Goal: Task Accomplishment & Management: Manage account settings

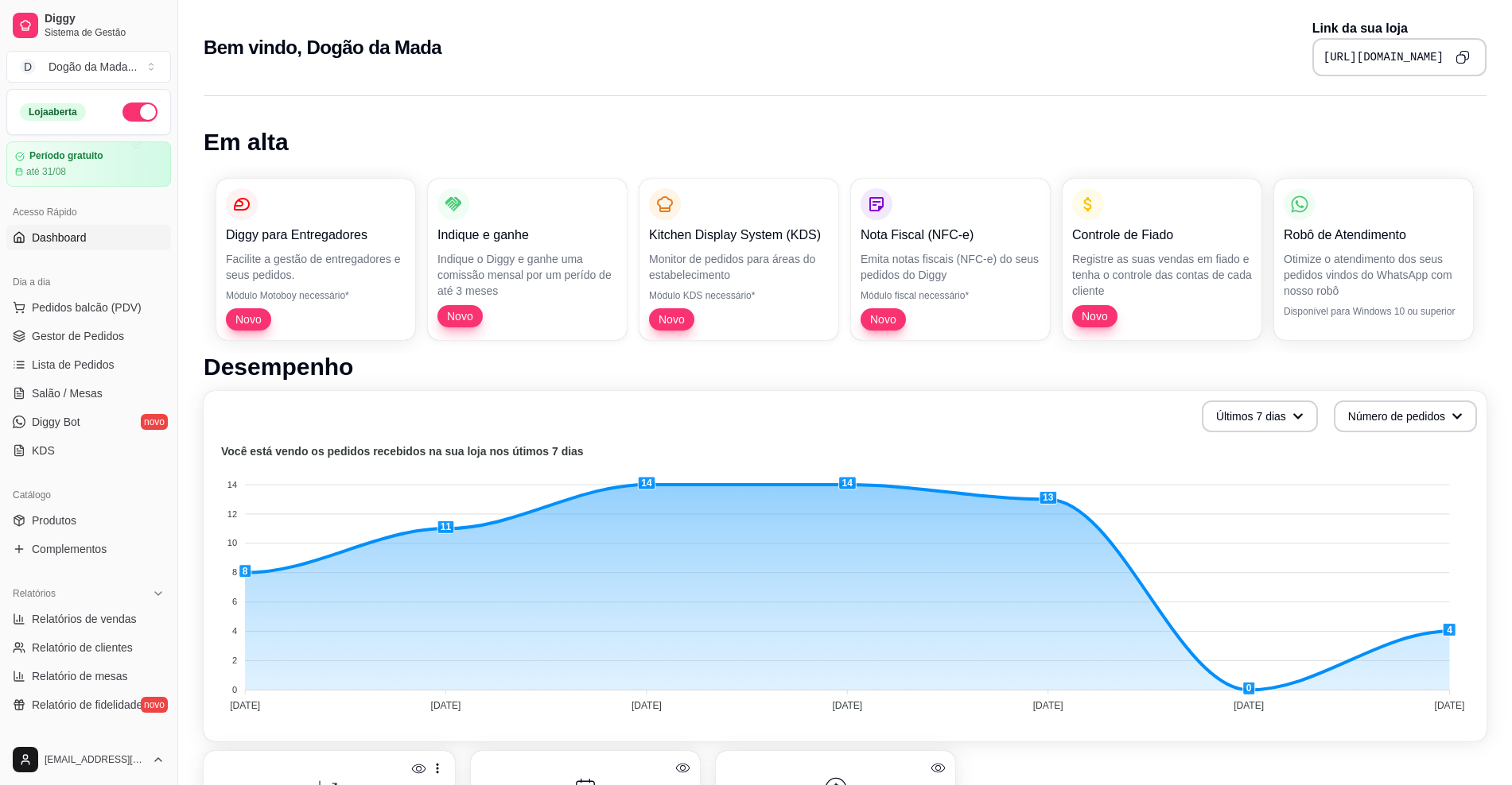
click at [88, 321] on ul "Pedidos balcão (PDV) Gestor de Pedidos Lista de Pedidos Salão / Mesas Diggy Bot…" at bounding box center [88, 379] width 164 height 168
click at [82, 320] on button "Pedidos balcão (PDV)" at bounding box center [88, 308] width 164 height 26
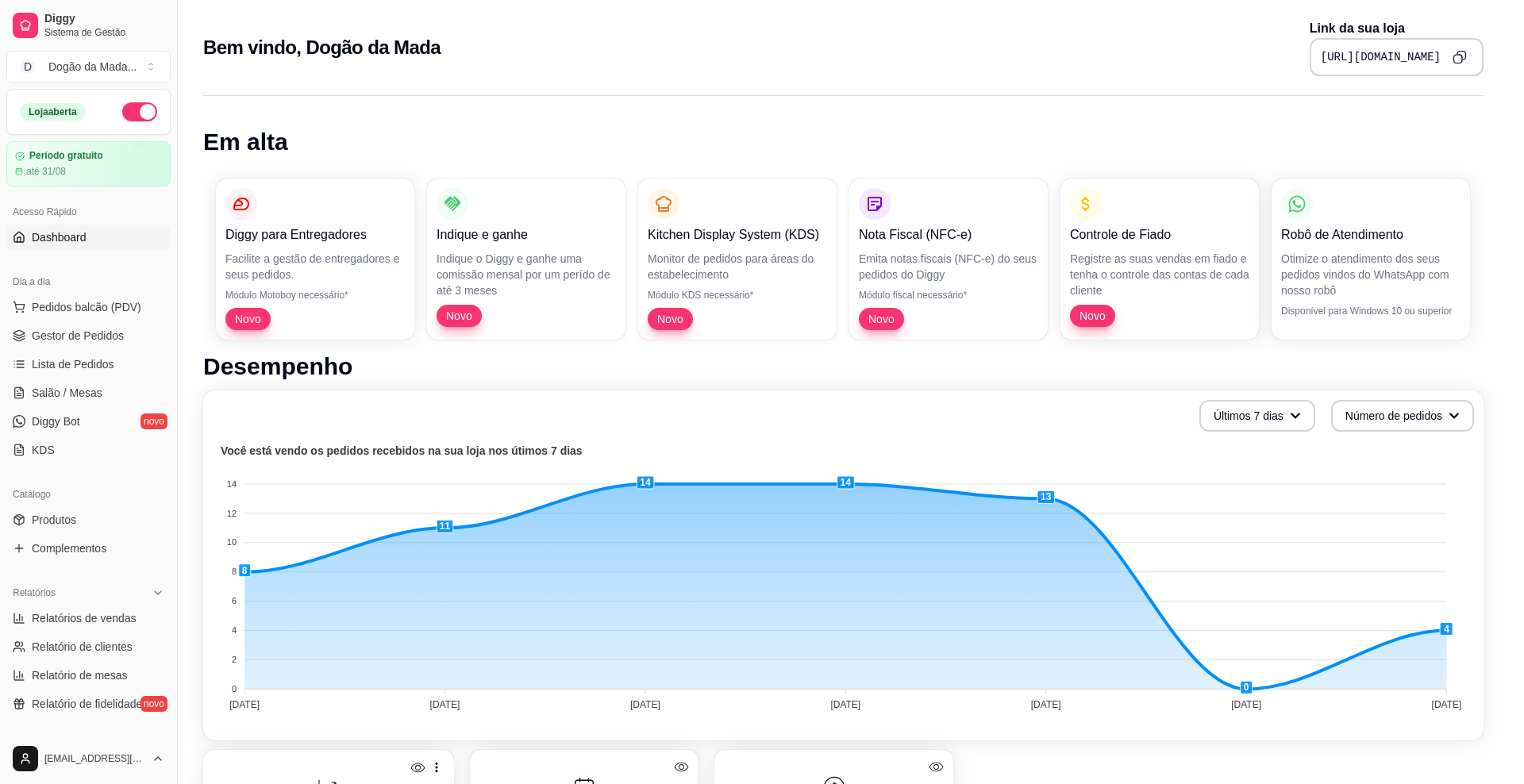
click at [86, 333] on img at bounding box center [119, 291] width 147 height 100
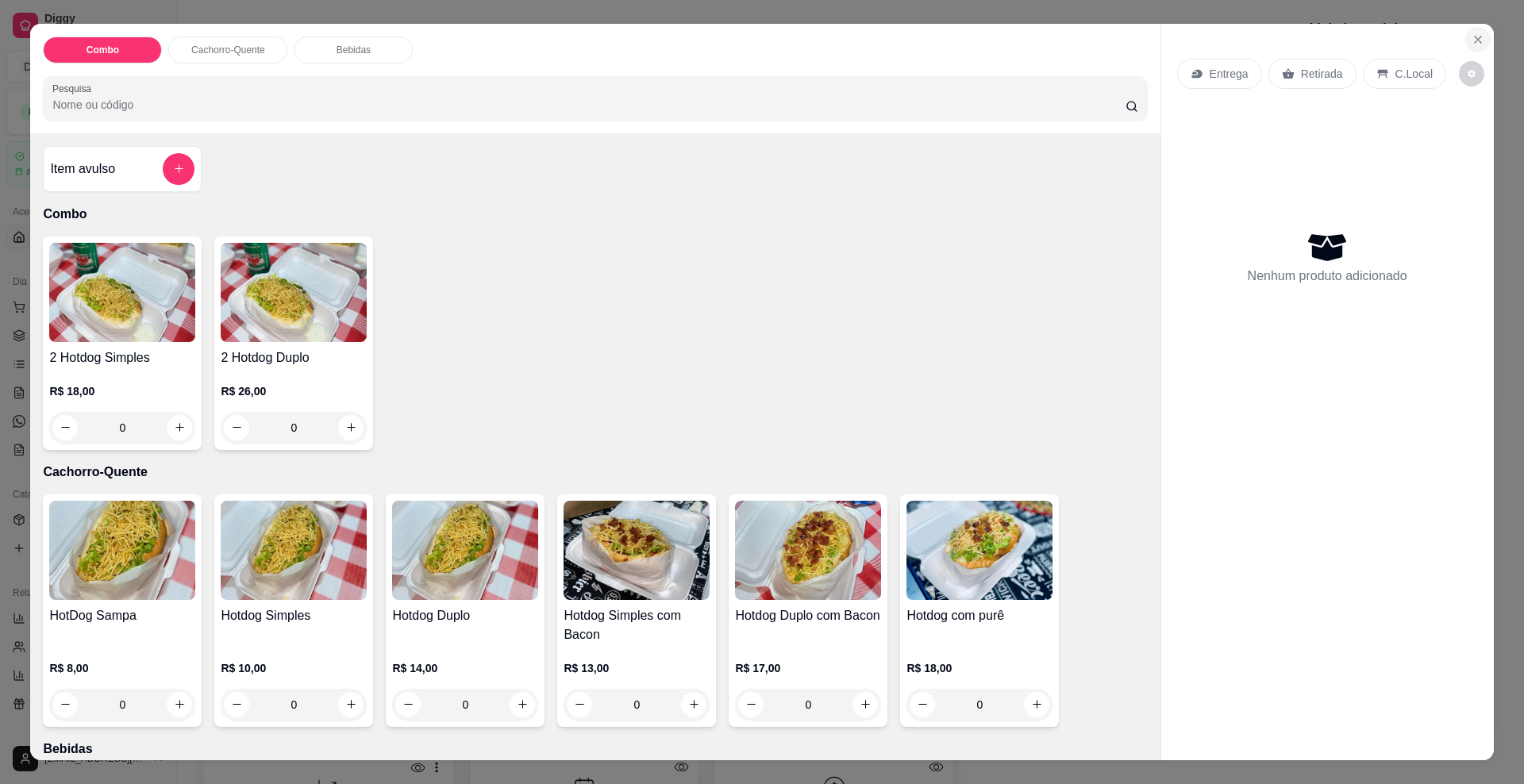
click at [1472, 42] on icon "Close" at bounding box center [1478, 40] width 13 height 13
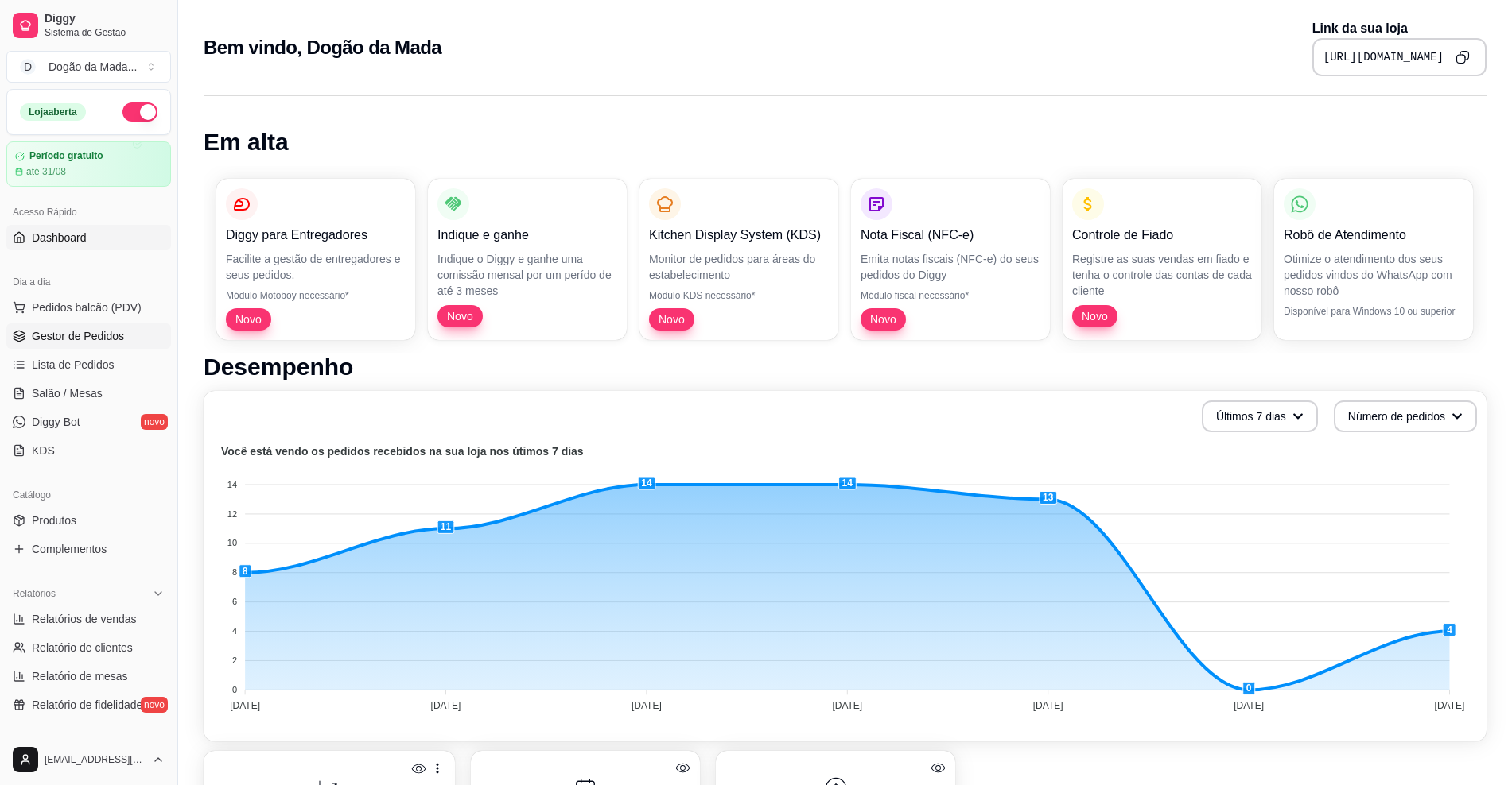
click at [111, 324] on link "Gestor de Pedidos" at bounding box center [88, 336] width 164 height 26
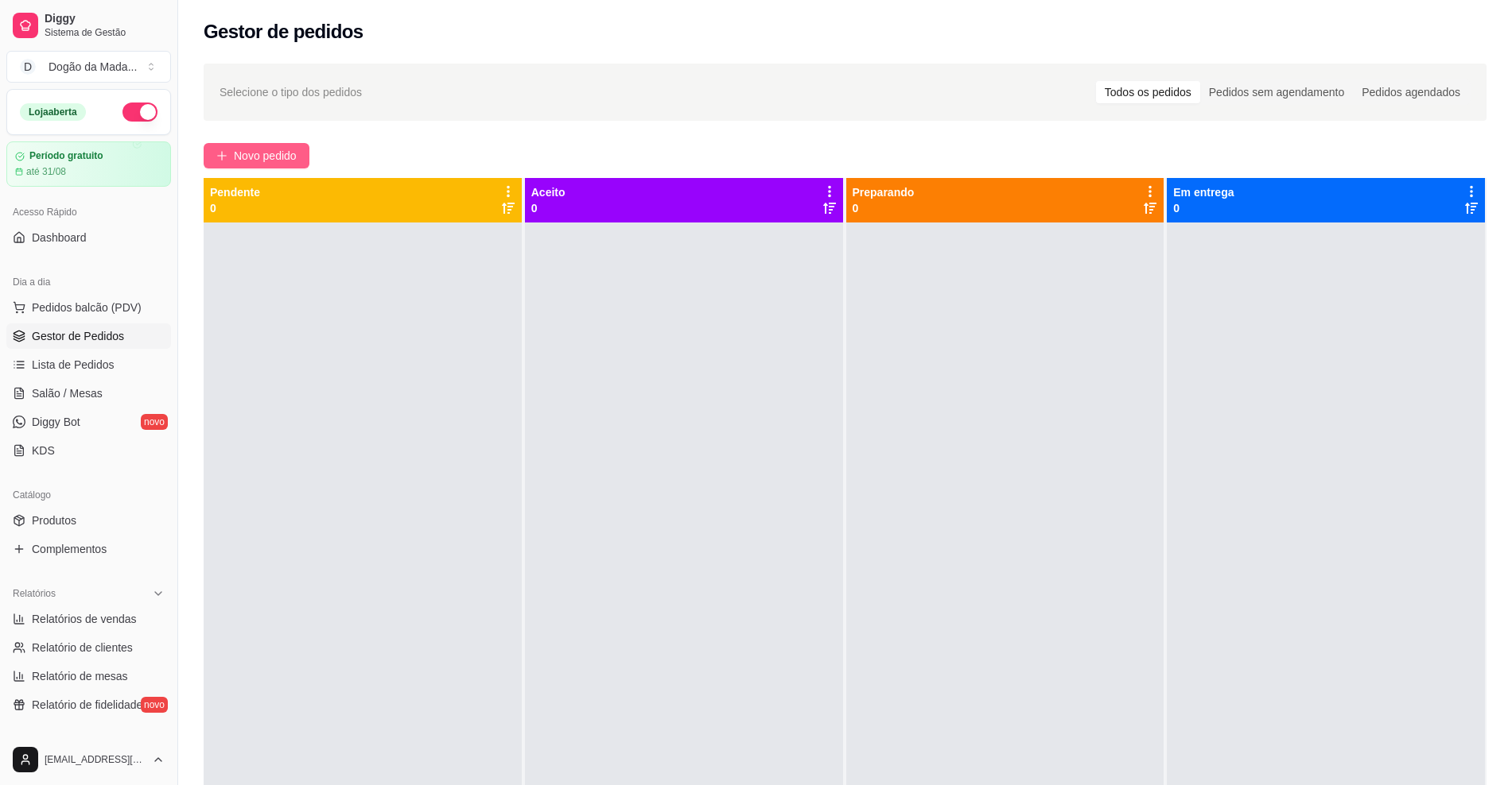
click at [248, 167] on button "Novo pedido" at bounding box center [257, 156] width 106 height 26
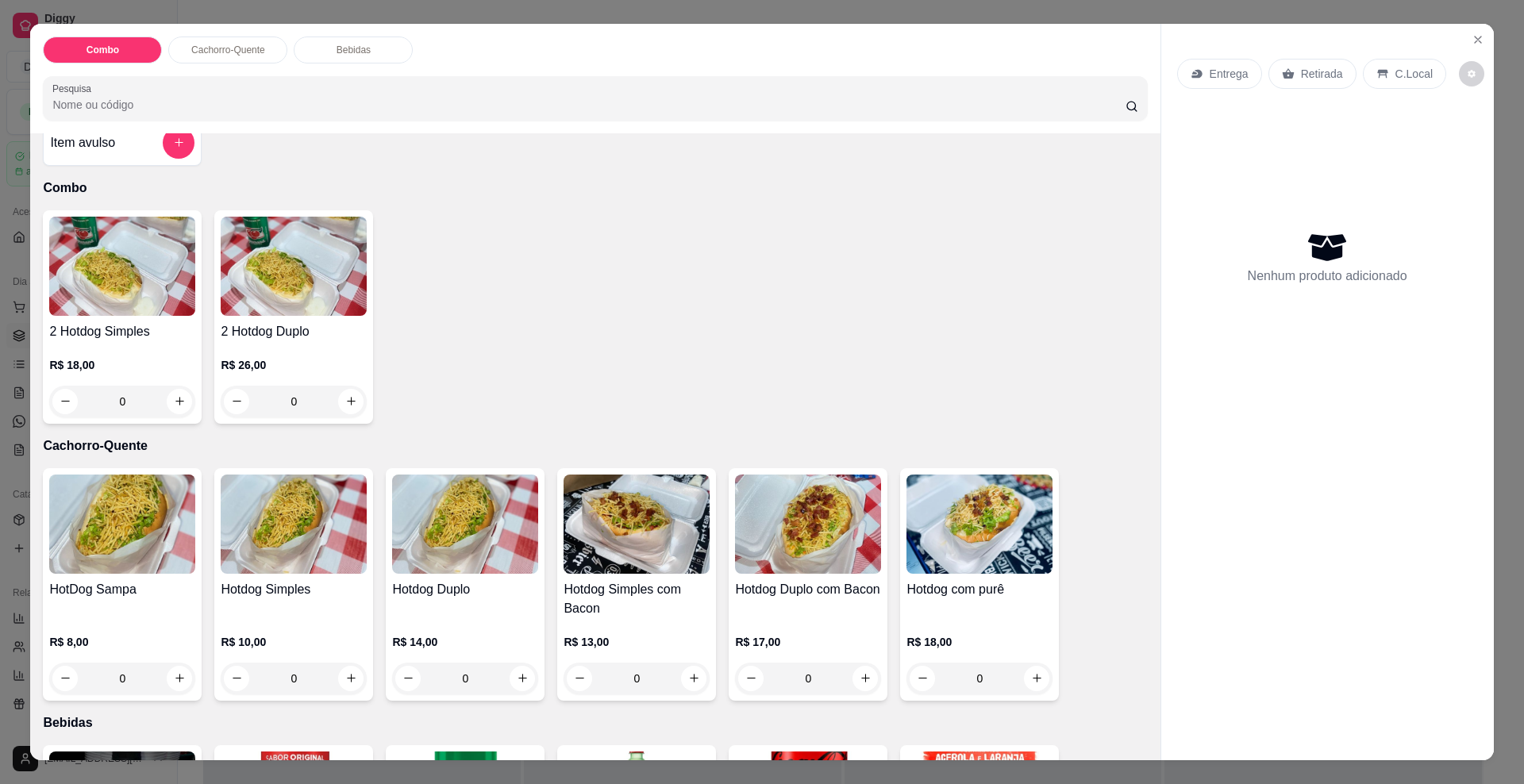
scroll to position [99, 0]
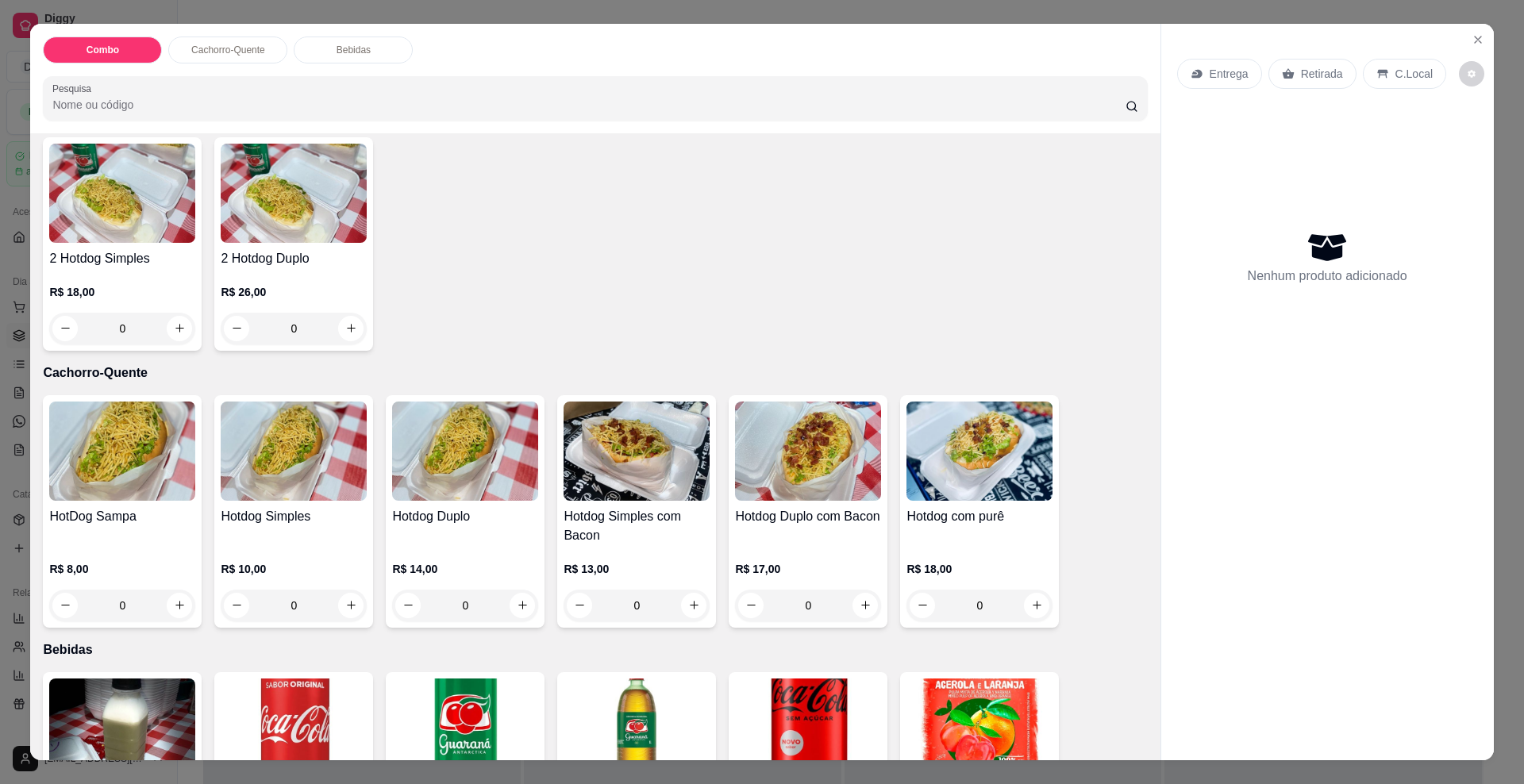
click at [516, 611] on div "0" at bounding box center [465, 606] width 146 height 32
click at [524, 606] on div "0" at bounding box center [465, 606] width 146 height 32
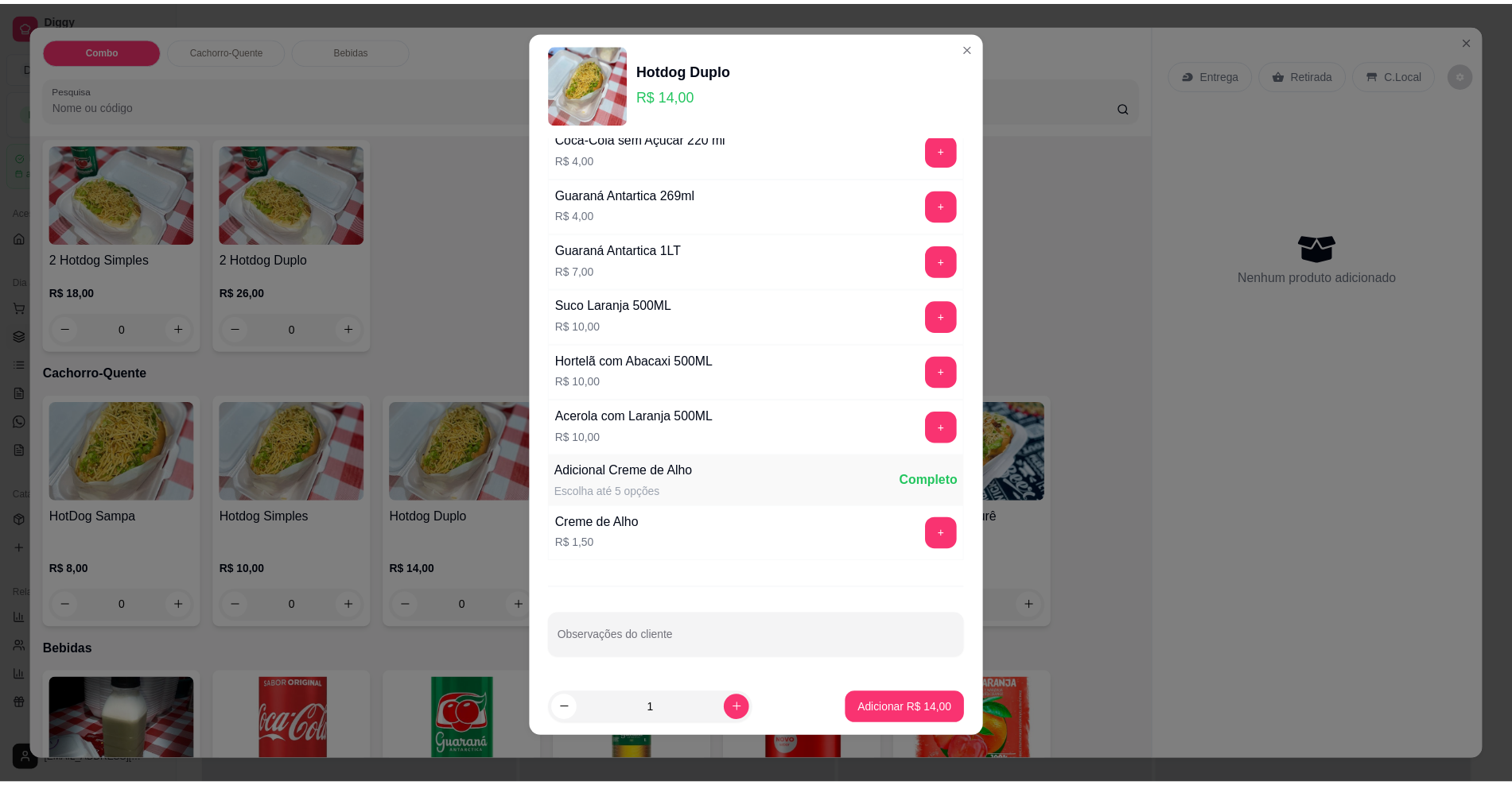
scroll to position [12, 0]
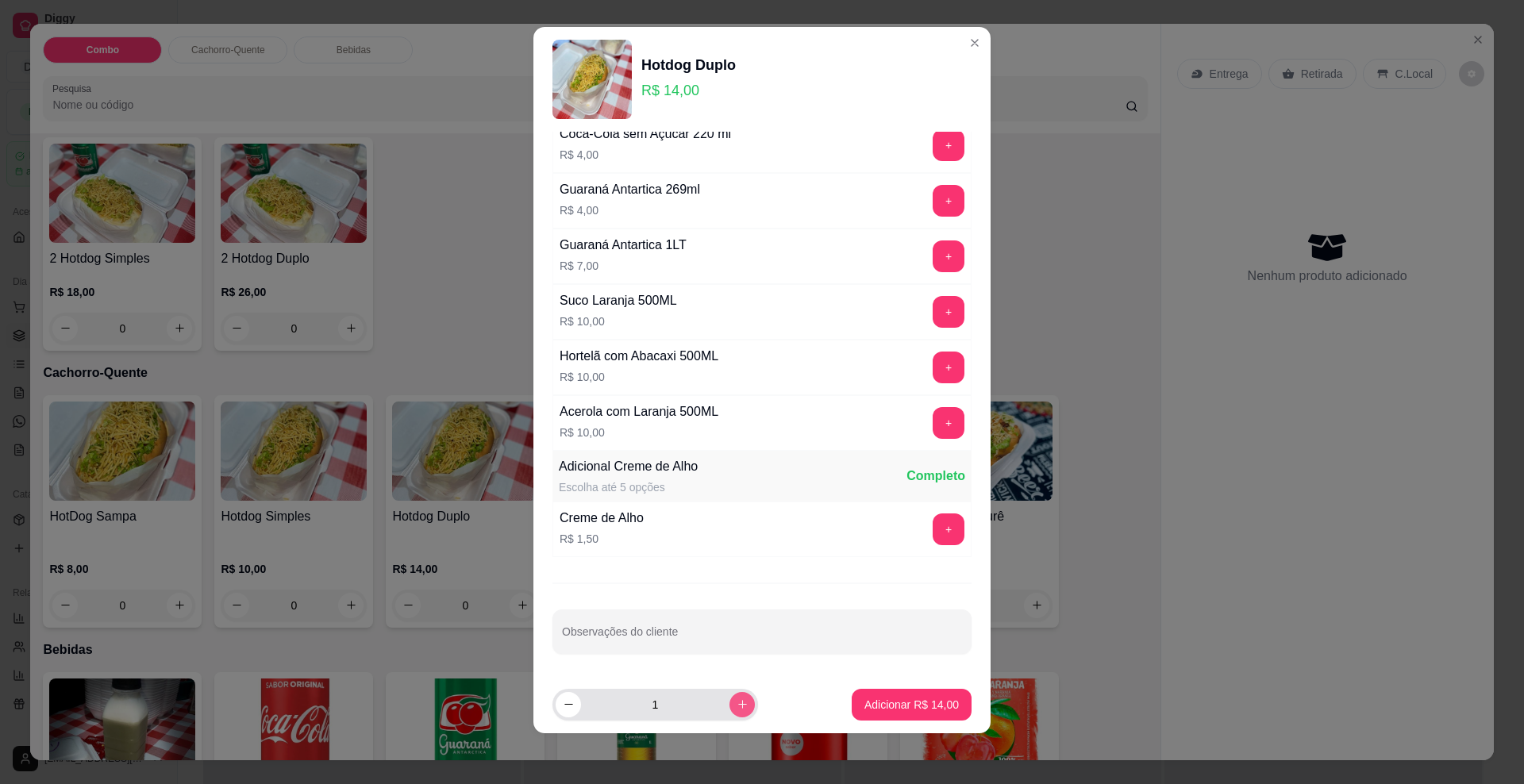
click at [737, 709] on icon "increase-product-quantity" at bounding box center [742, 704] width 12 height 12
type input "4"
click at [865, 710] on p "Adicionar R$ 56,00" at bounding box center [912, 705] width 94 height 16
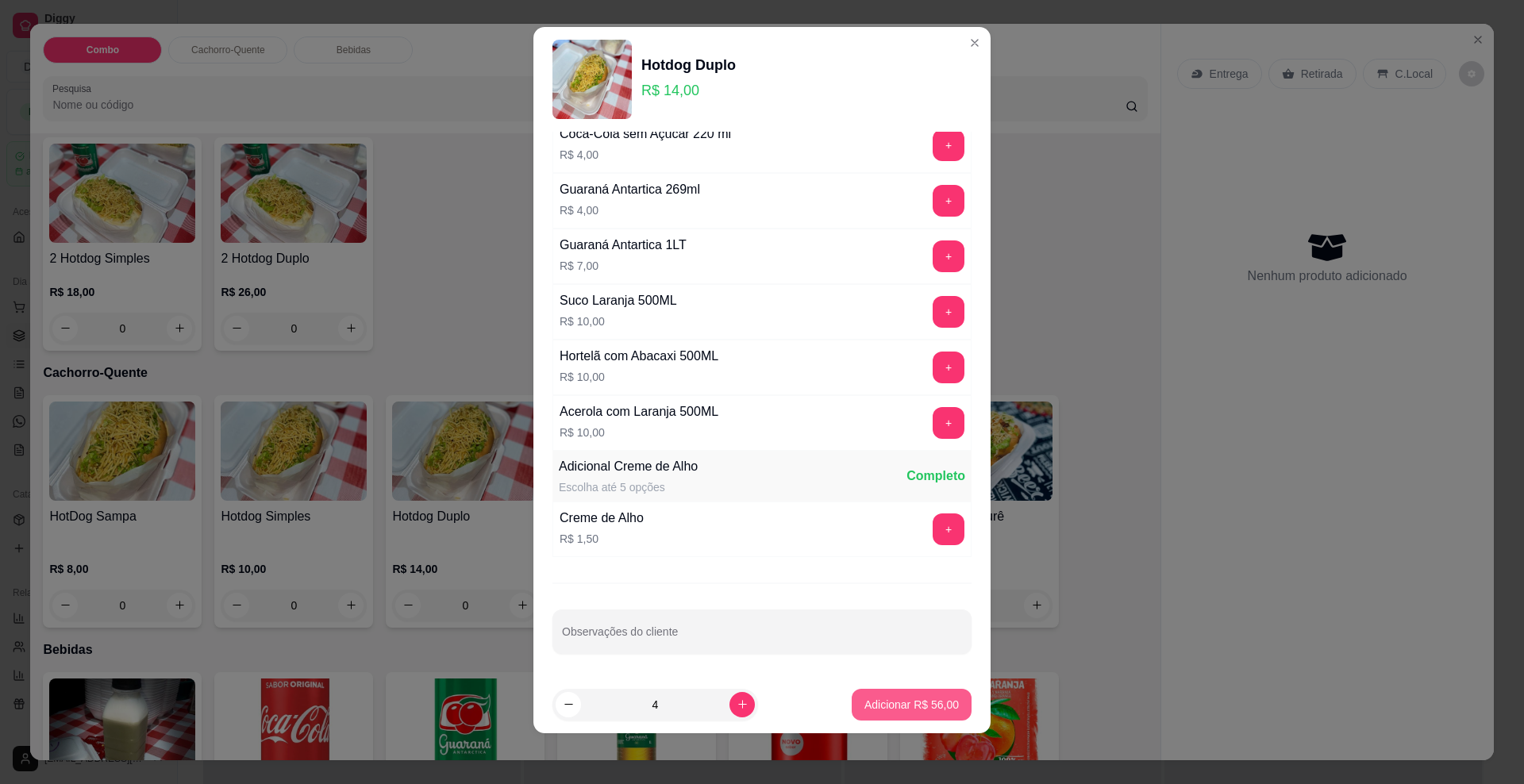
type input "4"
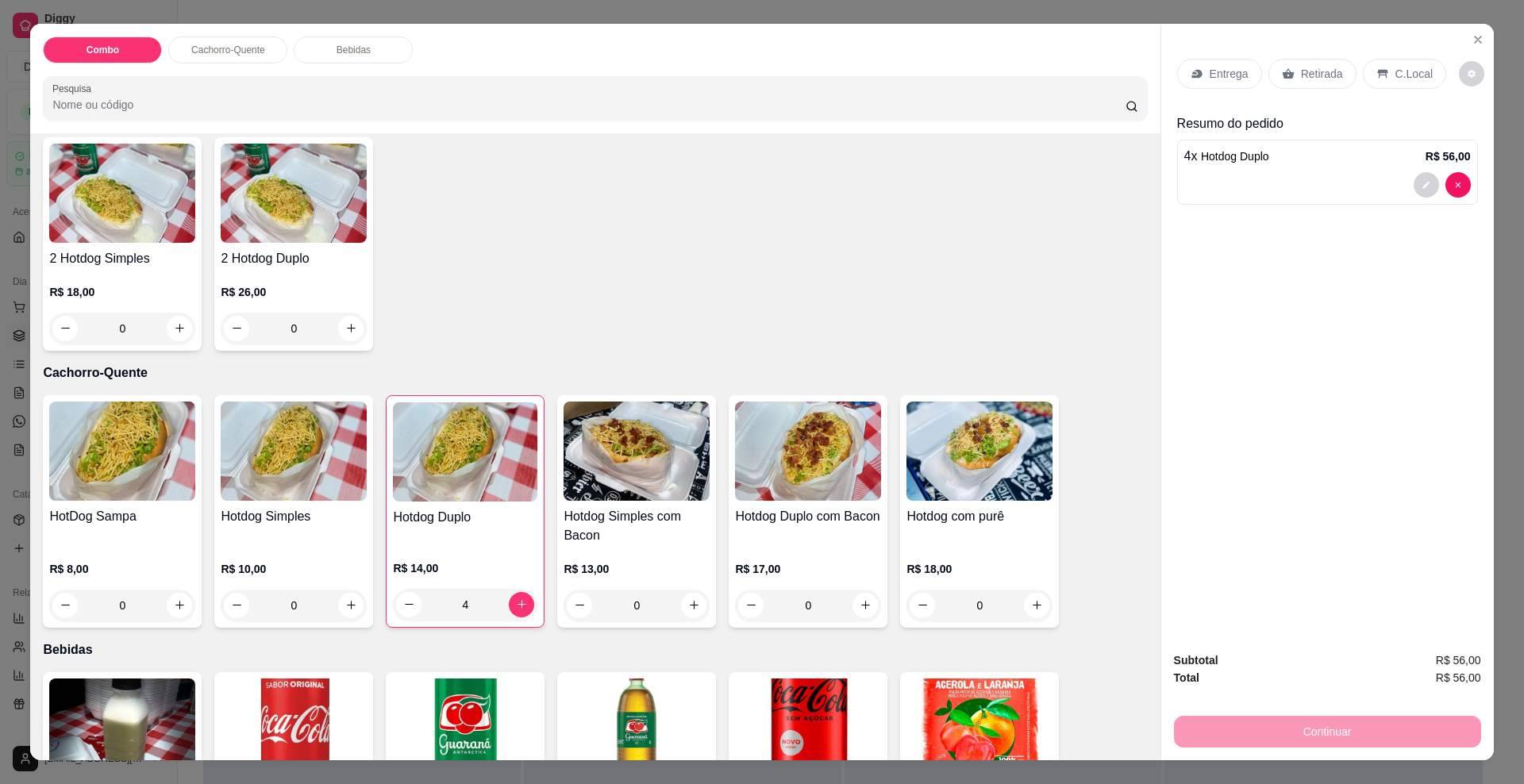
click at [1225, 62] on div "Entrega" at bounding box center [1220, 74] width 85 height 30
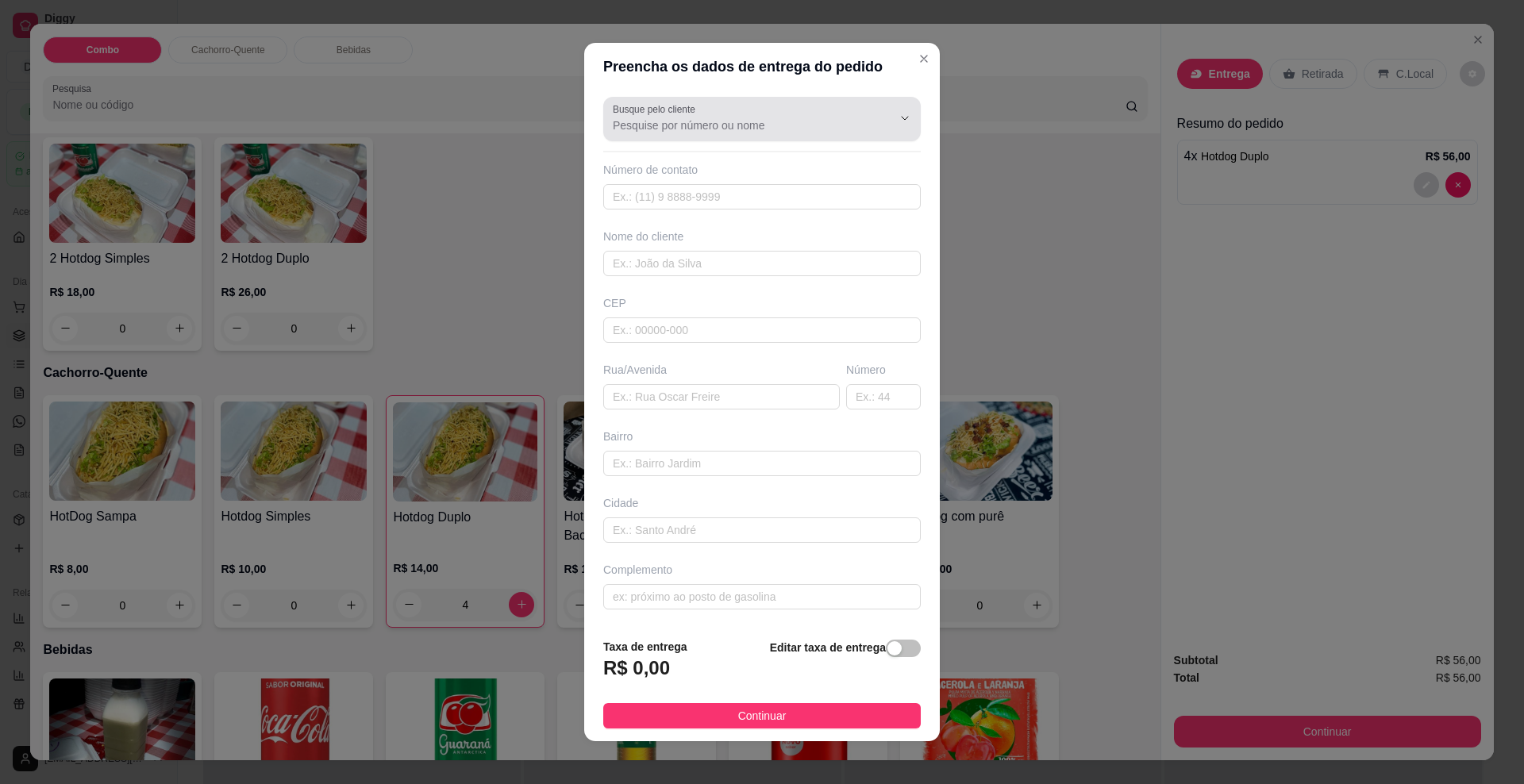
click at [628, 128] on input "Busque pelo cliente" at bounding box center [739, 126] width 254 height 16
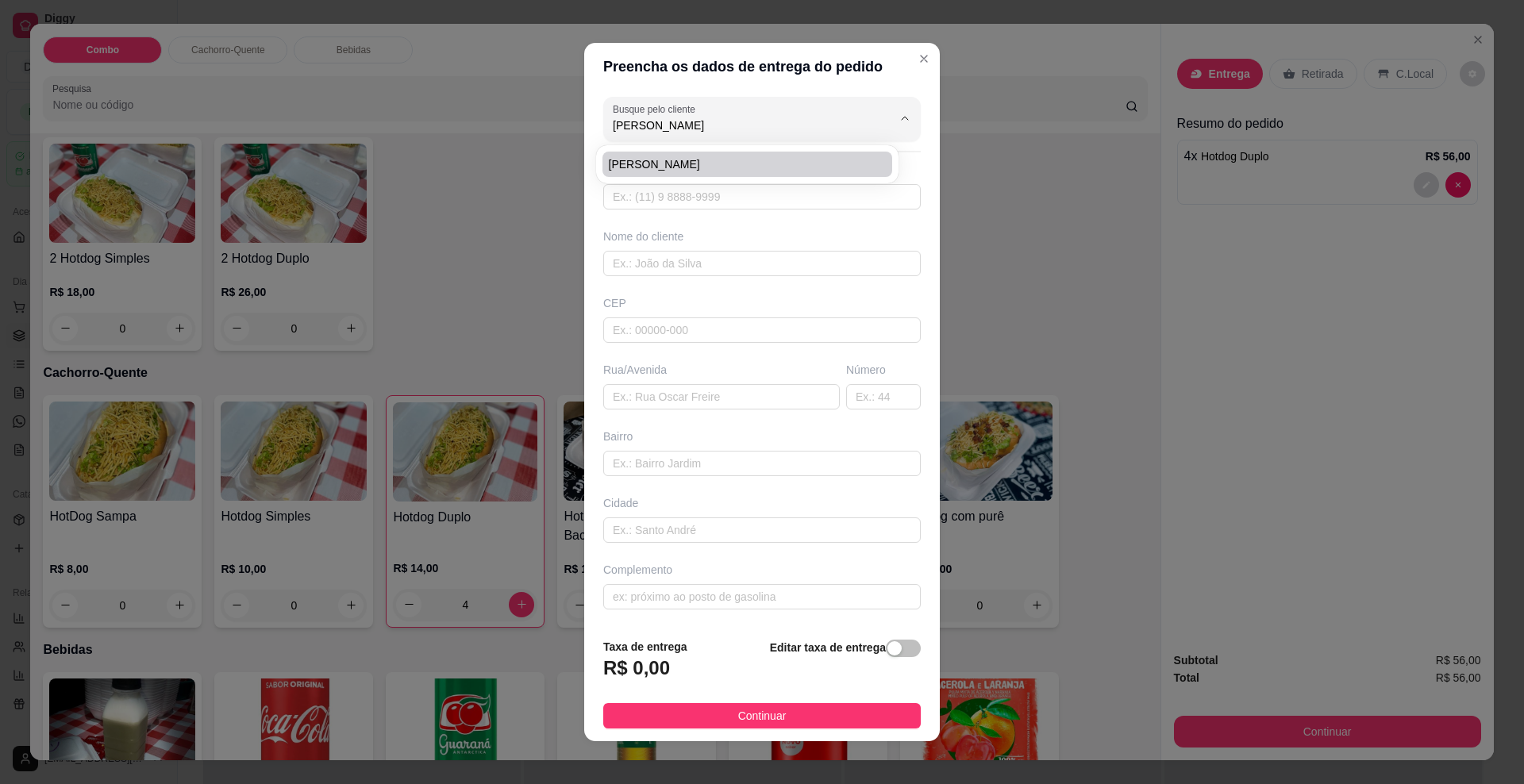
click at [670, 161] on span "[PERSON_NAME]" at bounding box center [739, 164] width 261 height 16
type input "[PERSON_NAME]"
type input "67992599476"
type input "[PERSON_NAME]"
type input "79084000"
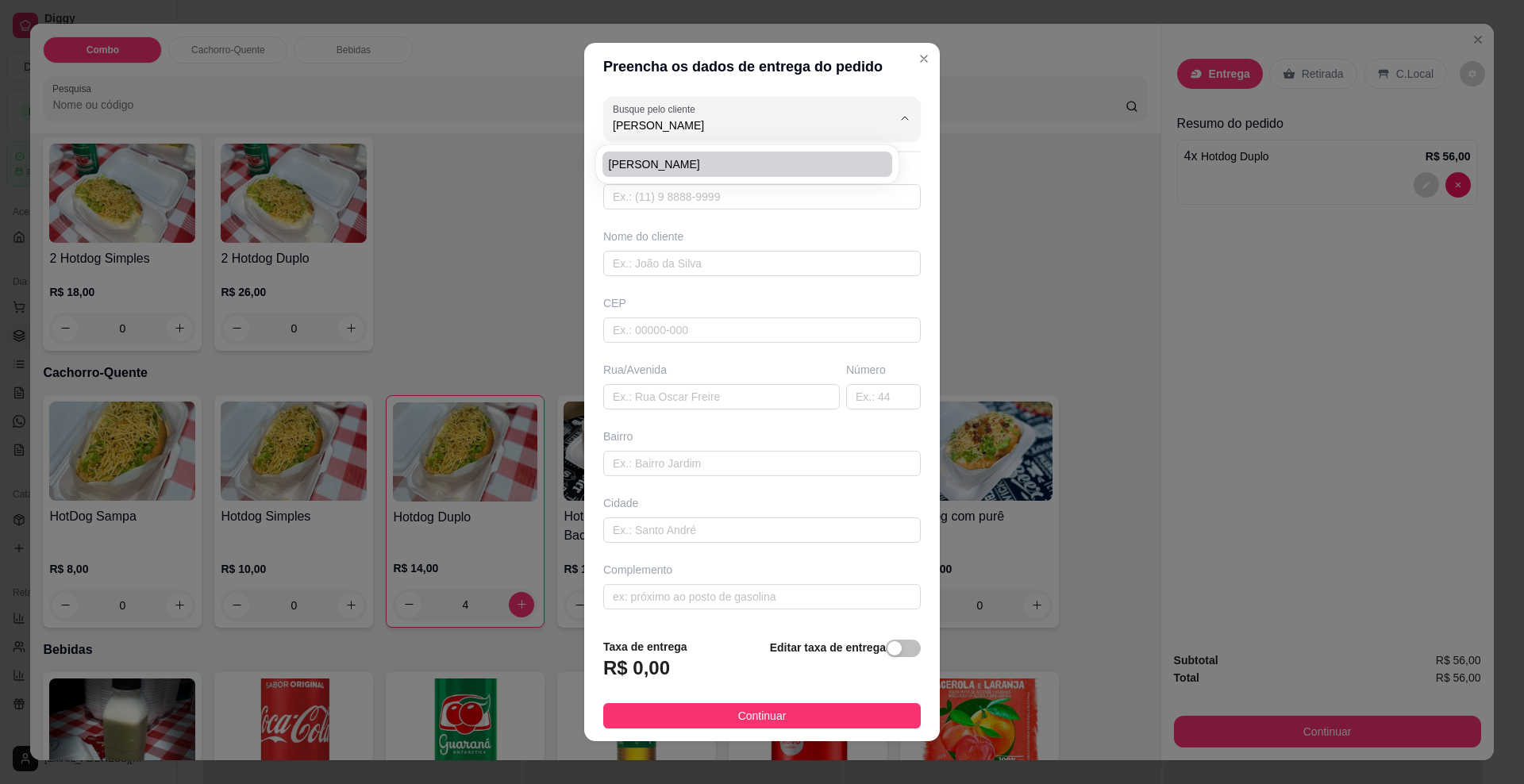
type input "Rua Berent Friele"
type input "31"
type input "Aero Rancho"
type input "[GEOGRAPHIC_DATA]"
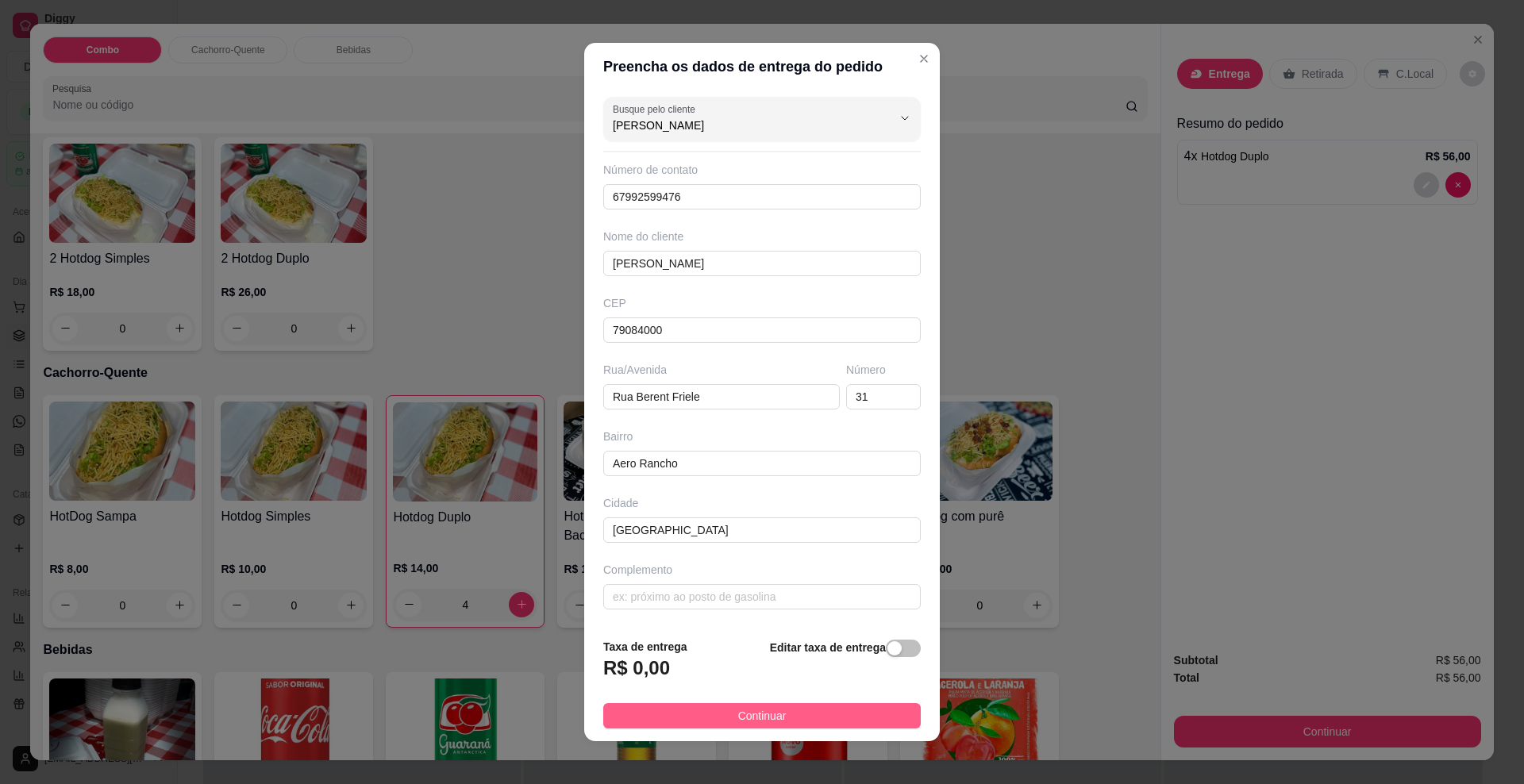
type input "[PERSON_NAME]"
click at [790, 713] on button "Continuar" at bounding box center [762, 716] width 318 height 26
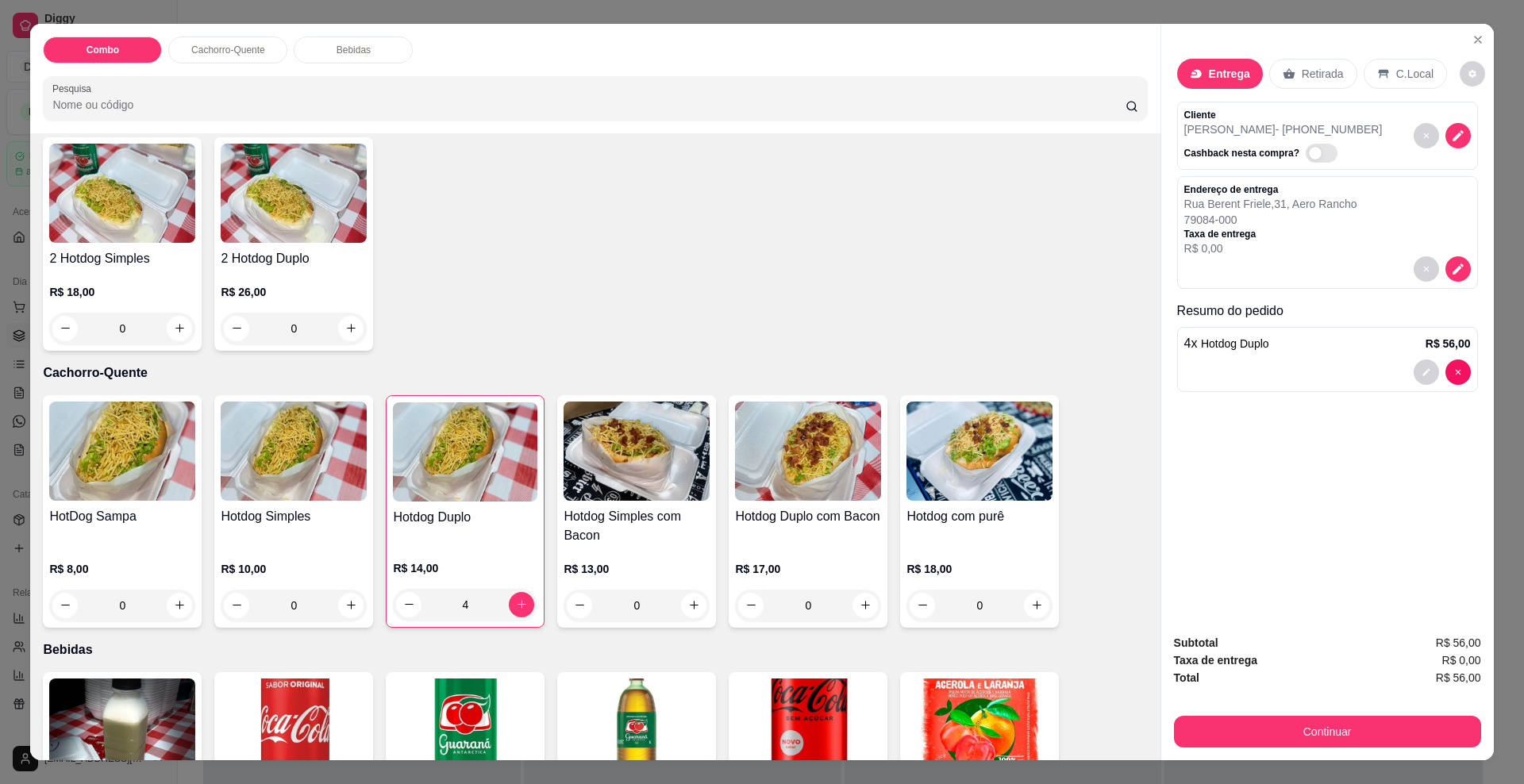
click at [1438, 720] on button "Continuar" at bounding box center [1328, 732] width 308 height 32
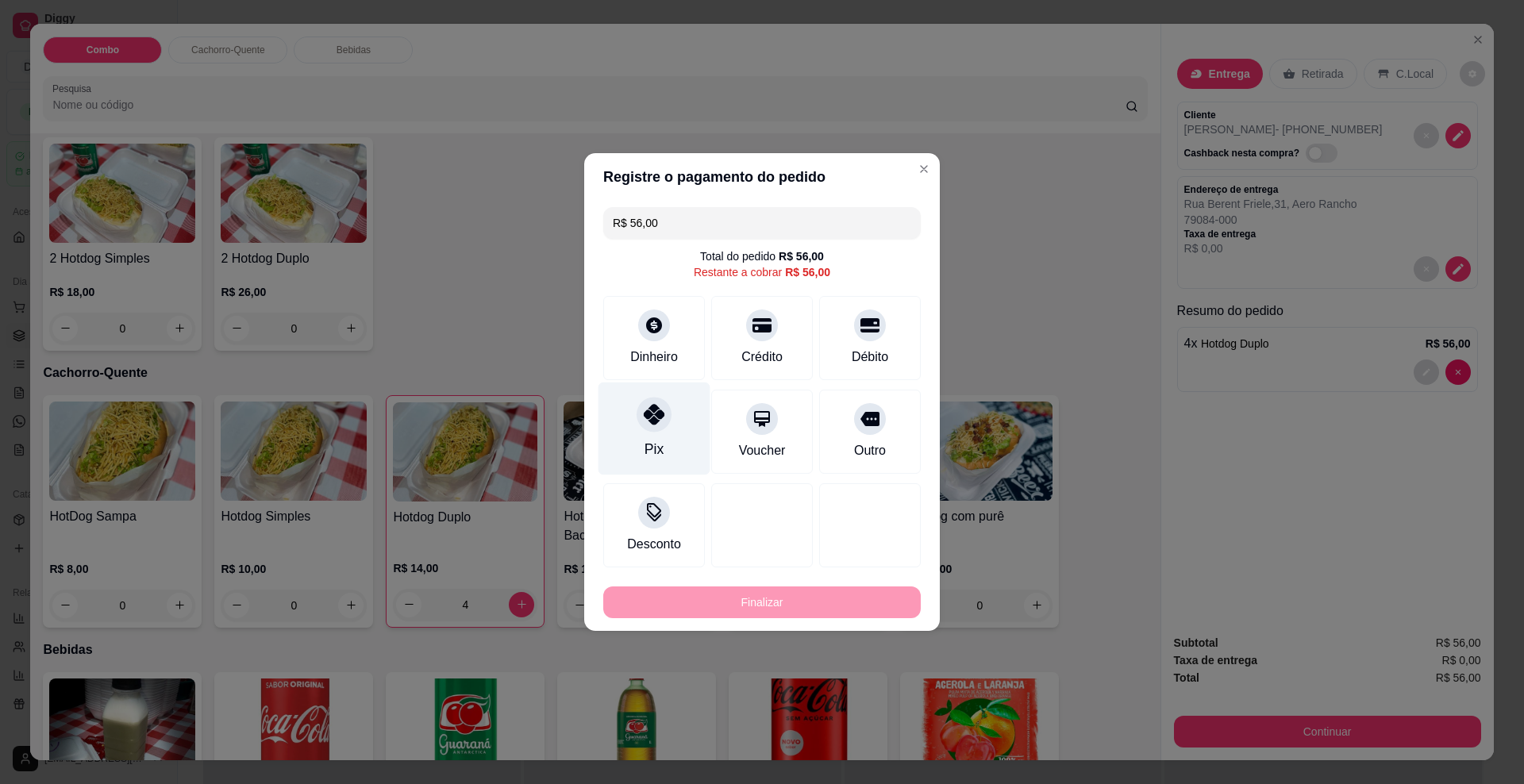
click at [646, 408] on icon at bounding box center [654, 415] width 21 height 21
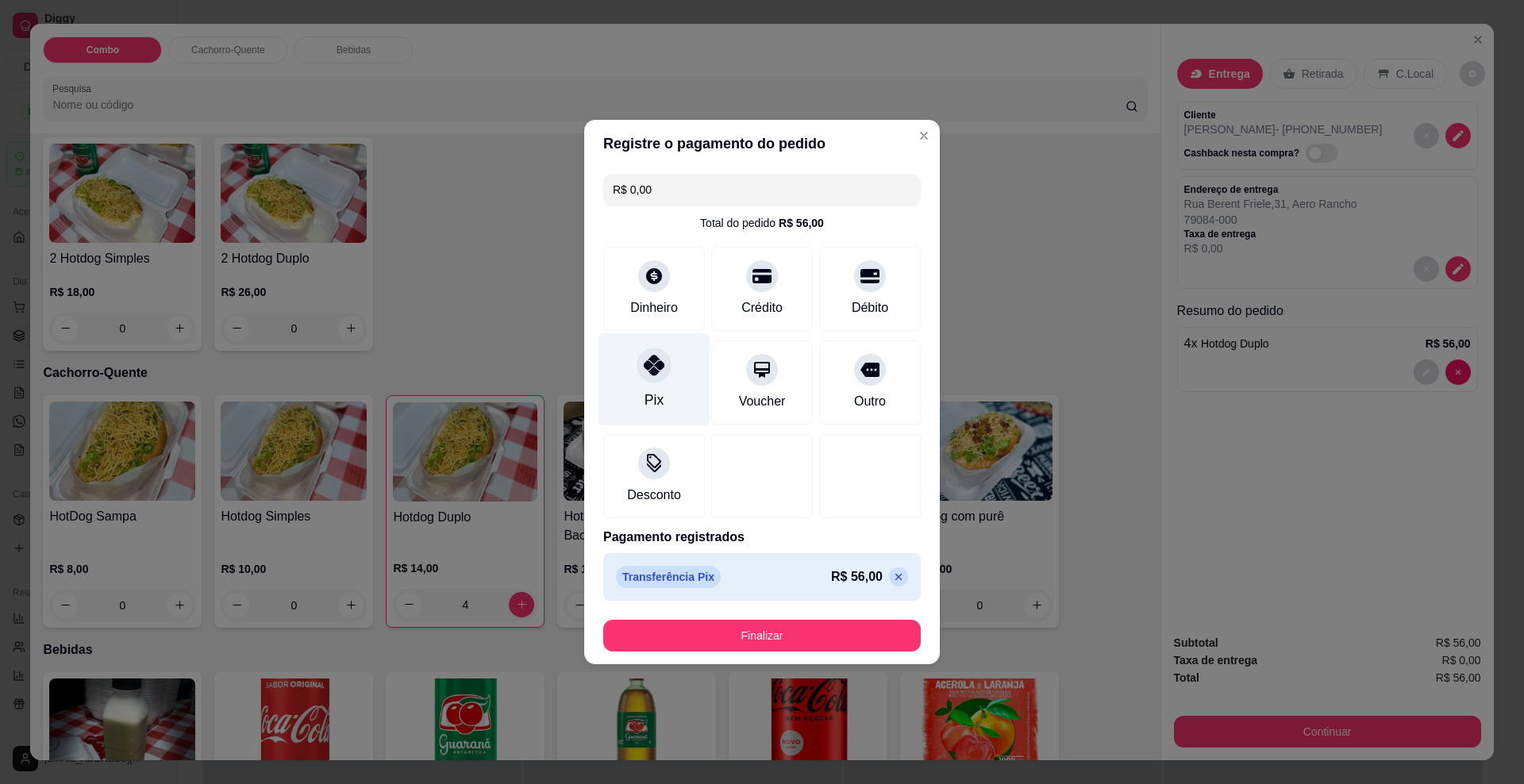
type input "R$ 0,00"
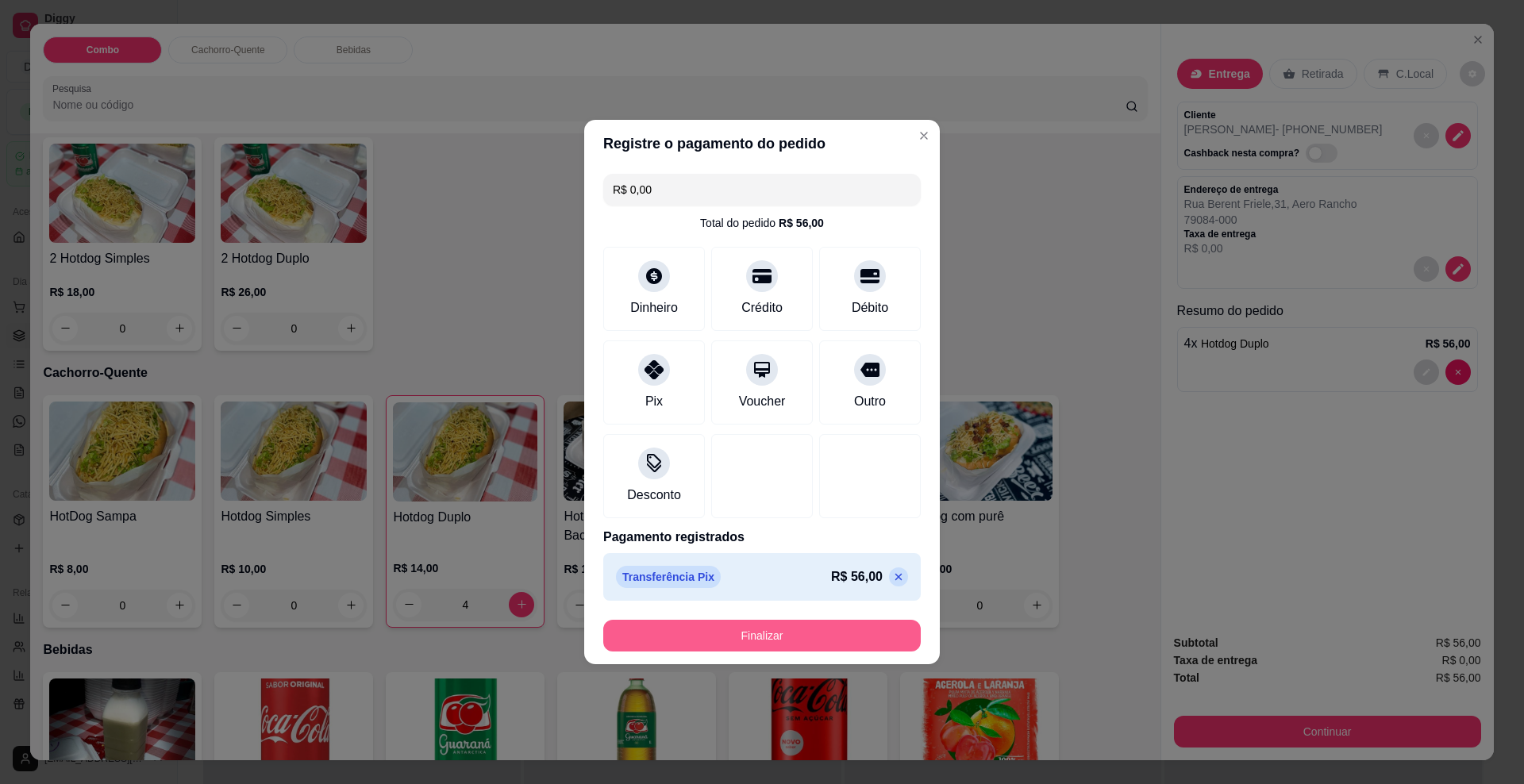
click at [720, 621] on button "Finalizar" at bounding box center [762, 636] width 318 height 32
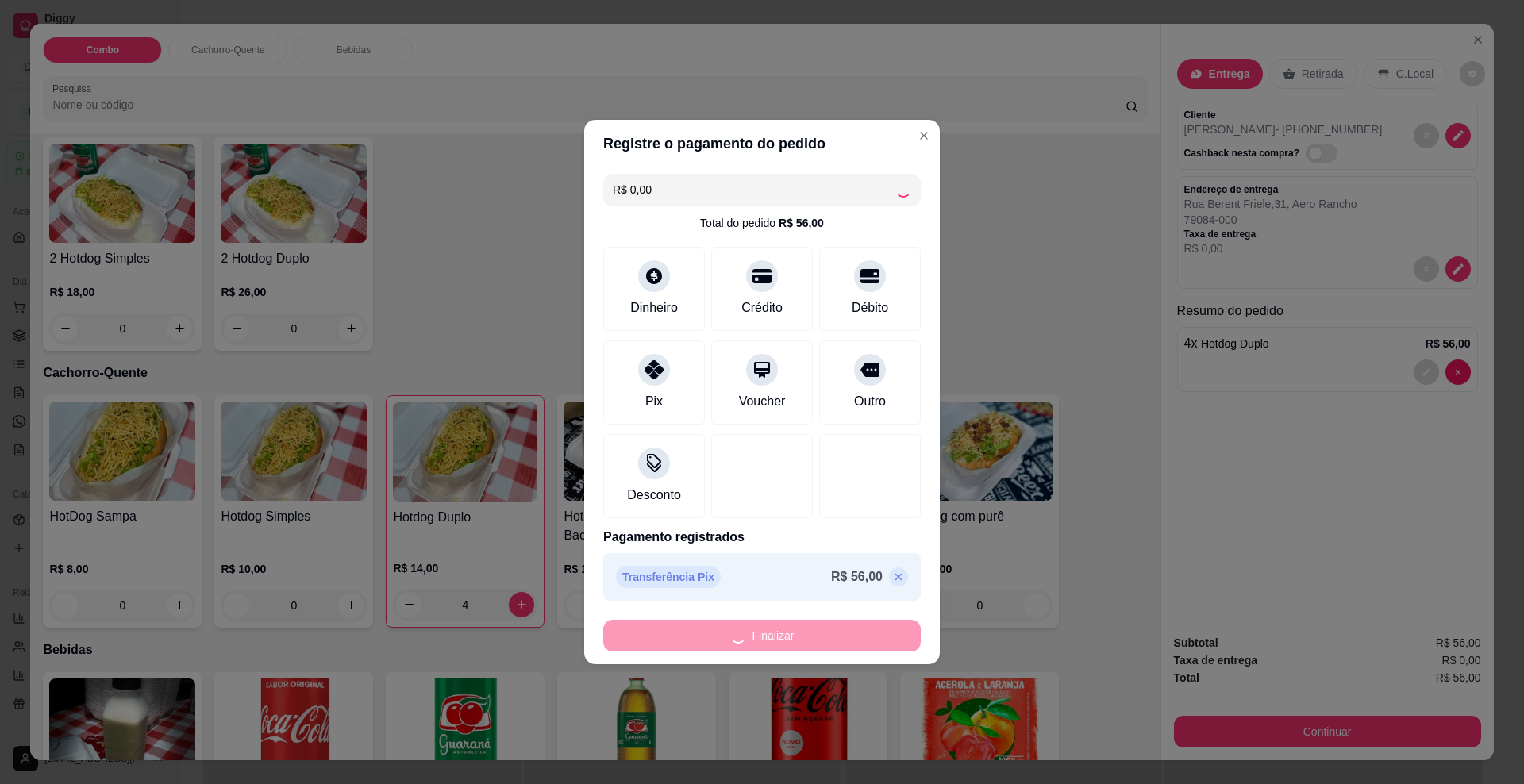
type input "0"
type input "-R$ 56,00"
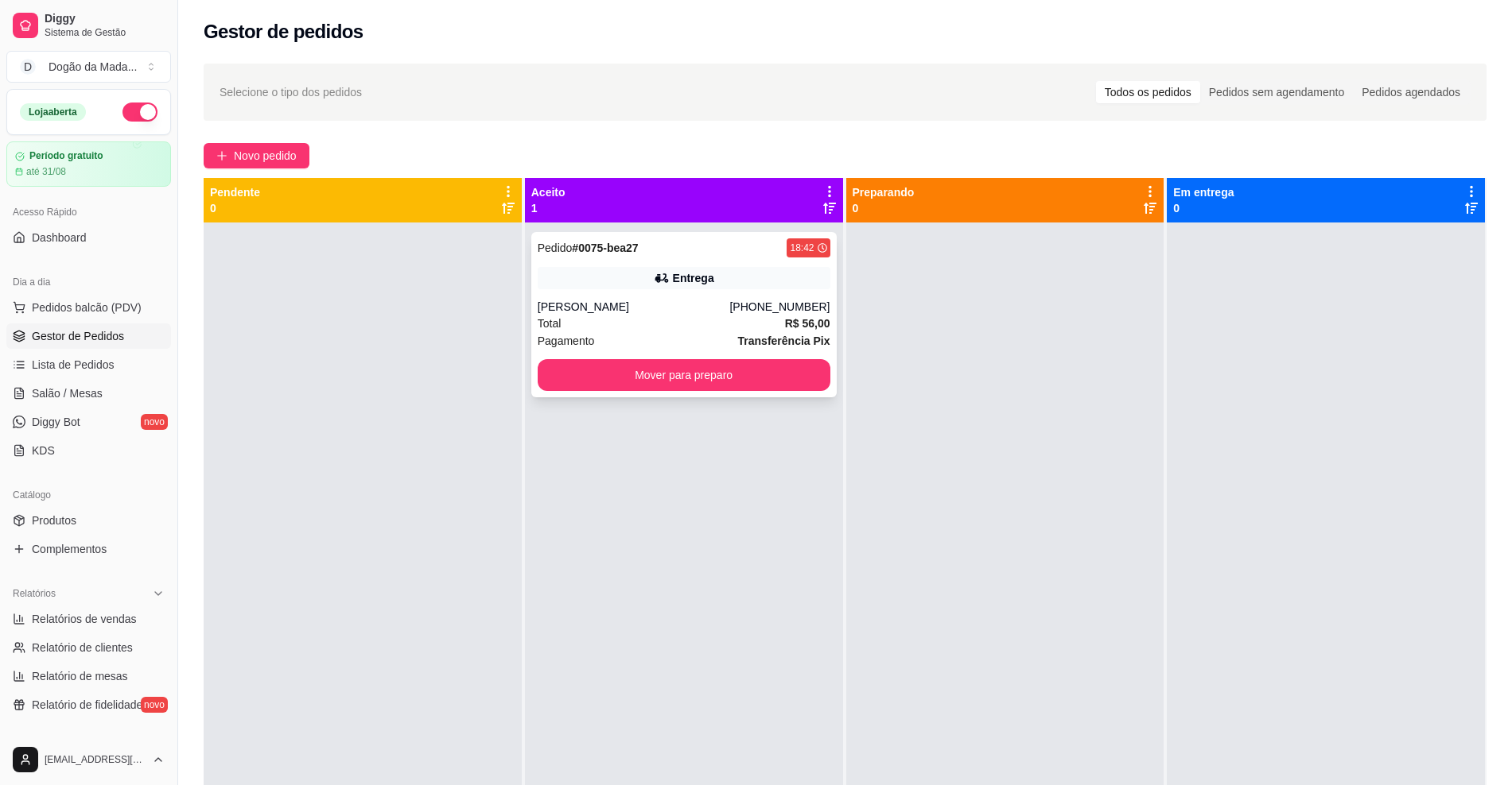
click at [647, 391] on div "Pedido # 0075-bea27 18:42 Entrega [PERSON_NAME] [PHONE_NUMBER] Total R$ 56,00 P…" at bounding box center [683, 314] width 306 height 165
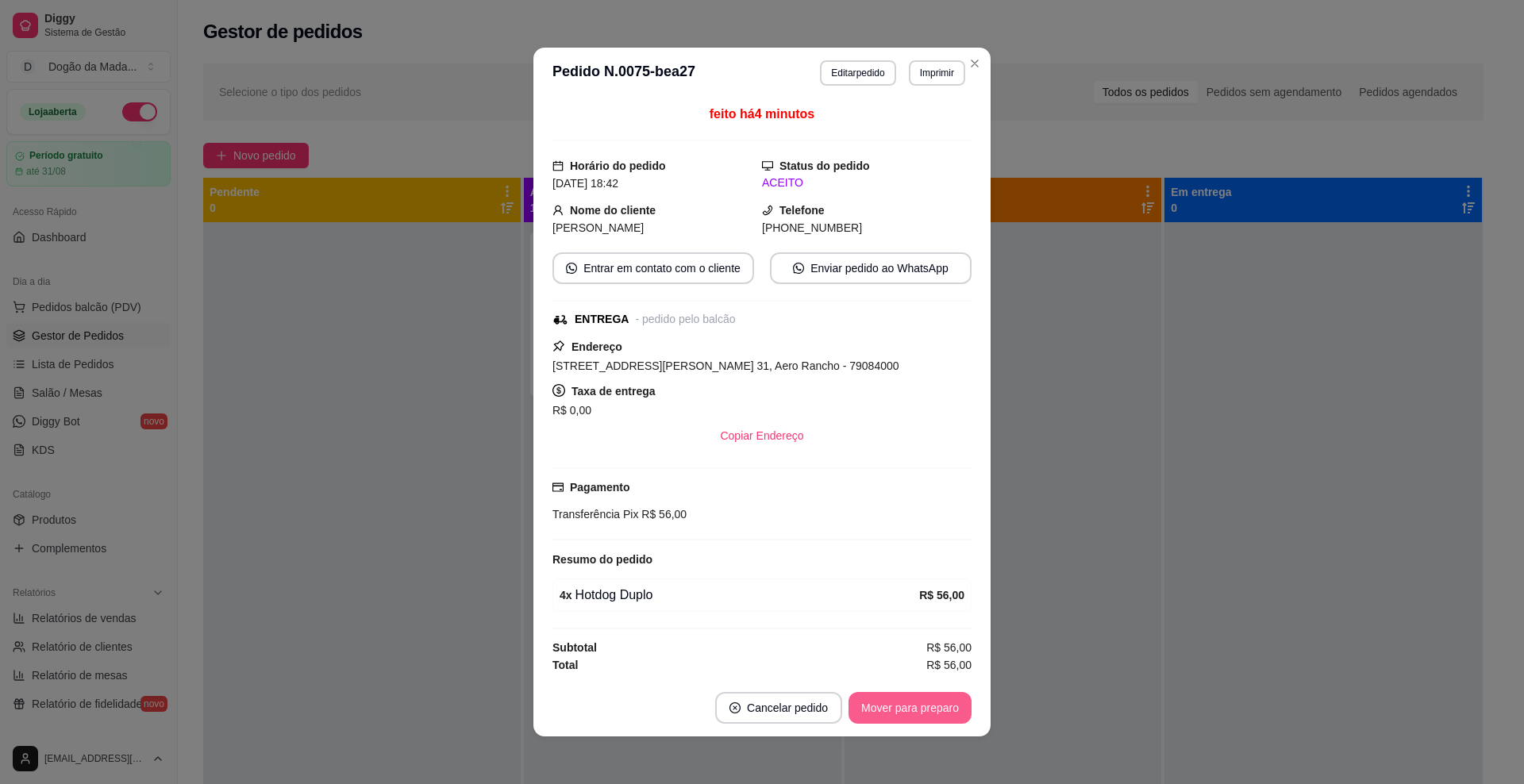
click at [920, 702] on button "Mover para preparo" at bounding box center [911, 708] width 123 height 32
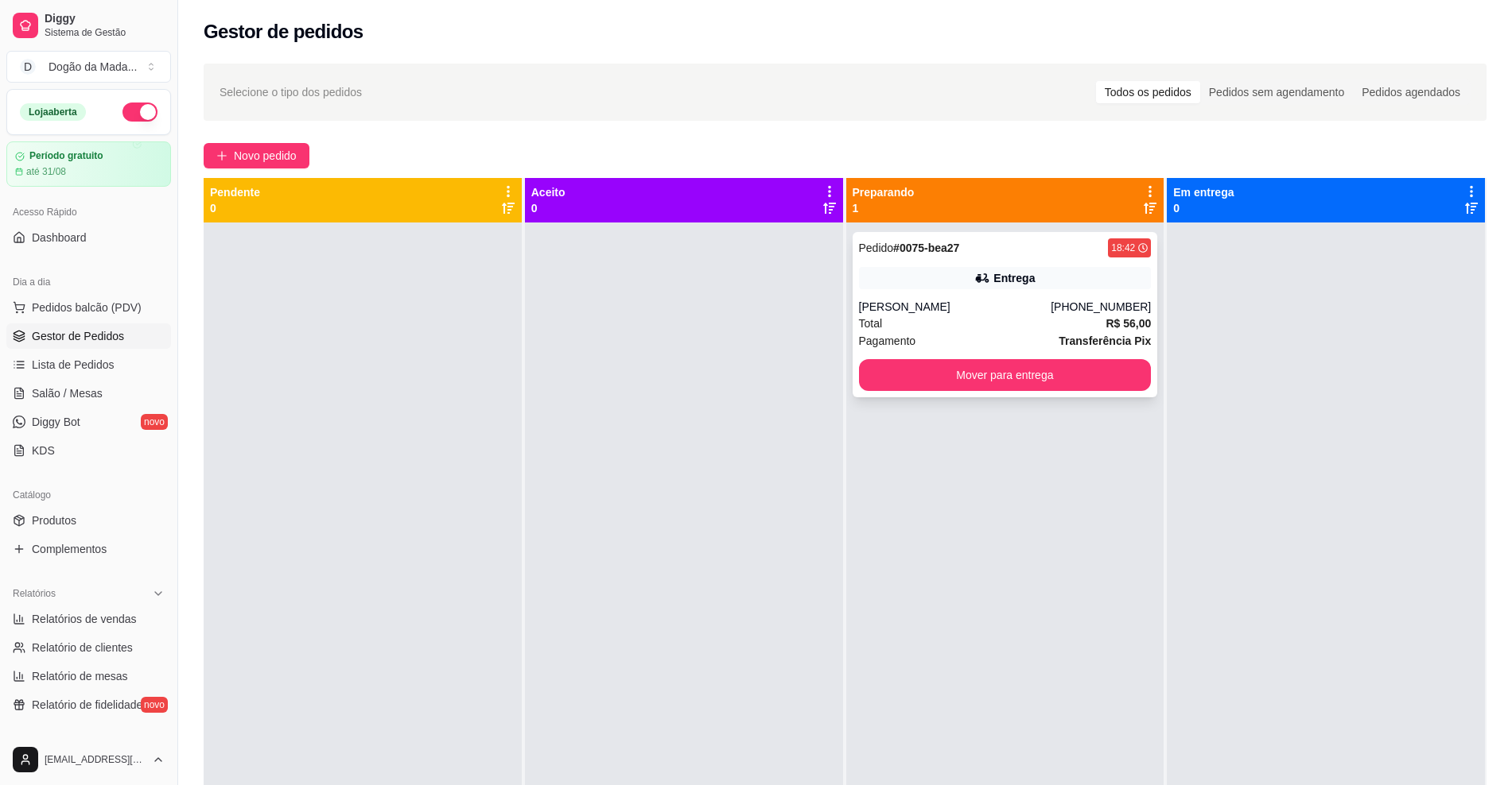
click at [917, 292] on div "Pedido # 0075-bea27 18:42 Entrega Renata [PHONE_NUMBER] Total R$ 56,00 Pagament…" at bounding box center [1005, 314] width 306 height 165
click at [941, 386] on button "Mover para entrega" at bounding box center [1005, 375] width 293 height 32
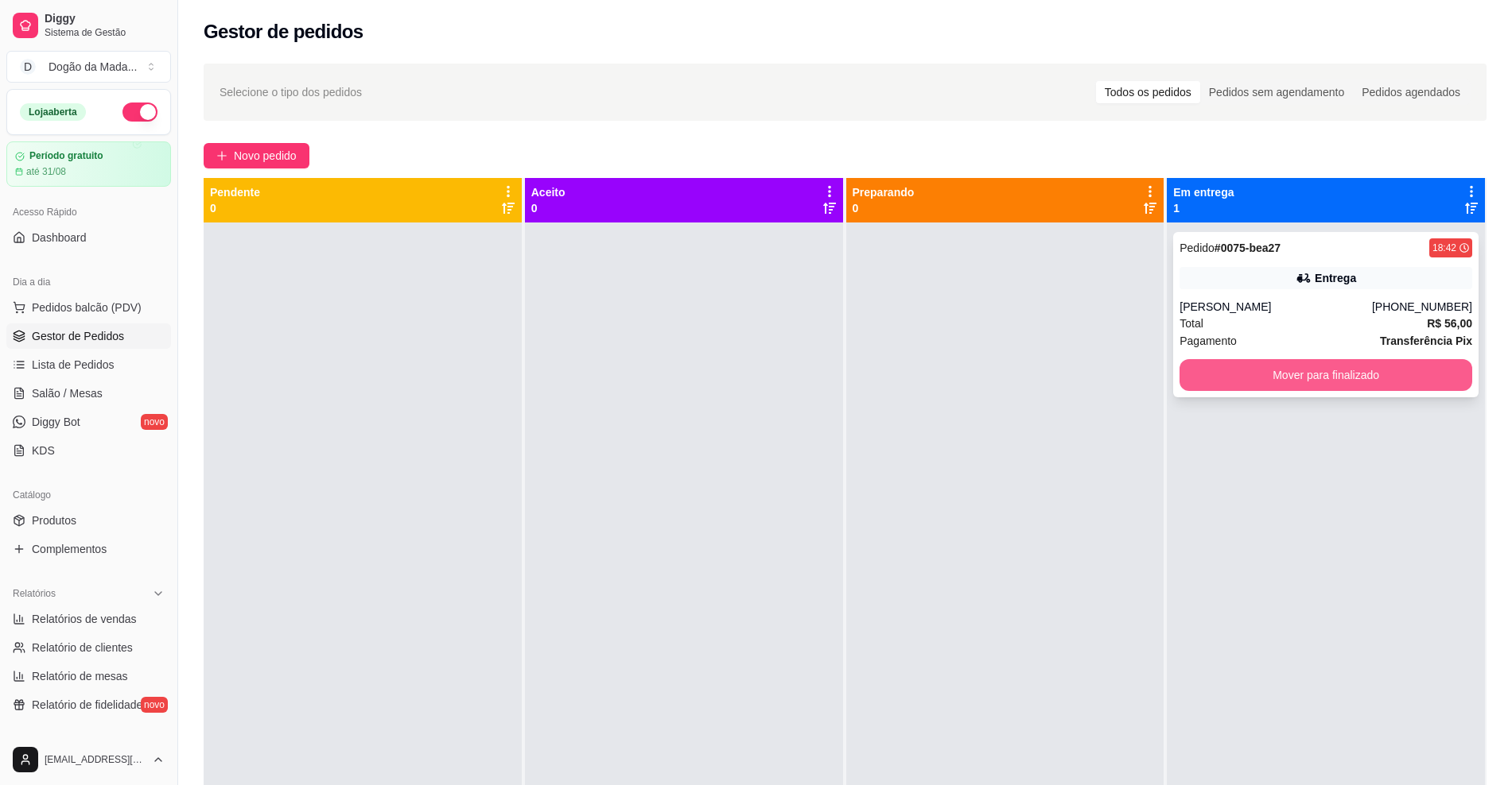
click at [1275, 382] on button "Mover para finalizado" at bounding box center [1325, 375] width 293 height 32
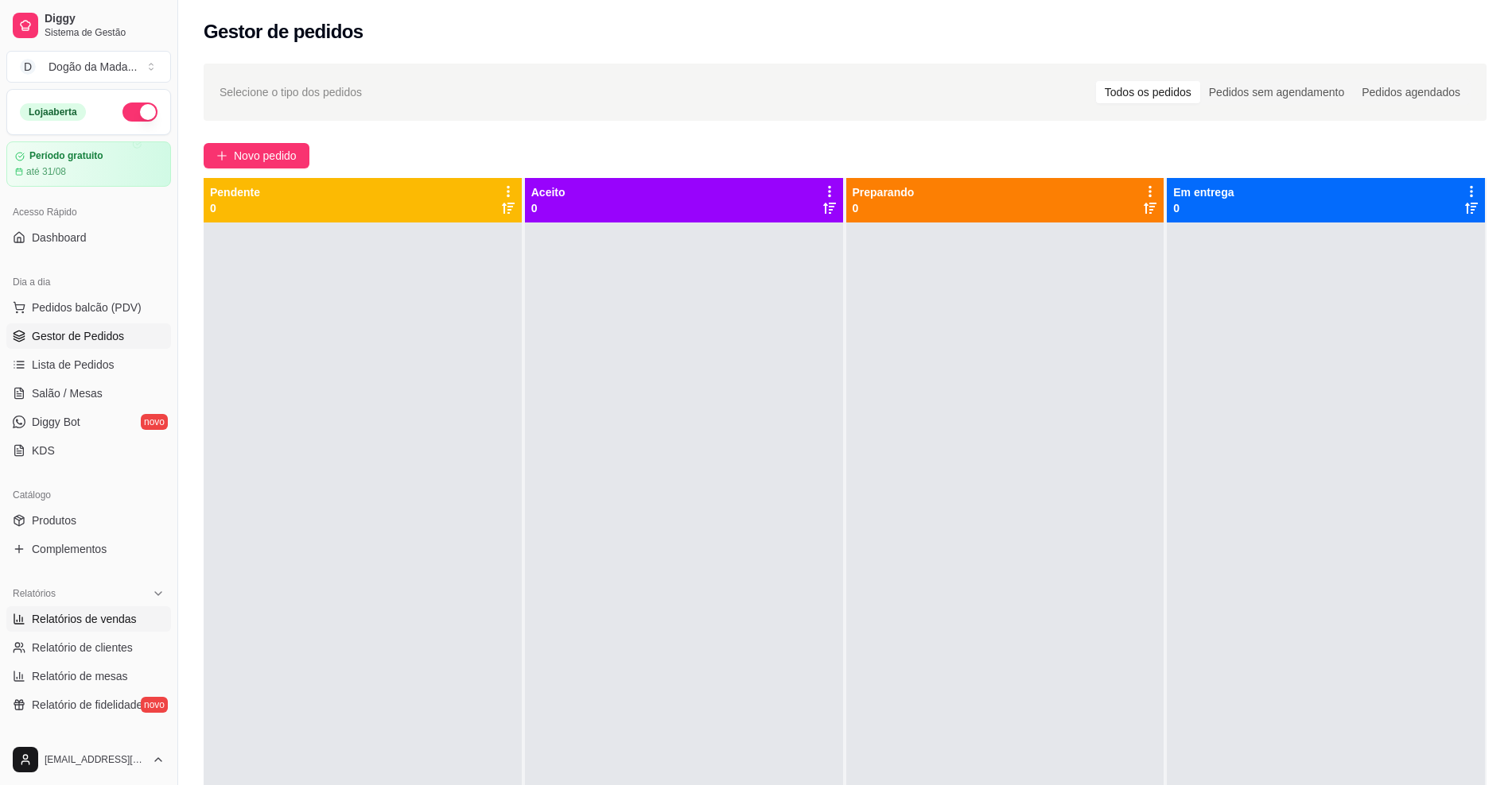
click at [111, 626] on span "Relatórios de vendas" at bounding box center [84, 619] width 105 height 16
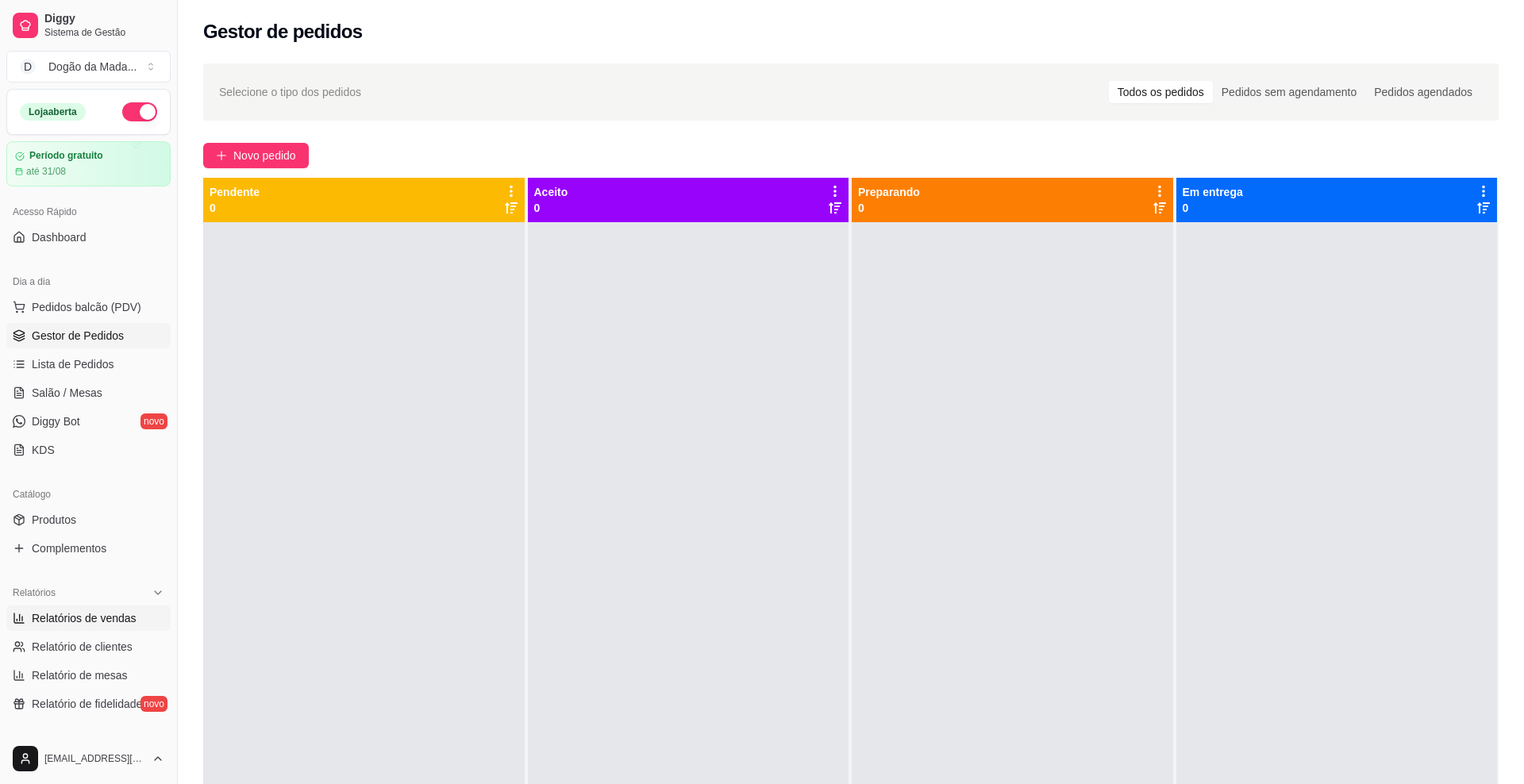
select select "ALL"
select select "0"
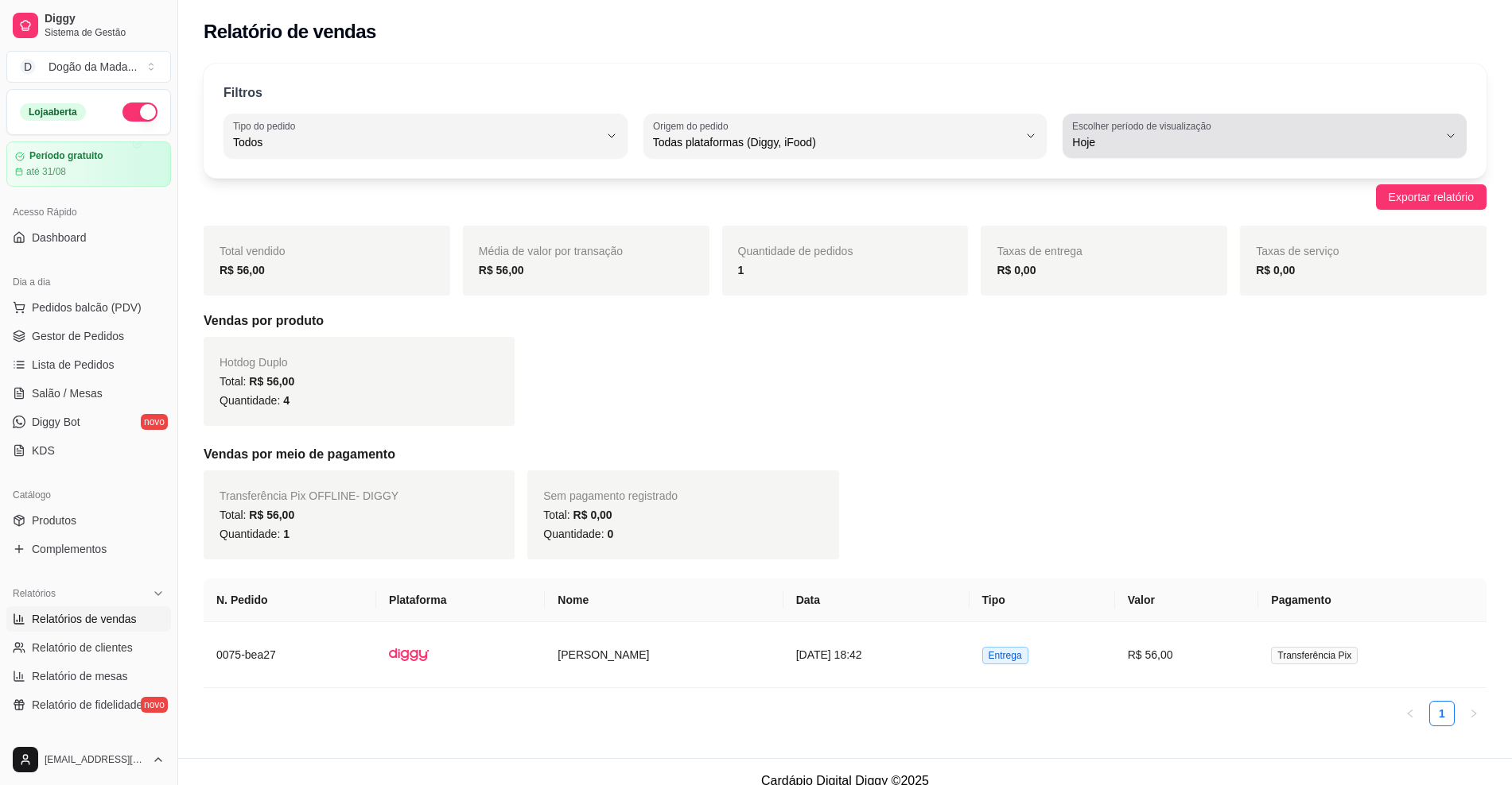
click at [1175, 146] on span "Hoje" at bounding box center [1255, 143] width 366 height 16
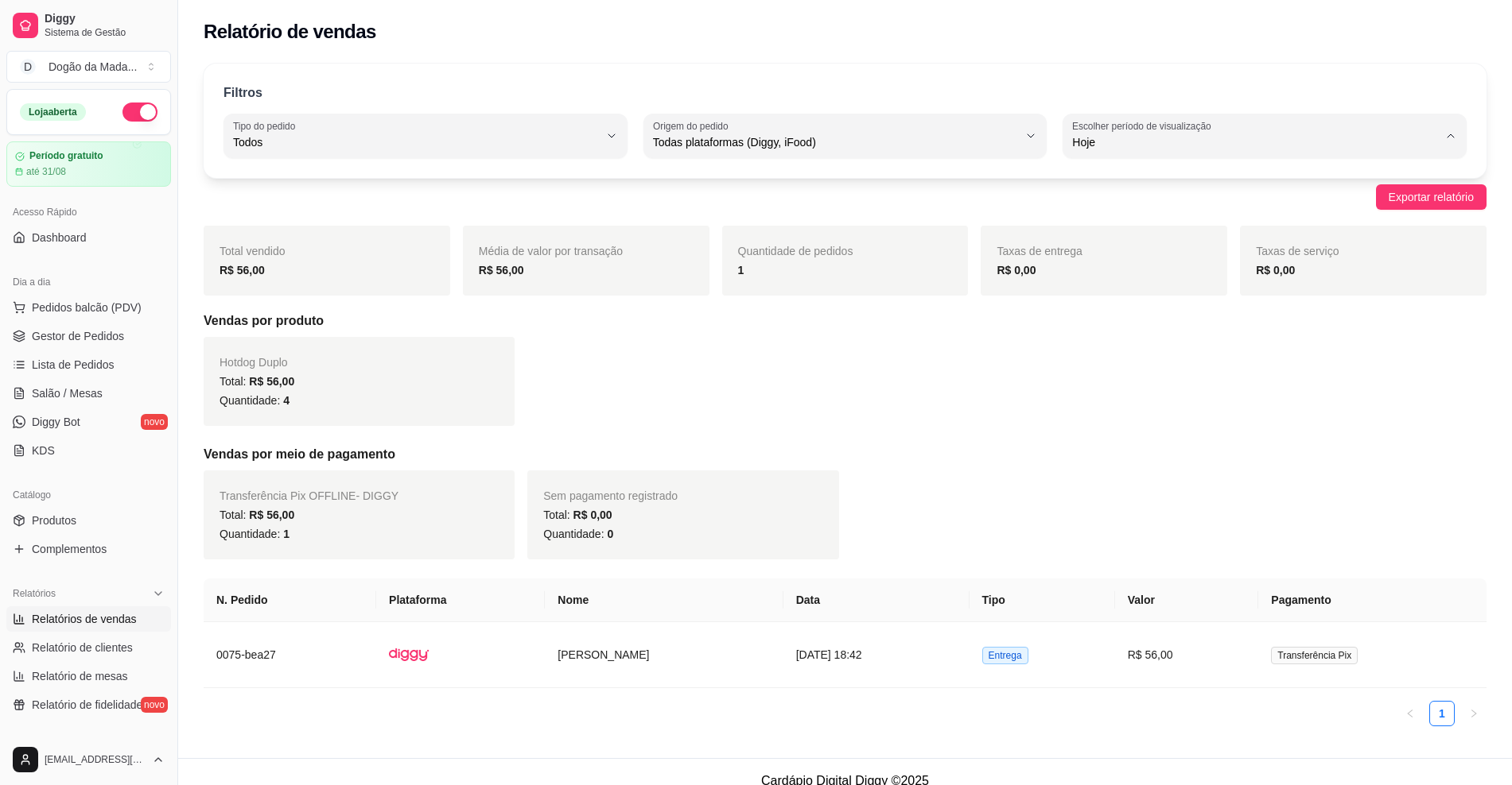
click at [1122, 342] on span "Customizado" at bounding box center [1256, 335] width 347 height 15
type input "-1"
select select "-1"
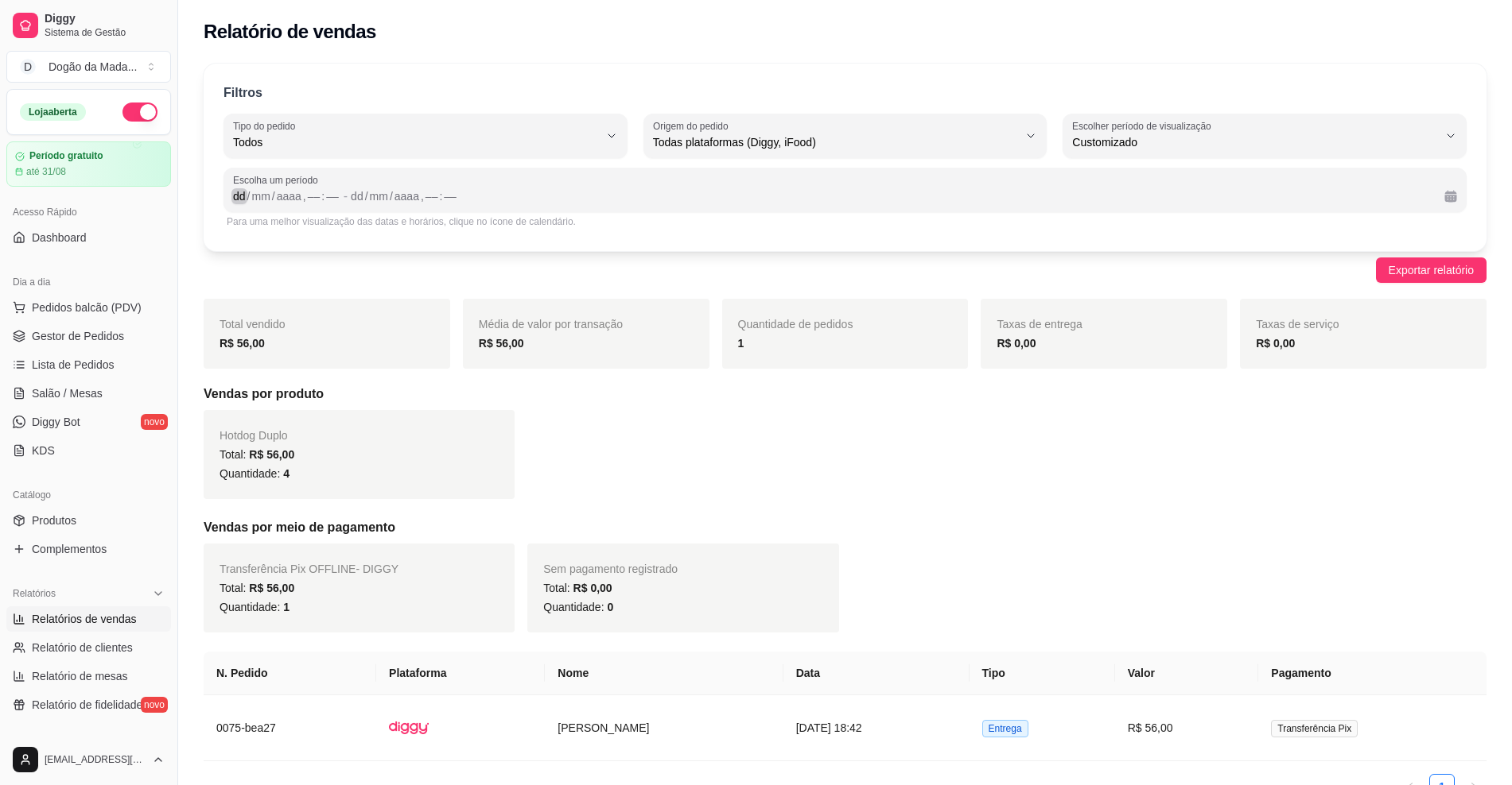
click at [236, 199] on div "dd" at bounding box center [239, 196] width 16 height 16
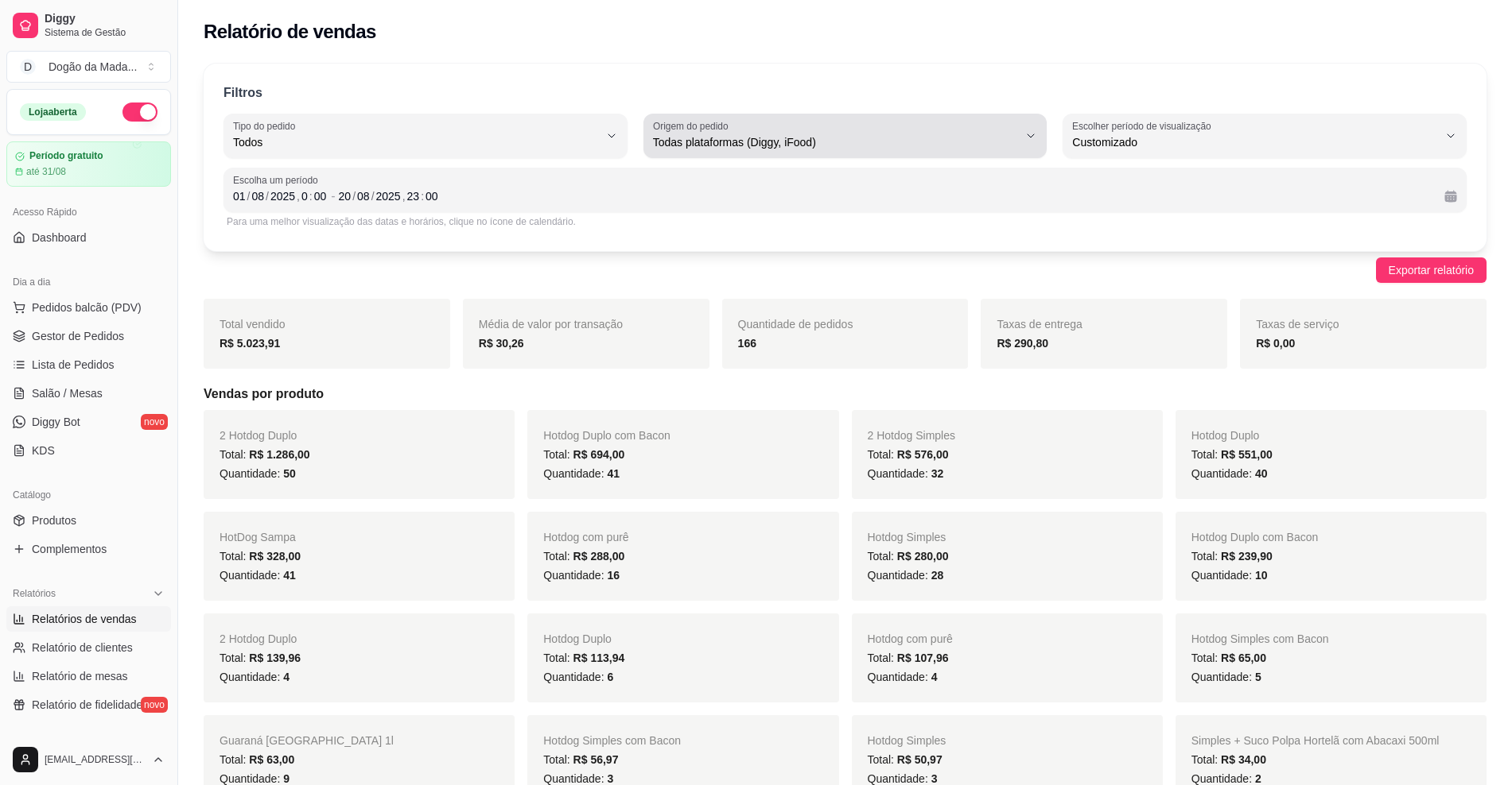
click at [761, 144] on span "Todas plataformas (Diggy, iFood)" at bounding box center [836, 143] width 366 height 16
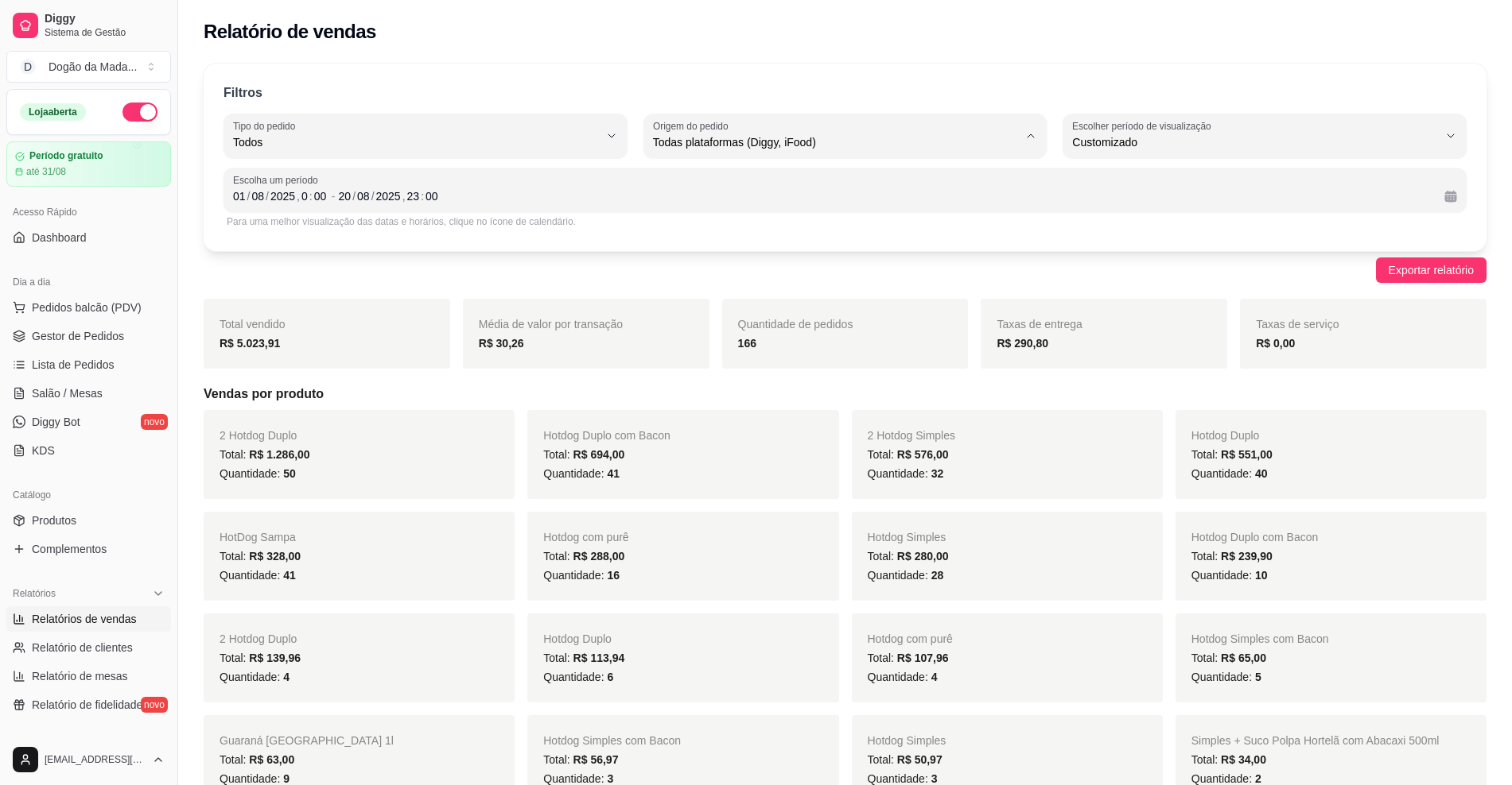
click at [724, 211] on span "Diggy" at bounding box center [837, 206] width 347 height 15
type input "DIGGY"
select select "DIGGY"
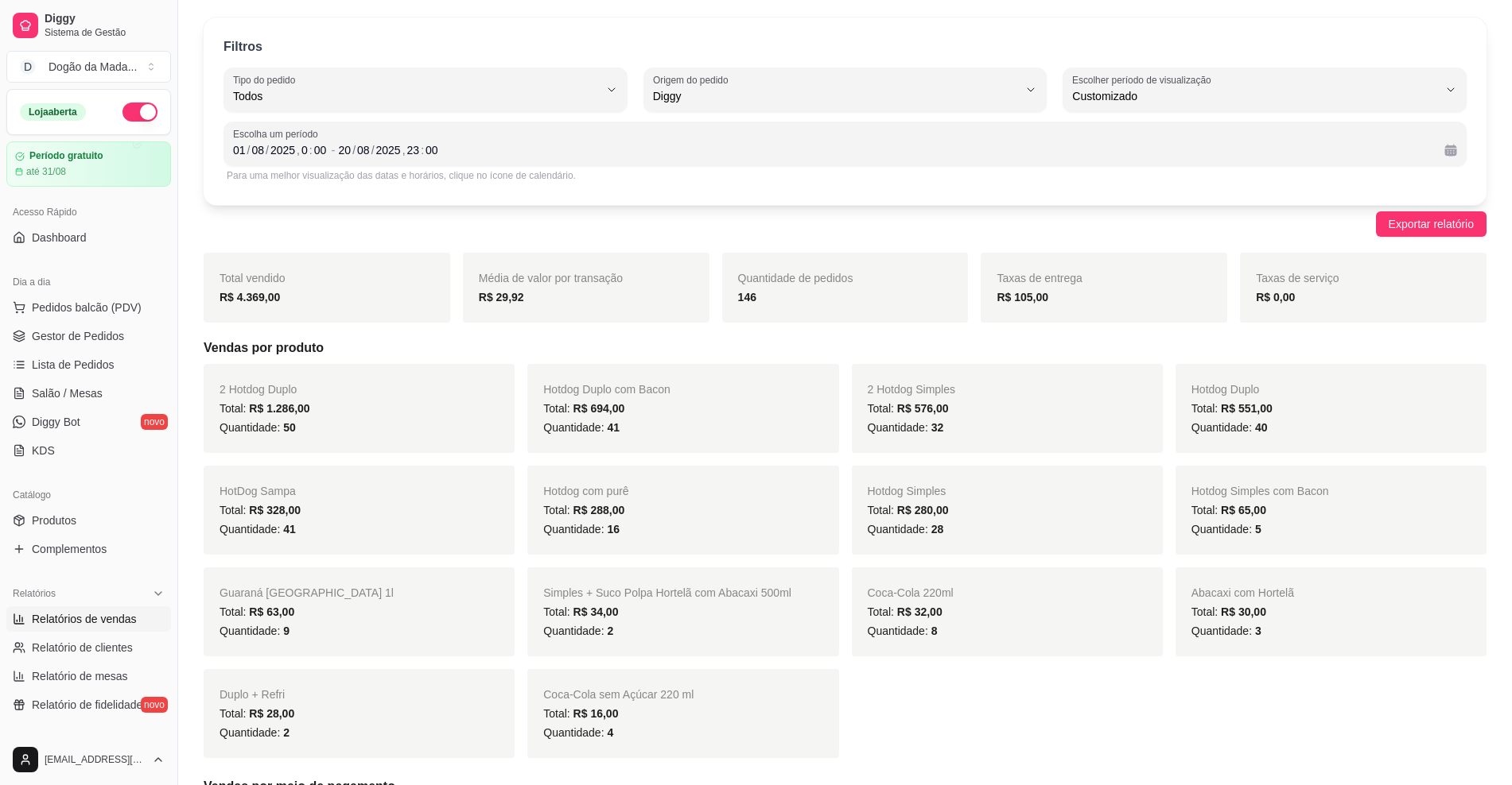
scroll to position [0, 0]
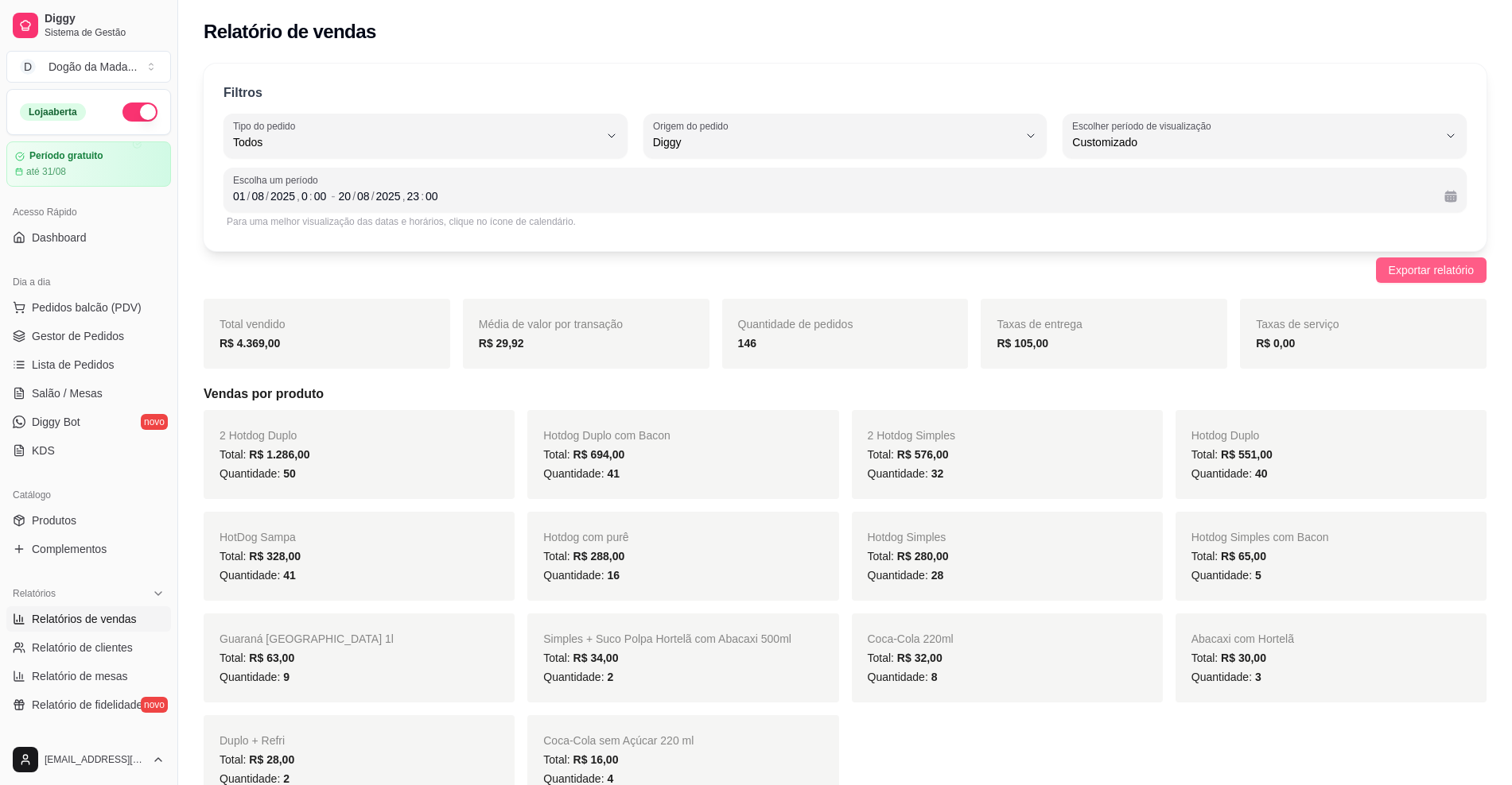
click at [1456, 265] on span "Exportar relatório" at bounding box center [1431, 270] width 85 height 18
drag, startPoint x: 282, startPoint y: 351, endPoint x: 732, endPoint y: 346, distance: 450.0
click at [732, 346] on div "Total vendido R$ 4.369,00 Média de valor por transação R$ 29,92 Quantidade de p…" at bounding box center [845, 334] width 1283 height 70
click at [1087, 342] on div "R$ 105,00" at bounding box center [1104, 343] width 215 height 19
click at [80, 328] on span "Gestor de Pedidos" at bounding box center [78, 336] width 92 height 16
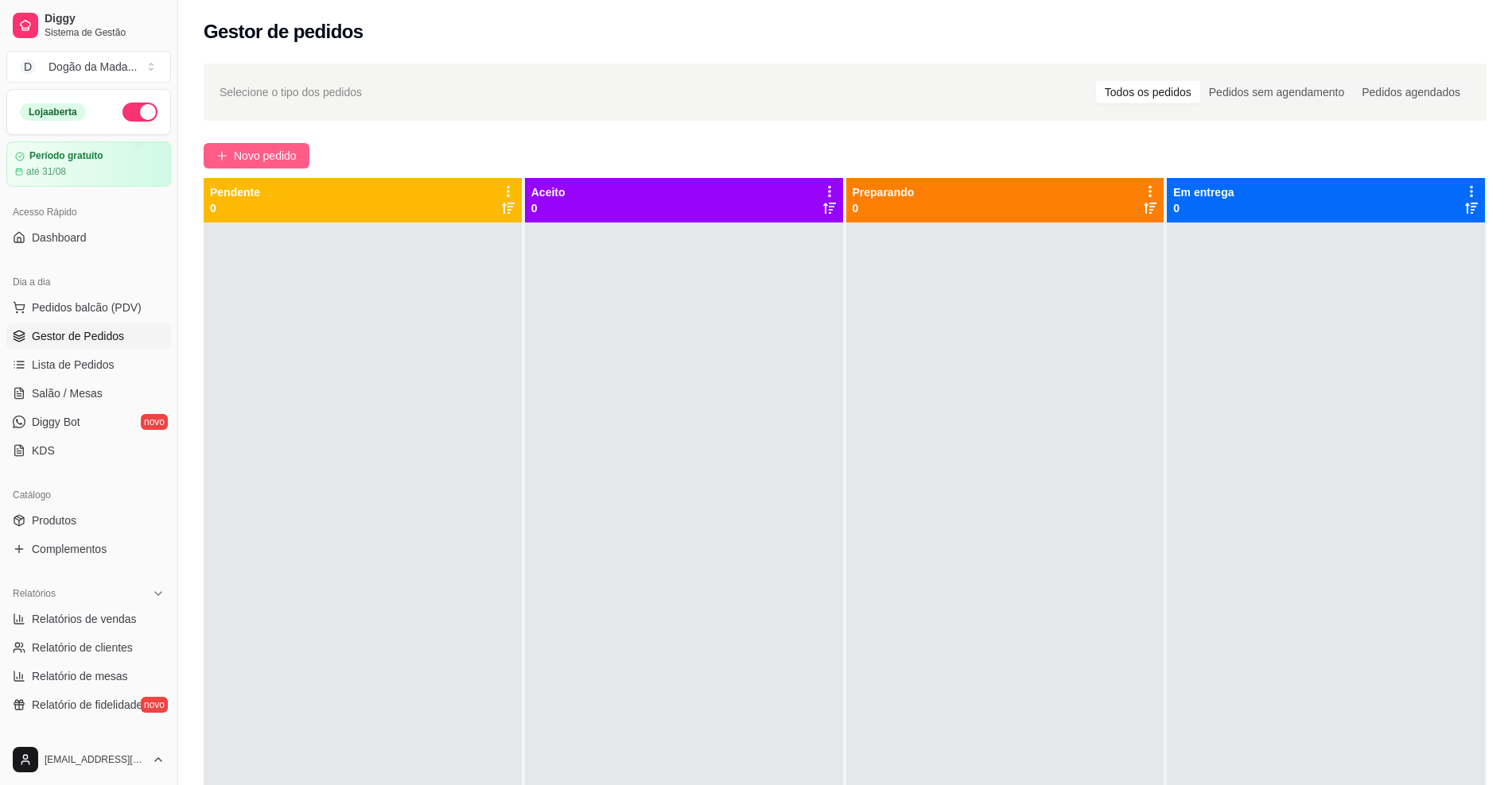
click at [254, 160] on span "Novo pedido" at bounding box center [265, 156] width 63 height 18
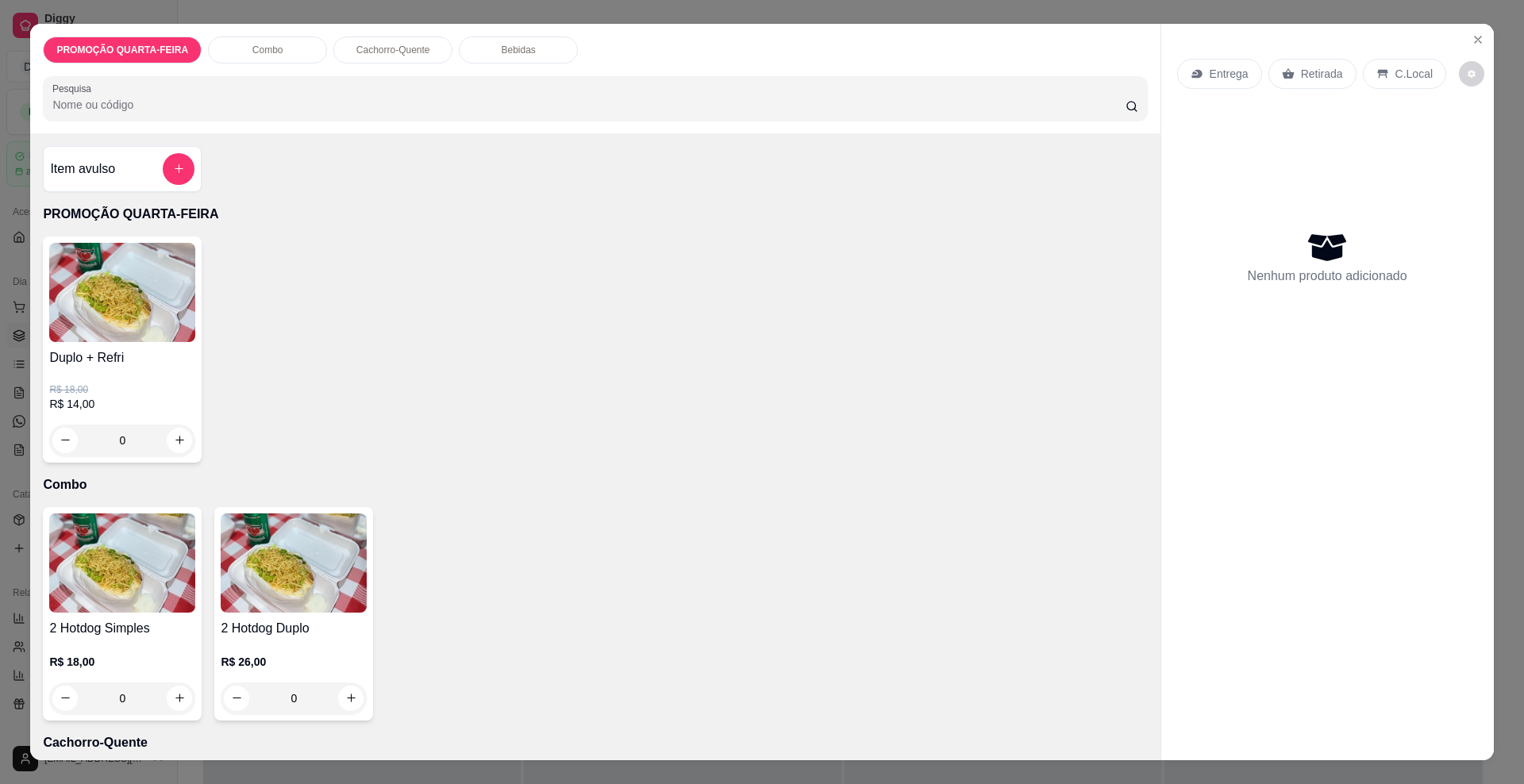
click at [1223, 69] on p "Entrega" at bounding box center [1229, 74] width 39 height 16
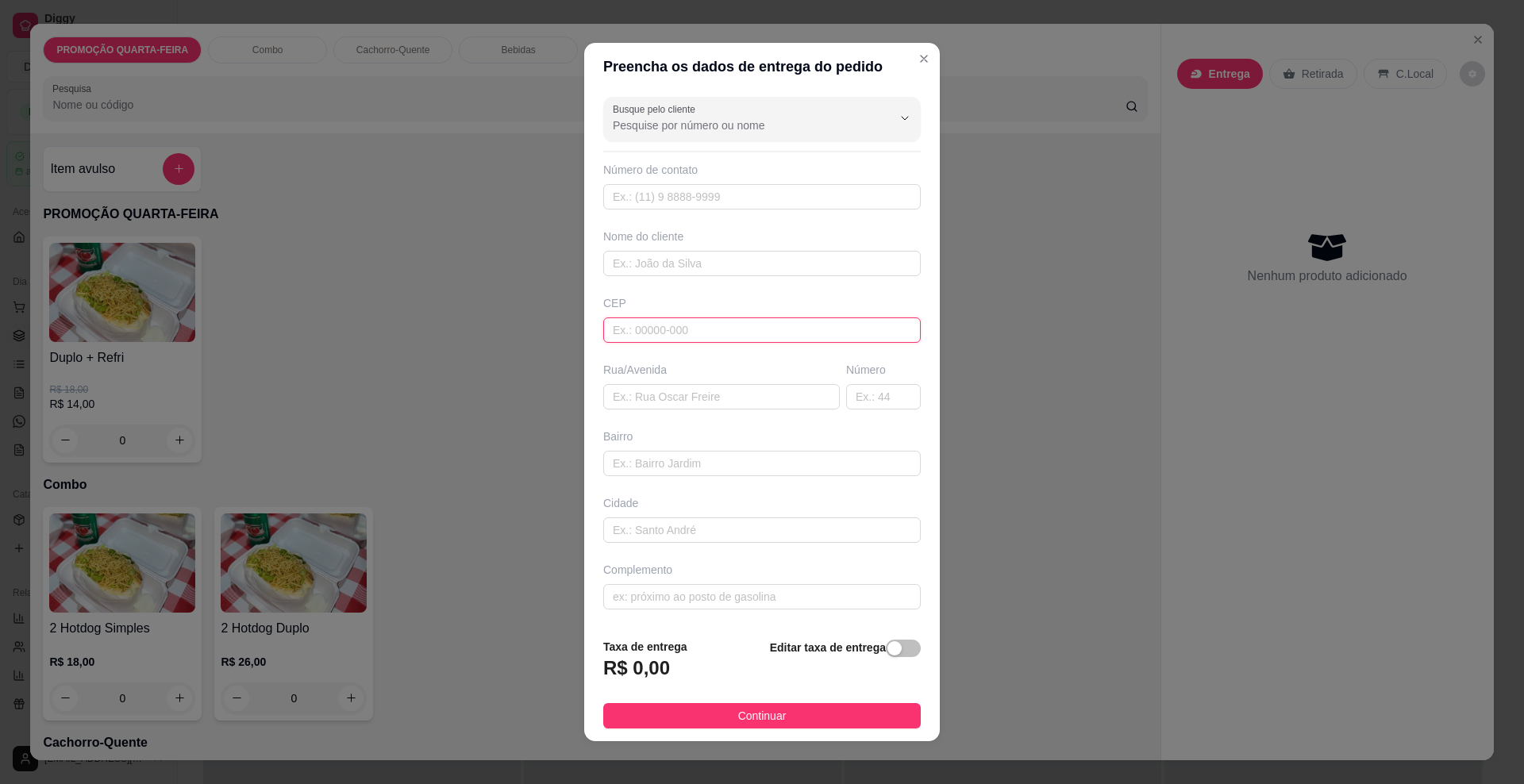
click at [678, 326] on input "text" at bounding box center [762, 331] width 318 height 26
paste input "79093601"
type input "79093601"
type input "[GEOGRAPHIC_DATA]"
type input "Residencial Figueiras do Parque"
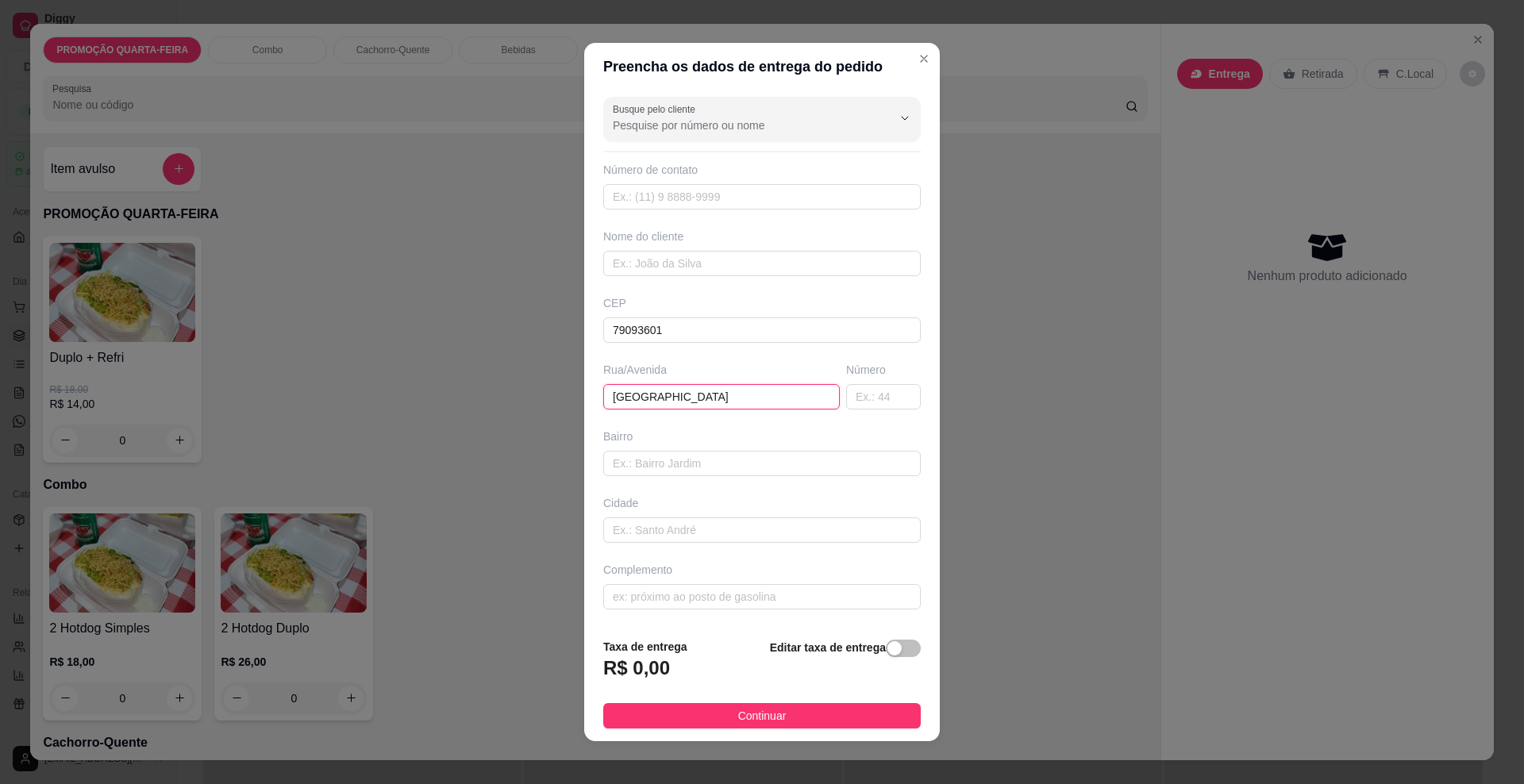
type input "[GEOGRAPHIC_DATA]"
type input "254"
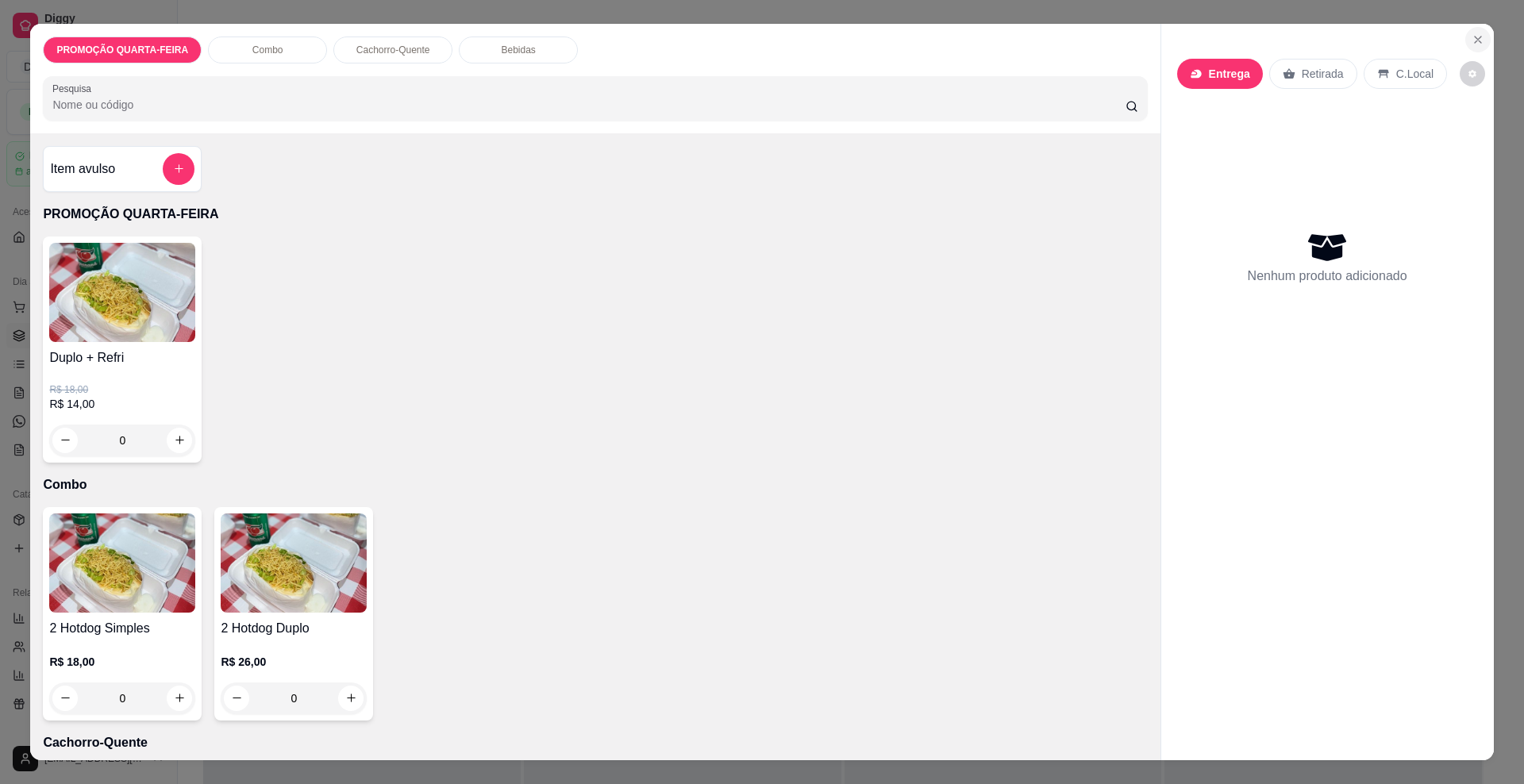
click at [1472, 39] on icon "Close" at bounding box center [1478, 40] width 13 height 13
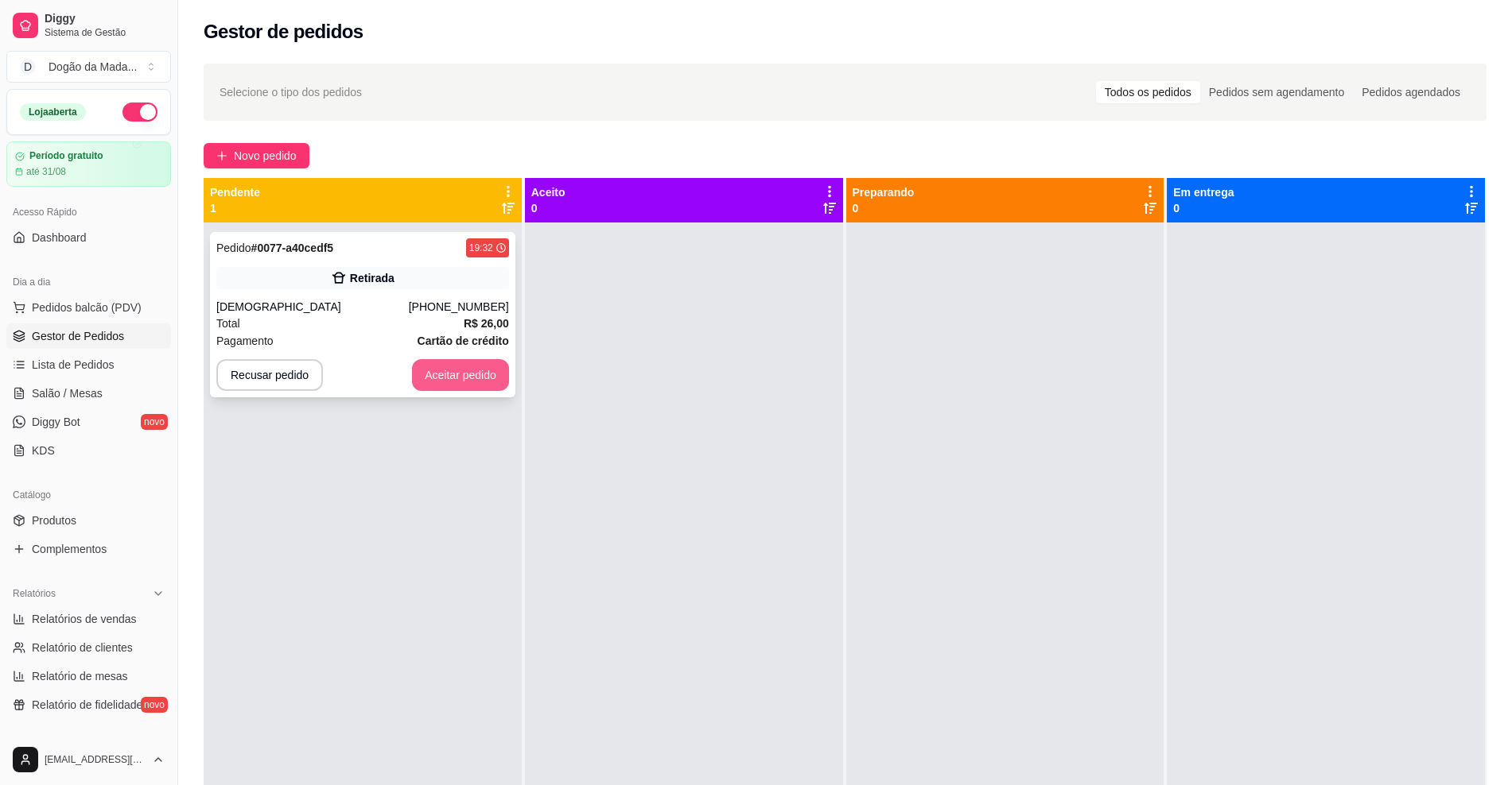
click at [487, 376] on button "Aceitar pedido" at bounding box center [460, 375] width 97 height 32
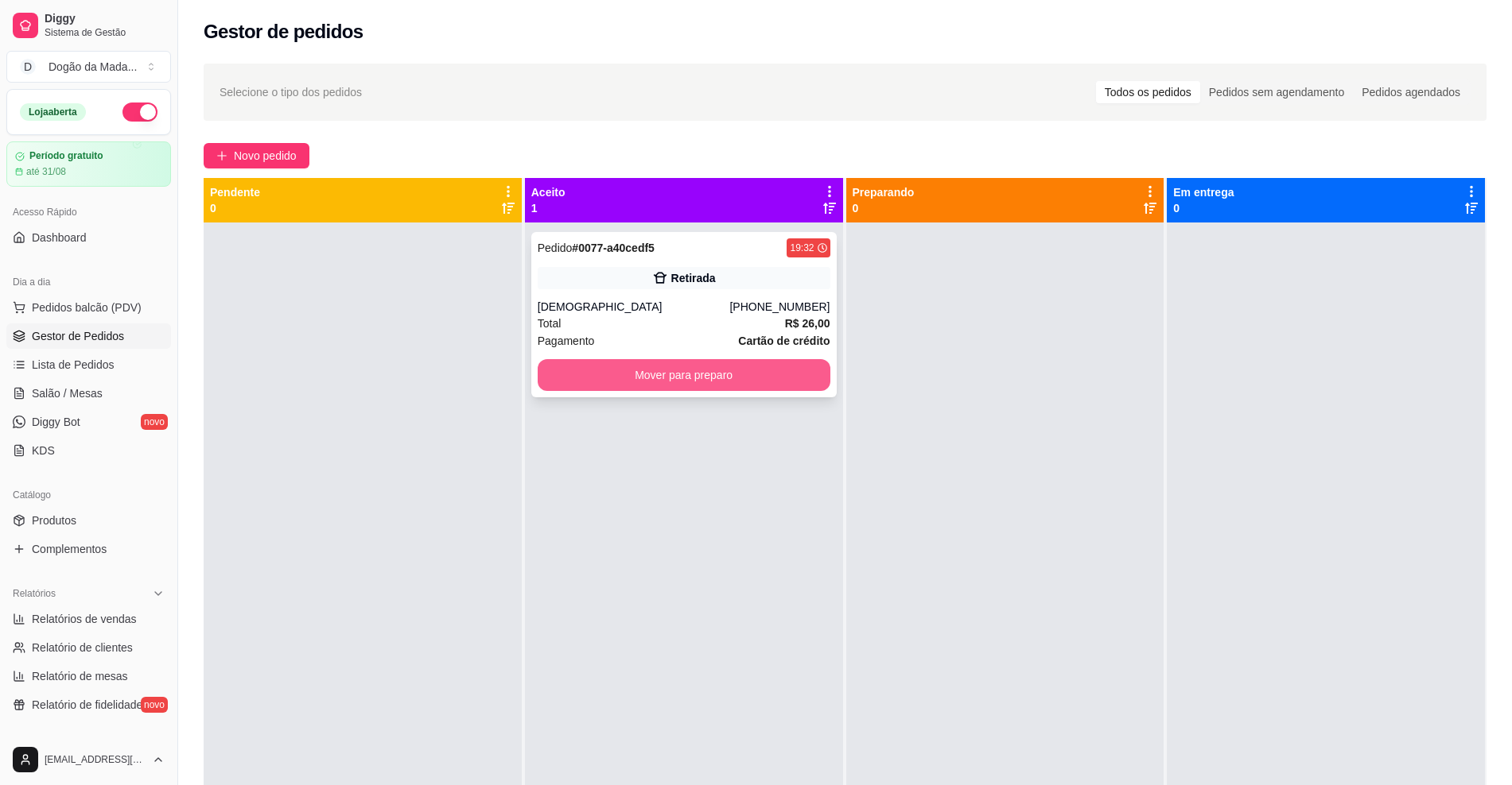
click at [724, 386] on button "Mover para preparo" at bounding box center [683, 375] width 293 height 32
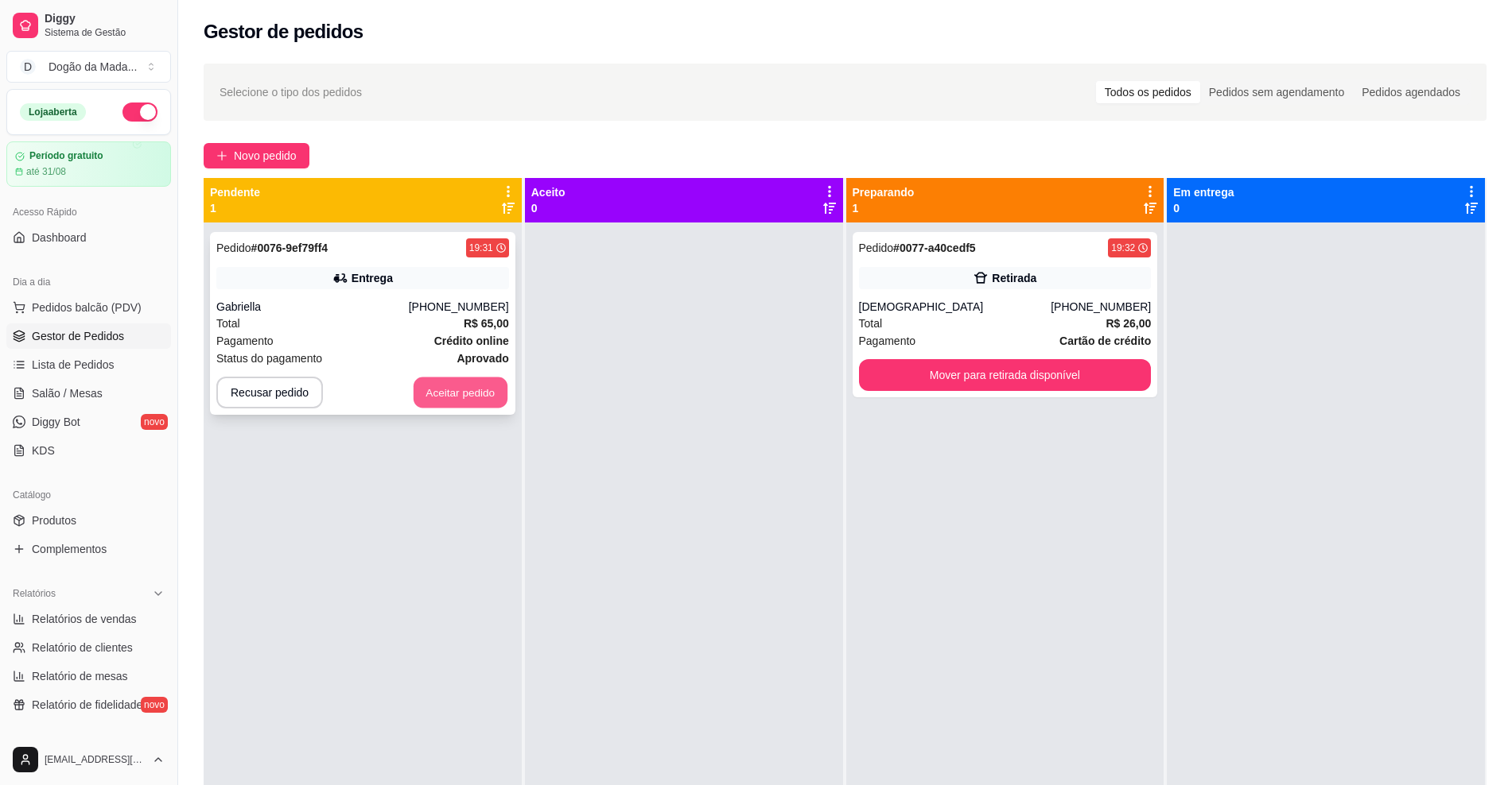
click at [452, 397] on button "Aceitar pedido" at bounding box center [460, 393] width 94 height 31
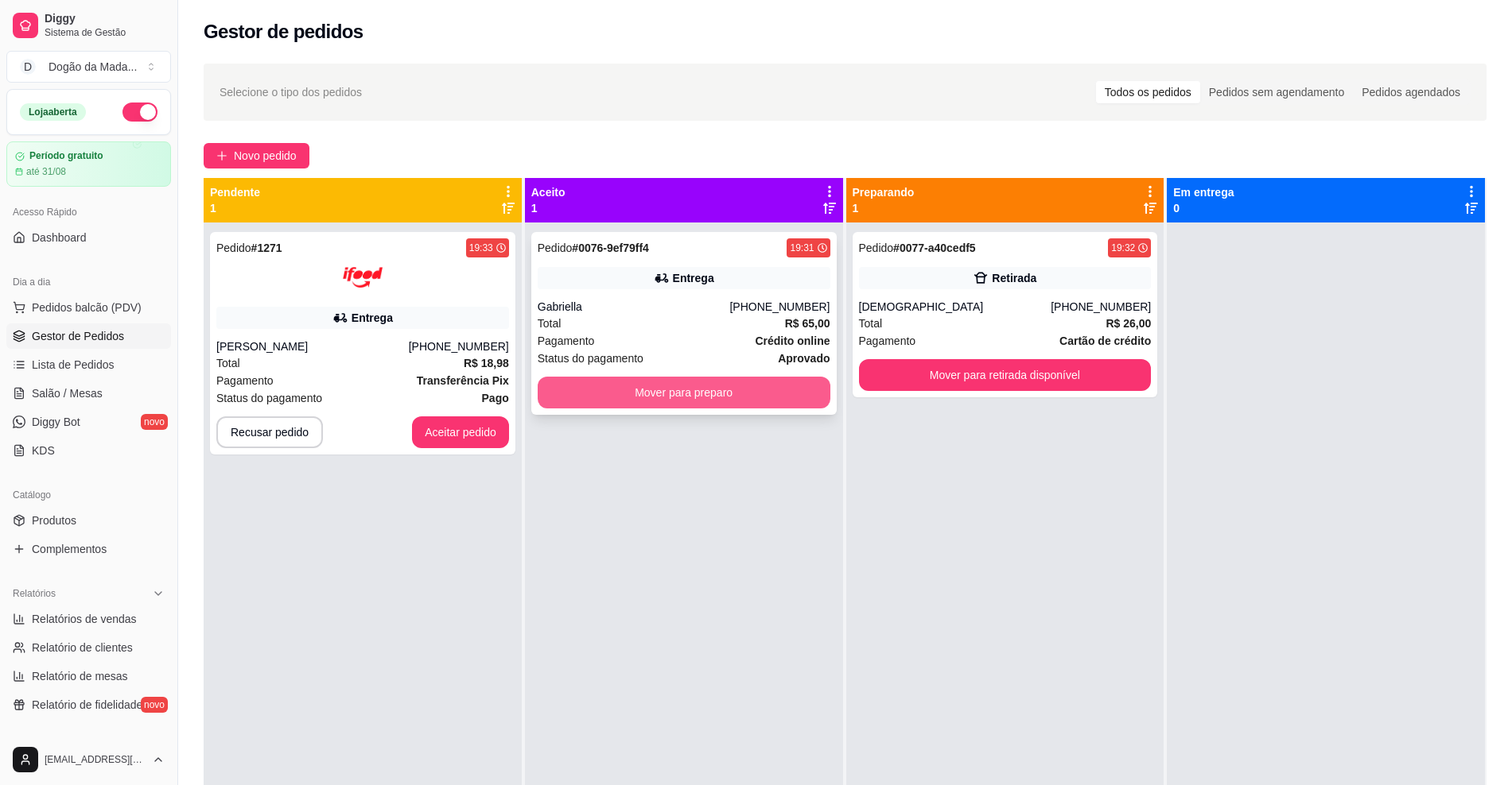
click at [641, 405] on button "Mover para preparo" at bounding box center [683, 393] width 293 height 32
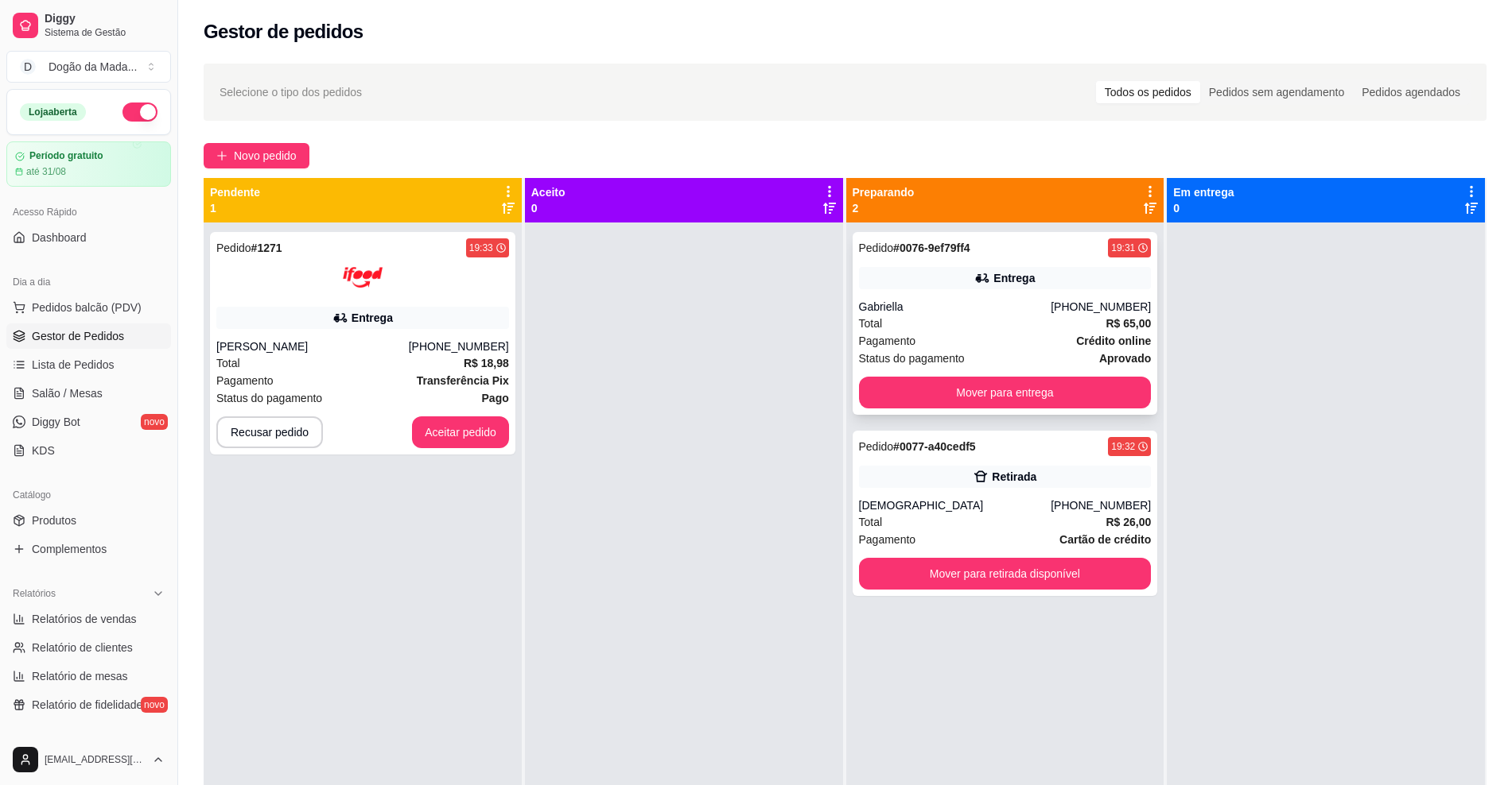
click at [955, 309] on div "Gabriella" at bounding box center [955, 307] width 193 height 16
click at [459, 427] on button "Aceitar pedido" at bounding box center [460, 432] width 94 height 31
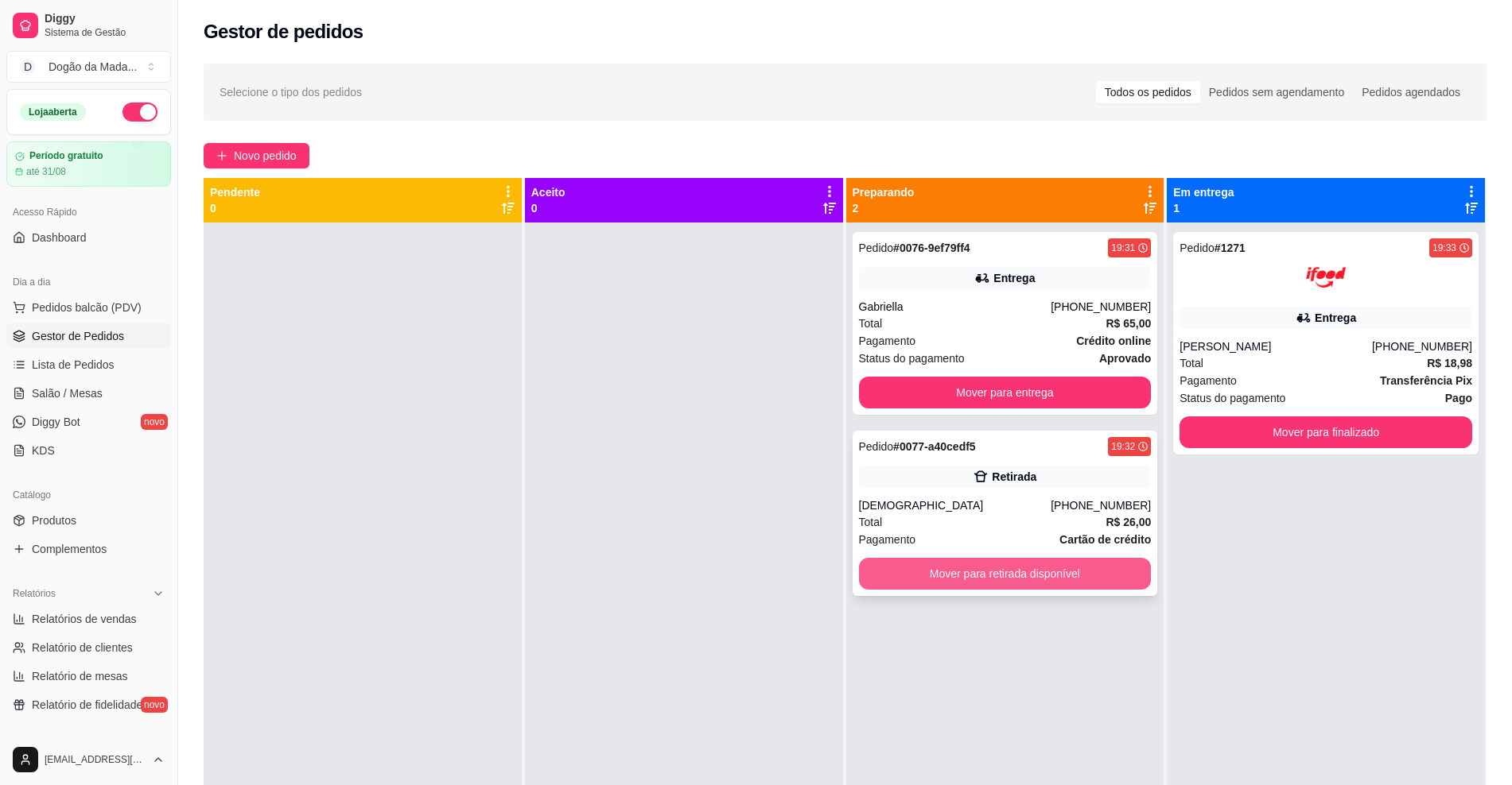
click at [947, 583] on button "Mover para retirada disponível" at bounding box center [1005, 574] width 293 height 32
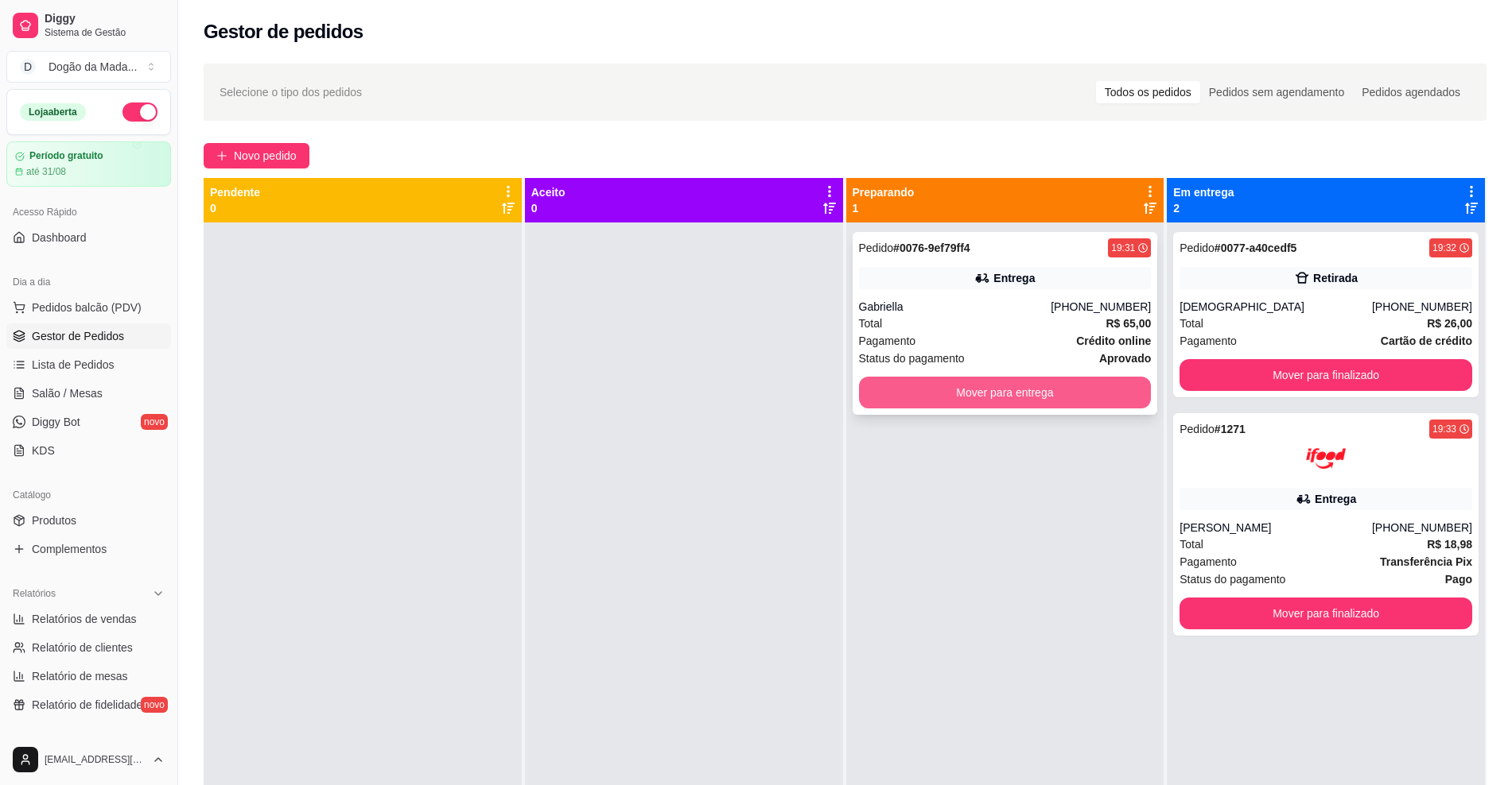
click at [1006, 382] on button "Mover para entrega" at bounding box center [1005, 393] width 293 height 32
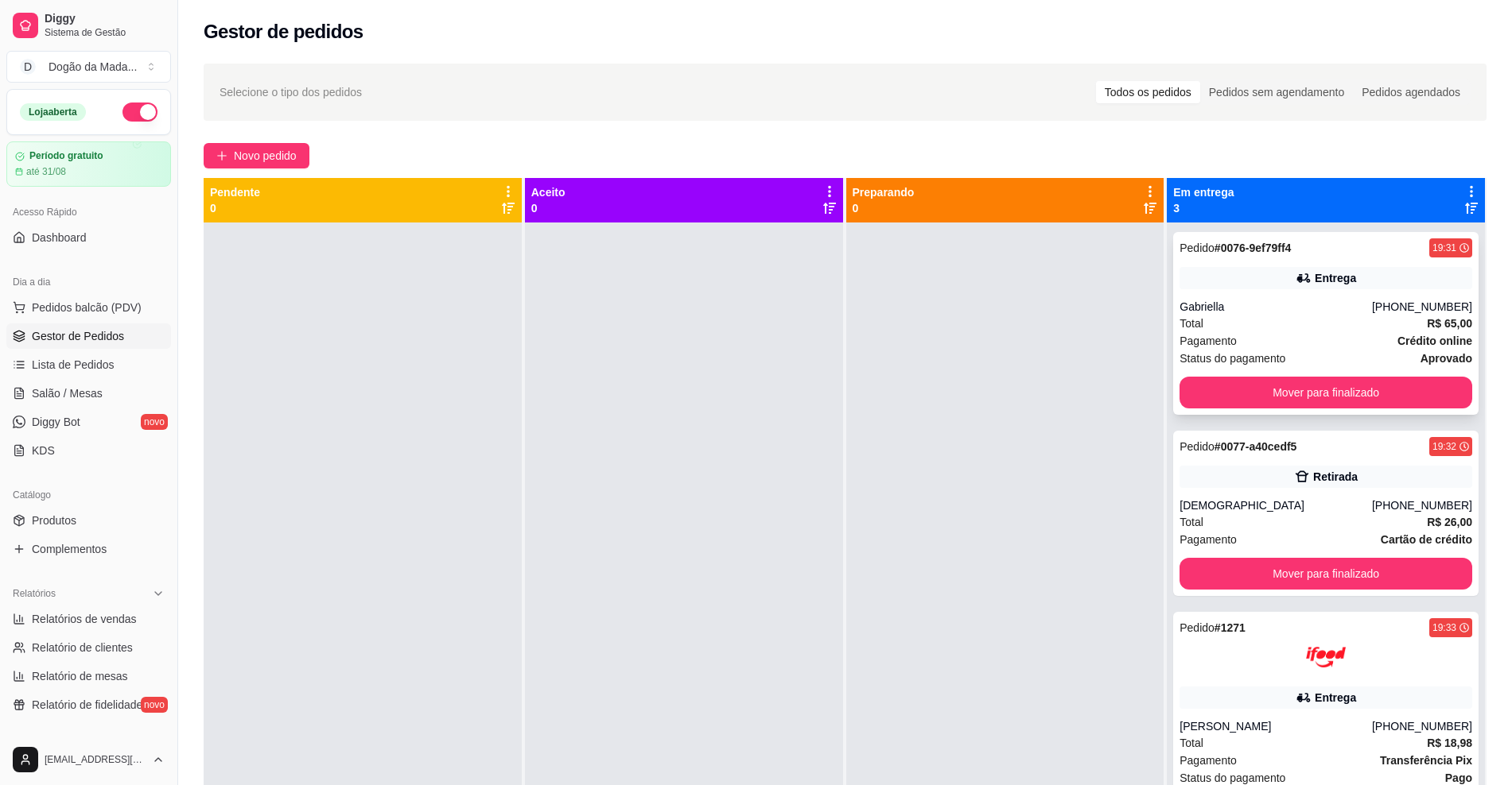
click at [1336, 261] on div "Pedido # 0076-9ef79ff4 19:31 Entrega Gabriella [PHONE_NUMBER] Total R$ 65,00 Pa…" at bounding box center [1325, 323] width 306 height 183
click at [1324, 313] on div "Gabriella" at bounding box center [1275, 307] width 193 height 16
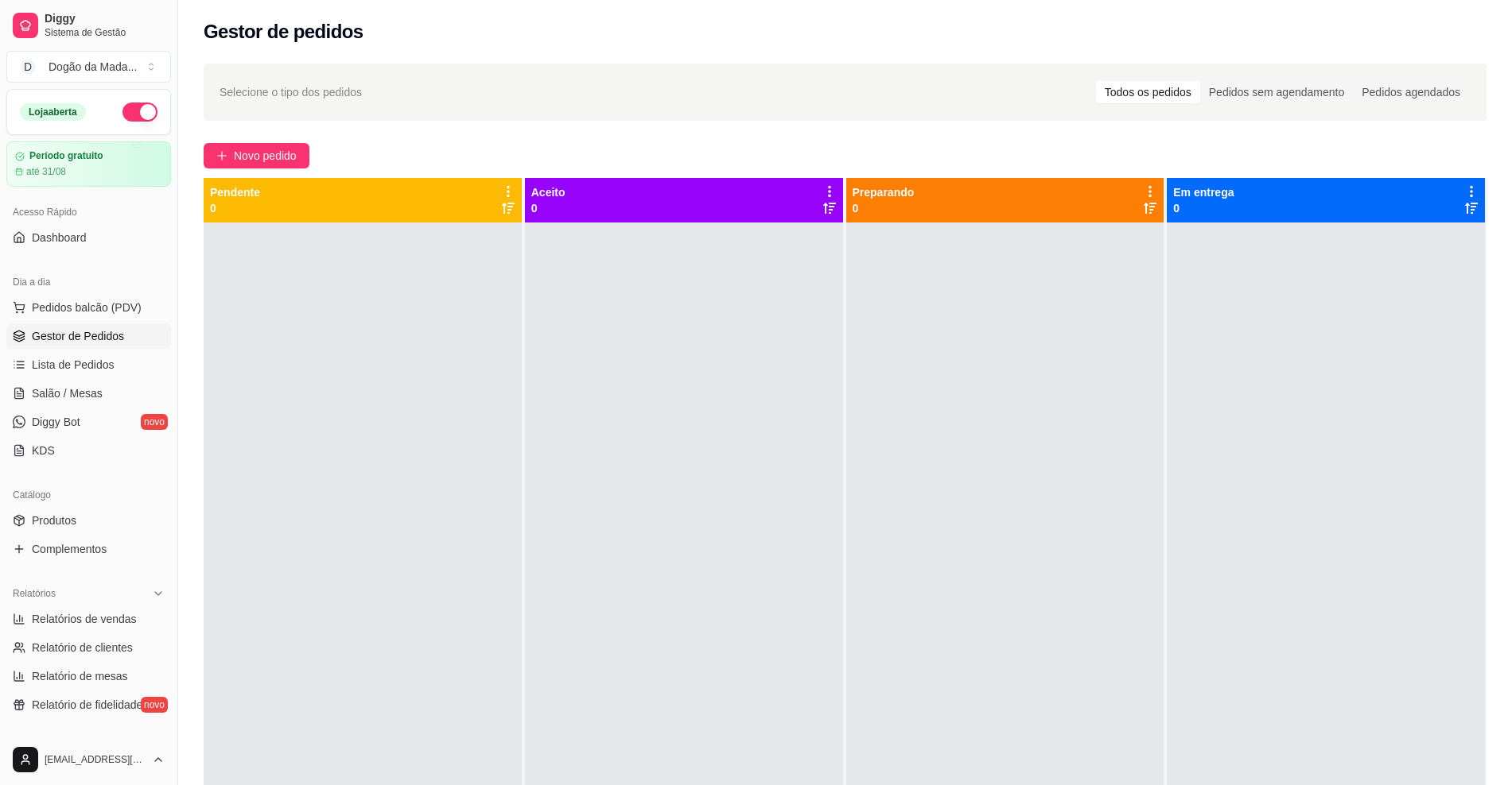
click at [291, 95] on span "Selecione o tipo dos pedidos" at bounding box center [290, 92] width 142 height 18
click at [283, 75] on div "Selecione o tipo dos pedidos Todos os pedidos Pedidos sem agendamento Pedidos a…" at bounding box center [845, 91] width 1283 height 57
click at [251, 152] on span "Novo pedido" at bounding box center [265, 156] width 63 height 18
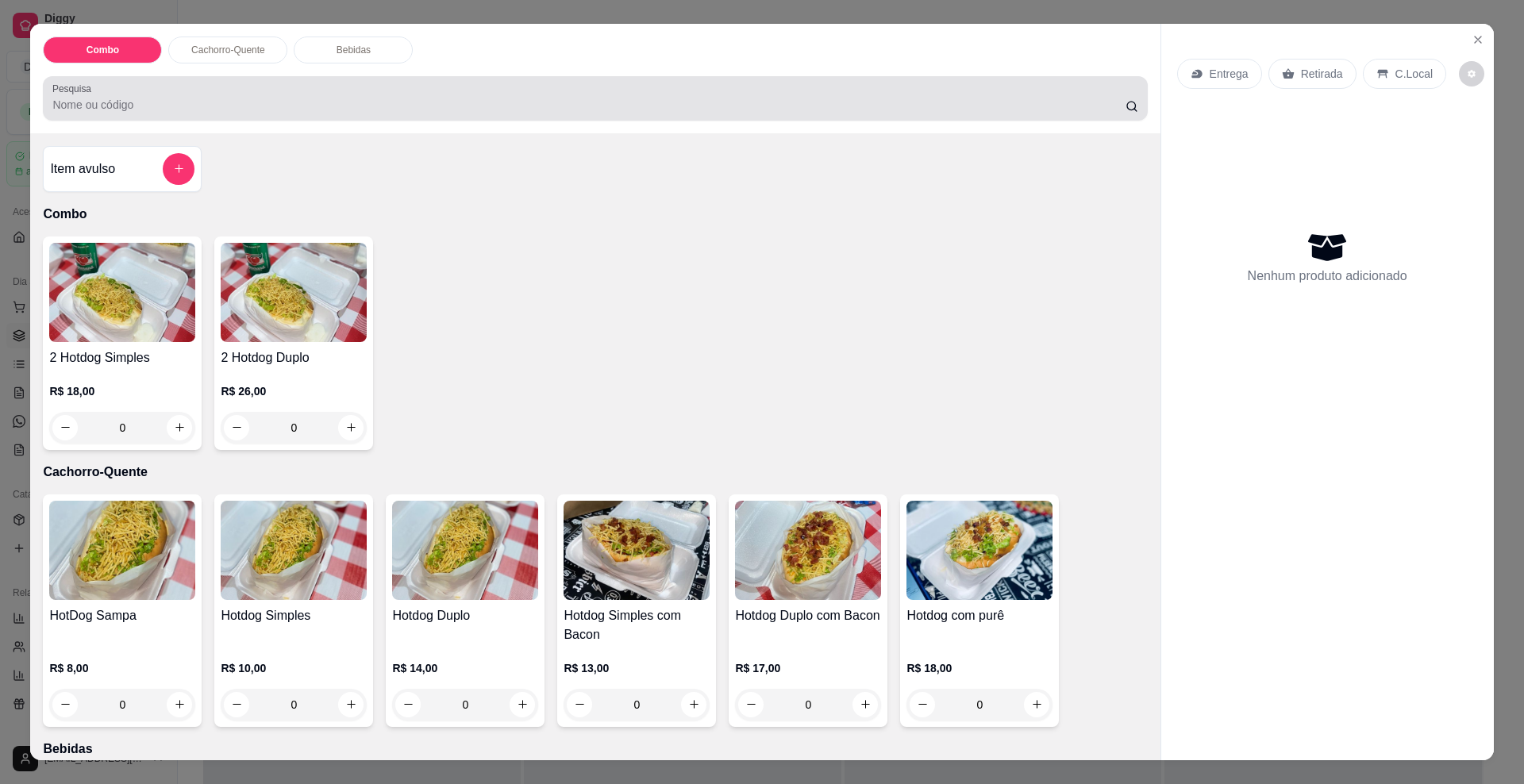
click at [211, 94] on div at bounding box center [594, 99] width 1085 height 32
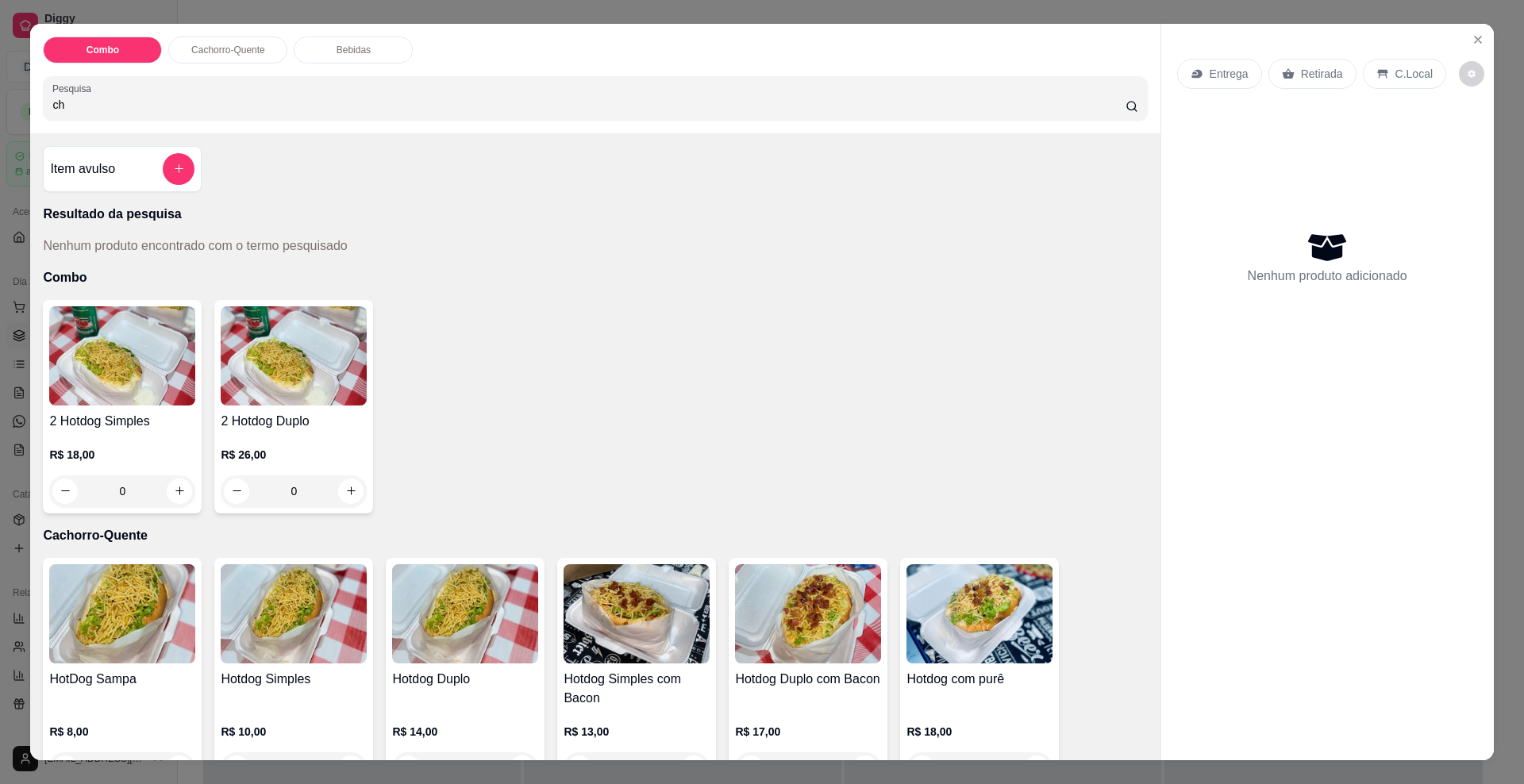
type input "c"
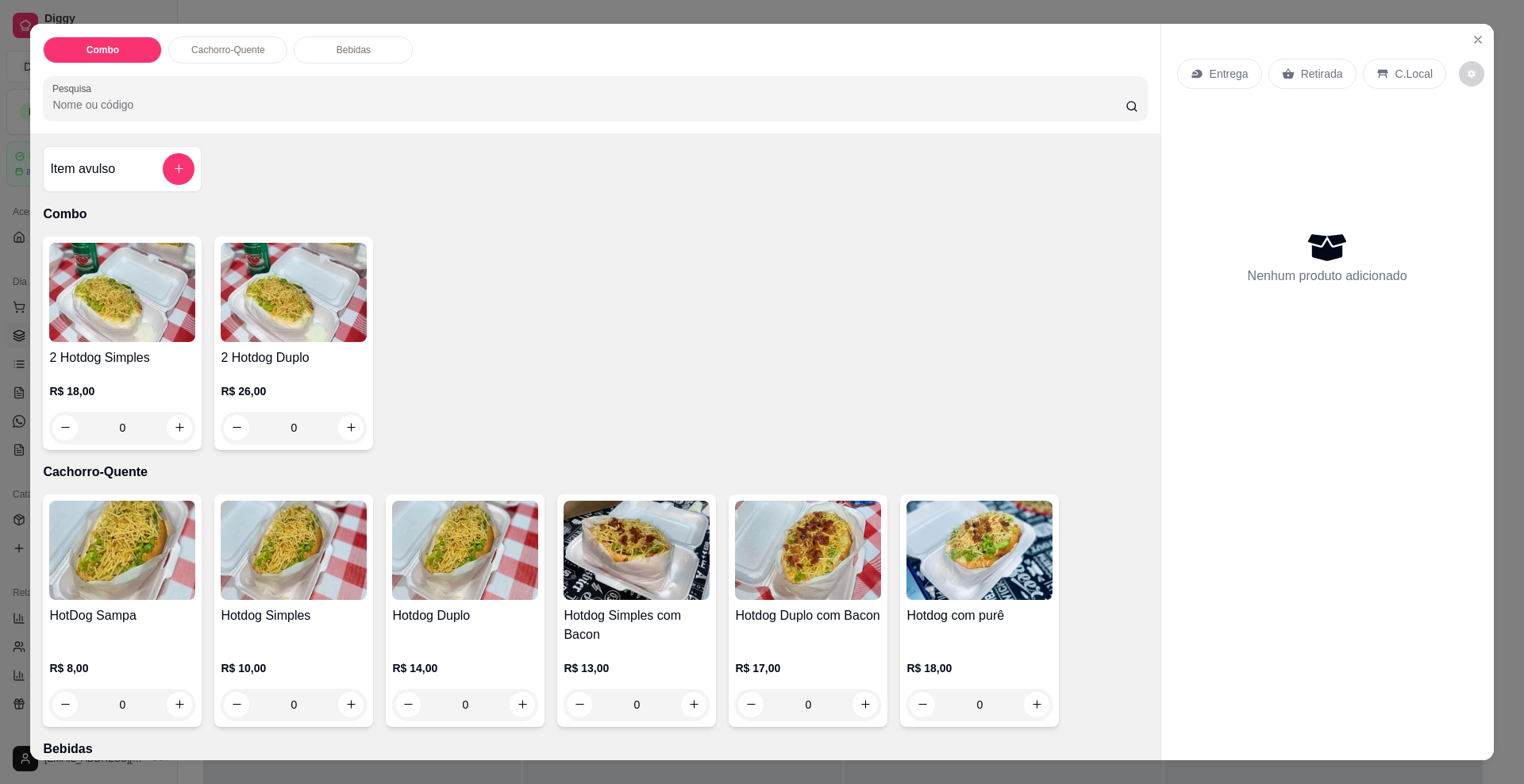
click at [53, 424] on div "0" at bounding box center [122, 428] width 146 height 32
click at [171, 422] on div "0" at bounding box center [122, 428] width 146 height 32
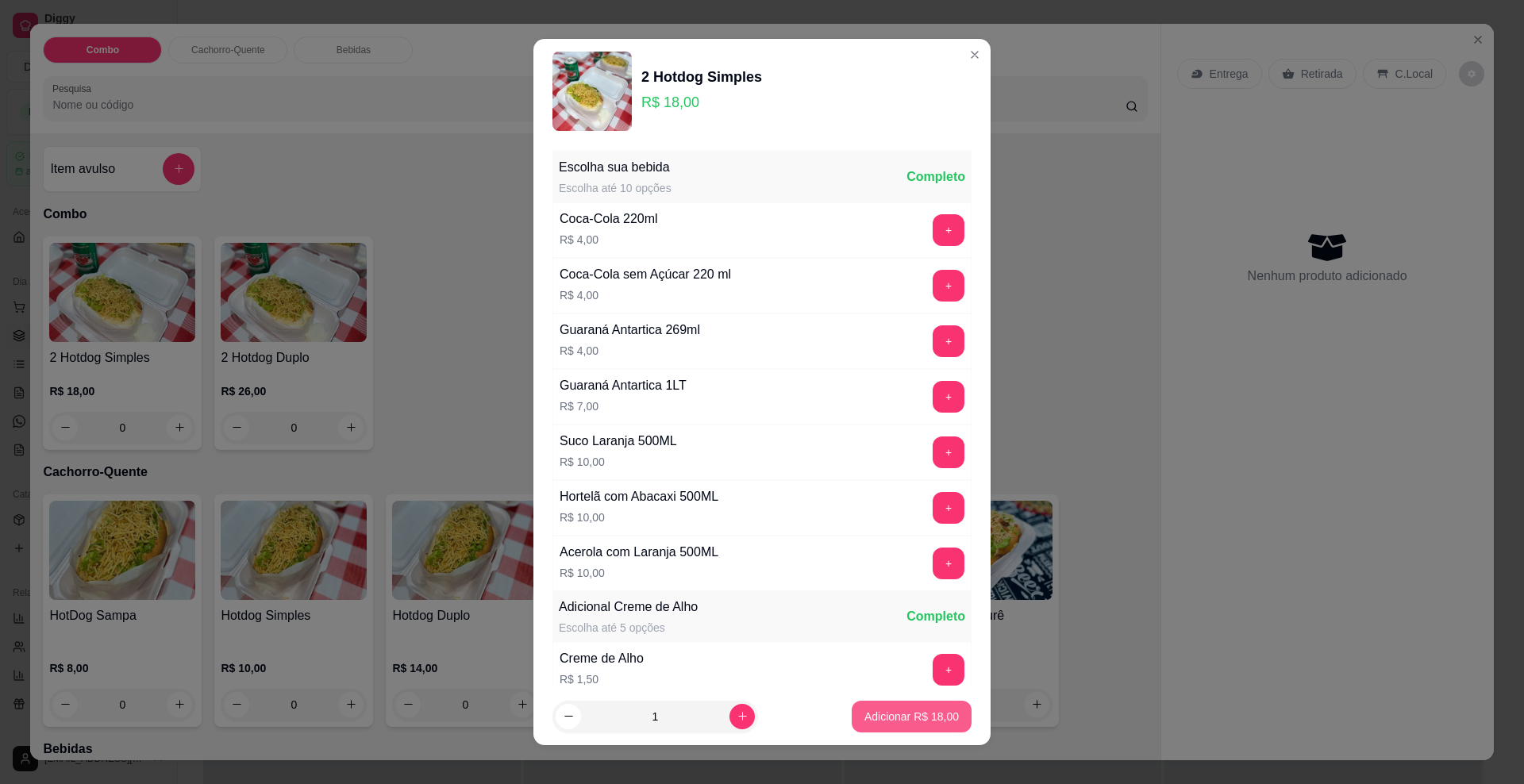
click at [895, 712] on p "Adicionar R$ 18,00" at bounding box center [912, 717] width 94 height 16
type input "1"
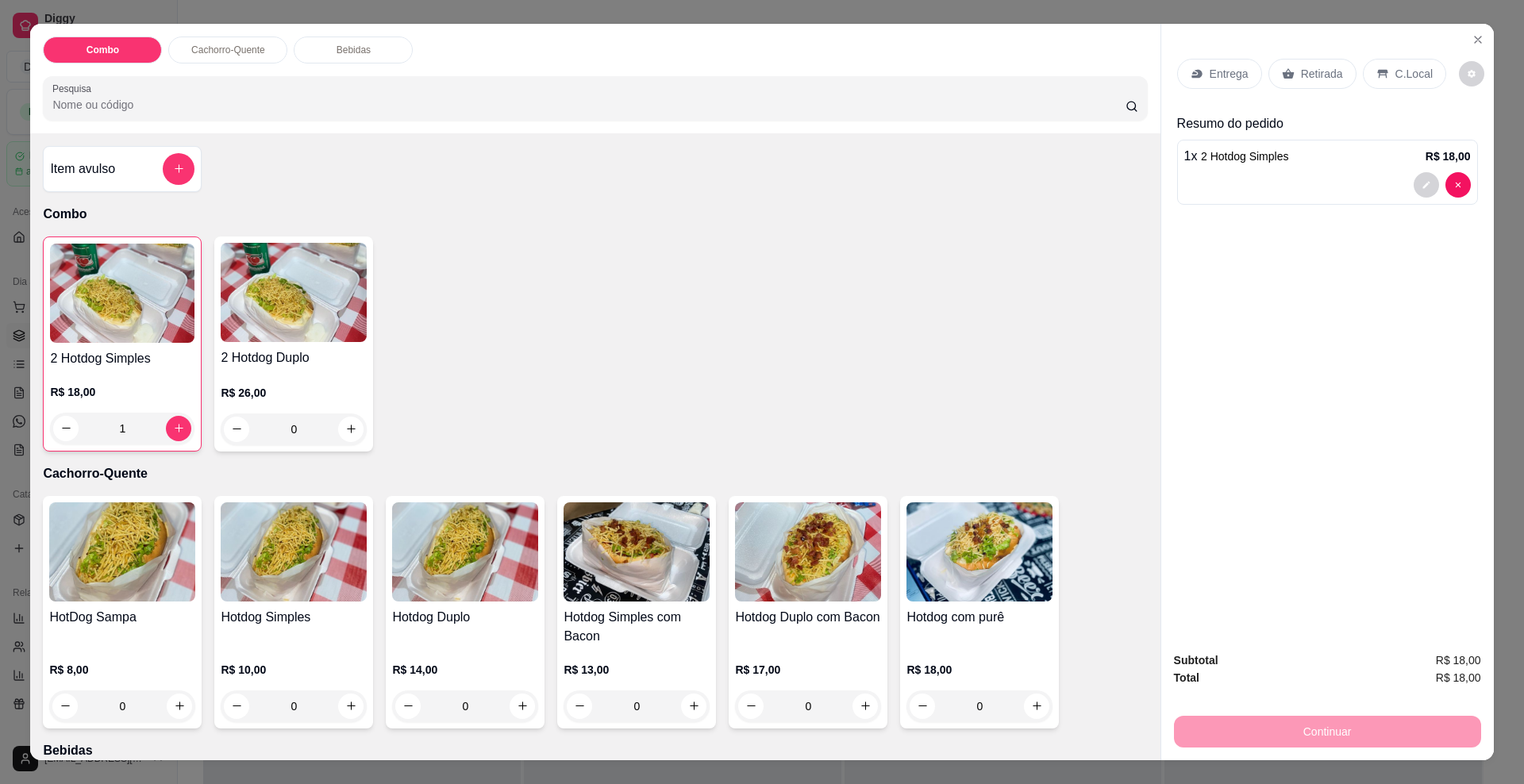
click at [859, 701] on div "0" at bounding box center [808, 706] width 146 height 32
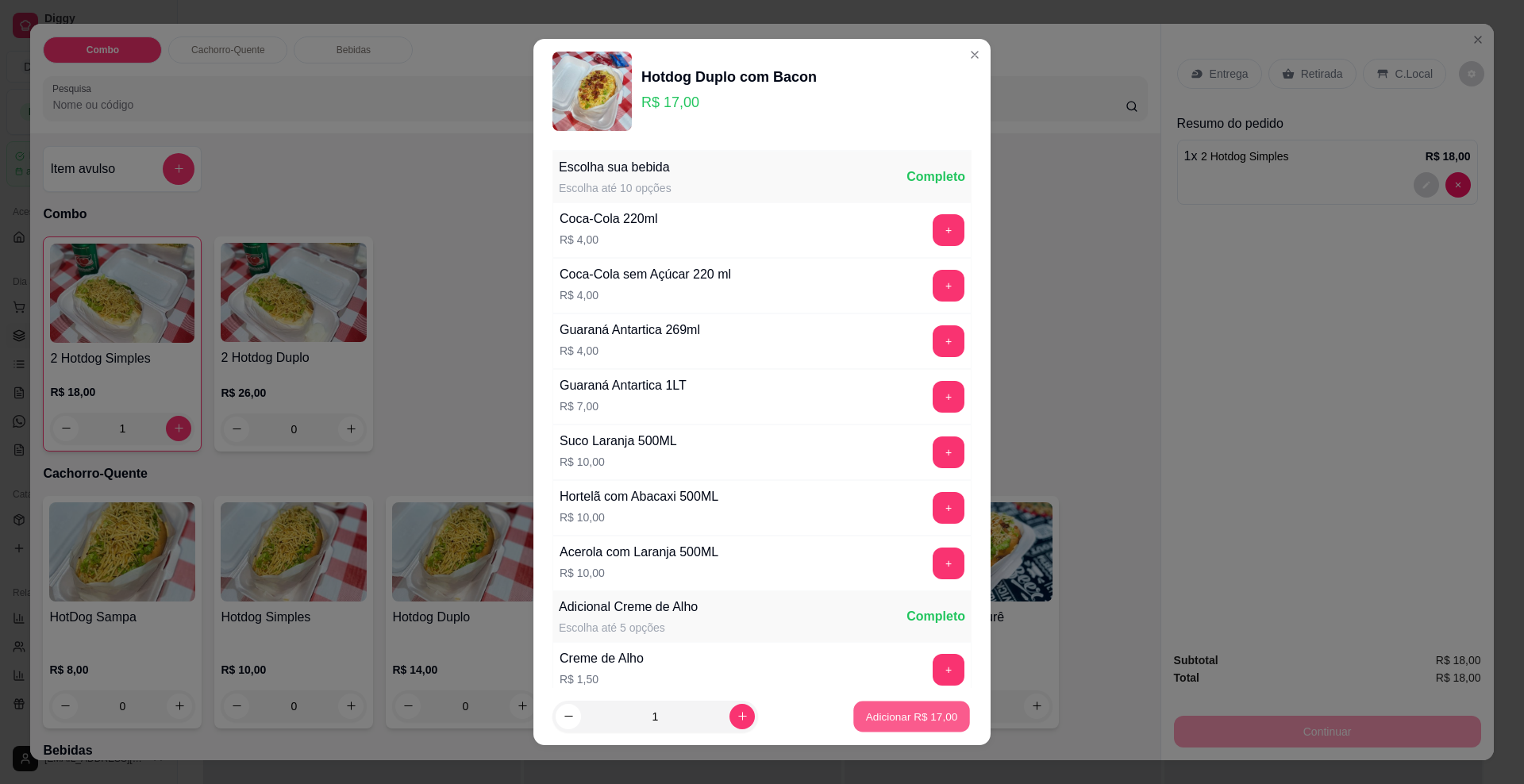
click at [871, 710] on p "Adicionar R$ 17,00" at bounding box center [912, 716] width 92 height 15
type input "1"
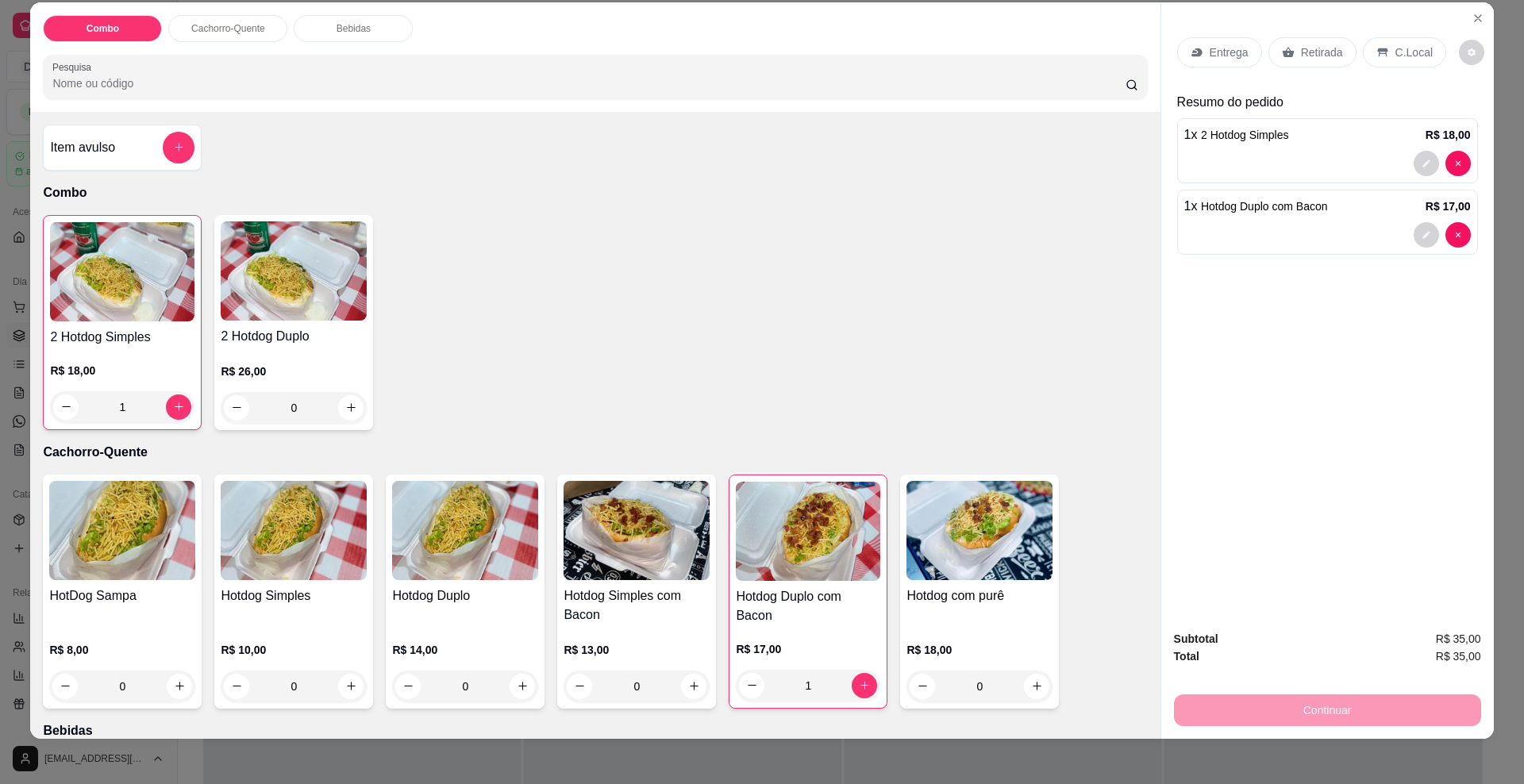
scroll to position [27, 0]
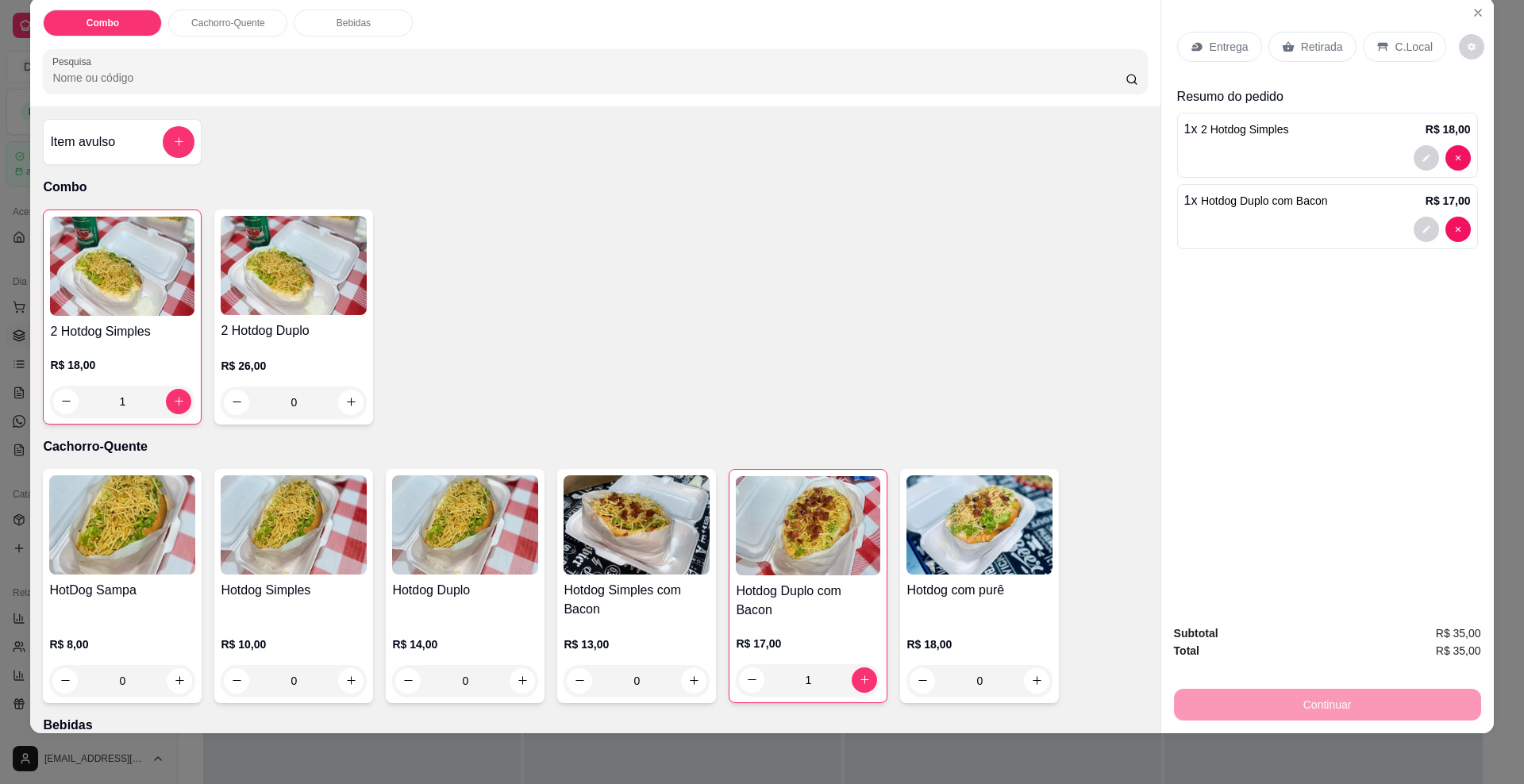
click at [1349, 702] on div "Continuar" at bounding box center [1328, 703] width 308 height 36
click at [1338, 713] on div "Continuar" at bounding box center [1328, 703] width 308 height 36
click at [1225, 40] on p "Entrega" at bounding box center [1229, 47] width 39 height 16
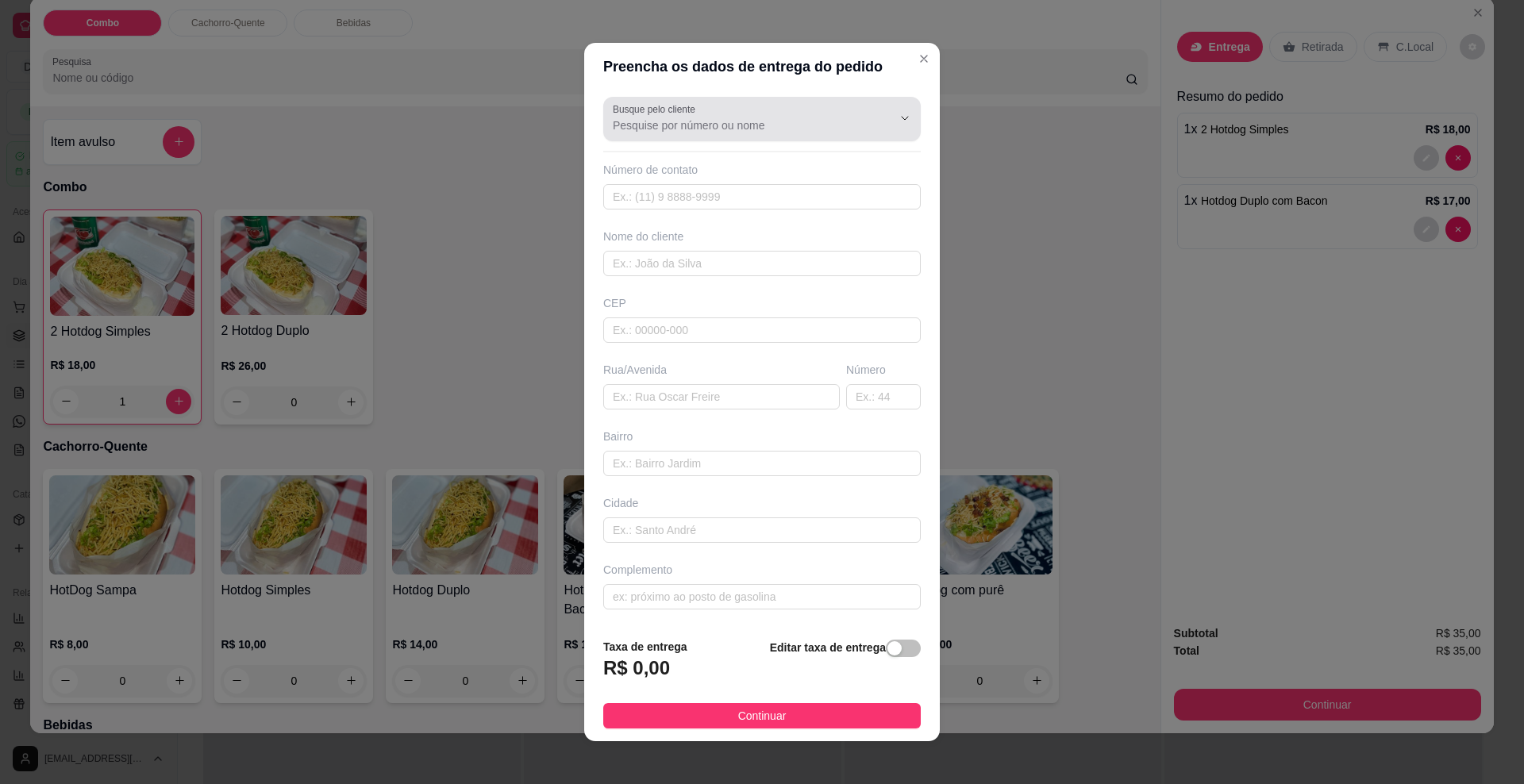
click at [686, 121] on input "Busque pelo cliente" at bounding box center [739, 126] width 254 height 16
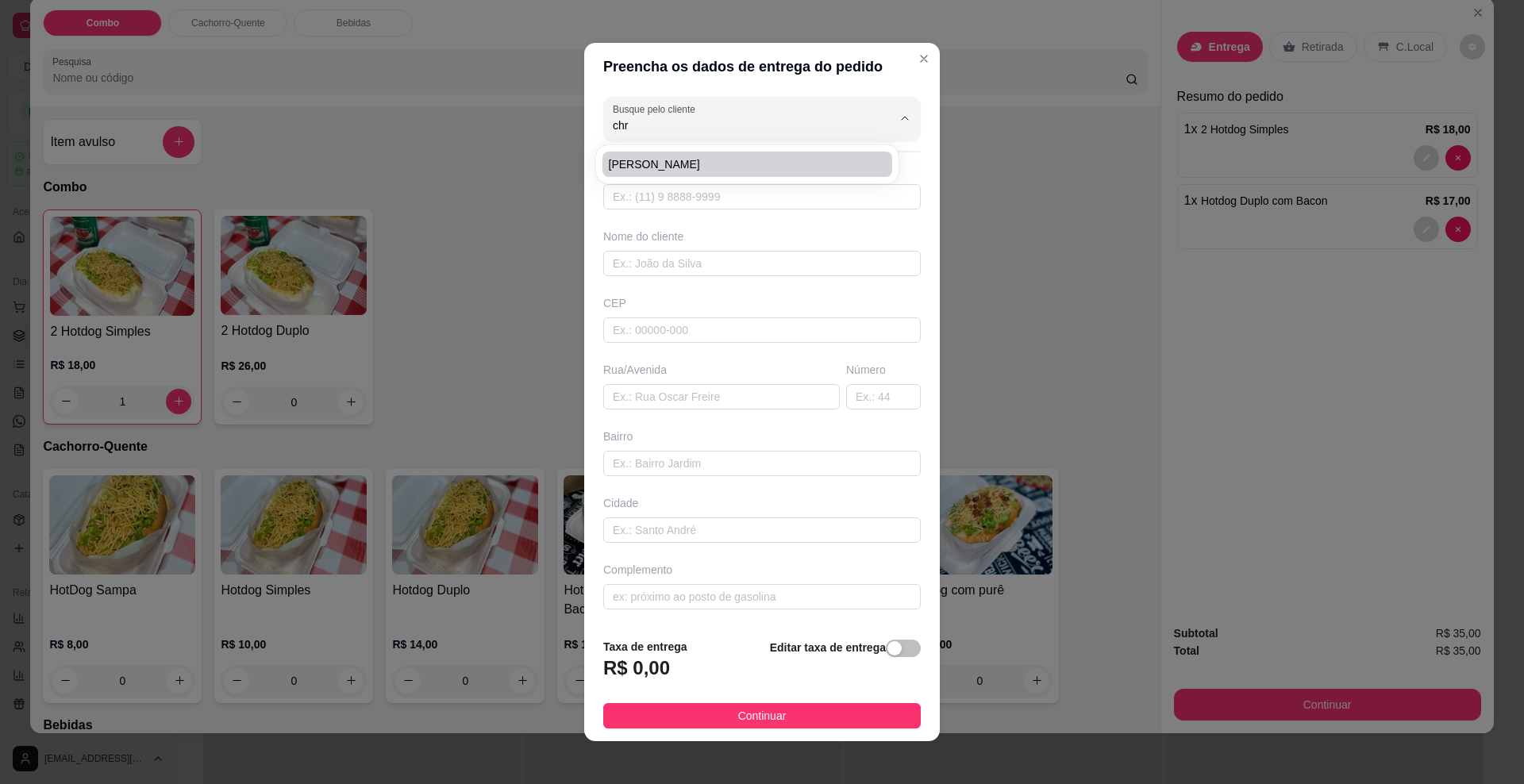
click at [663, 164] on span "[PERSON_NAME]" at bounding box center [739, 164] width 261 height 16
type input "[PERSON_NAME]"
type input "67999687736"
type input "[PERSON_NAME]"
type input "79092030"
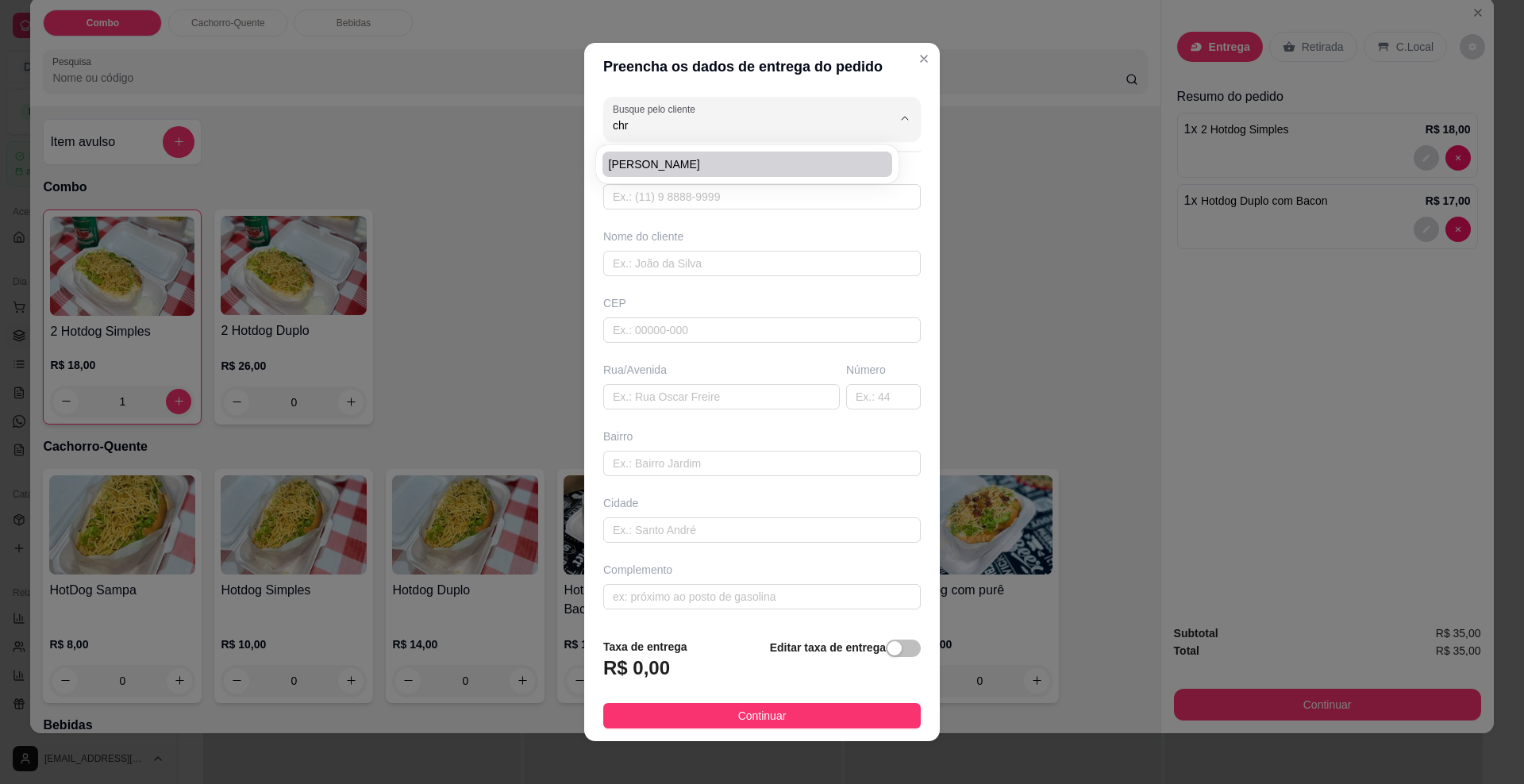
type input "[GEOGRAPHIC_DATA][PERSON_NAME]"
type input "861"
type input "Jardim Leblon"
type input "[GEOGRAPHIC_DATA]"
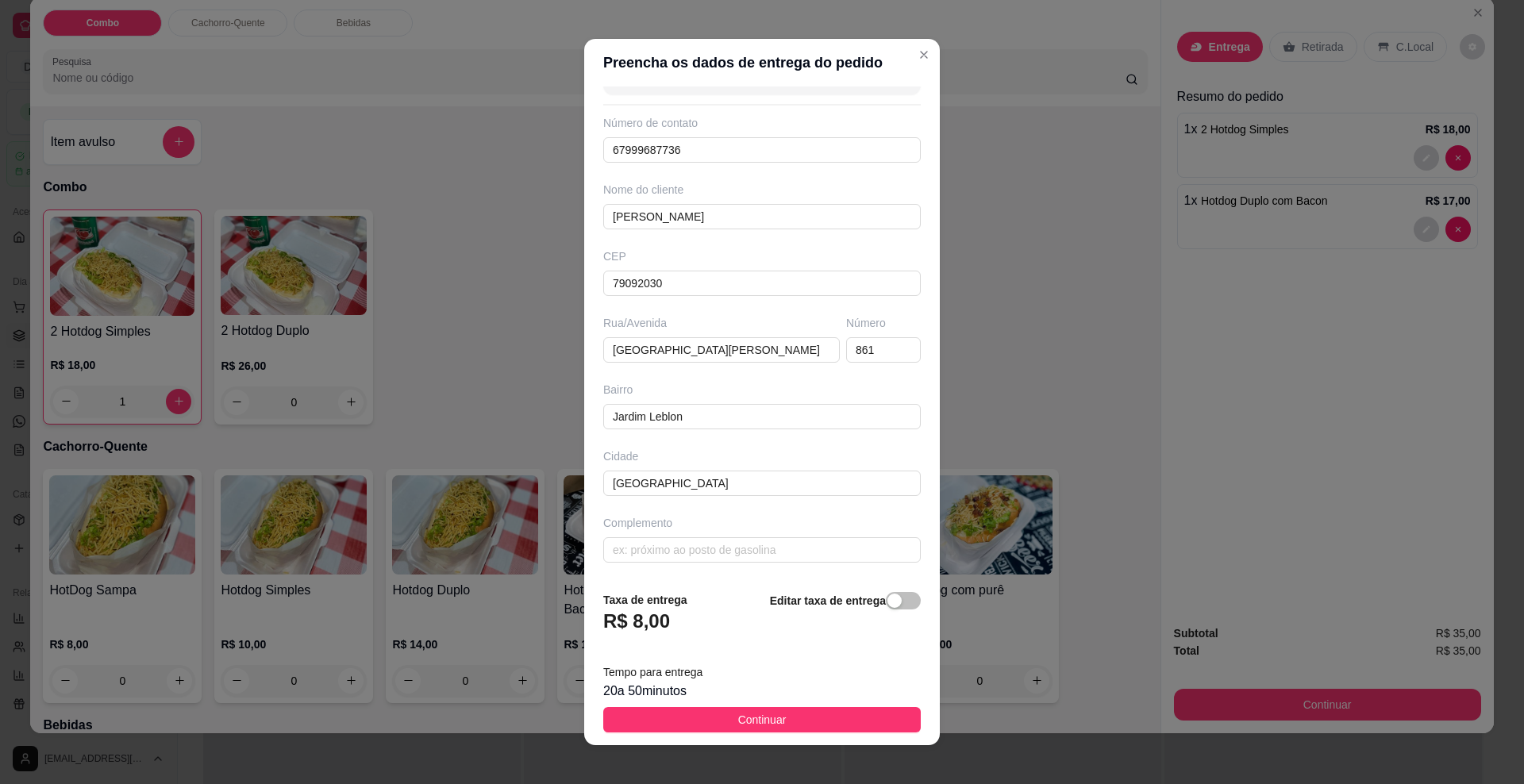
scroll to position [12, 0]
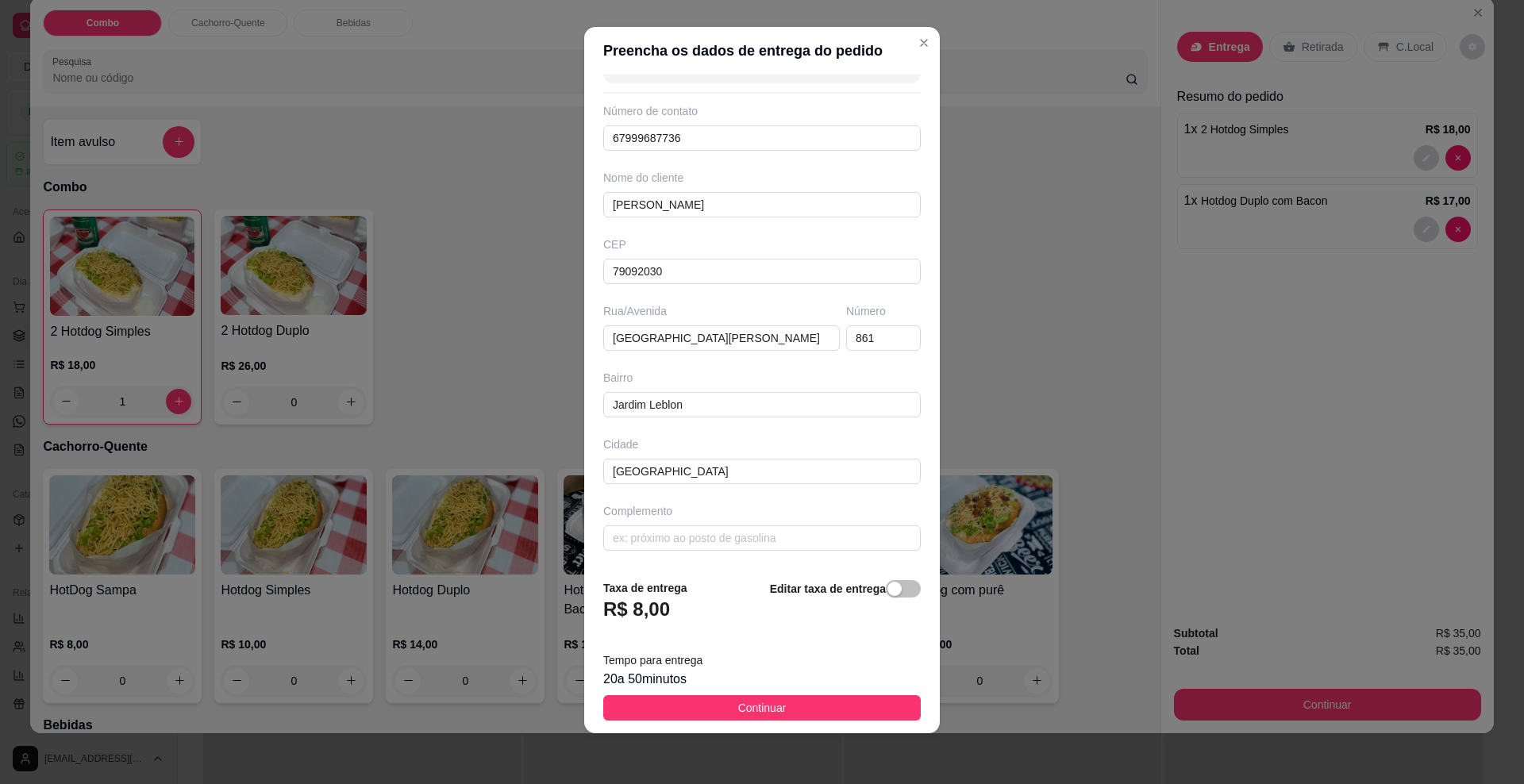
type input "[PERSON_NAME]"
click at [639, 610] on h3 "R$ 8,00" at bounding box center [636, 609] width 66 height 26
click at [672, 616] on div "R$ 8,00" at bounding box center [645, 614] width 84 height 35
click at [771, 709] on span "Continuar" at bounding box center [762, 708] width 48 height 18
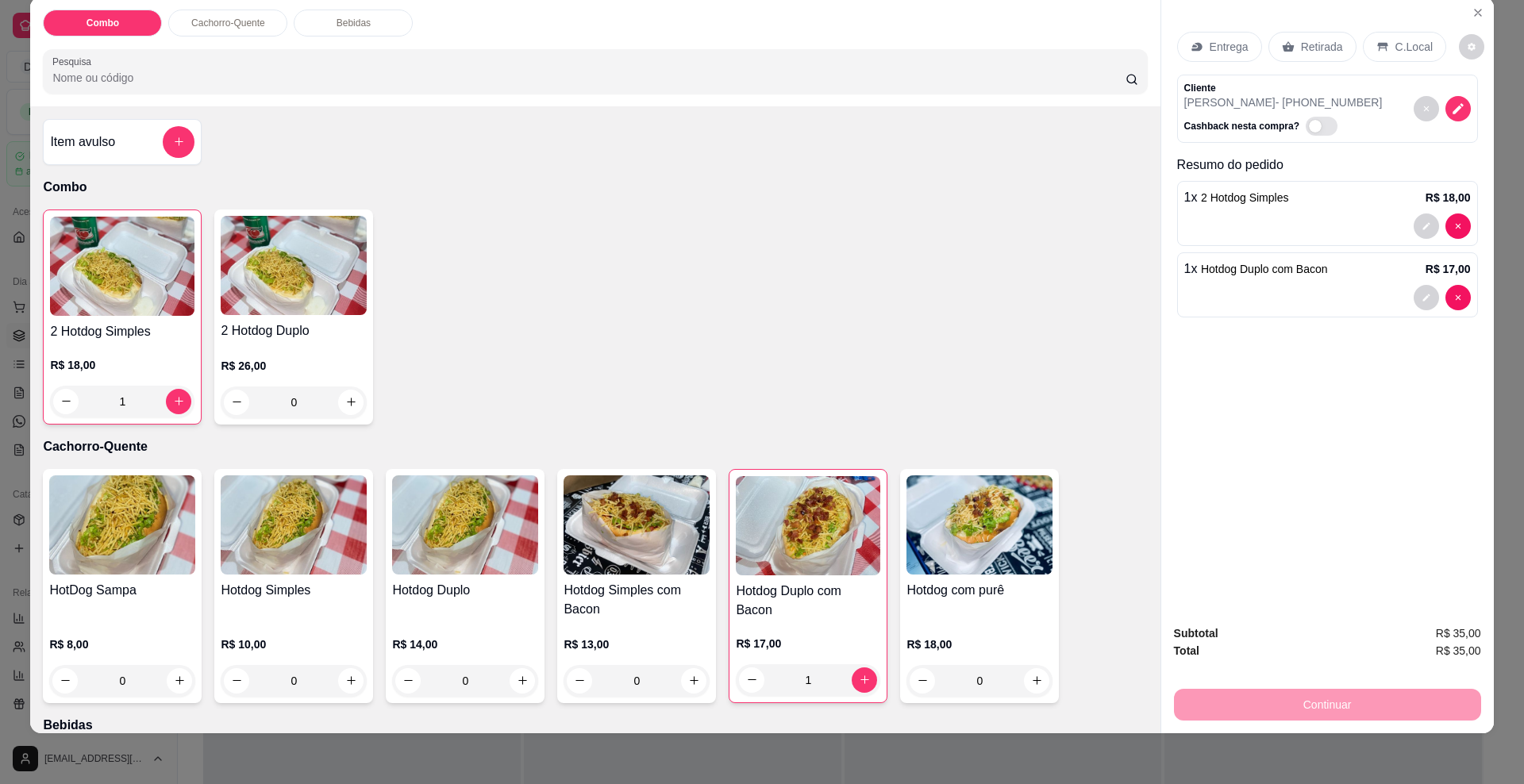
click at [1344, 704] on div "Continuar" at bounding box center [1328, 703] width 308 height 36
click at [1343, 701] on div "Continuar" at bounding box center [1328, 703] width 308 height 36
click at [1213, 48] on p "Entrega" at bounding box center [1229, 47] width 39 height 16
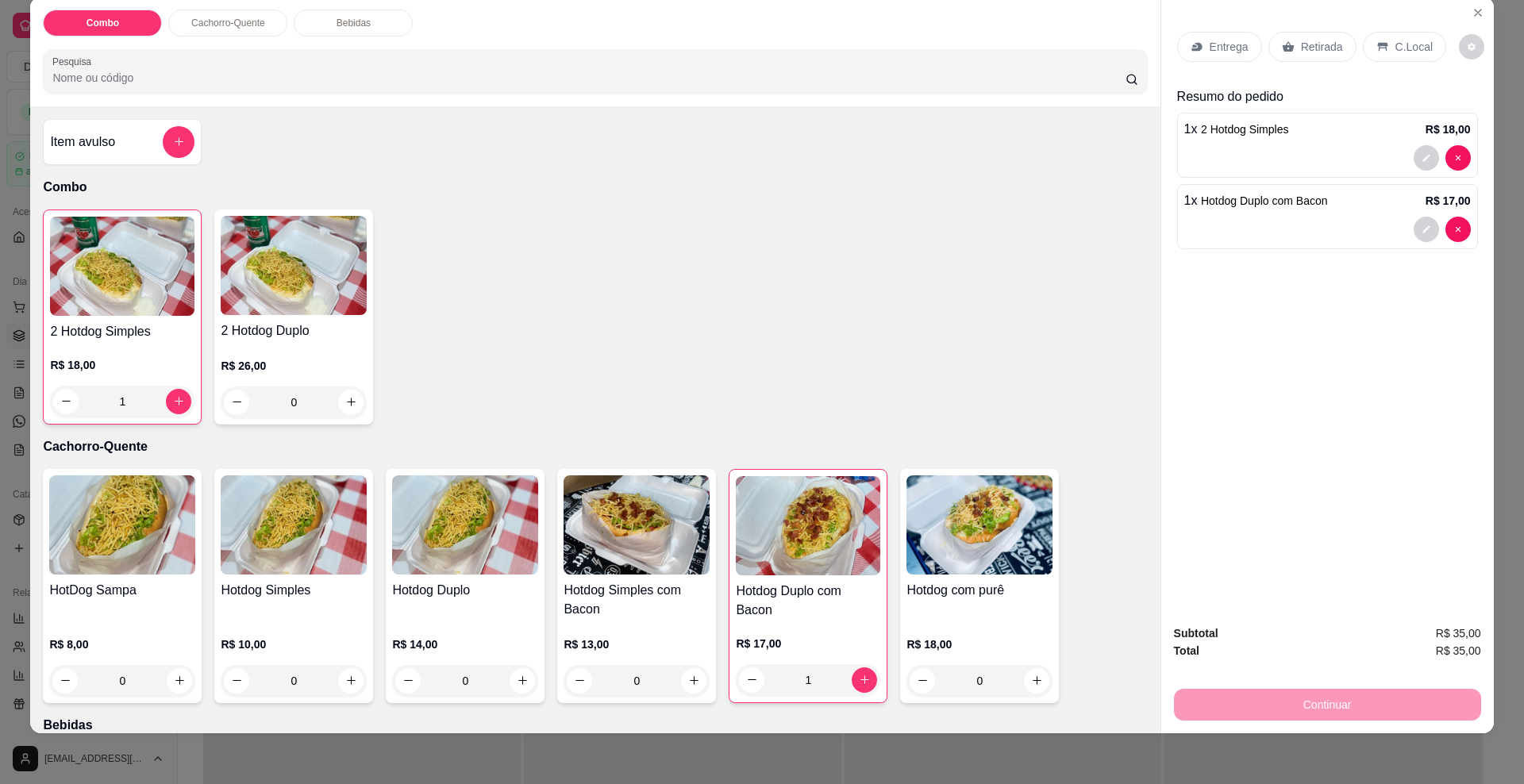
click at [1301, 706] on div "Continuar" at bounding box center [1328, 703] width 308 height 36
click at [1210, 46] on p "Entrega" at bounding box center [1229, 47] width 39 height 16
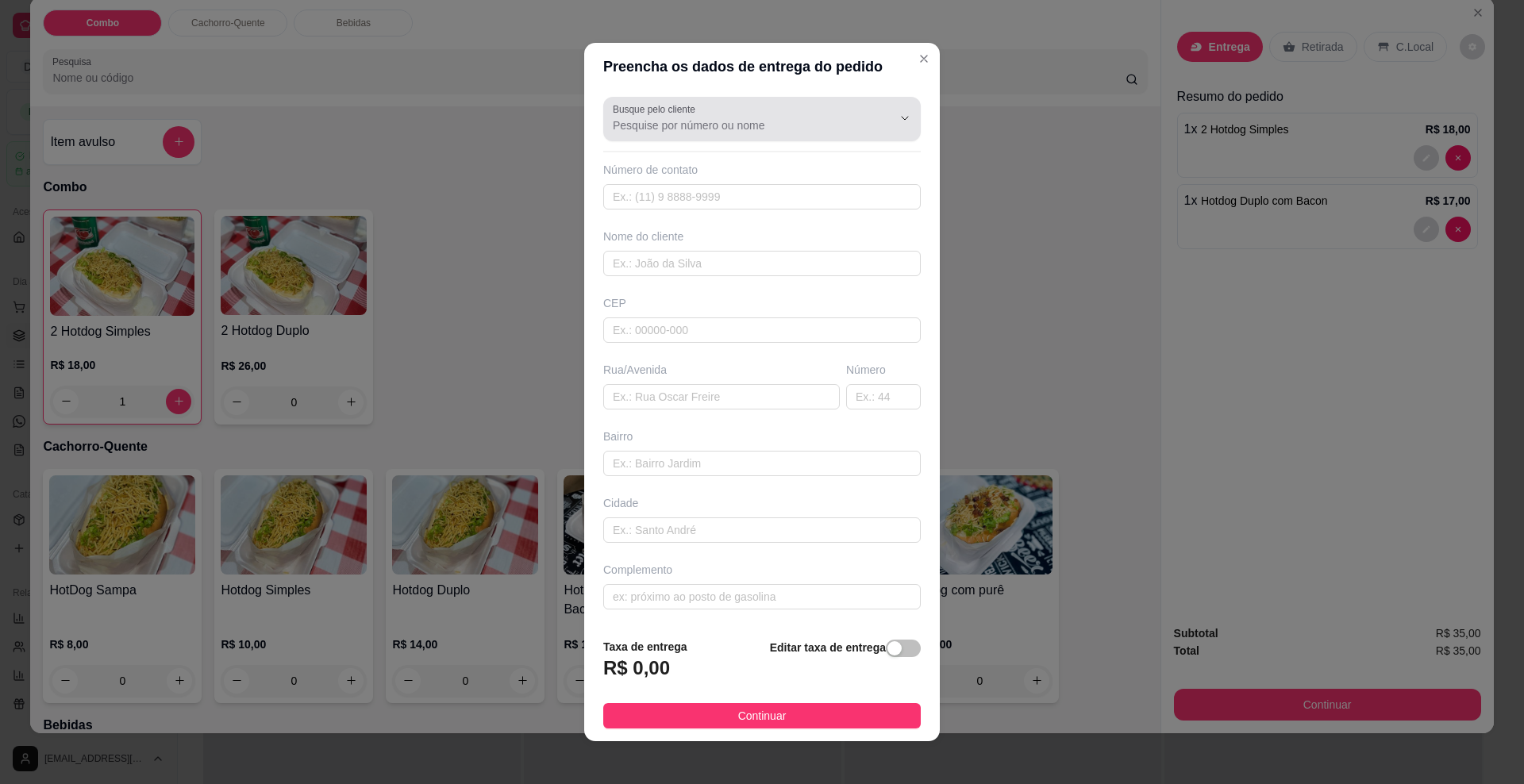
click at [721, 109] on div at bounding box center [762, 119] width 299 height 32
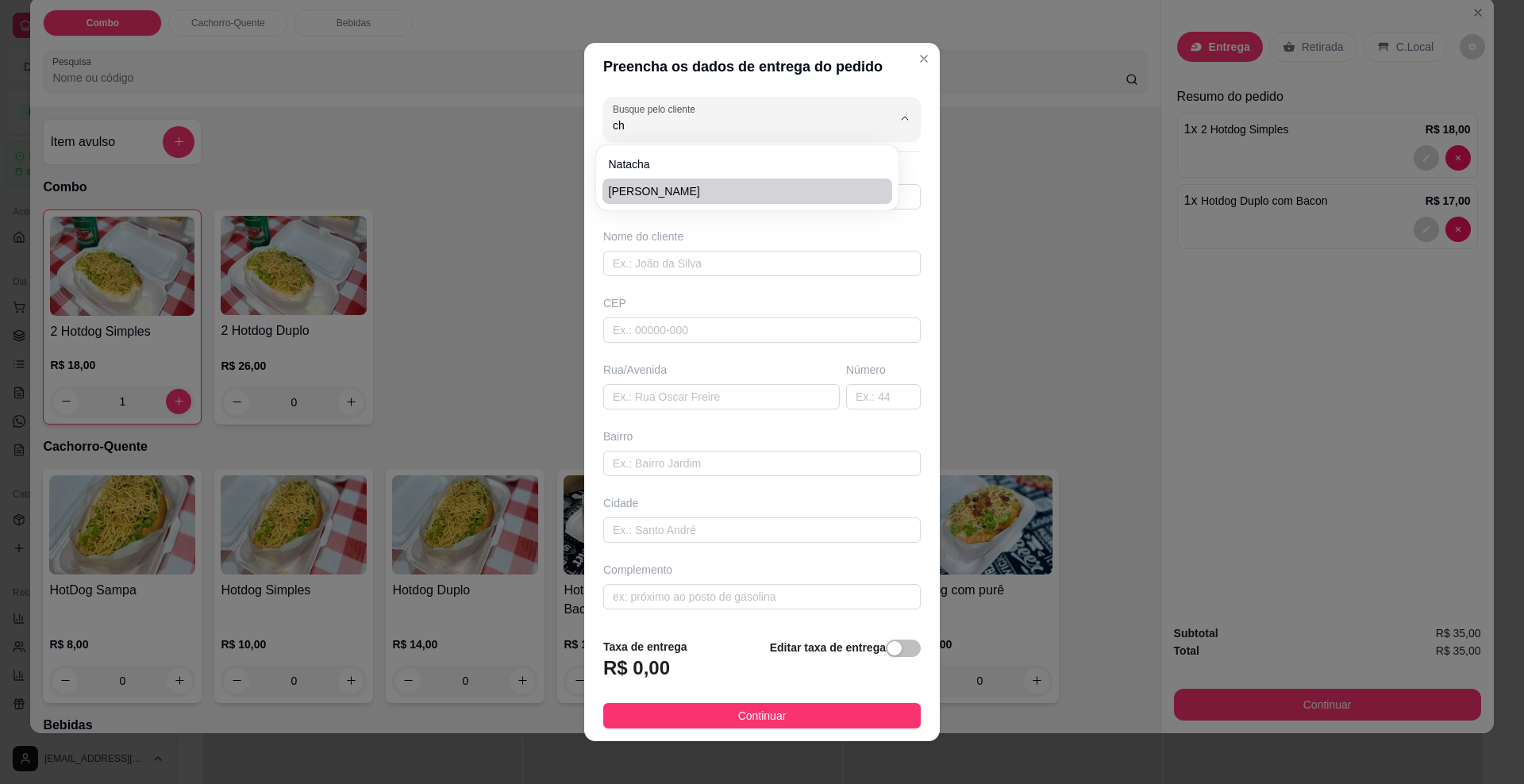
click at [639, 188] on span "[PERSON_NAME]" at bounding box center [739, 191] width 261 height 16
type input "[PERSON_NAME]"
type input "67999687736"
type input "[PERSON_NAME]"
type input "79092030"
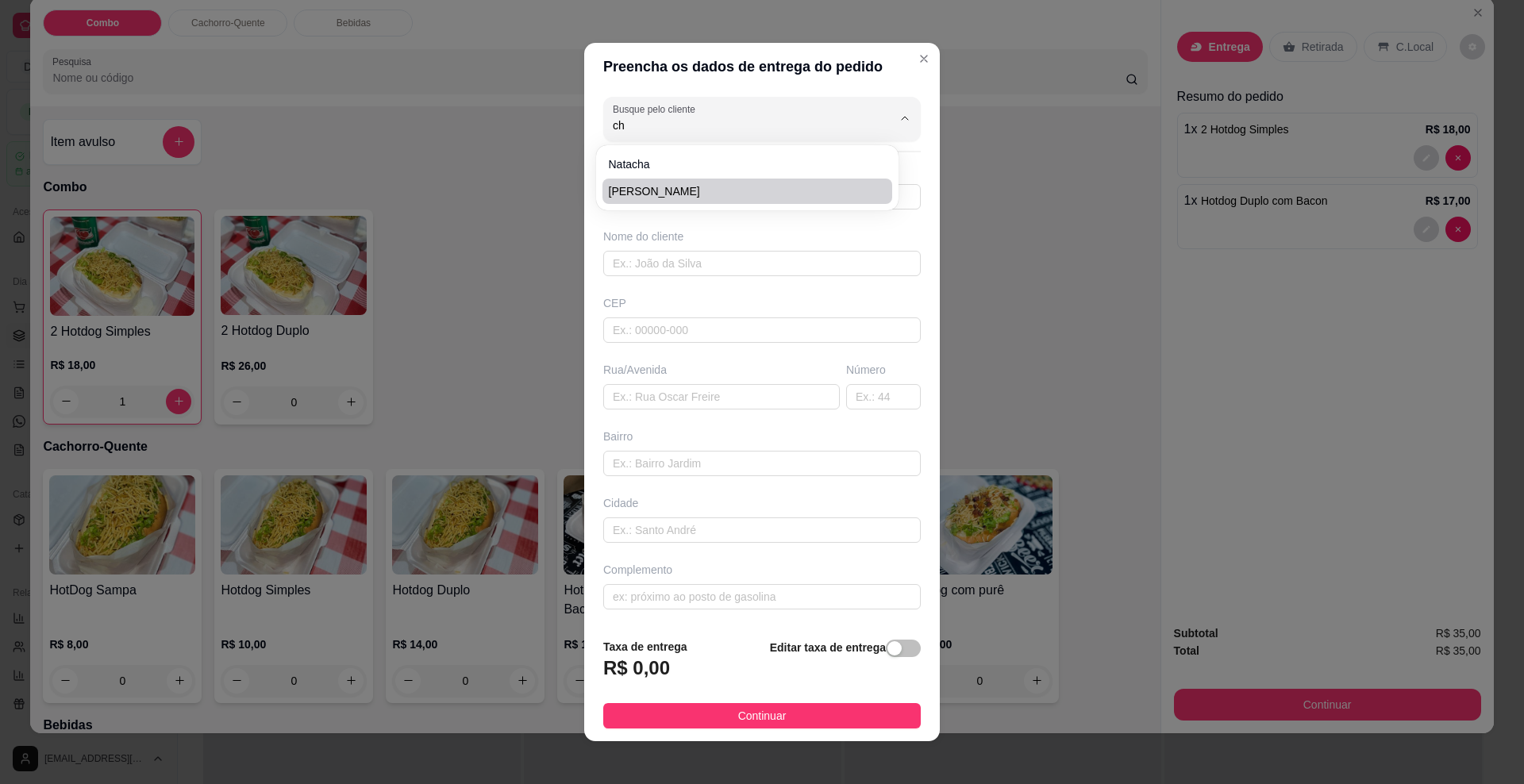
type input "[GEOGRAPHIC_DATA][PERSON_NAME]"
type input "861"
type input "Jardim Leblon"
type input "[GEOGRAPHIC_DATA]"
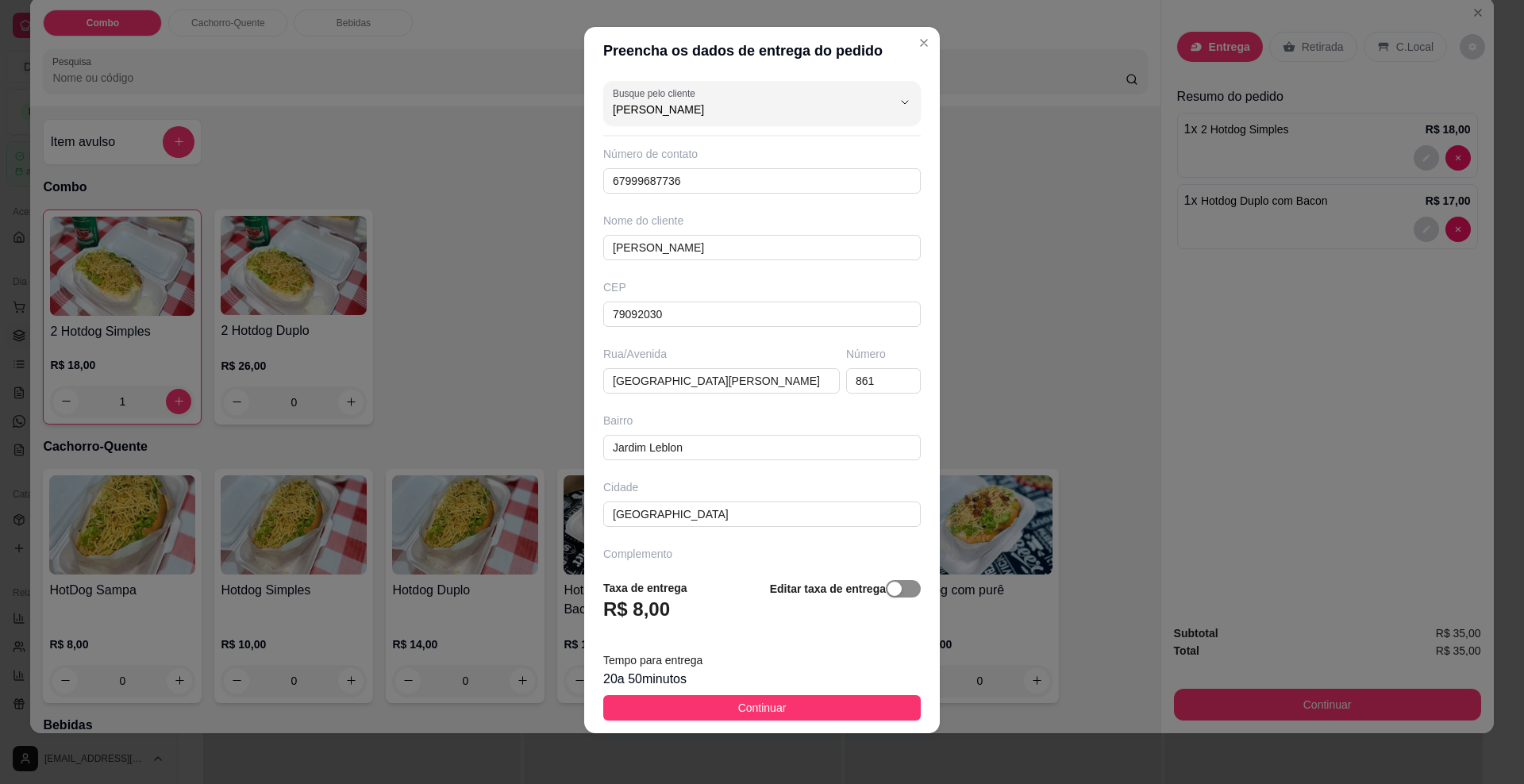
type input "[PERSON_NAME]"
click at [887, 585] on div "button" at bounding box center [895, 589] width 14 height 14
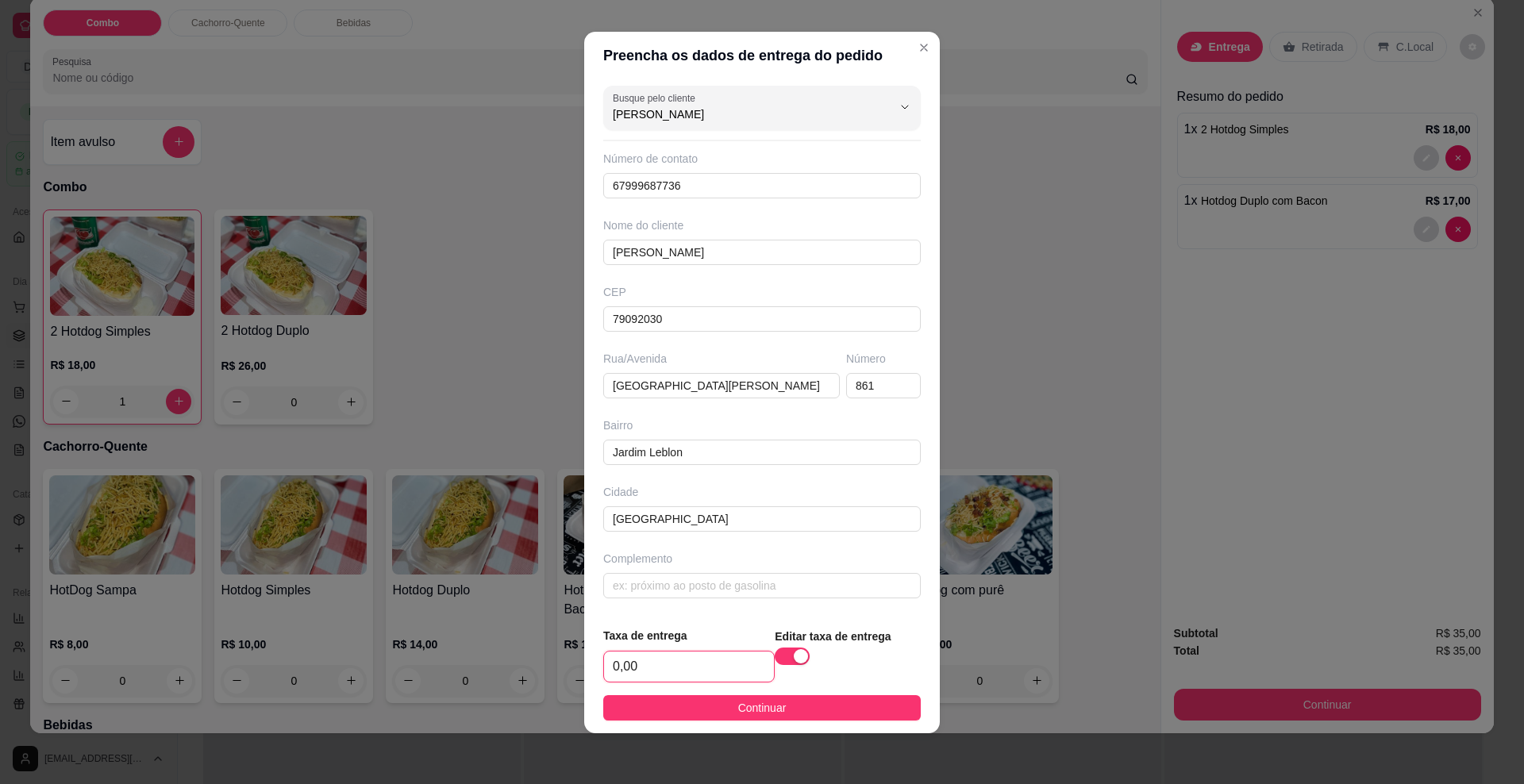
click at [697, 659] on input "0,00" at bounding box center [689, 667] width 170 height 30
type input "0,00"
click at [713, 706] on button "Continuar" at bounding box center [762, 708] width 318 height 26
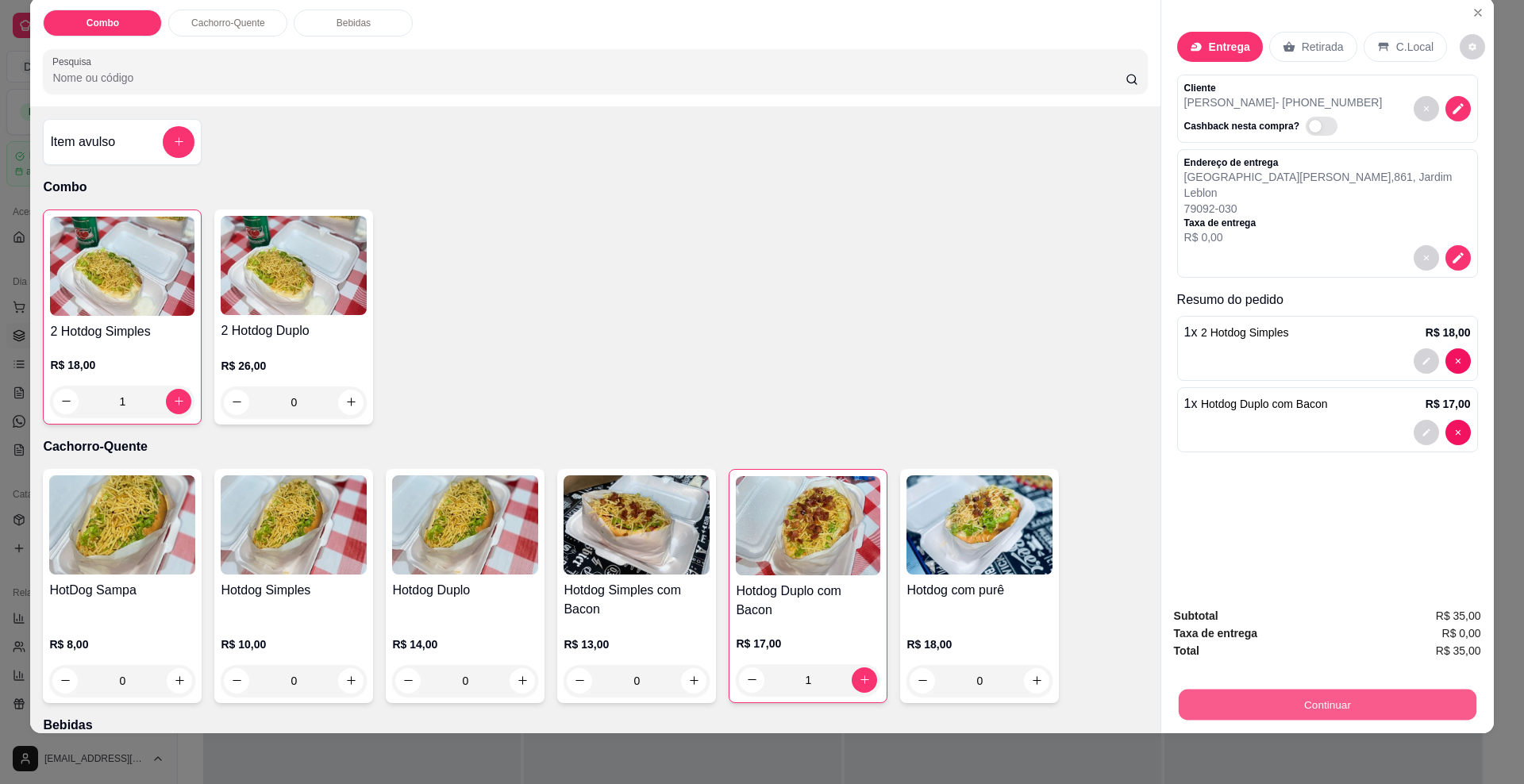
click at [1350, 702] on button "Continuar" at bounding box center [1327, 705] width 298 height 31
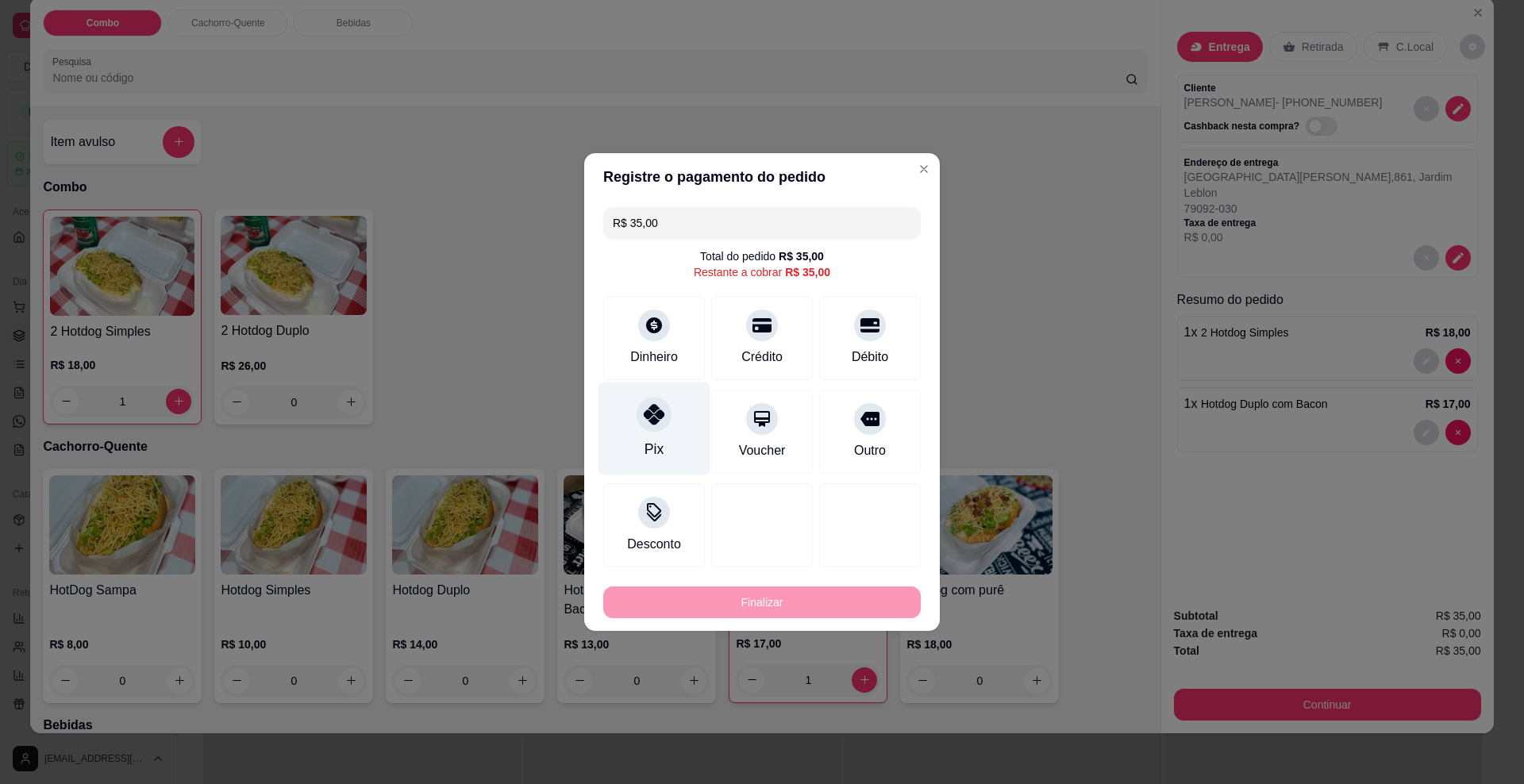
click at [657, 416] on icon at bounding box center [654, 415] width 21 height 21
type input "R$ 0,00"
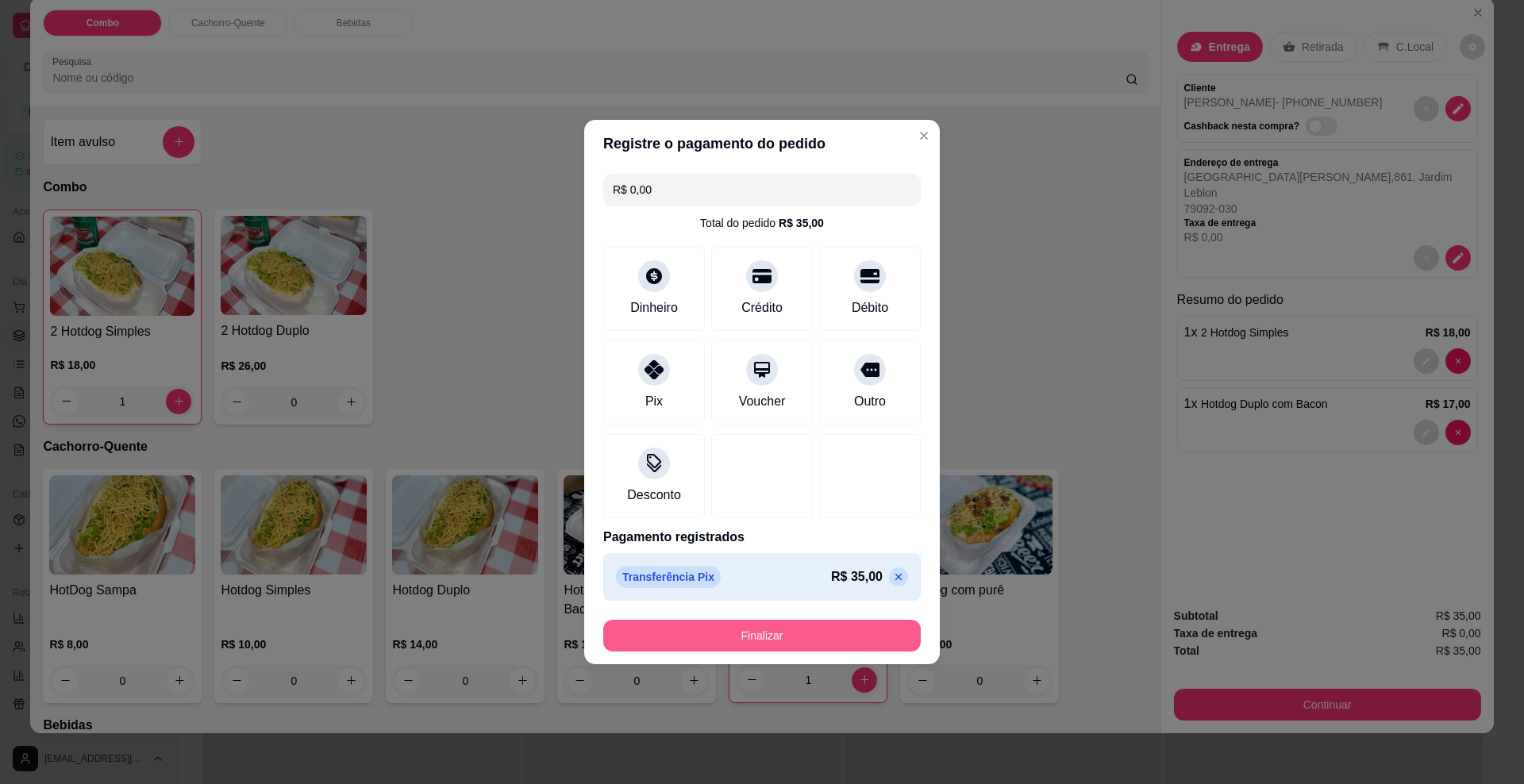
click at [722, 634] on button "Finalizar" at bounding box center [762, 636] width 318 height 32
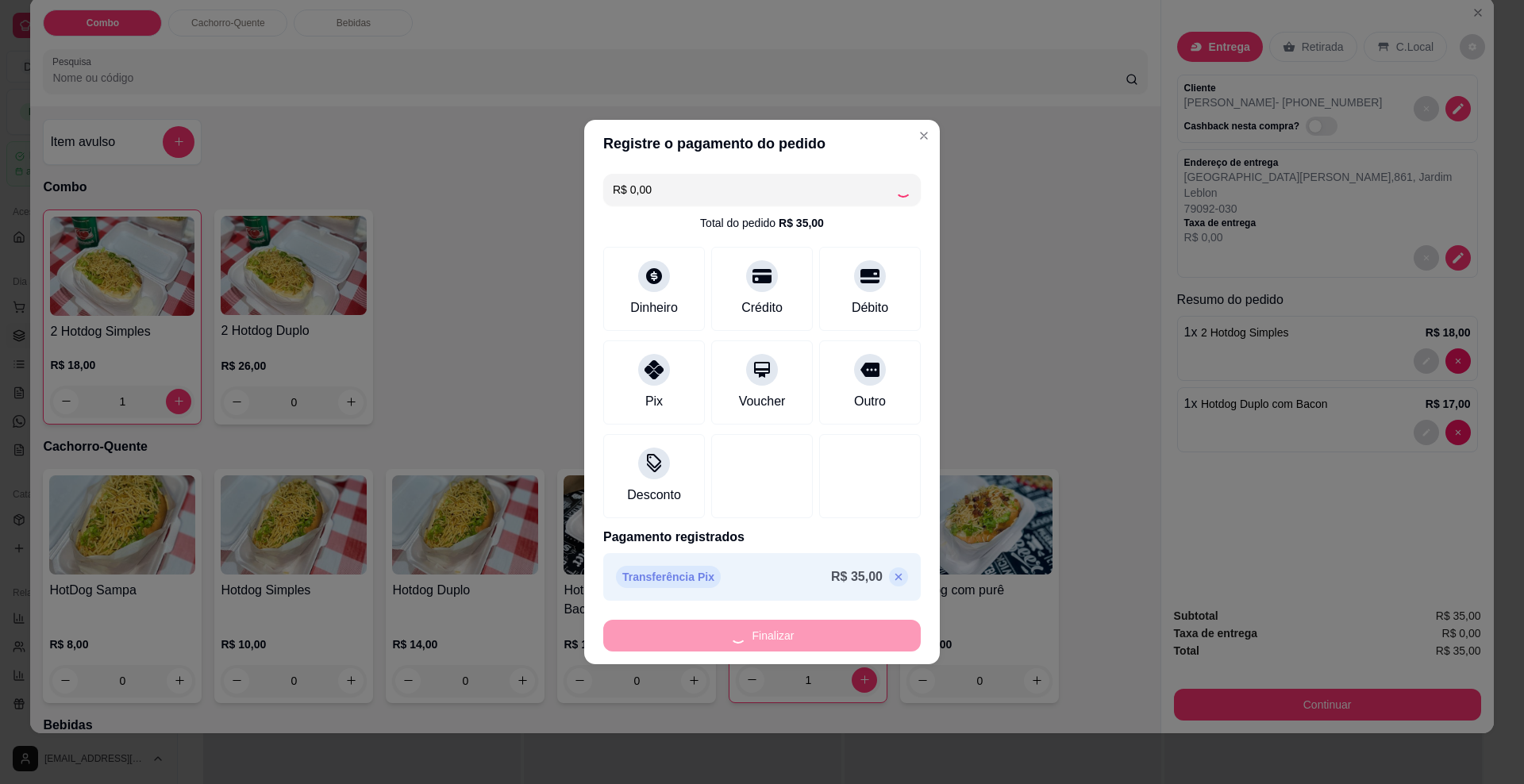
type input "0"
type input "-R$ 35,00"
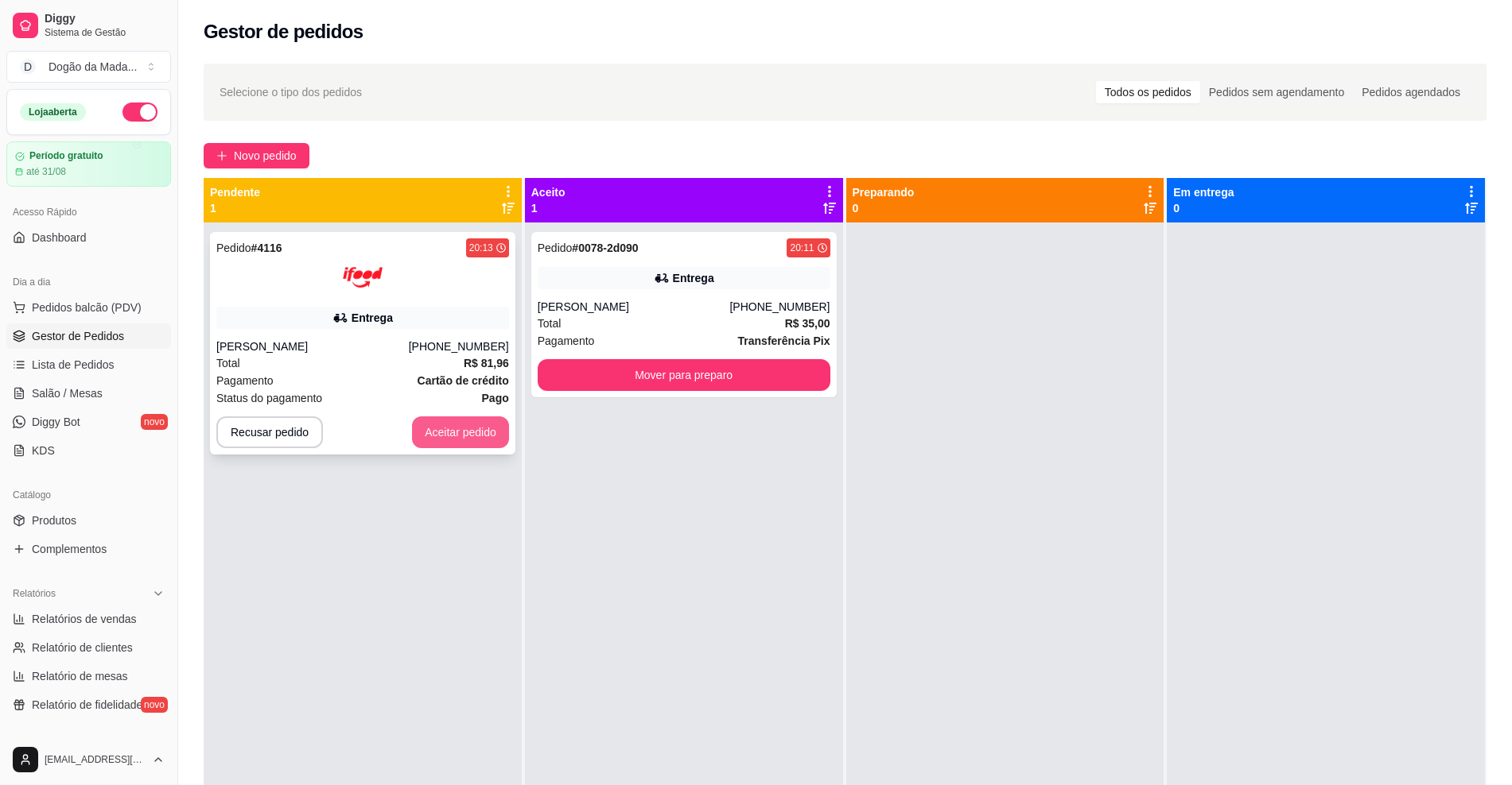
click at [451, 427] on button "Aceitar pedido" at bounding box center [460, 432] width 97 height 32
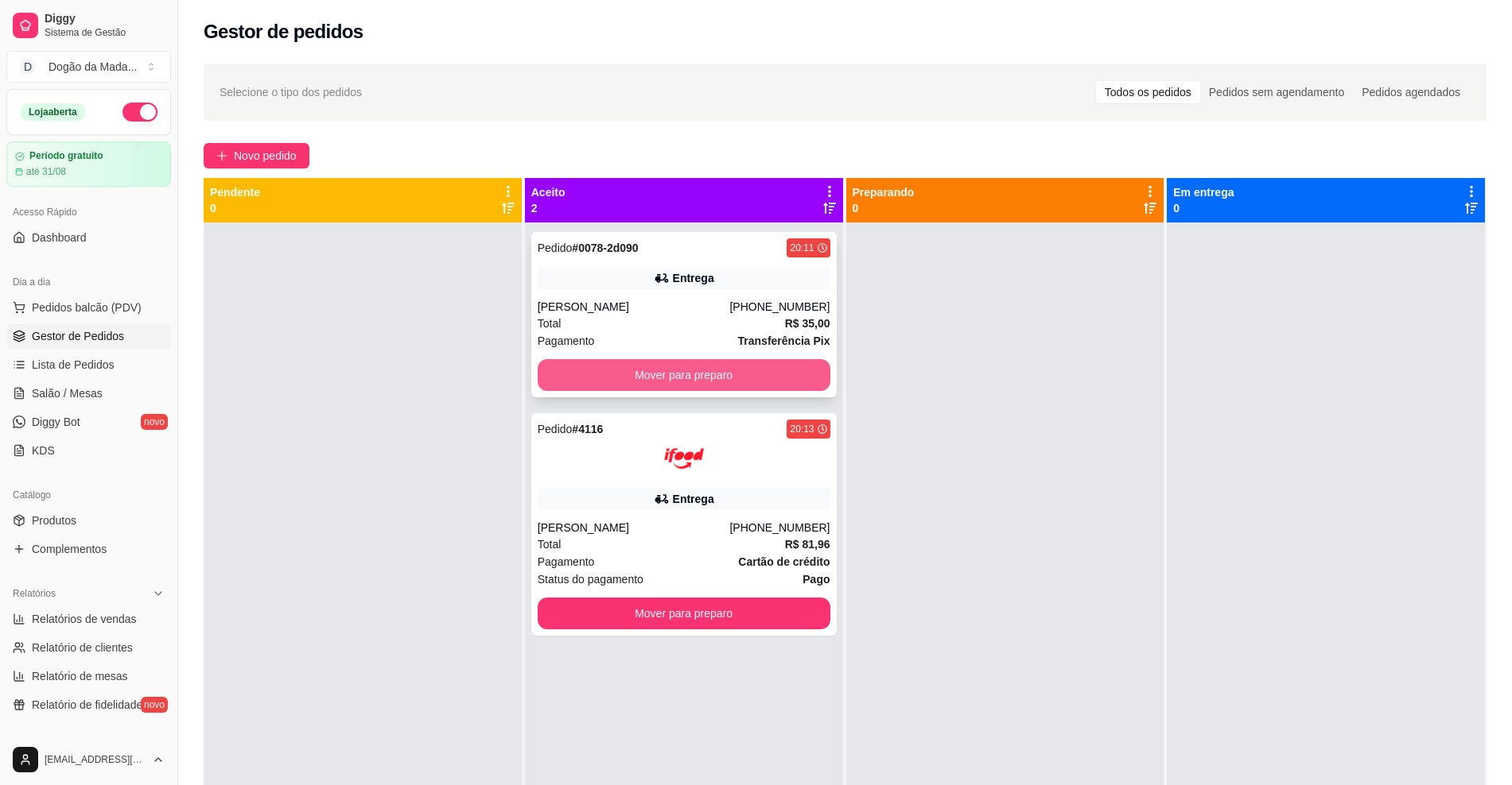
click at [556, 378] on button "Mover para preparo" at bounding box center [683, 375] width 293 height 32
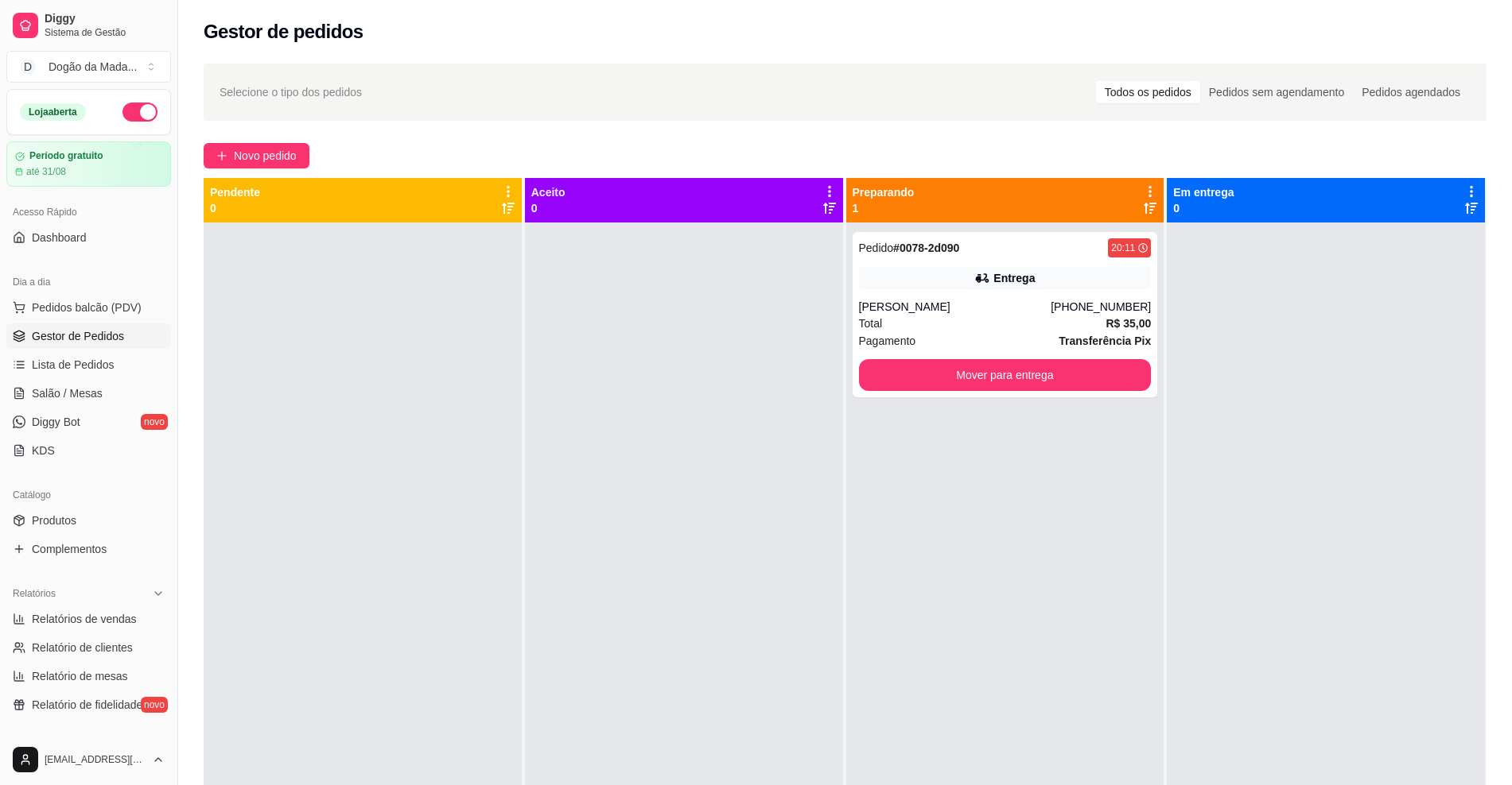
click at [279, 94] on span "Selecione o tipo dos pedidos" at bounding box center [290, 92] width 142 height 18
click at [279, 87] on span "Selecione o tipo dos pedidos" at bounding box center [290, 92] width 142 height 18
click at [250, 148] on span "Novo pedido" at bounding box center [265, 156] width 63 height 18
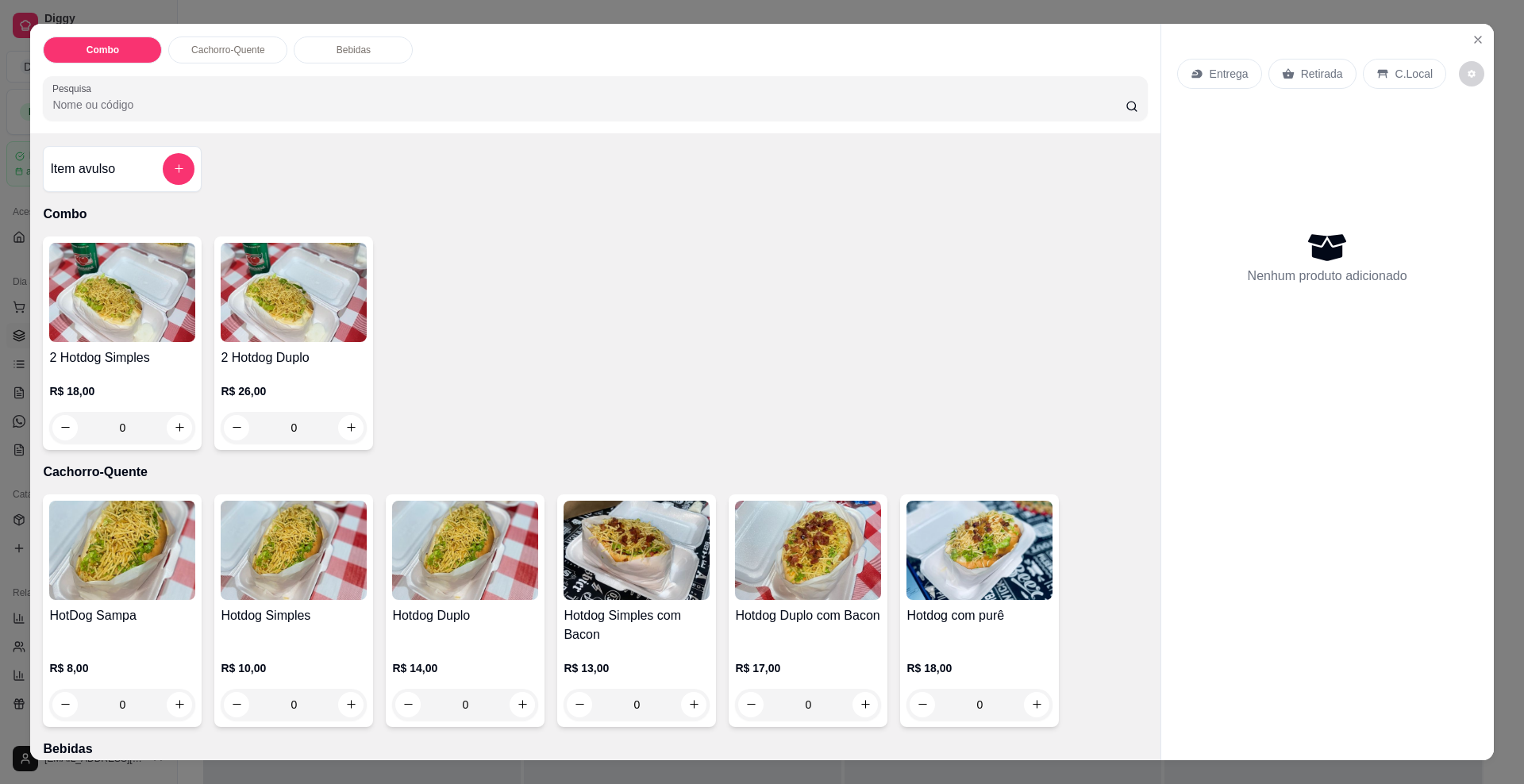
click at [1218, 67] on p "Entrega" at bounding box center [1229, 74] width 39 height 16
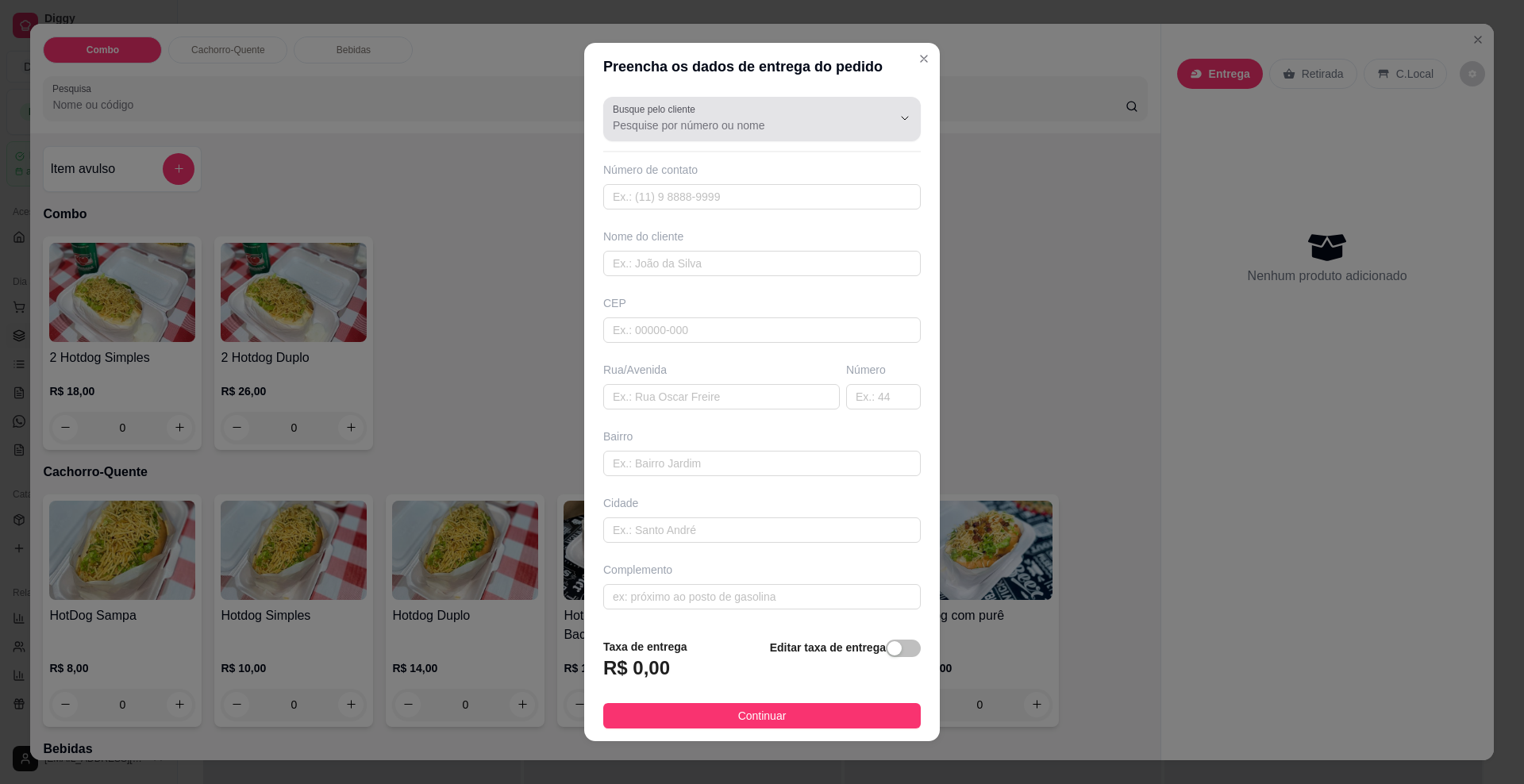
click at [699, 126] on input "Busque pelo cliente" at bounding box center [739, 126] width 254 height 16
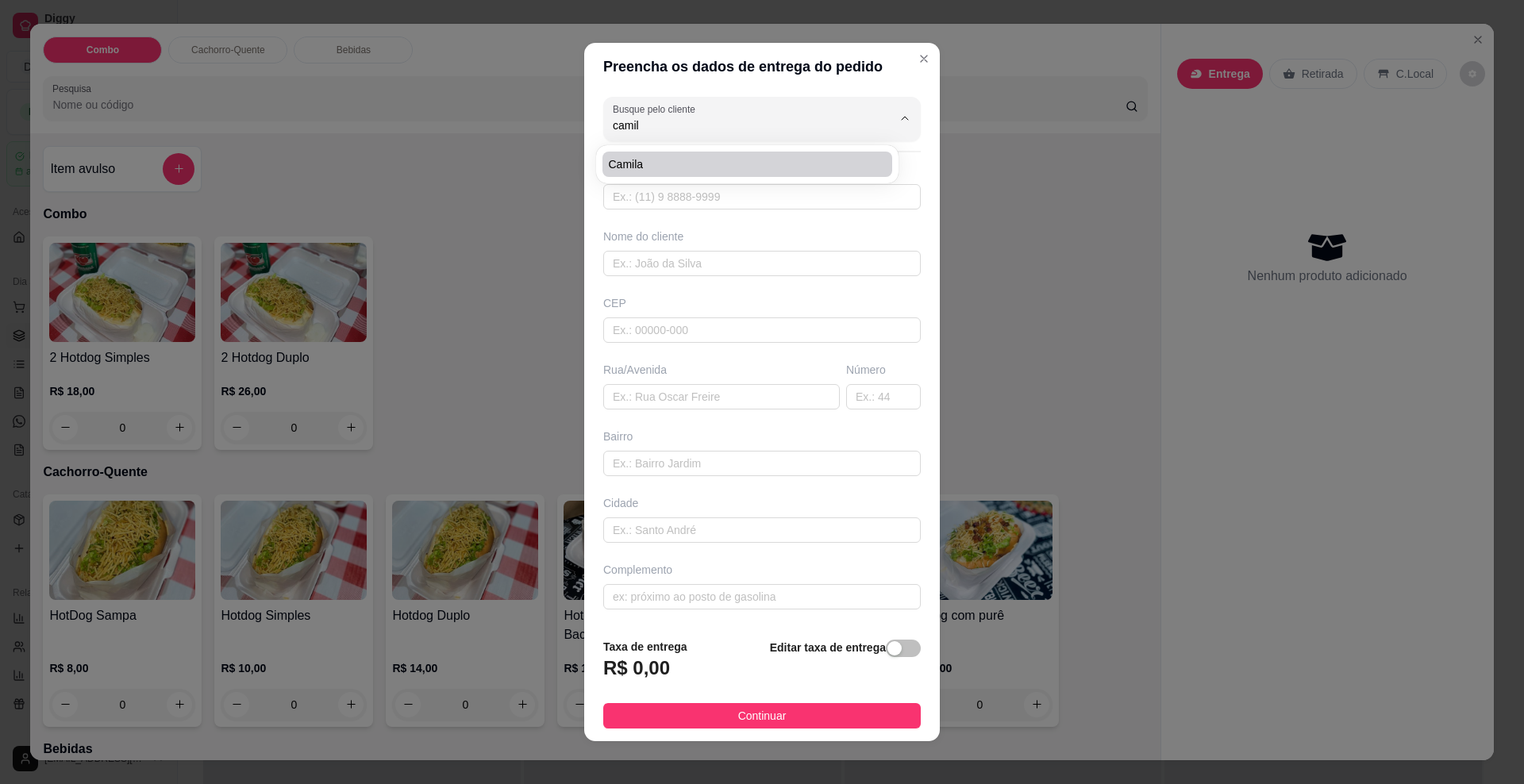
click at [613, 168] on span "Camila" at bounding box center [739, 164] width 261 height 16
type input "Camila"
type input "67991162994"
type input "Camila"
type input "79074020"
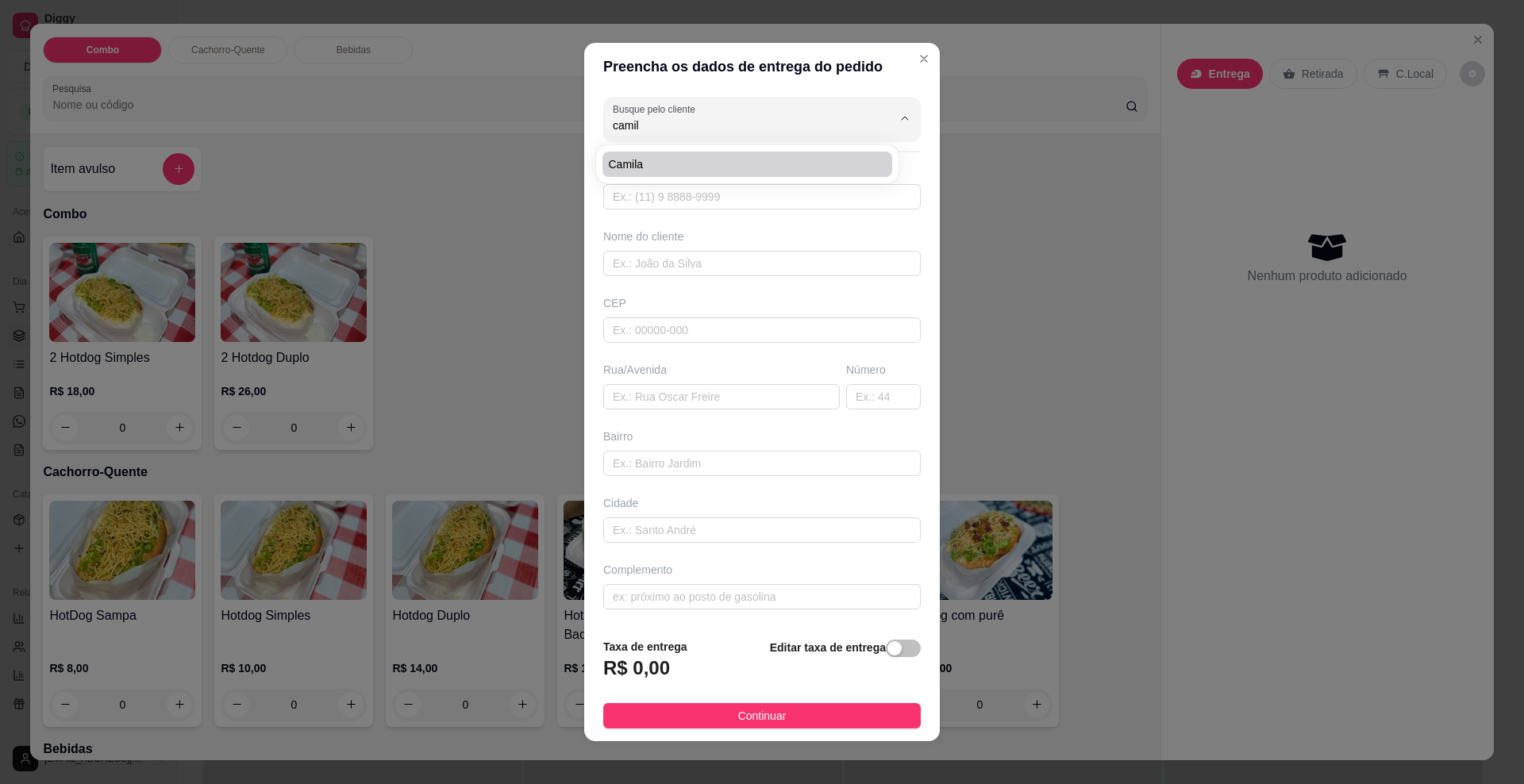
type input "Rua [PERSON_NAME]"
type input "691"
type input "Centenário"
type input "[GEOGRAPHIC_DATA]"
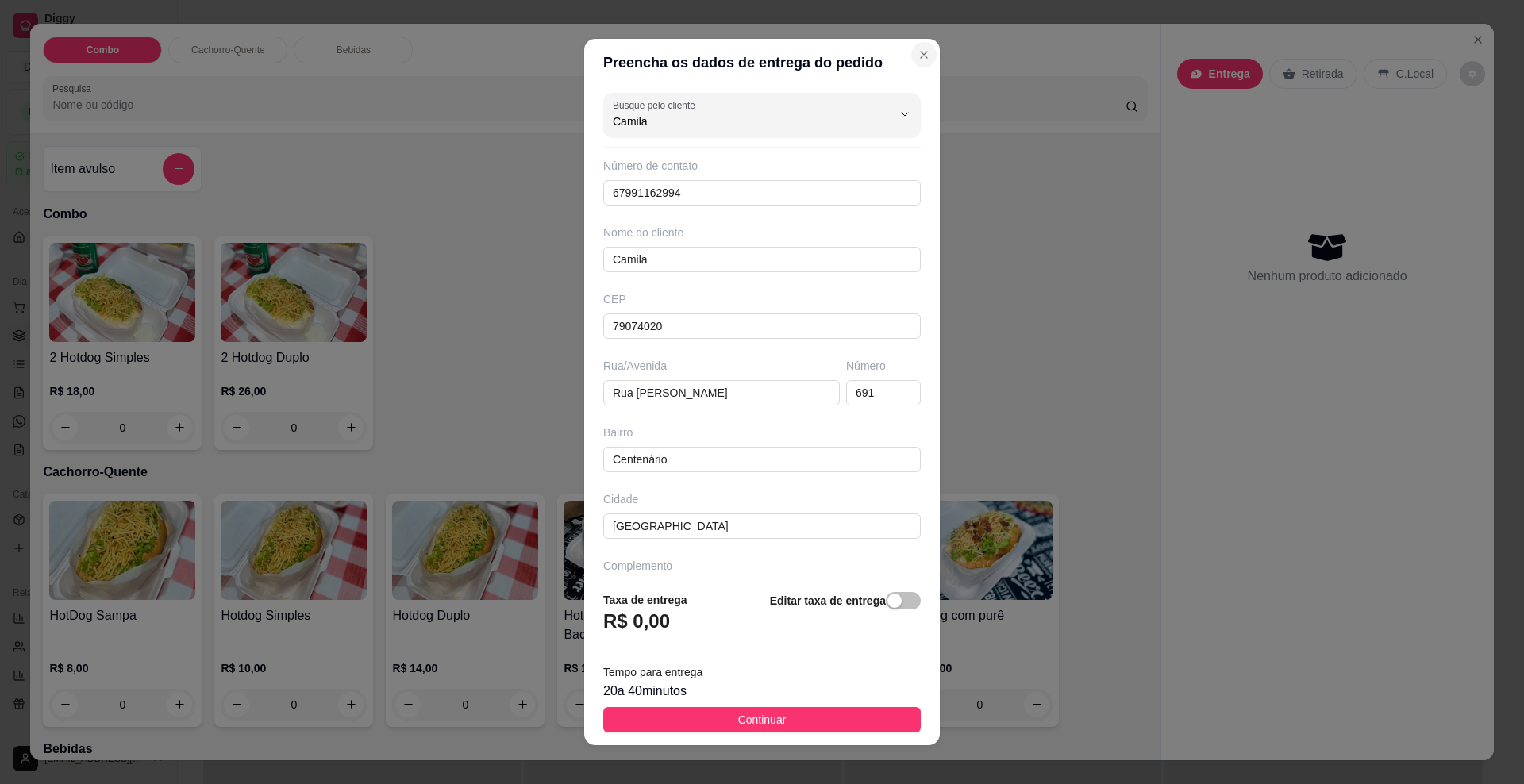
type input "Camila"
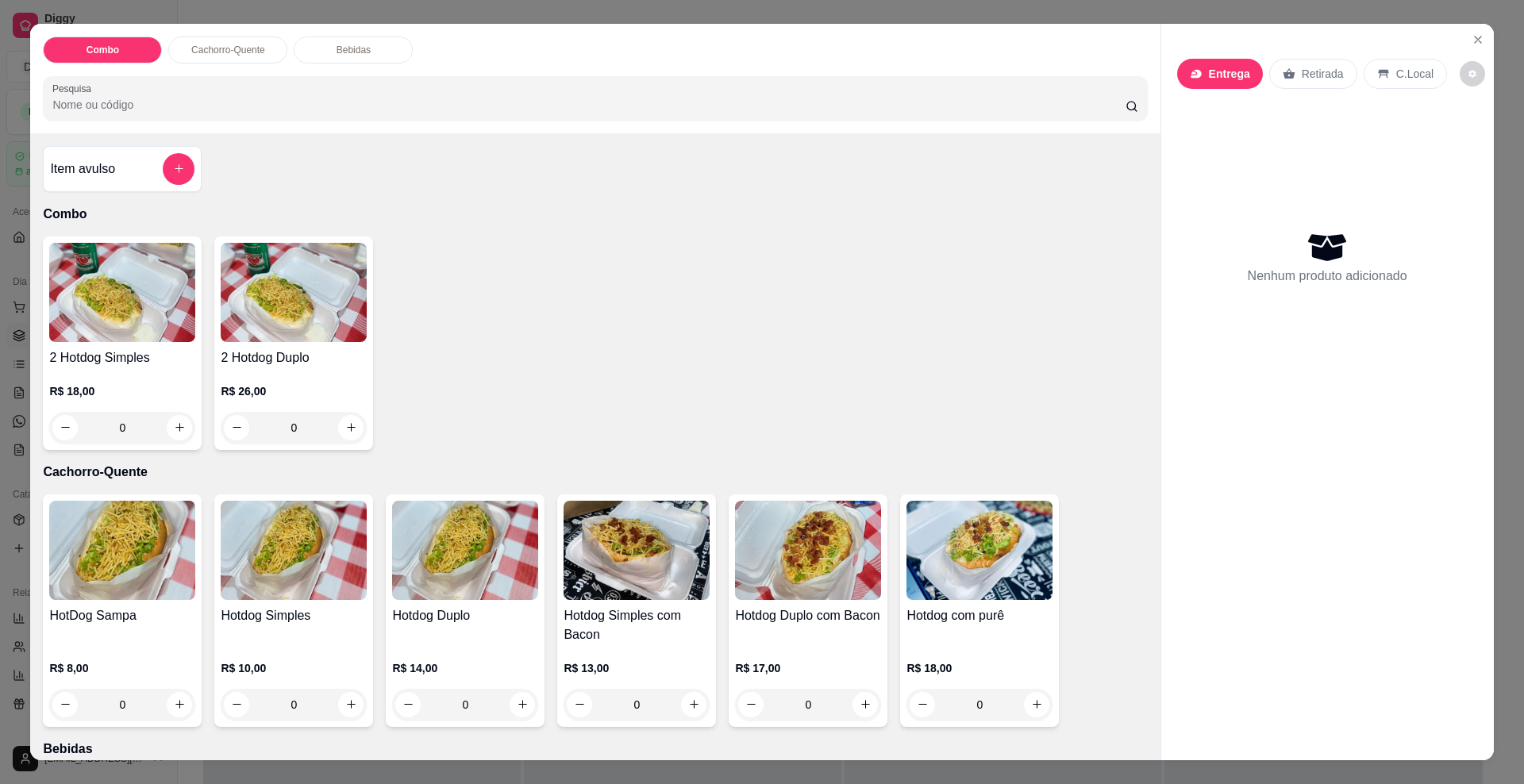
click at [1209, 70] on p "Entrega" at bounding box center [1230, 74] width 42 height 16
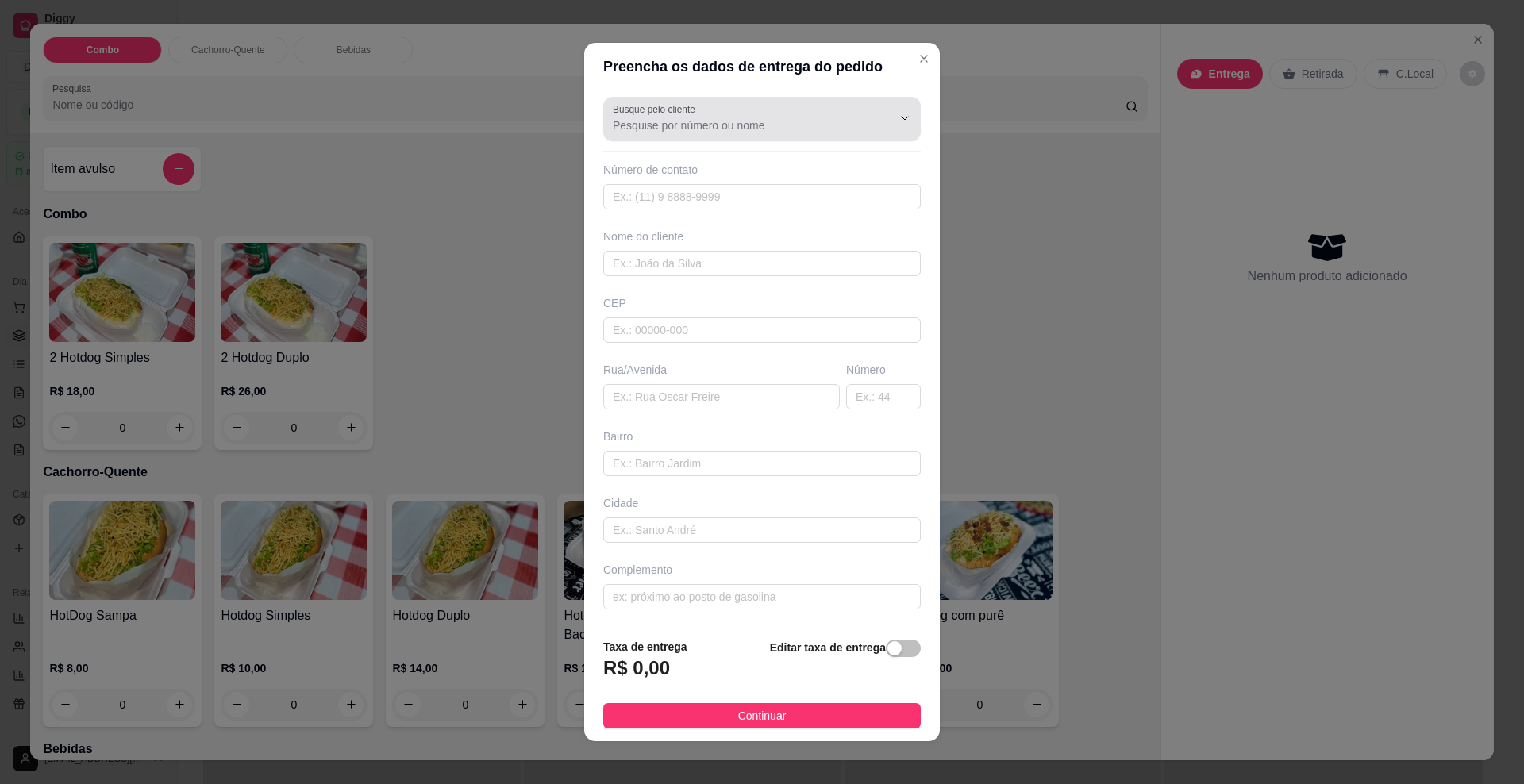
click at [678, 120] on input "Busque pelo cliente" at bounding box center [739, 126] width 254 height 16
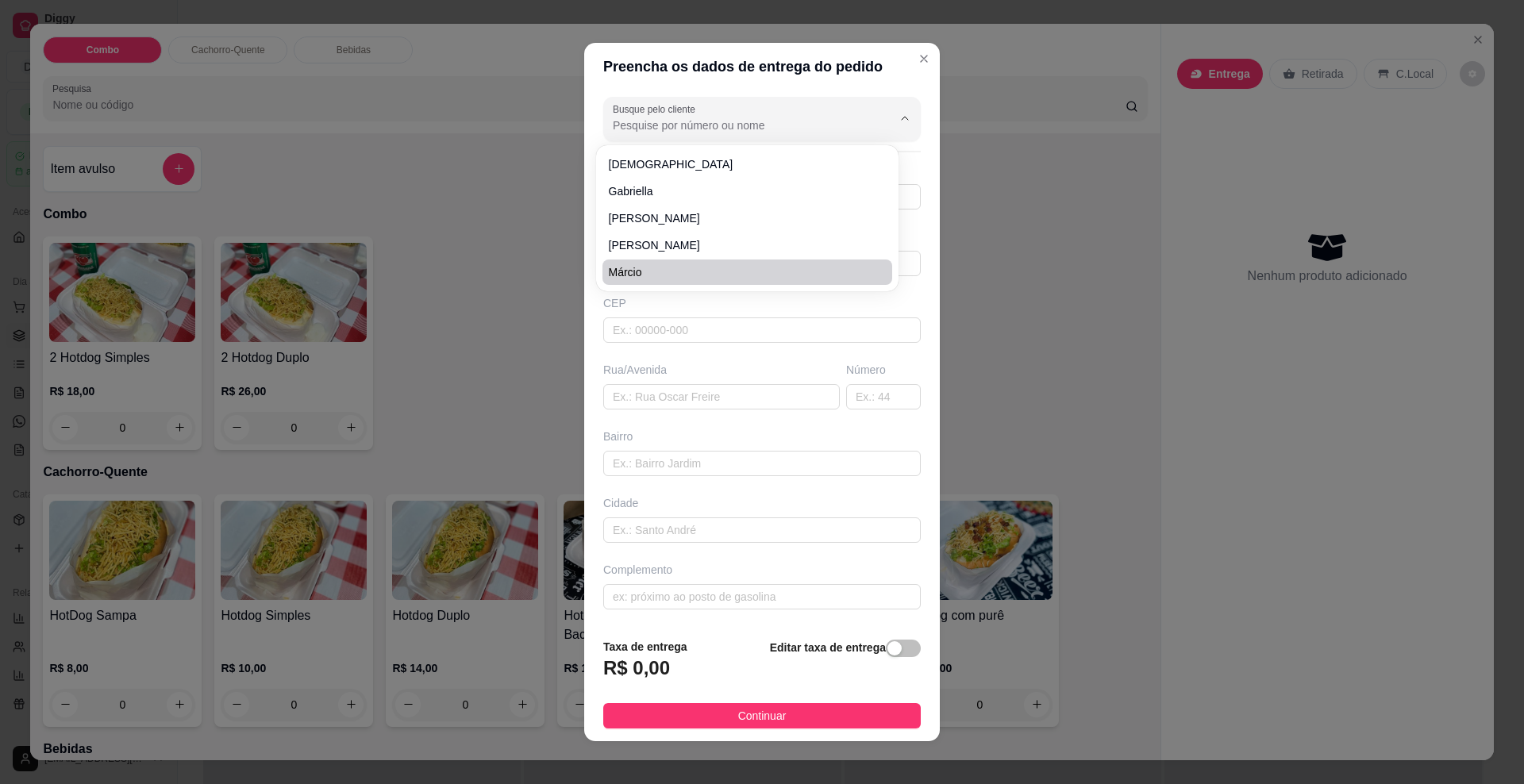
click at [1026, 249] on div "Preencha os dados de entrega do pedido Busque pelo cliente Número de contato No…" at bounding box center [762, 392] width 1524 height 784
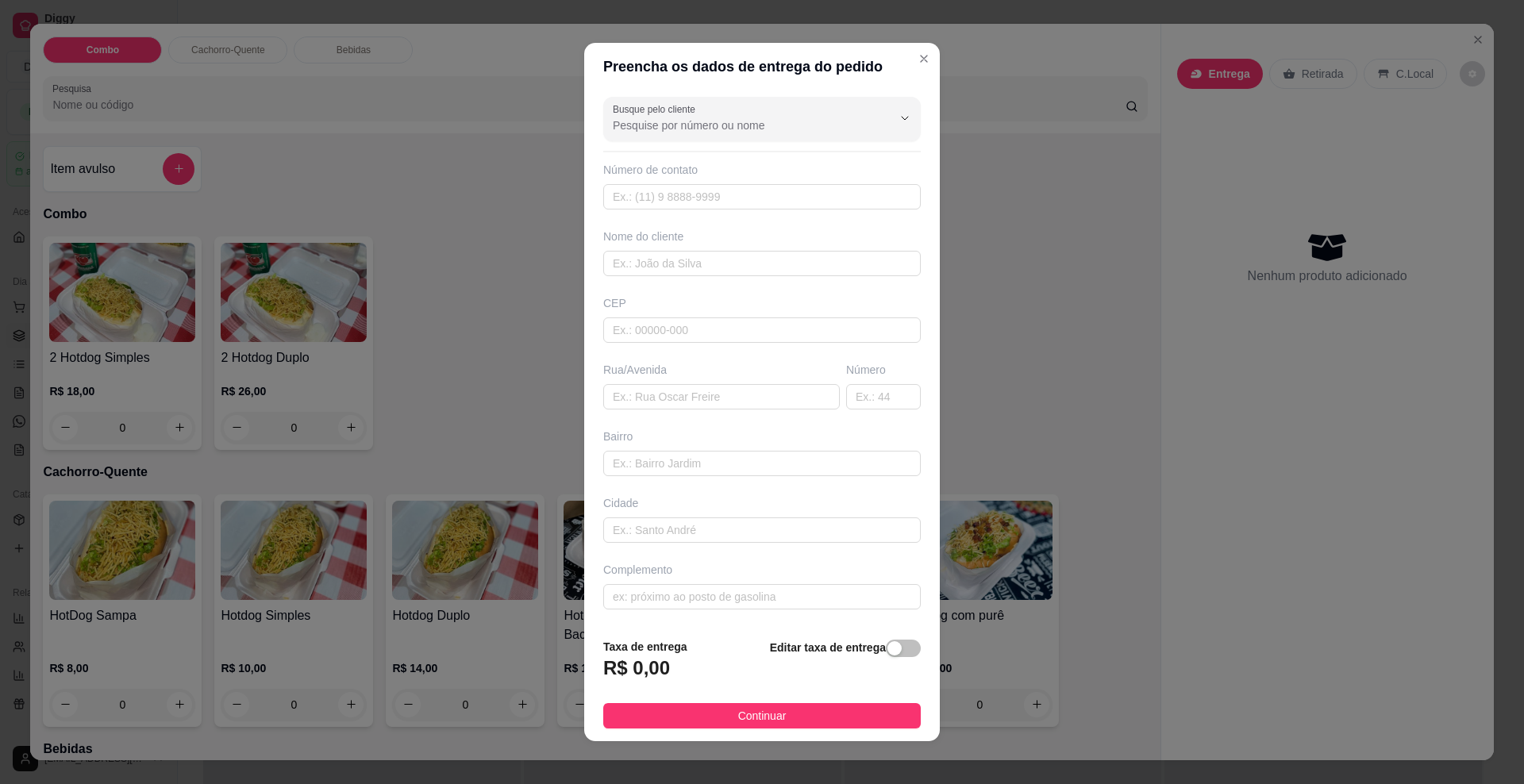
click at [636, 182] on div "Número de contato" at bounding box center [762, 185] width 318 height 47
click at [634, 195] on input "text" at bounding box center [762, 197] width 318 height 26
type input "[PHONE_NUMBER]"
click at [718, 263] on input "text" at bounding box center [762, 263] width 318 height 26
type input "camilaa"
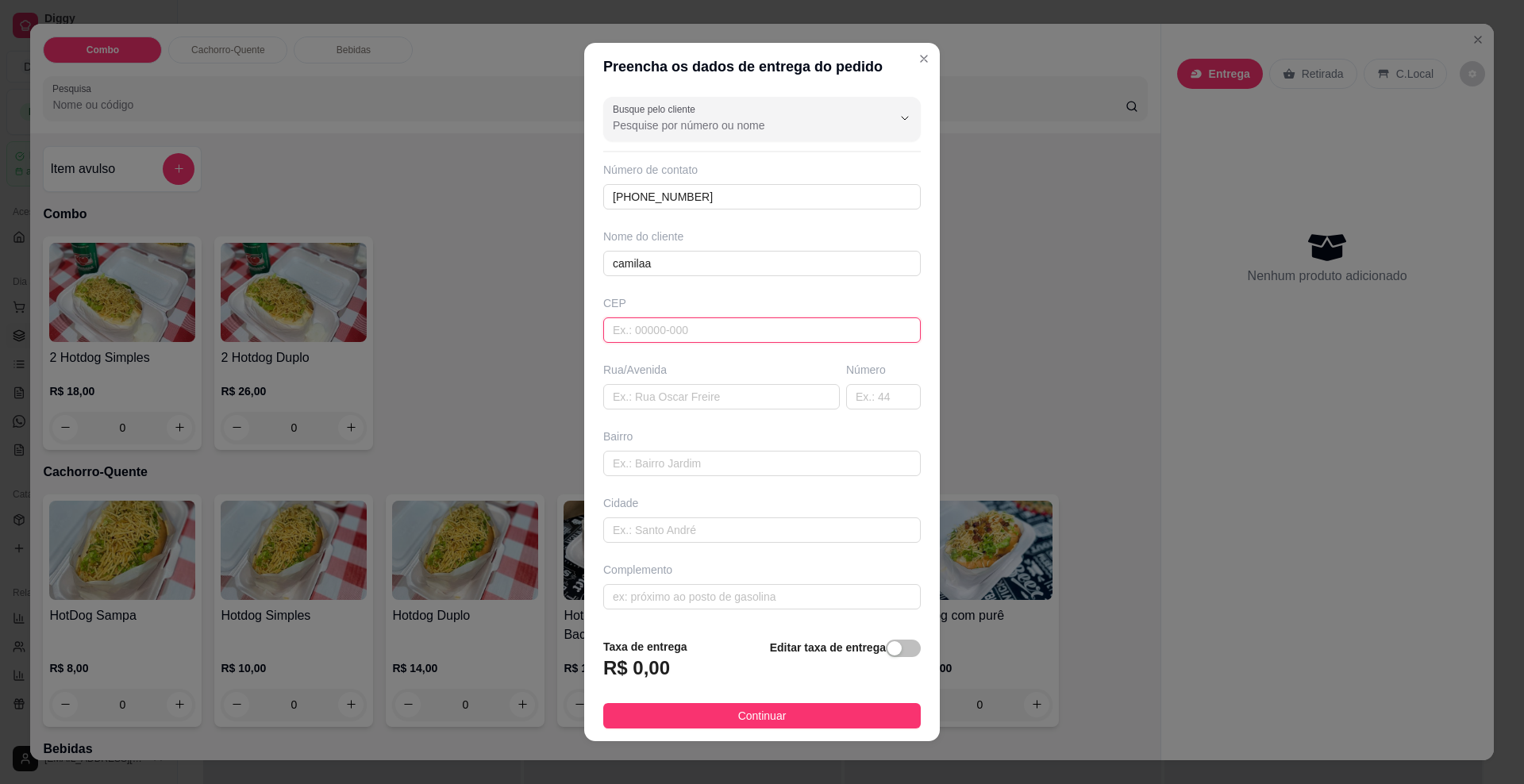
click at [674, 331] on input "text" at bounding box center [762, 331] width 318 height 26
type input "79095090"
type input "[GEOGRAPHIC_DATA]"
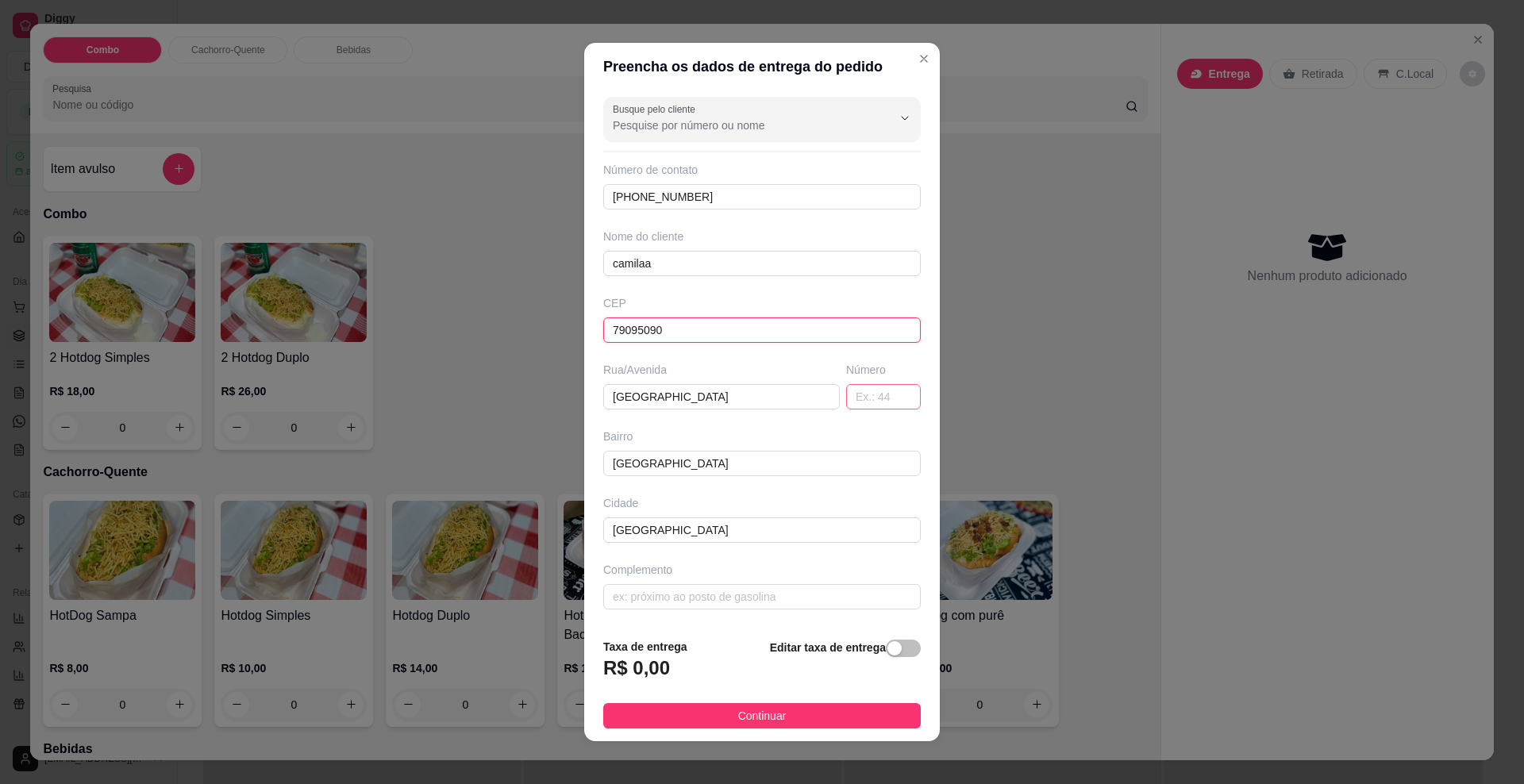
type input "79095090"
click at [854, 398] on input "text" at bounding box center [883, 397] width 74 height 26
type input "2"
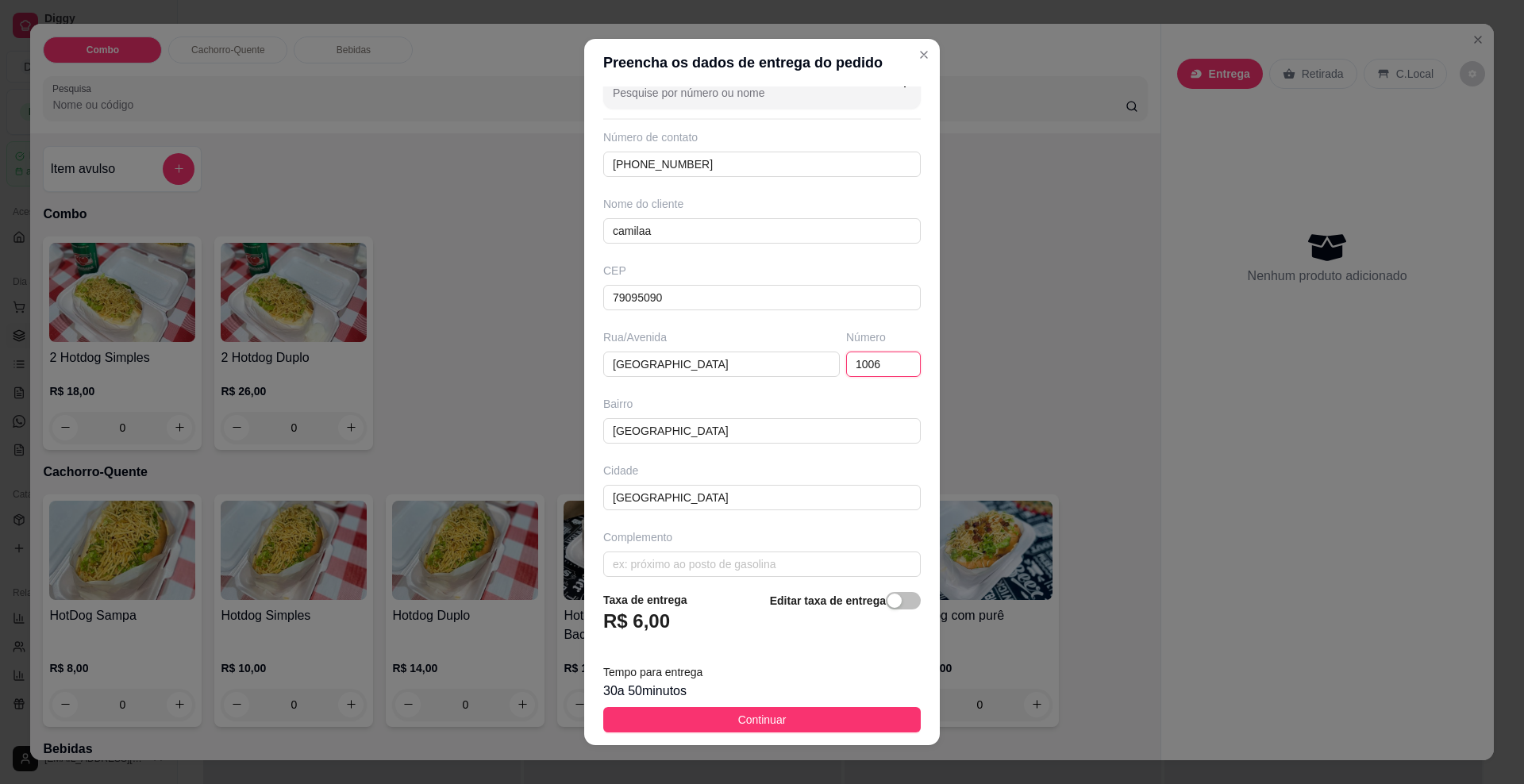
scroll to position [43, 0]
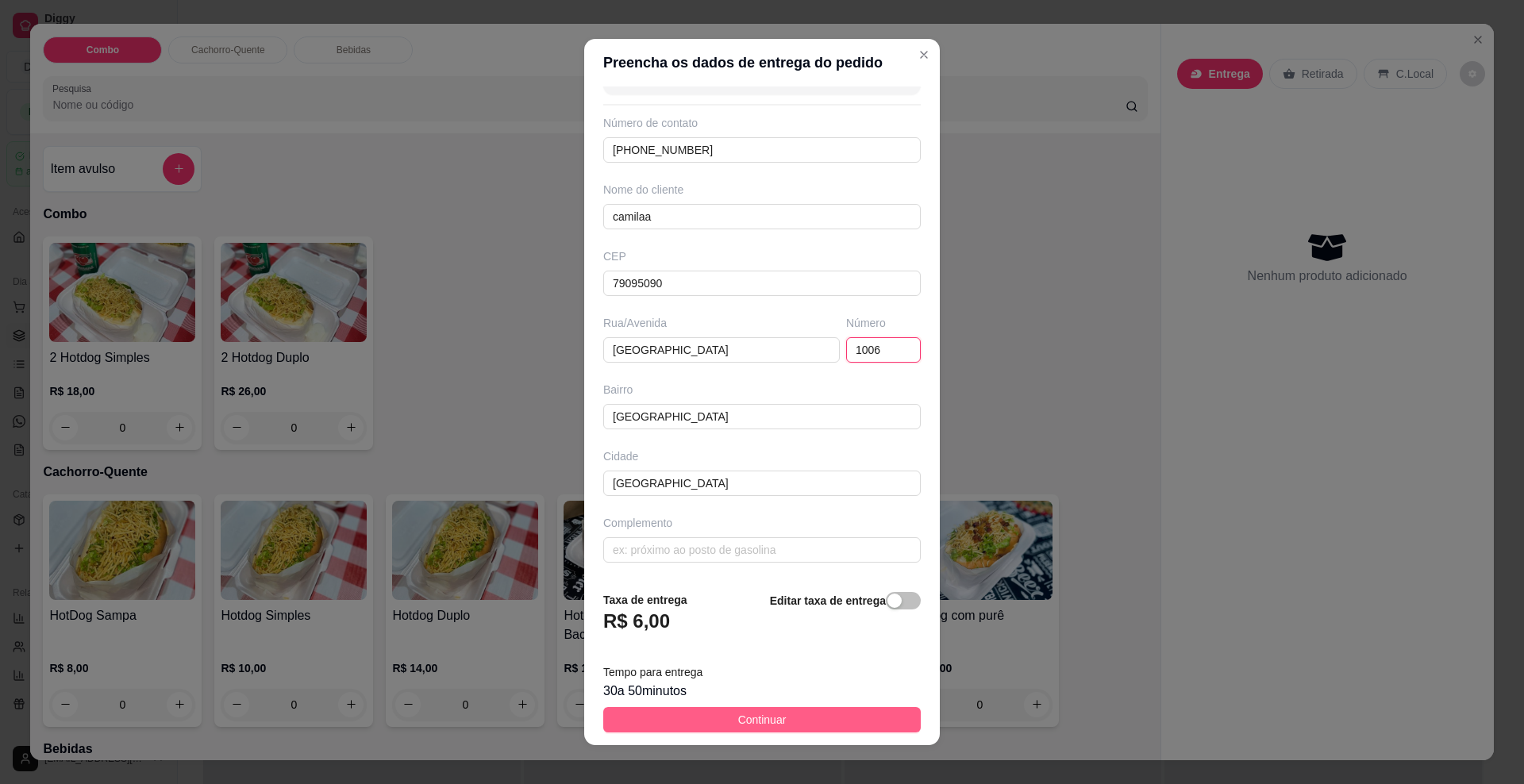
type input "1006"
click at [717, 726] on button "Continuar" at bounding box center [762, 720] width 318 height 26
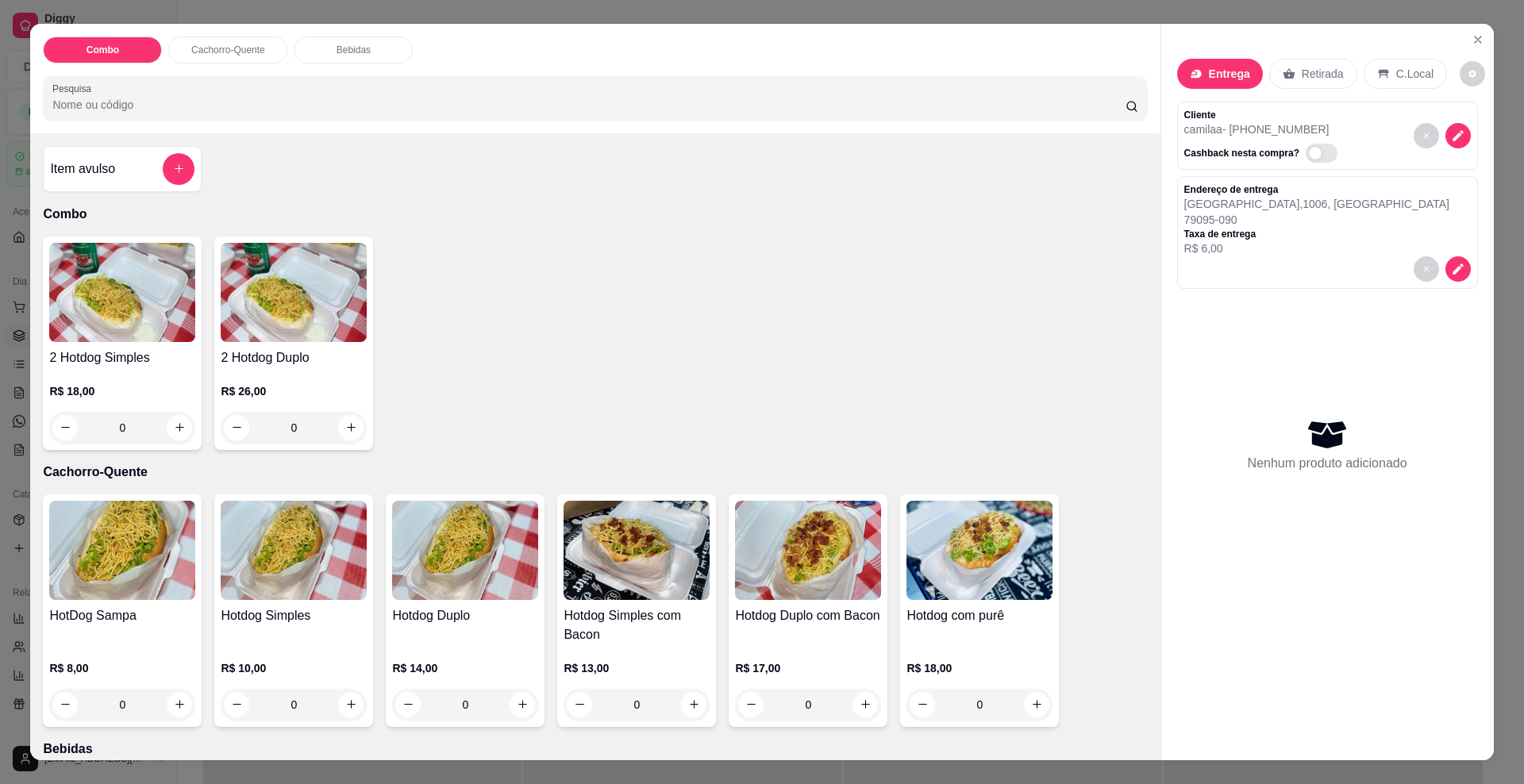
click at [180, 429] on div "0" at bounding box center [122, 428] width 146 height 32
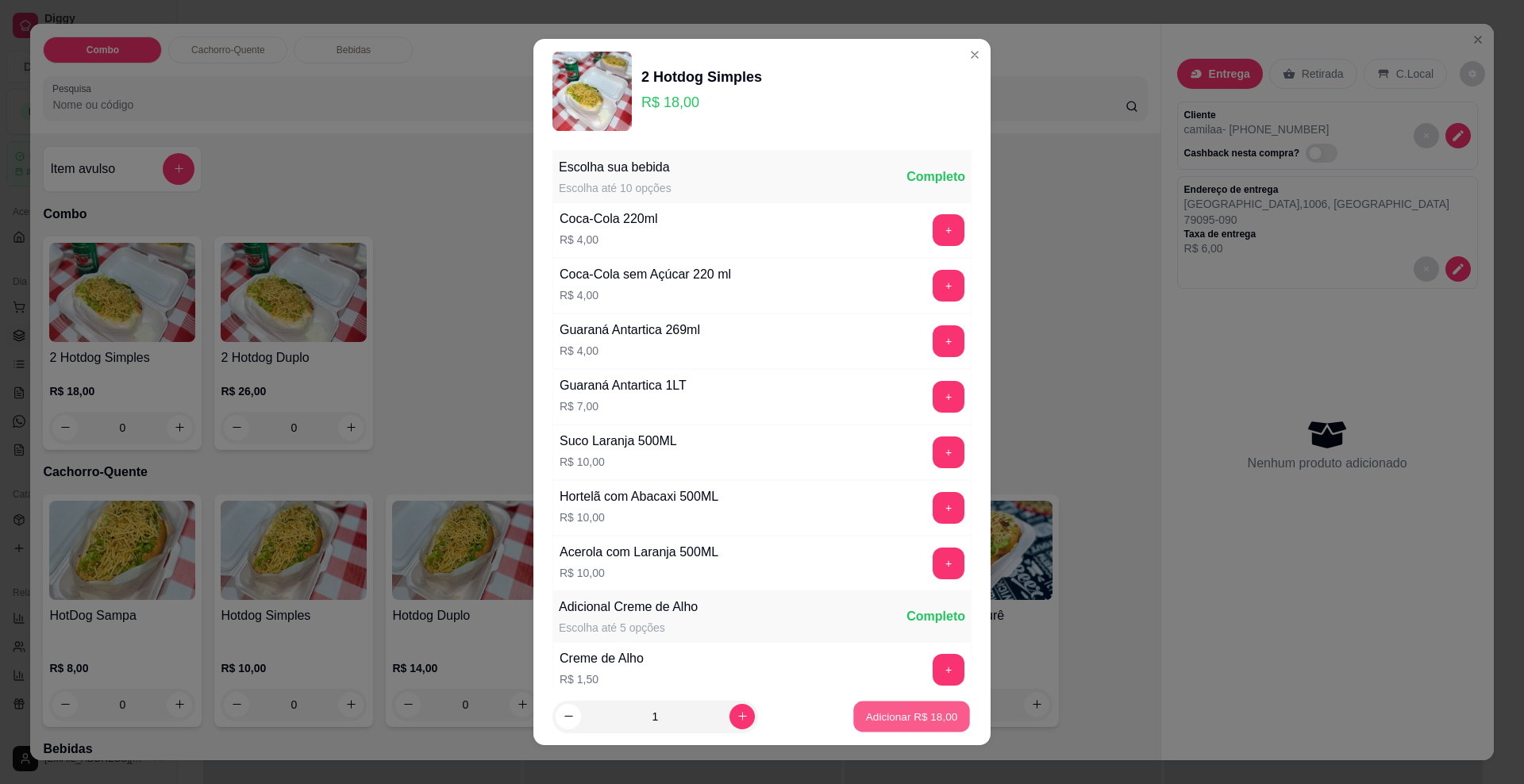
click at [878, 726] on button "Adicionar R$ 18,00" at bounding box center [912, 716] width 117 height 31
type input "1"
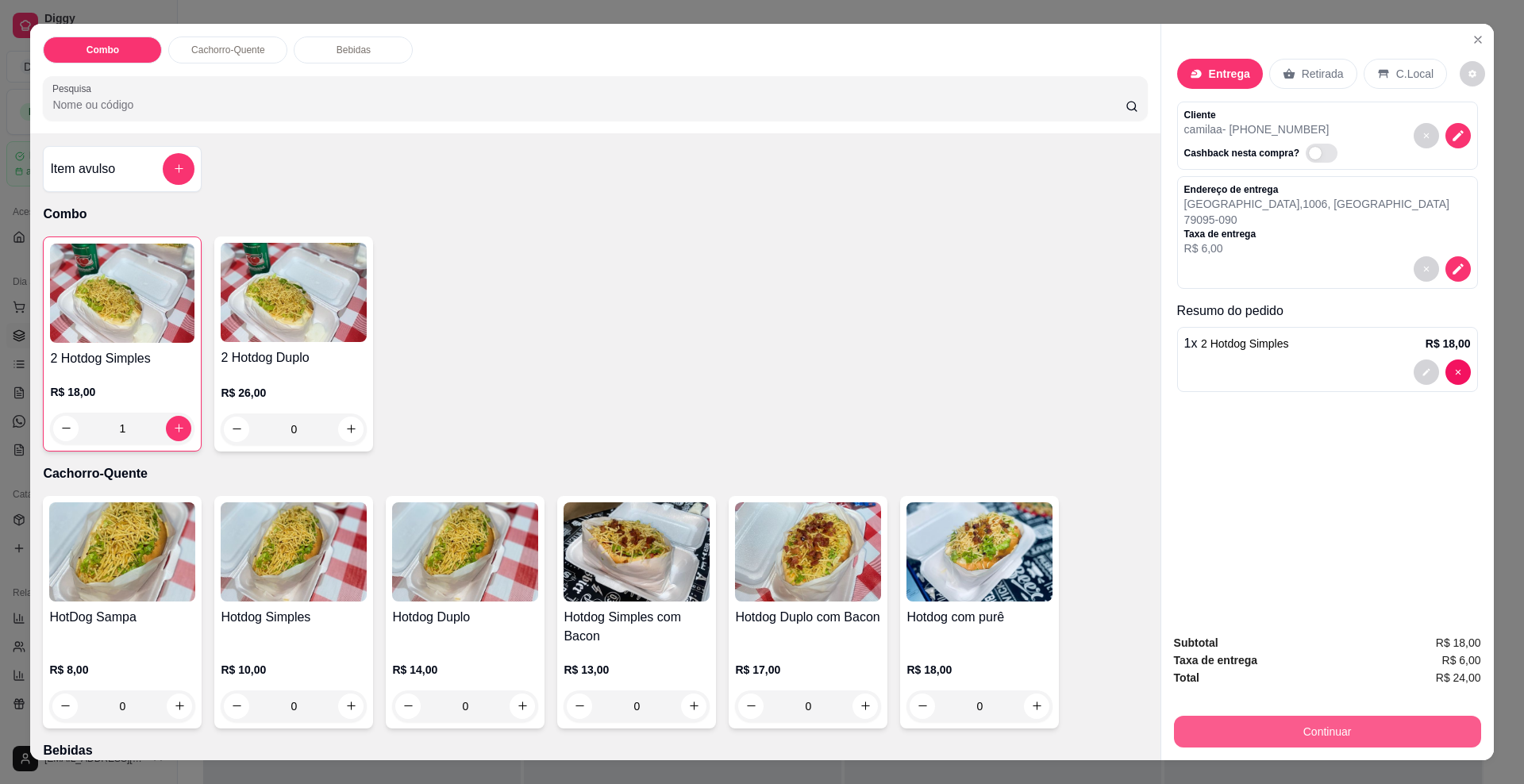
click at [1257, 733] on button "Continuar" at bounding box center [1328, 732] width 308 height 32
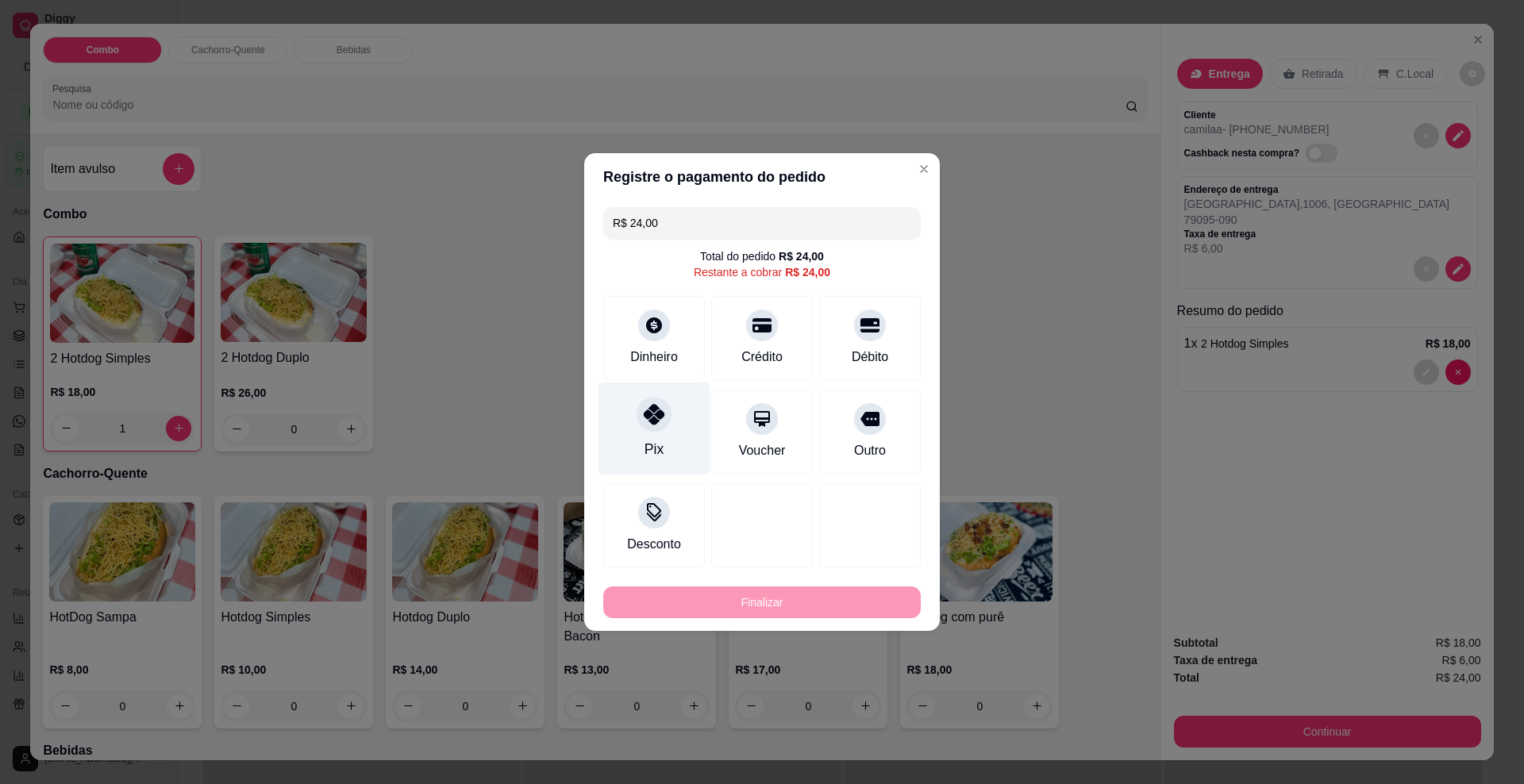
click at [663, 419] on div at bounding box center [654, 415] width 35 height 35
type input "R$ 0,00"
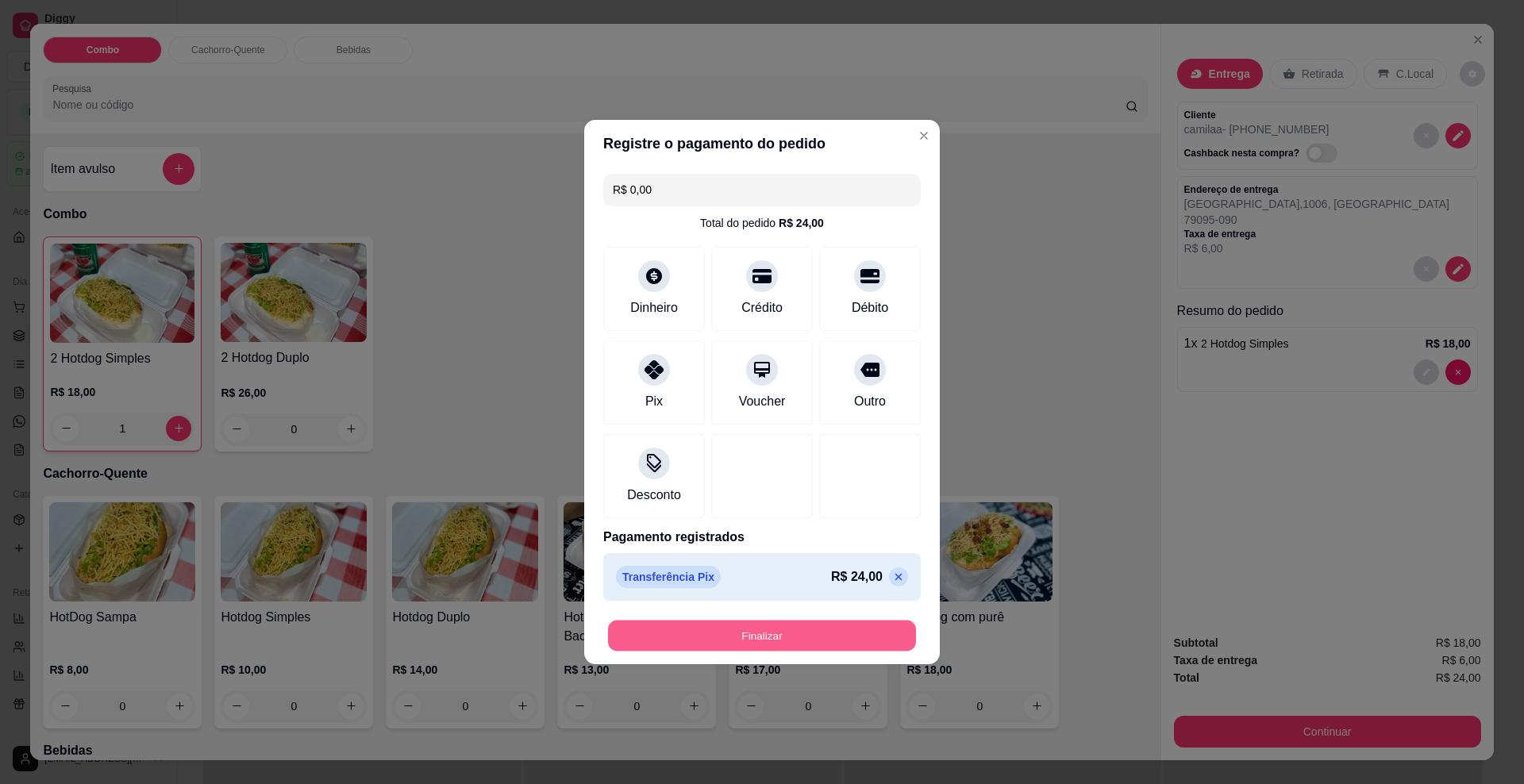
click at [679, 622] on button "Finalizar" at bounding box center [762, 636] width 308 height 31
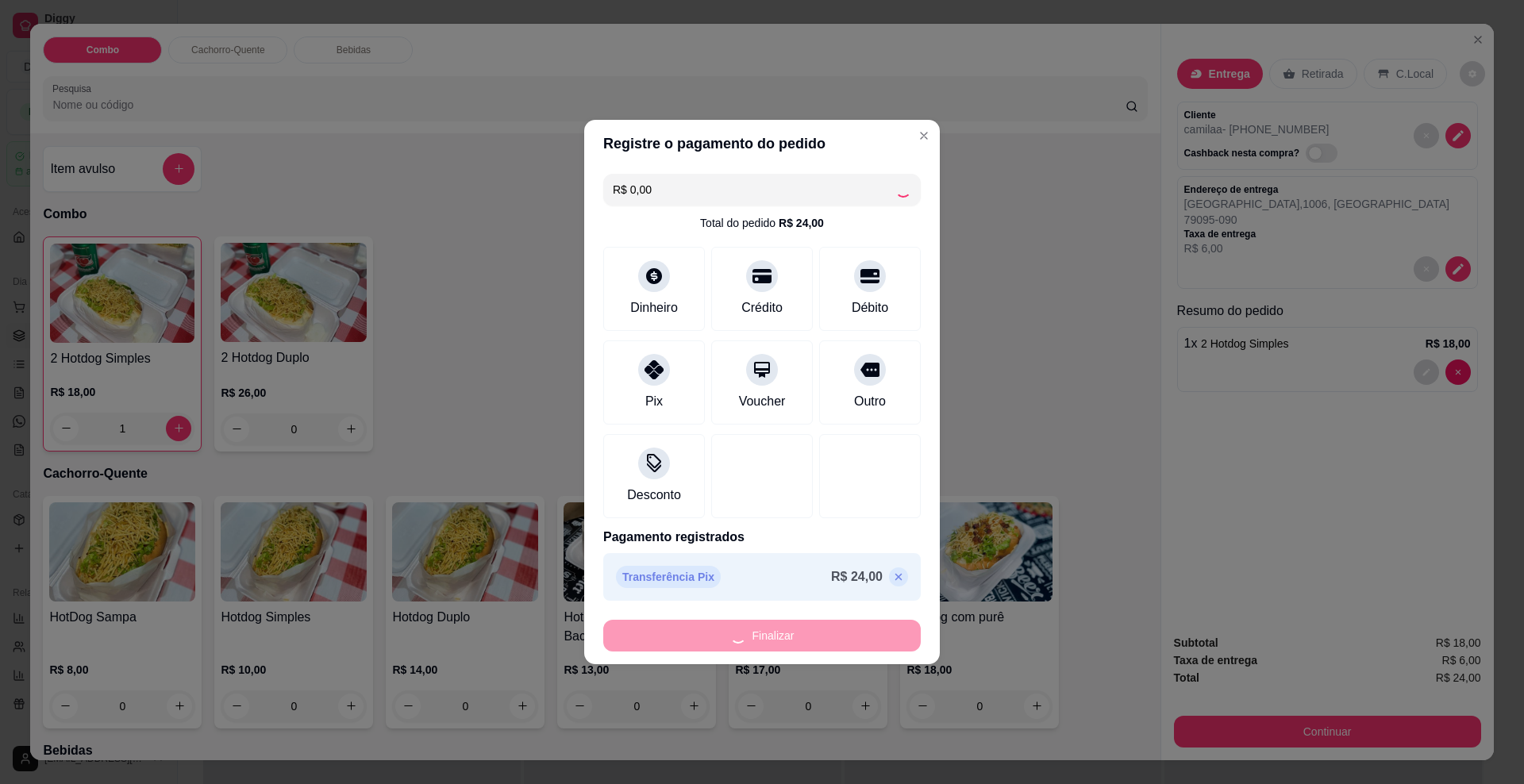
type input "0"
type input "-R$ 24,00"
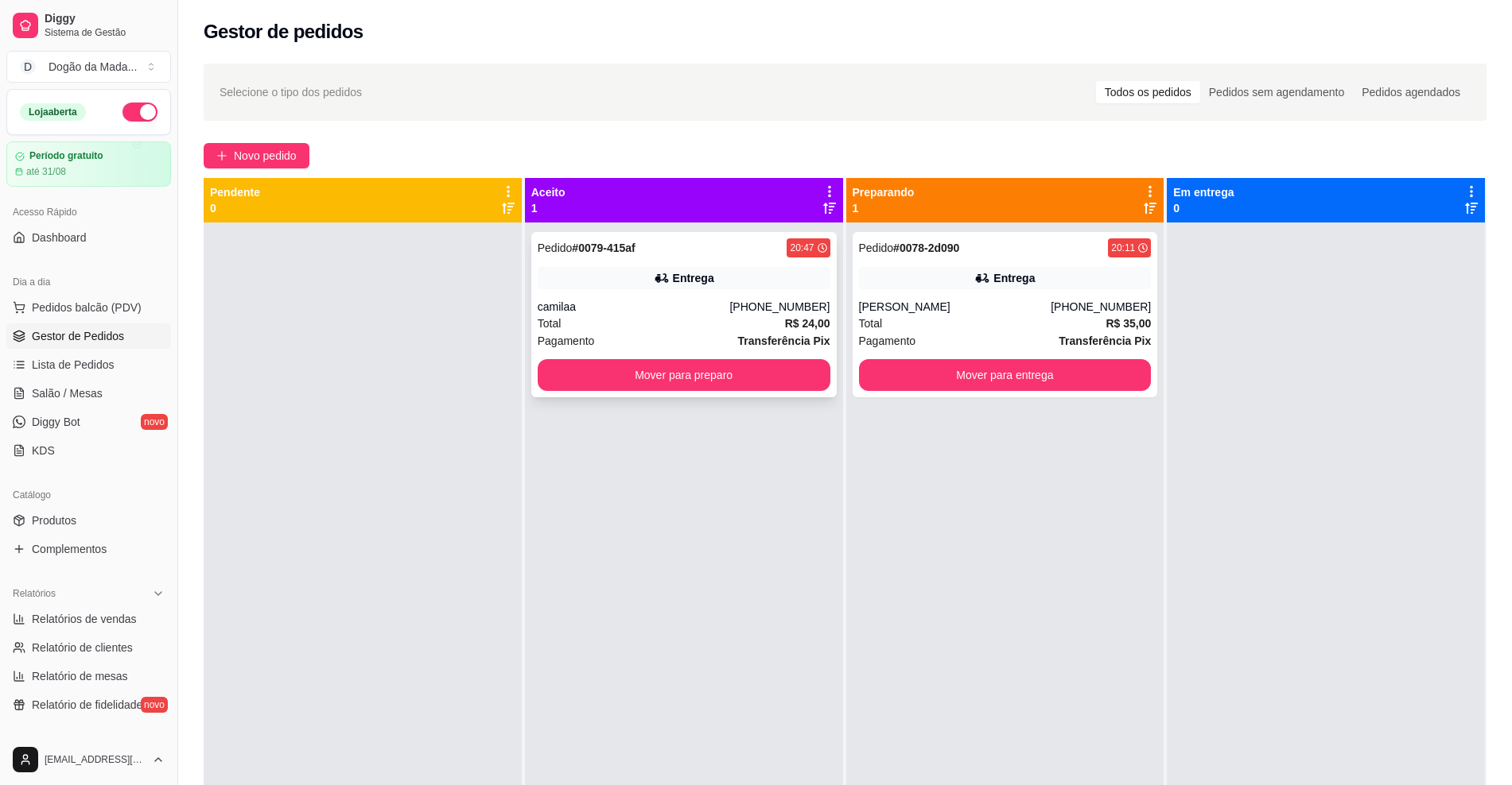
click at [730, 307] on div "camilaa" at bounding box center [634, 307] width 193 height 16
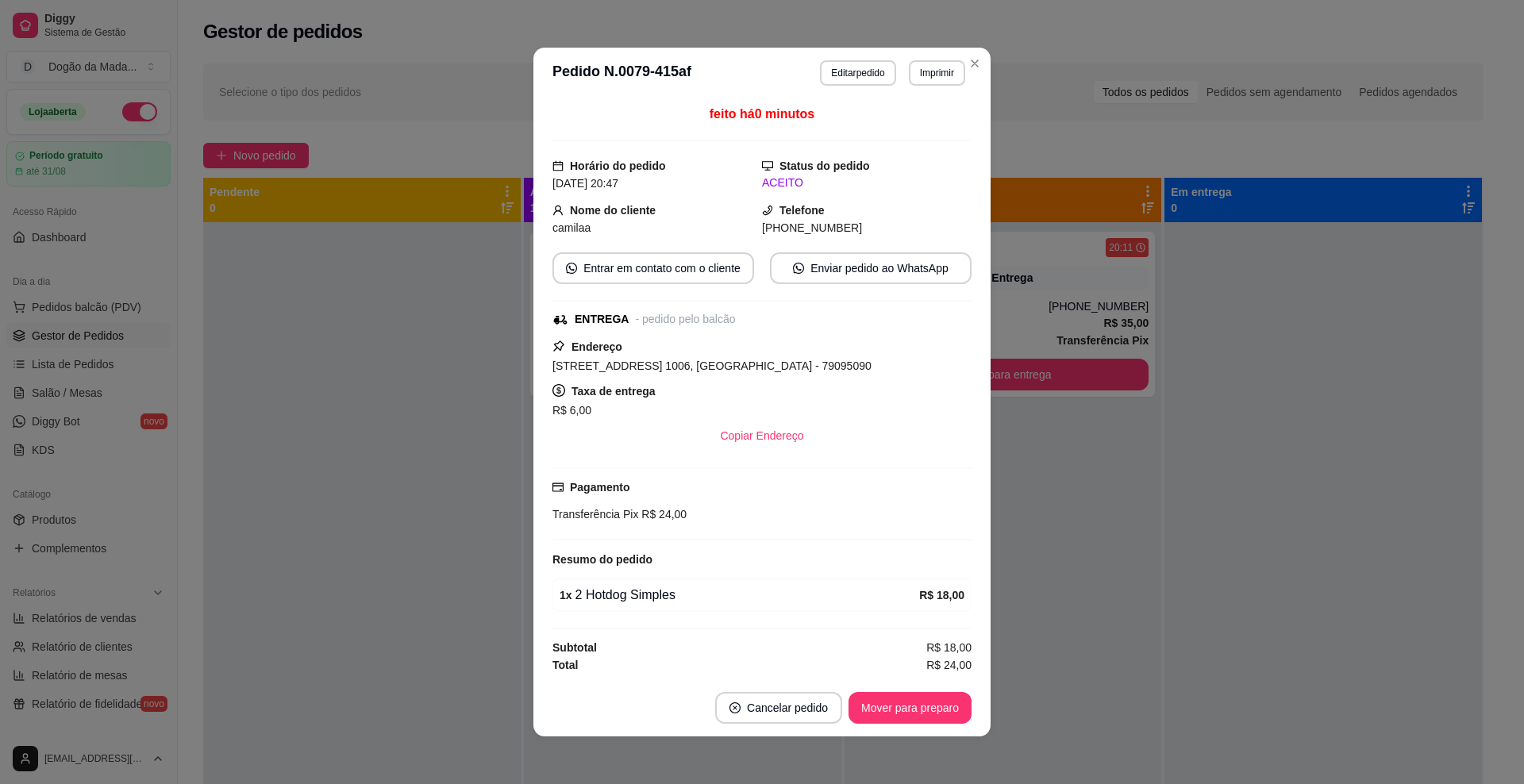
click at [826, 275] on button "Enviar pedido ao WhatsApp" at bounding box center [871, 268] width 202 height 32
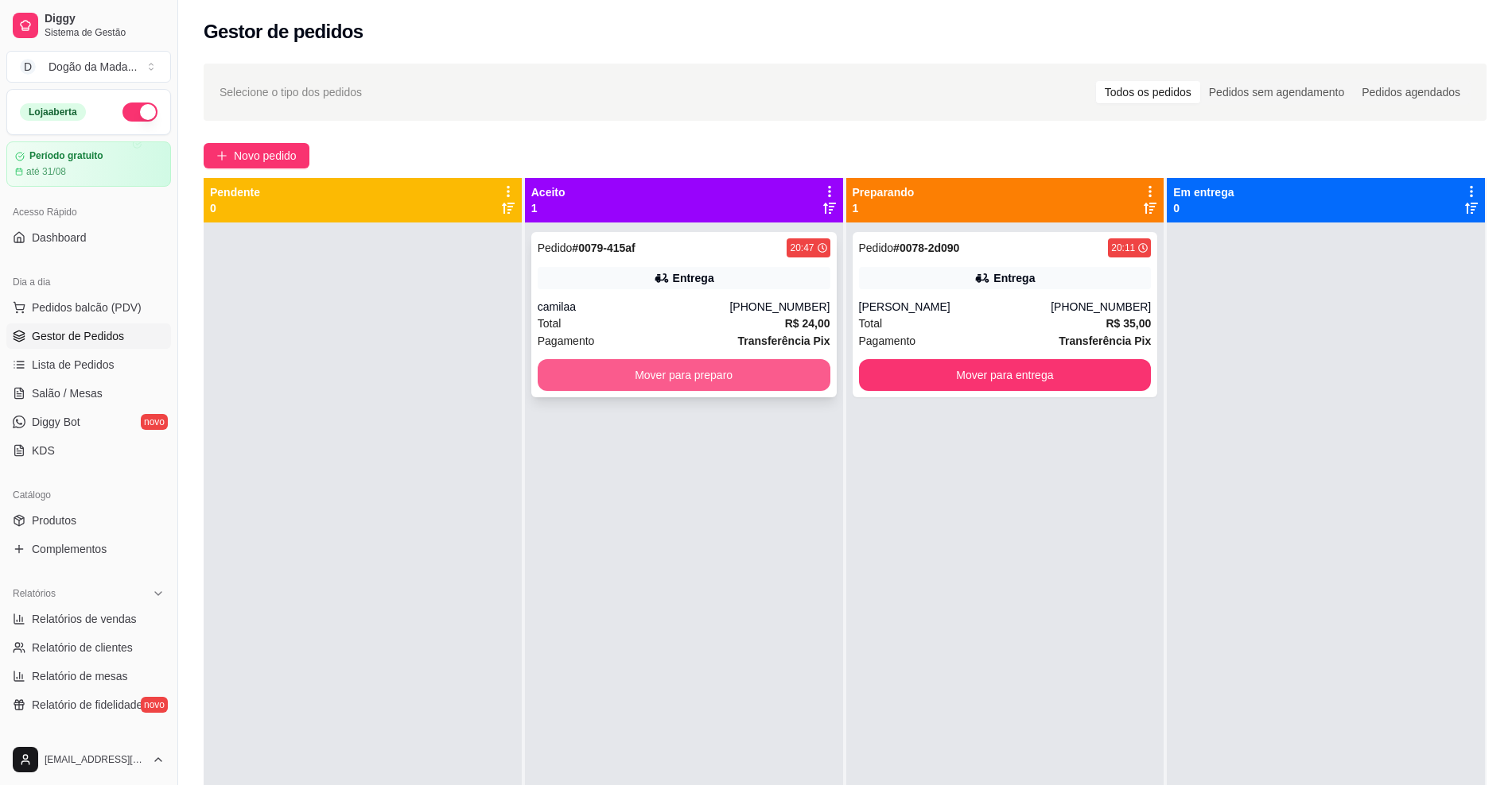
click at [706, 372] on button "Mover para preparo" at bounding box center [683, 375] width 293 height 32
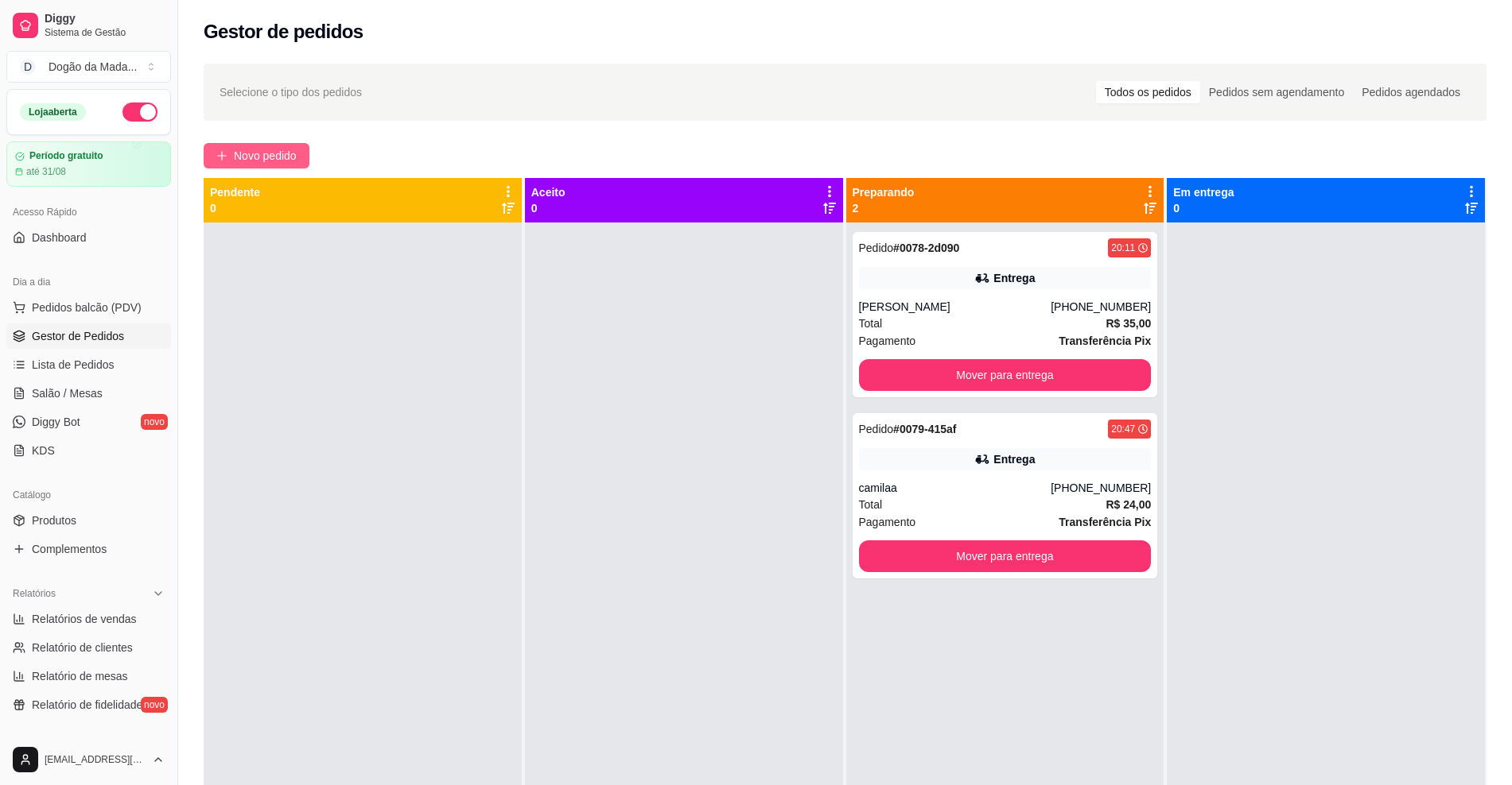
click at [225, 164] on button "Novo pedido" at bounding box center [257, 156] width 106 height 26
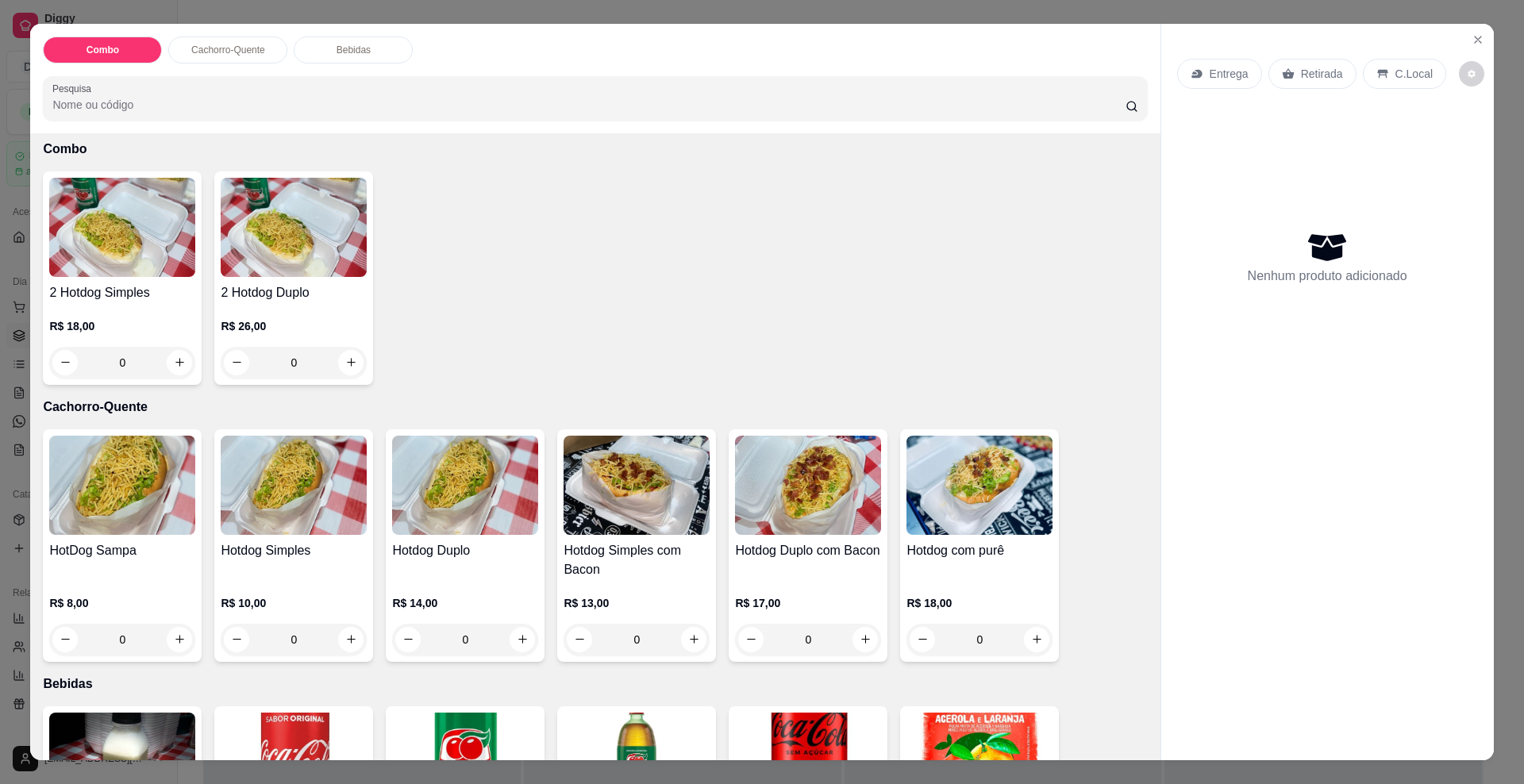
scroll to position [99, 0]
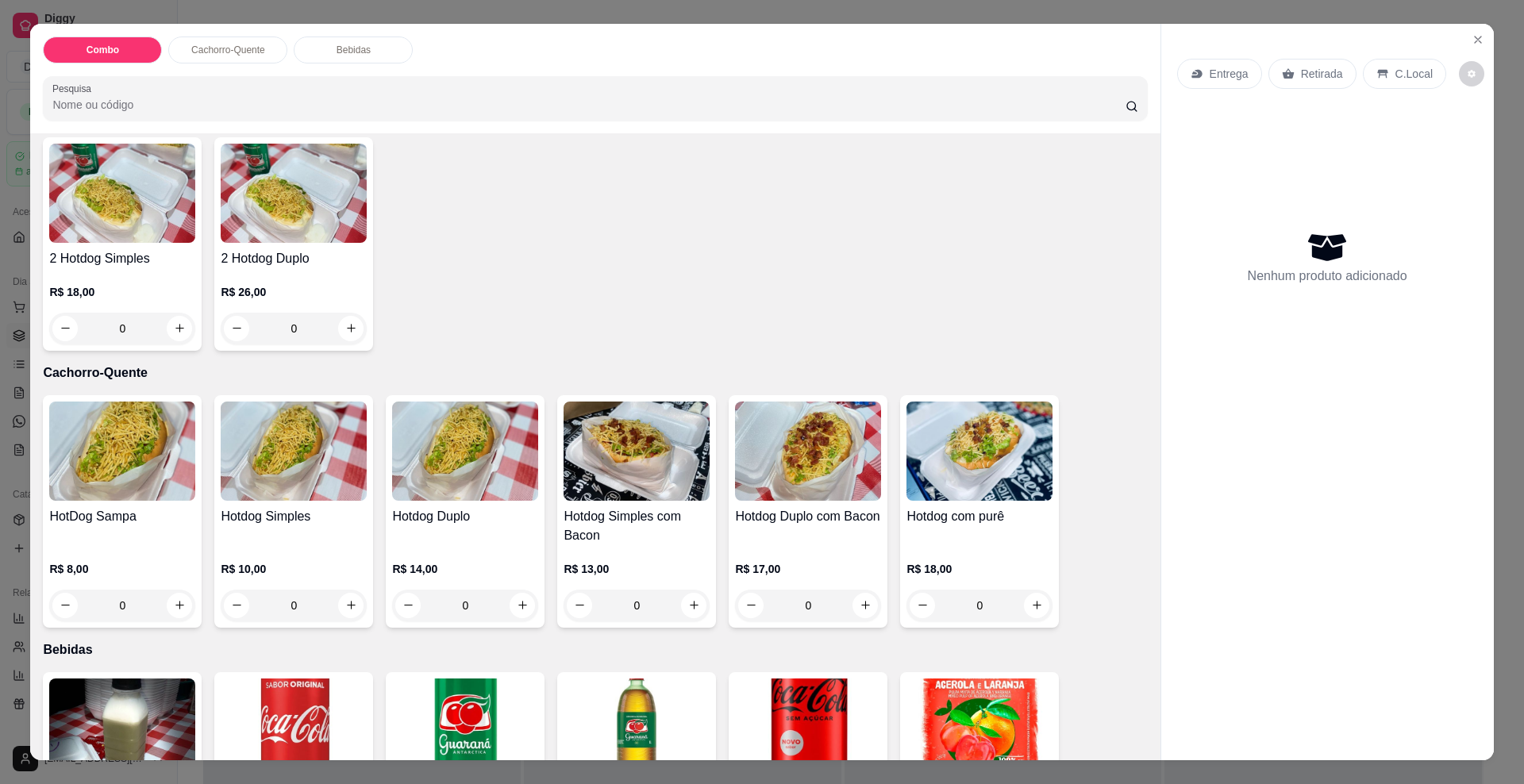
click at [514, 606] on div "0" at bounding box center [465, 606] width 146 height 32
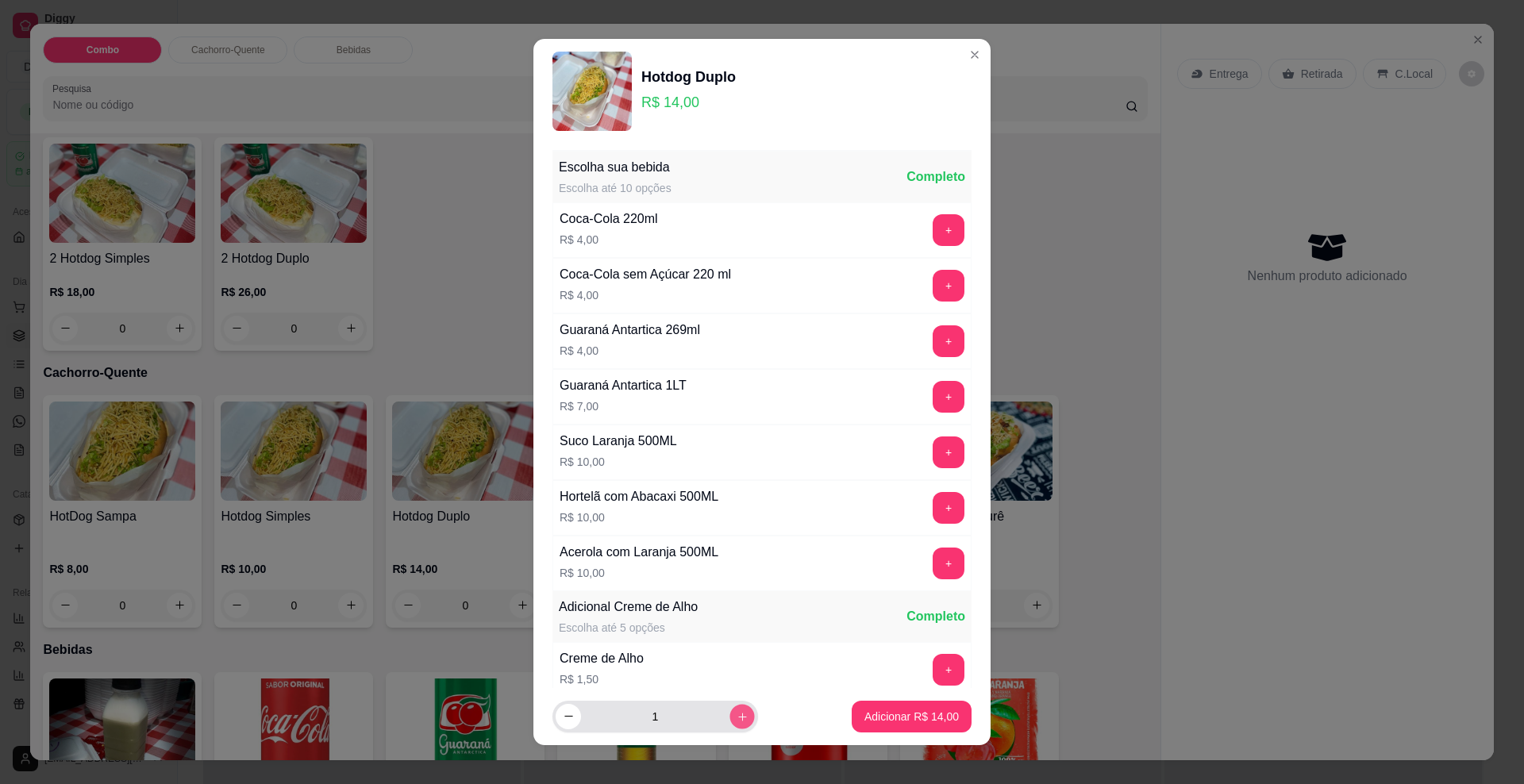
click at [730, 720] on button "increase-product-quantity" at bounding box center [742, 716] width 25 height 25
click at [737, 718] on icon "increase-product-quantity" at bounding box center [742, 716] width 12 height 12
type input "3"
click at [852, 724] on button "Adicionar R$ 42,00" at bounding box center [912, 717] width 120 height 32
type input "3"
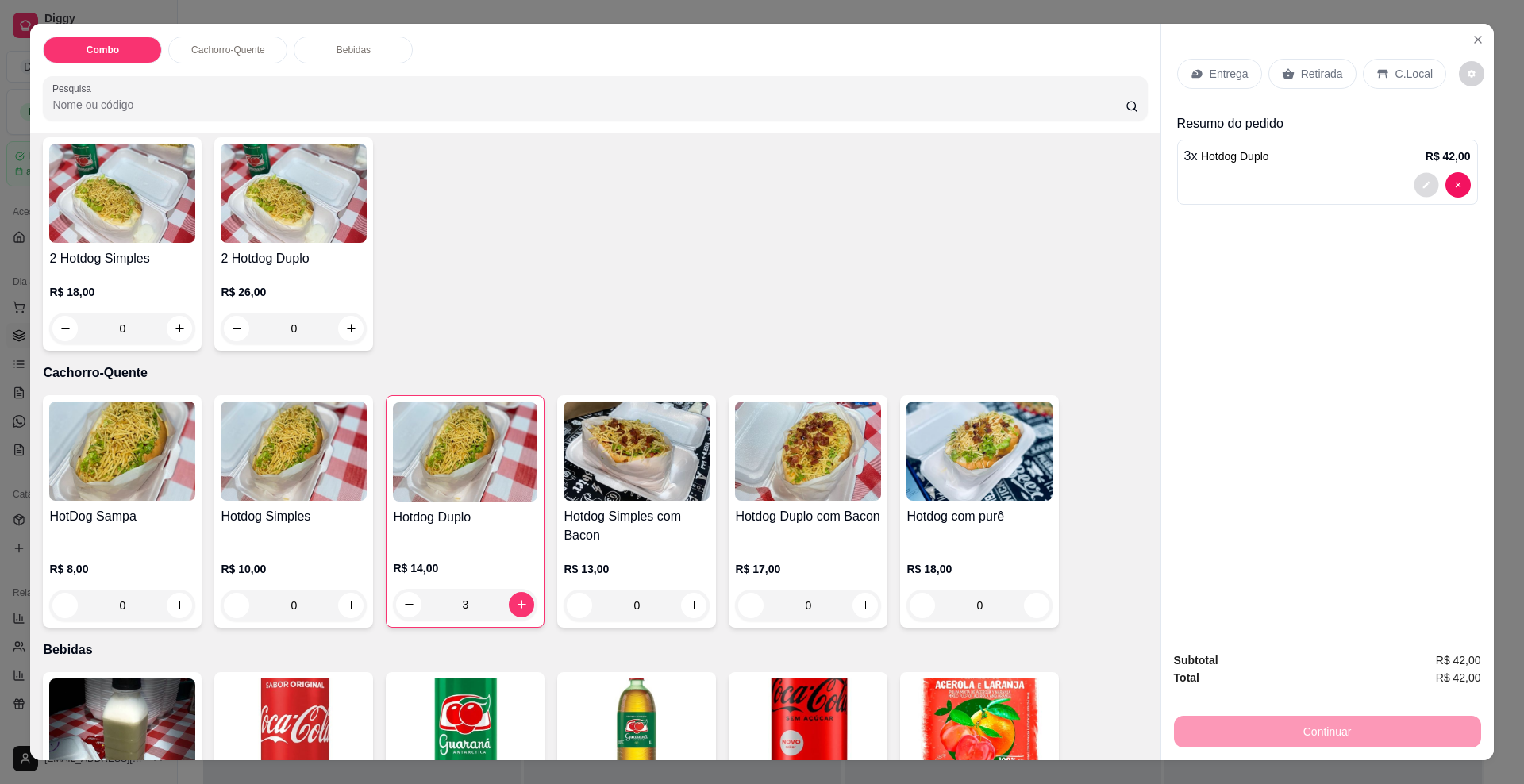
click at [1419, 194] on button "decrease-product-quantity" at bounding box center [1426, 184] width 25 height 25
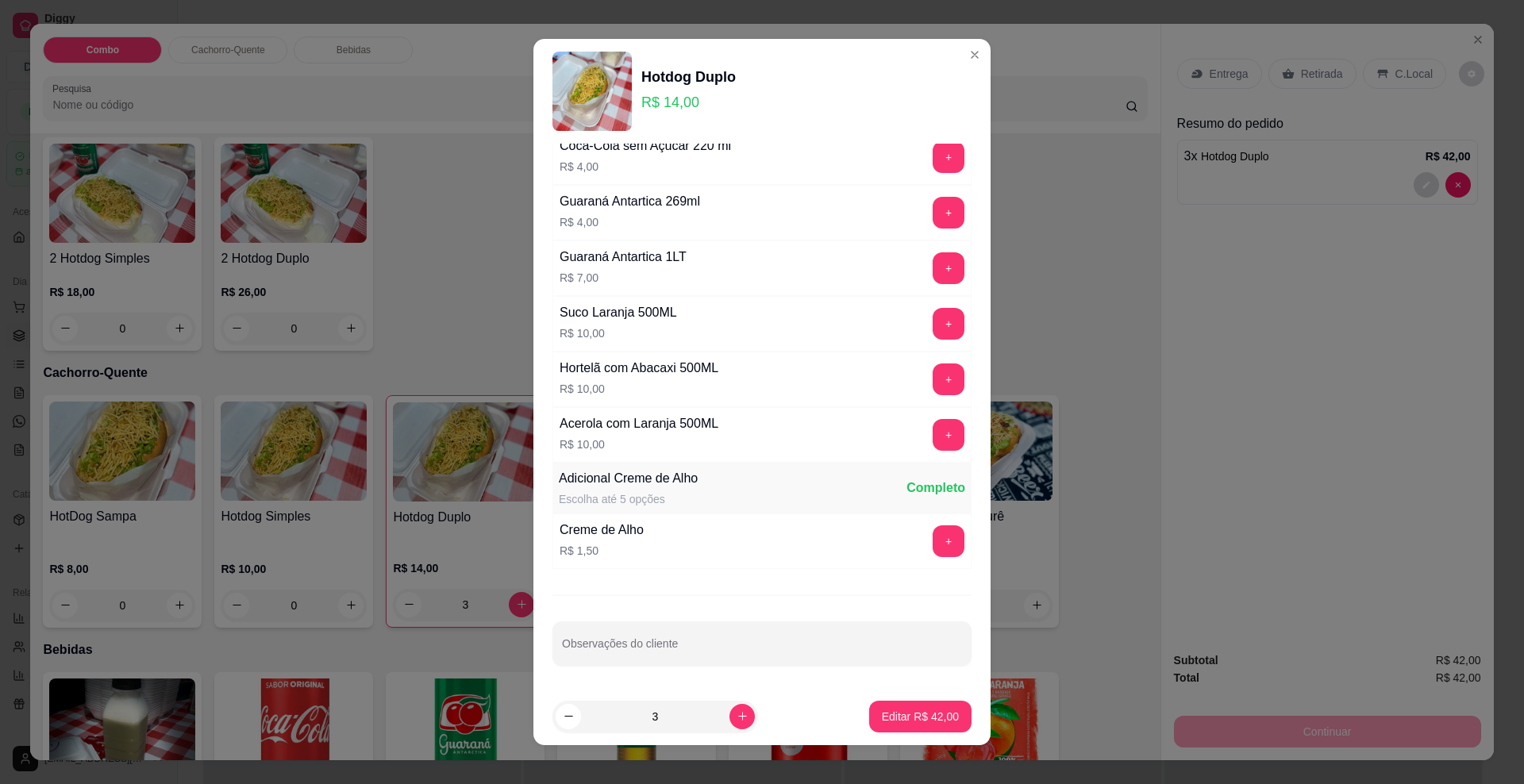
scroll to position [12, 0]
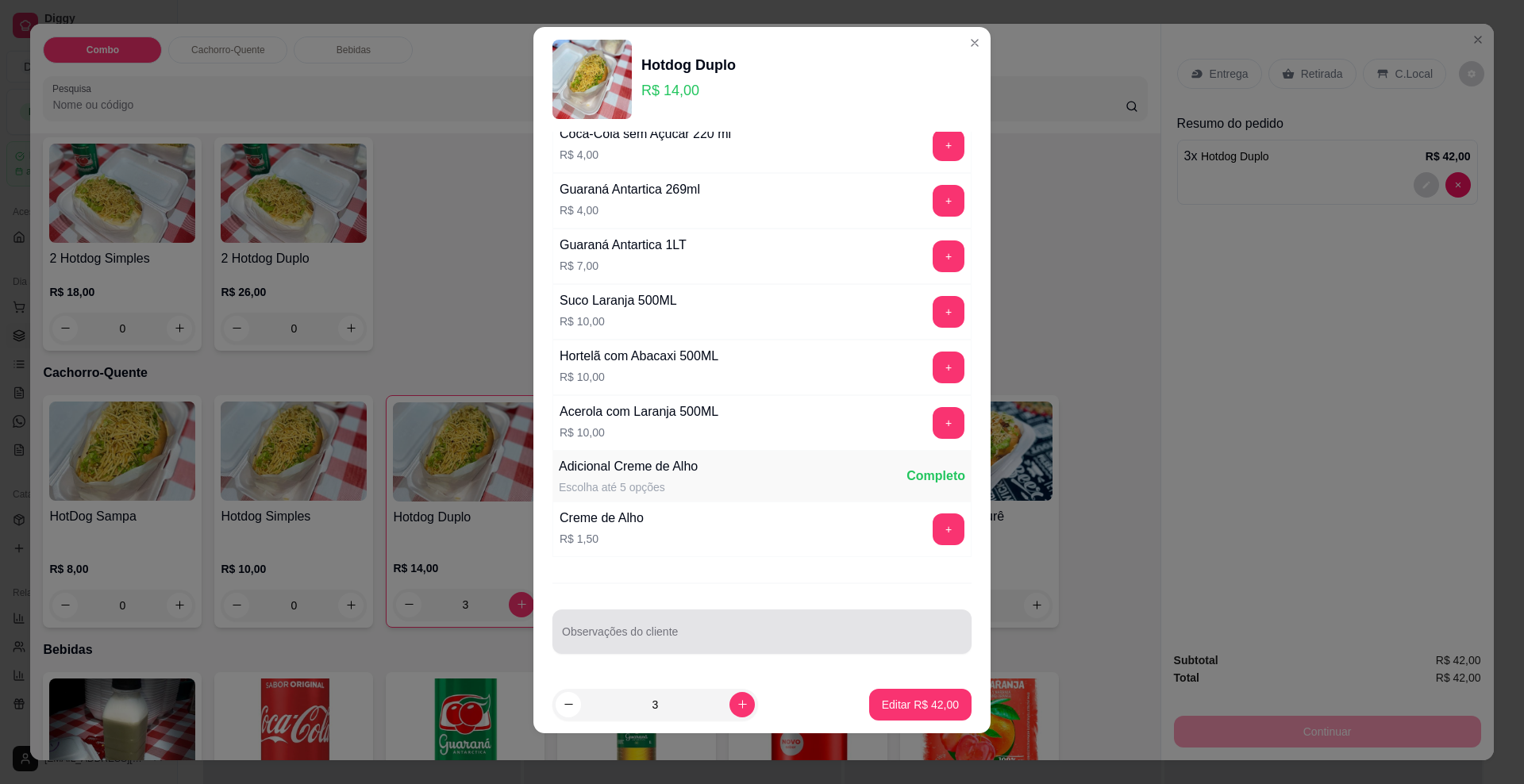
click at [652, 626] on div at bounding box center [762, 632] width 400 height 32
type input "1"
type input "1 SEM VINAGRETE , 1 SEM VINAGRETE E ALFACE"
click at [907, 714] on button "Editar R$ 42,00" at bounding box center [921, 705] width 103 height 32
type input "0"
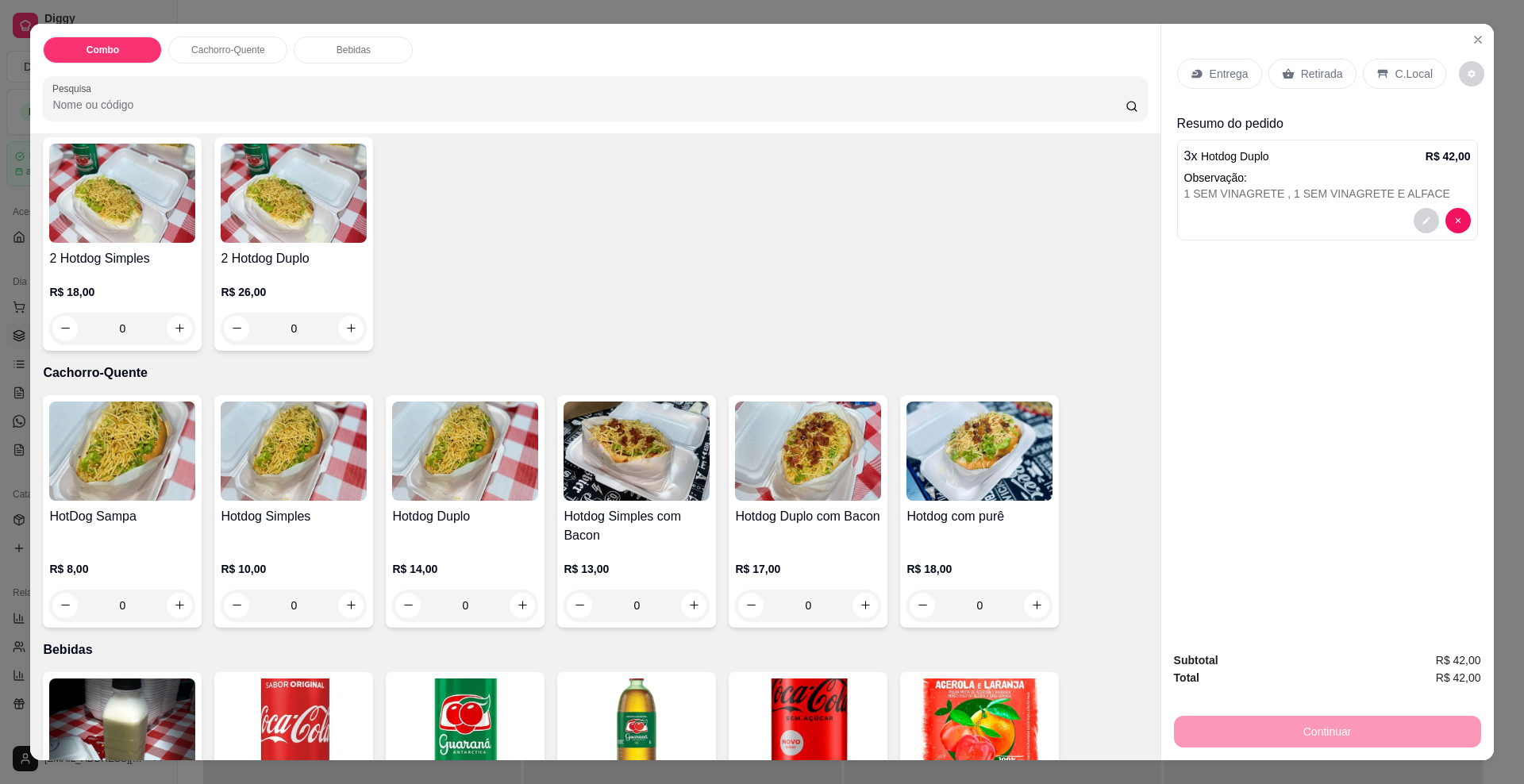
click at [1228, 81] on p "Entrega" at bounding box center [1229, 74] width 39 height 16
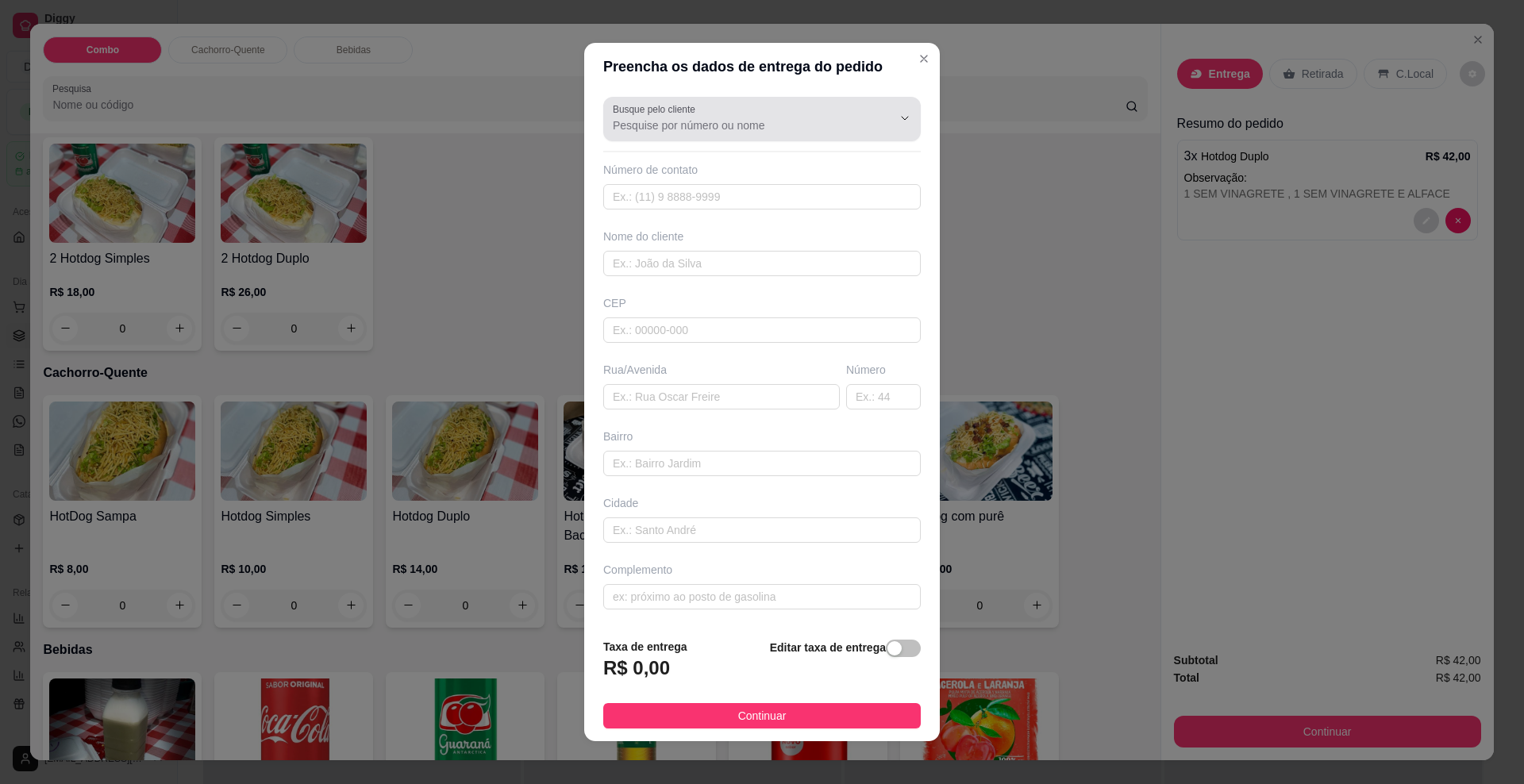
click at [645, 139] on div "Busque pelo cliente" at bounding box center [762, 119] width 318 height 45
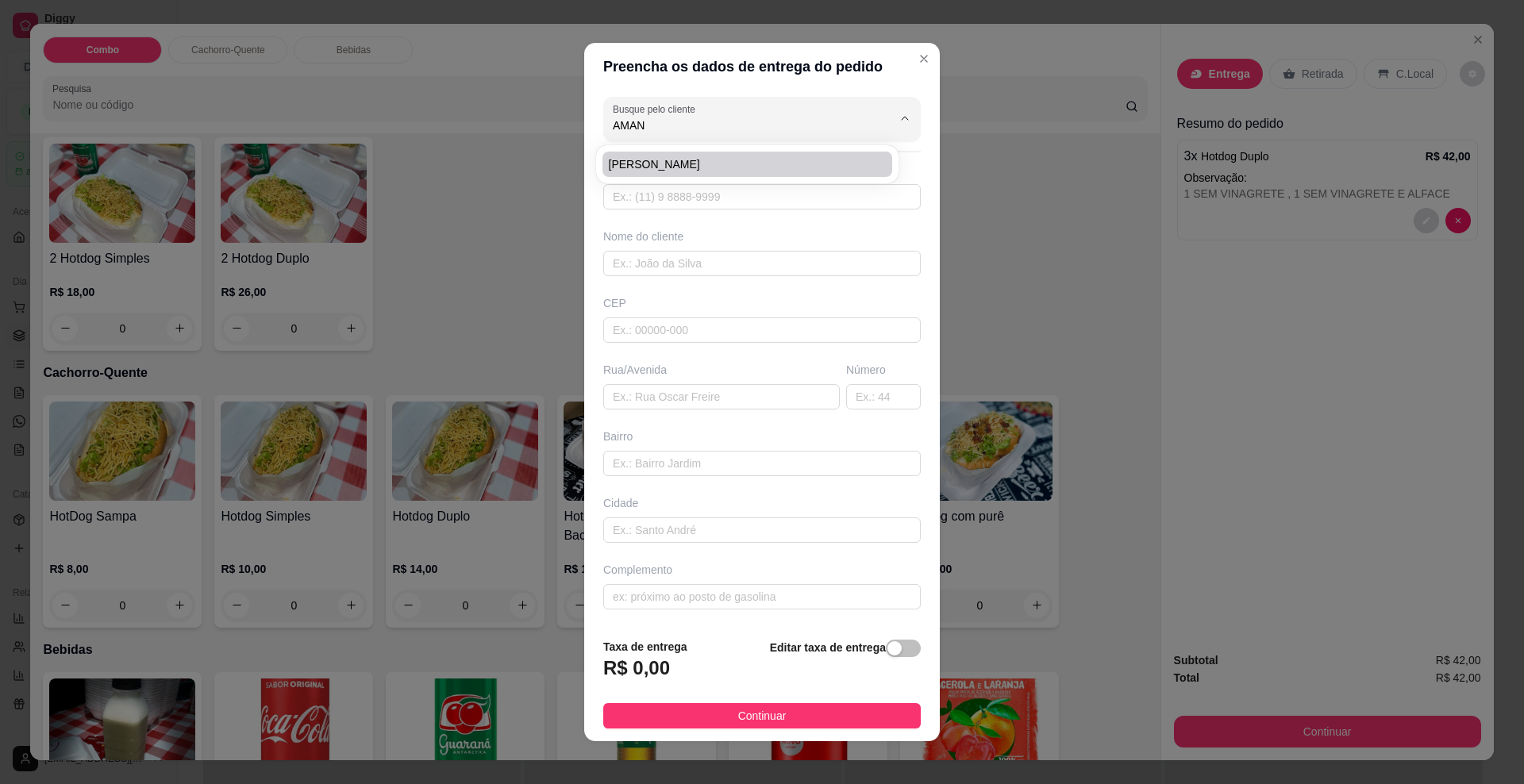
click at [682, 163] on span "[PERSON_NAME]" at bounding box center [739, 164] width 261 height 16
type input "[PERSON_NAME]"
type input "67993026317"
type input "[PERSON_NAME]"
type input "79085013"
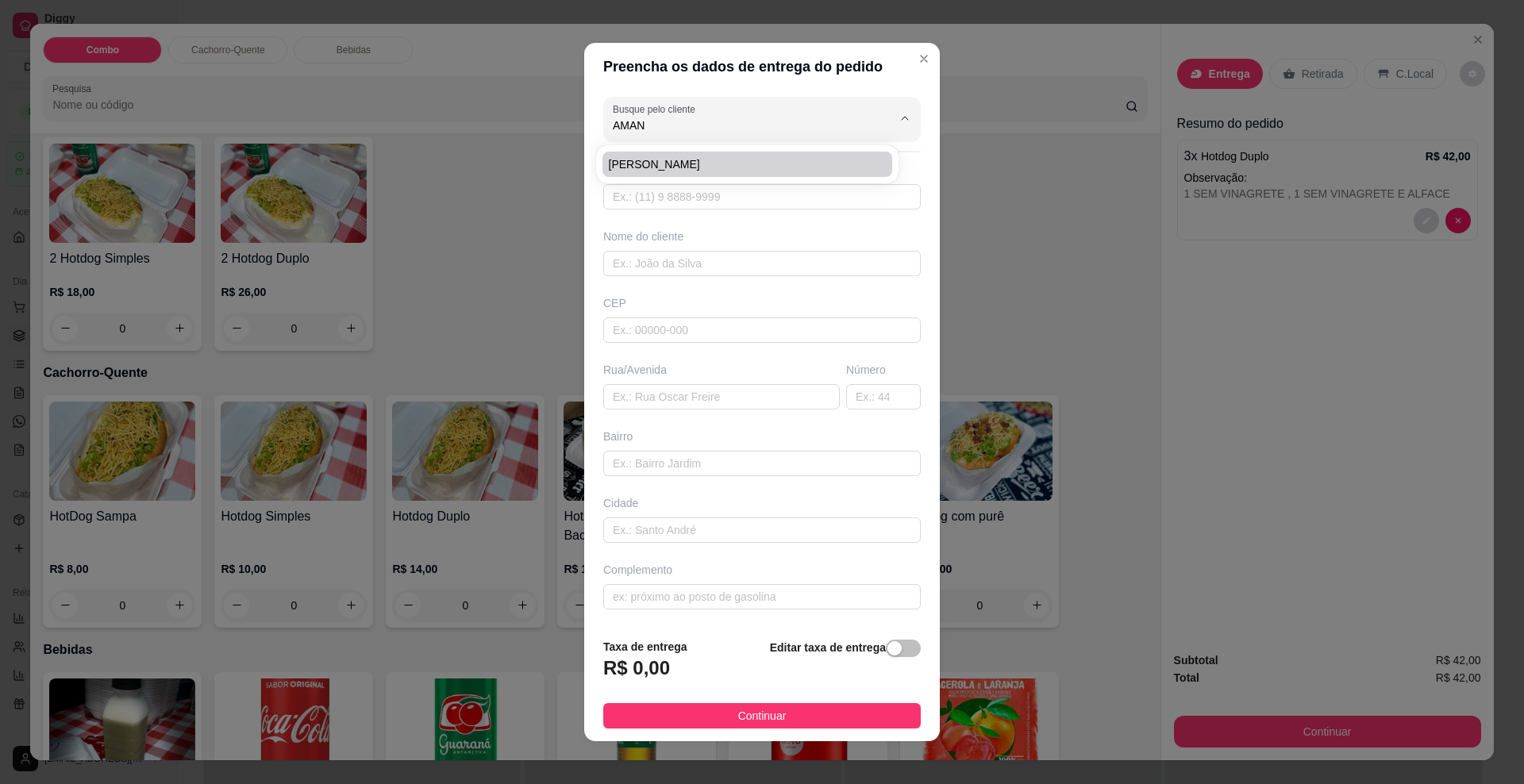
type input "Rua [PERSON_NAME]"
type input "228"
type input "Conjunto Aero Rancho"
type input "[GEOGRAPHIC_DATA]"
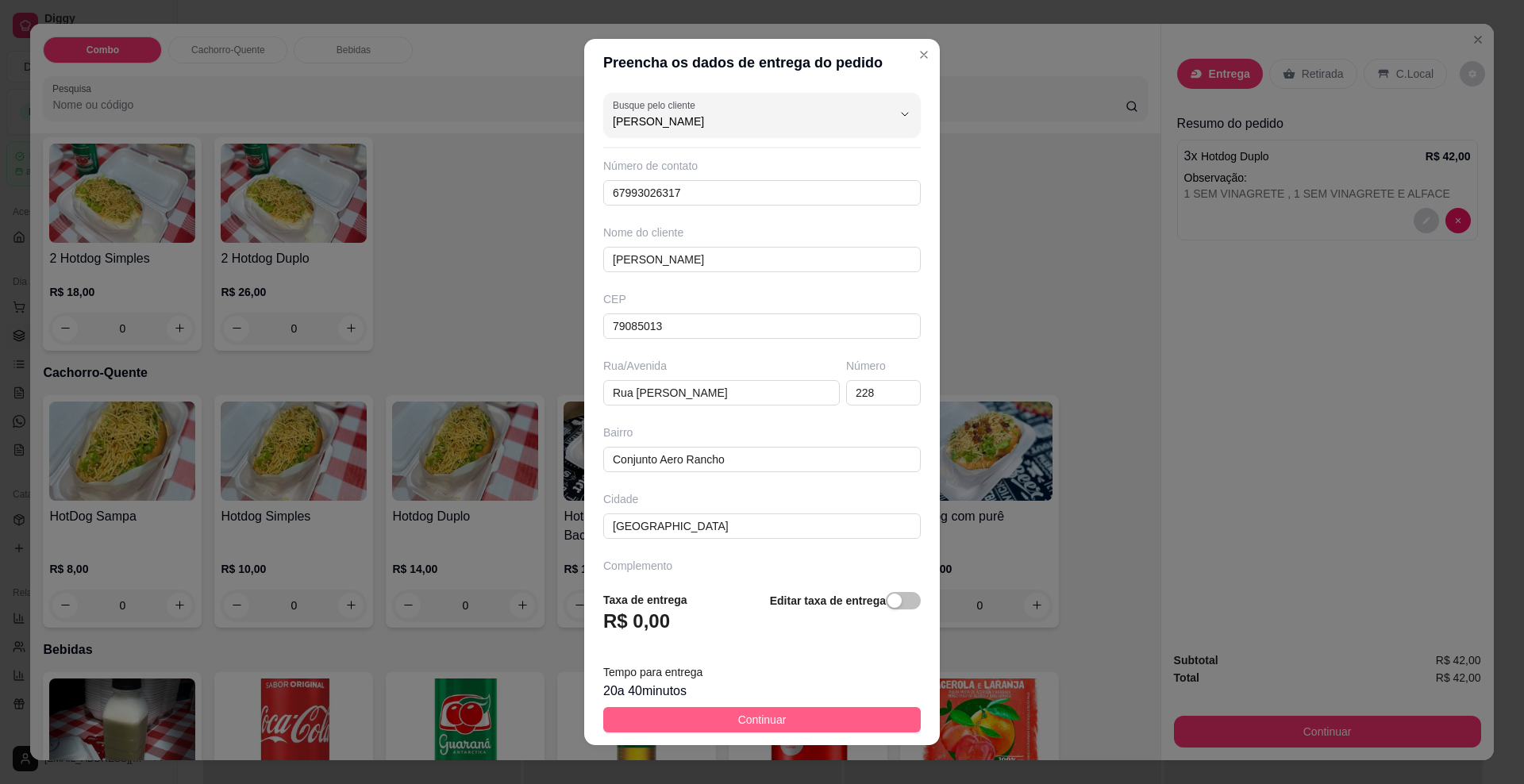
type input "[PERSON_NAME]"
click at [786, 709] on button "Continuar" at bounding box center [762, 720] width 318 height 26
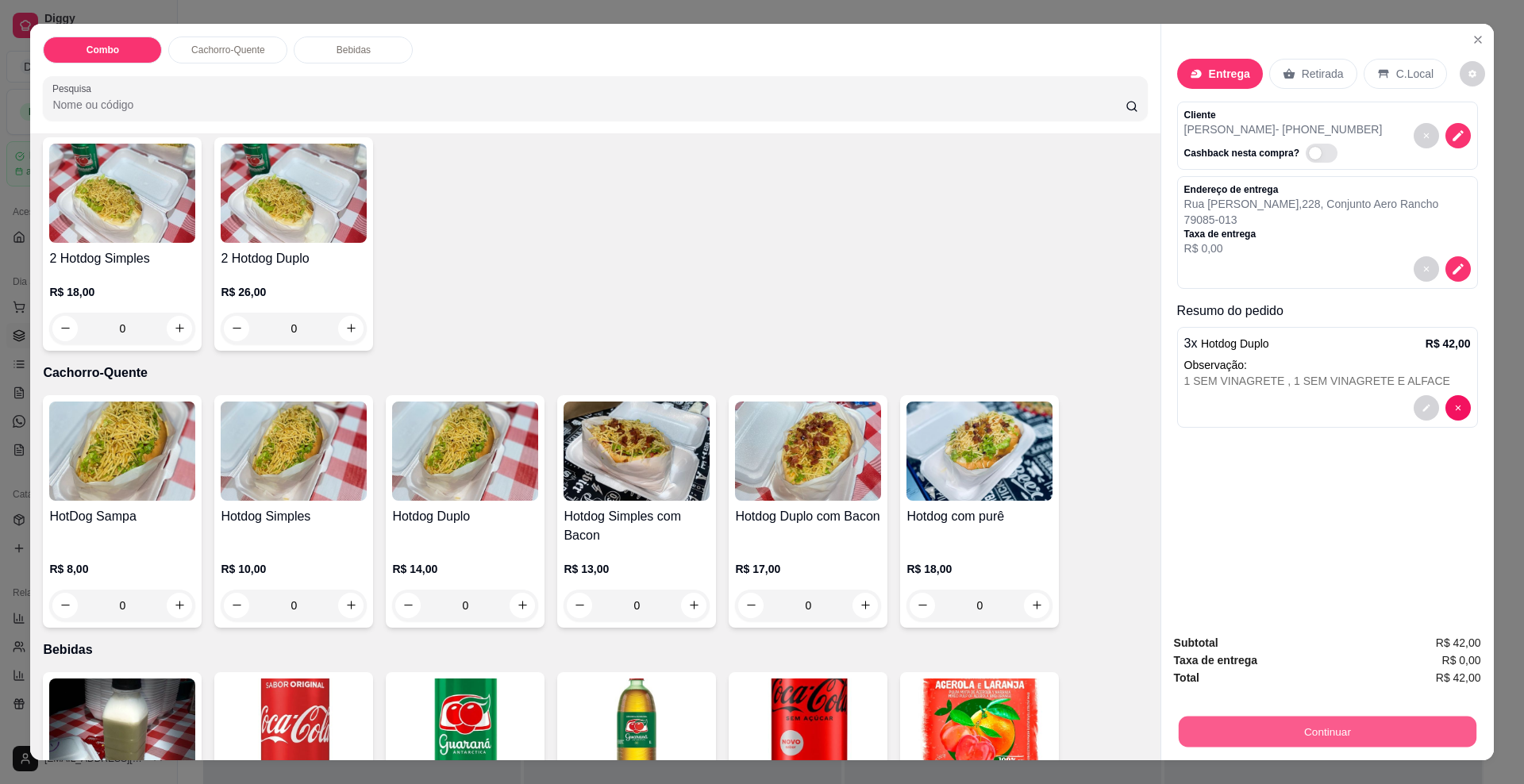
click at [1230, 732] on button "Continuar" at bounding box center [1327, 732] width 298 height 31
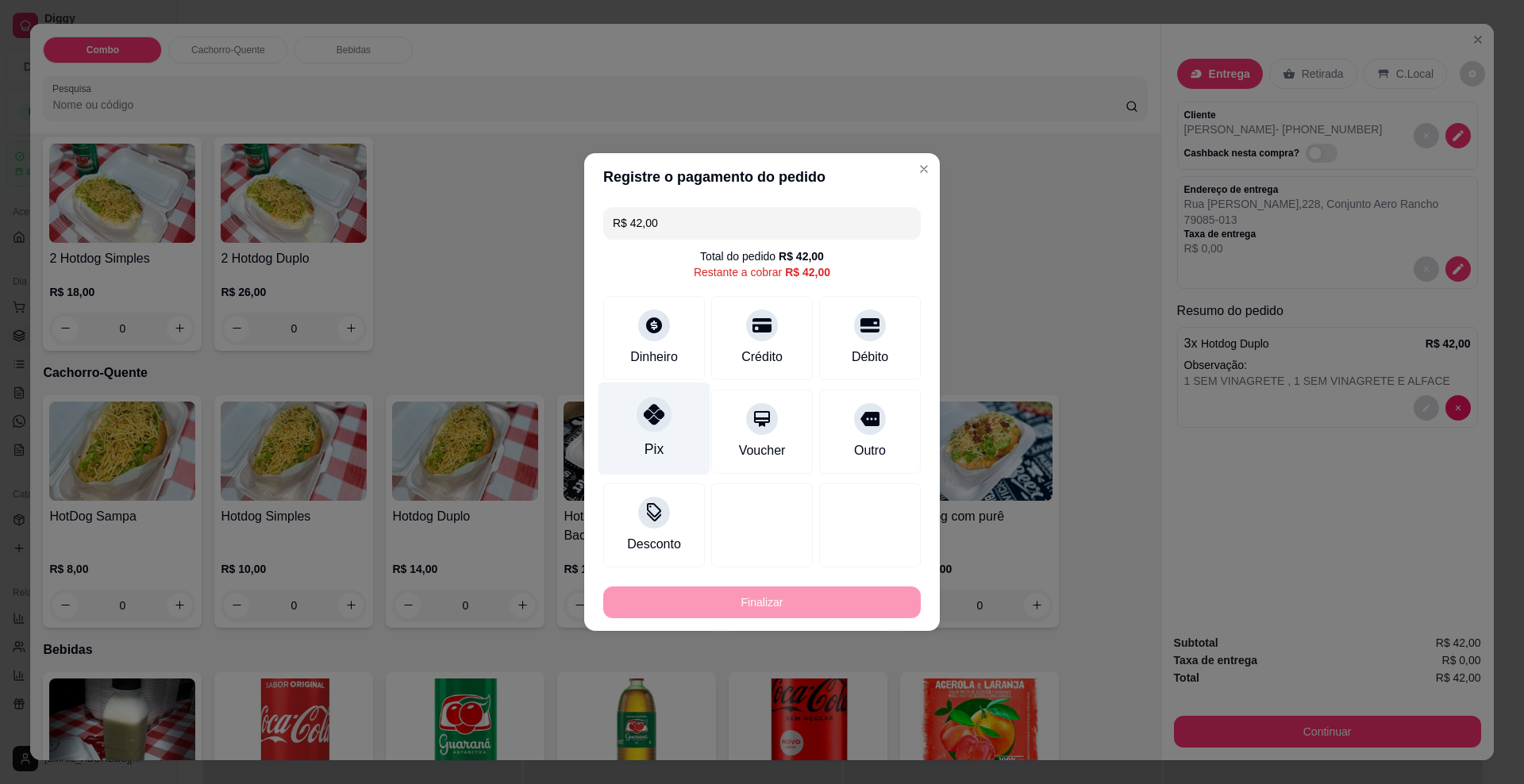
click at [649, 403] on div at bounding box center [654, 415] width 35 height 35
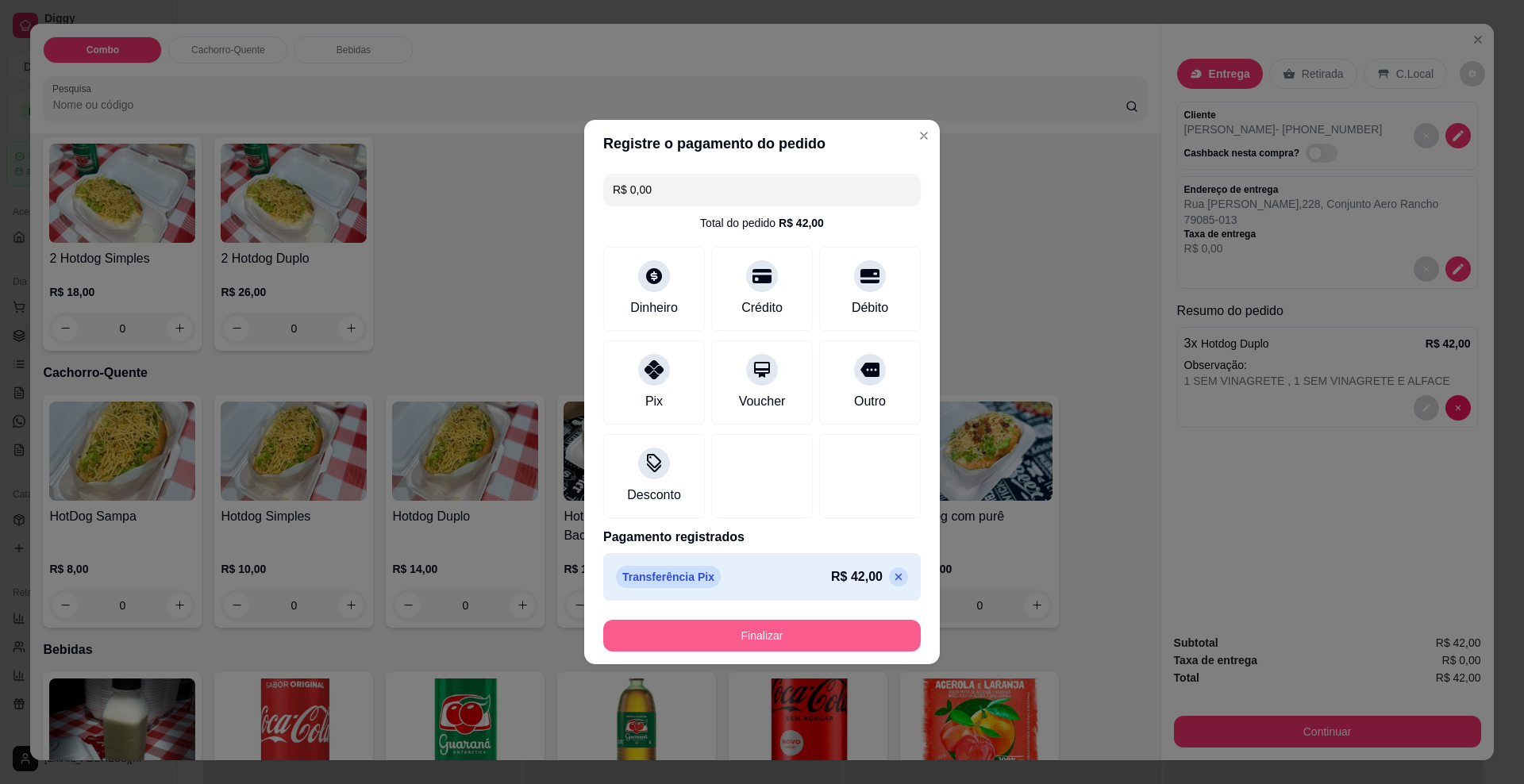
click at [706, 621] on button "Finalizar" at bounding box center [762, 636] width 318 height 32
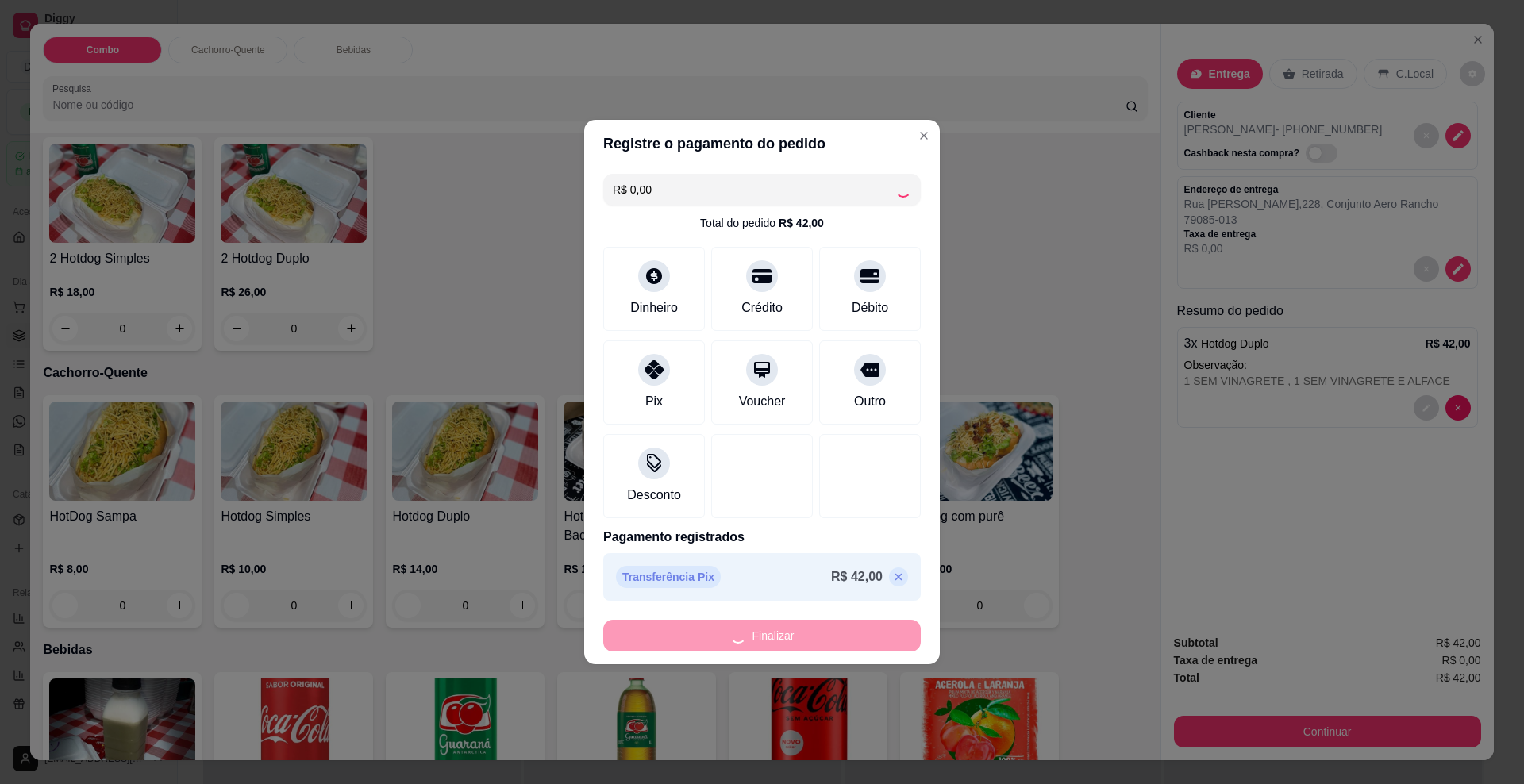
type input "-R$ 42,00"
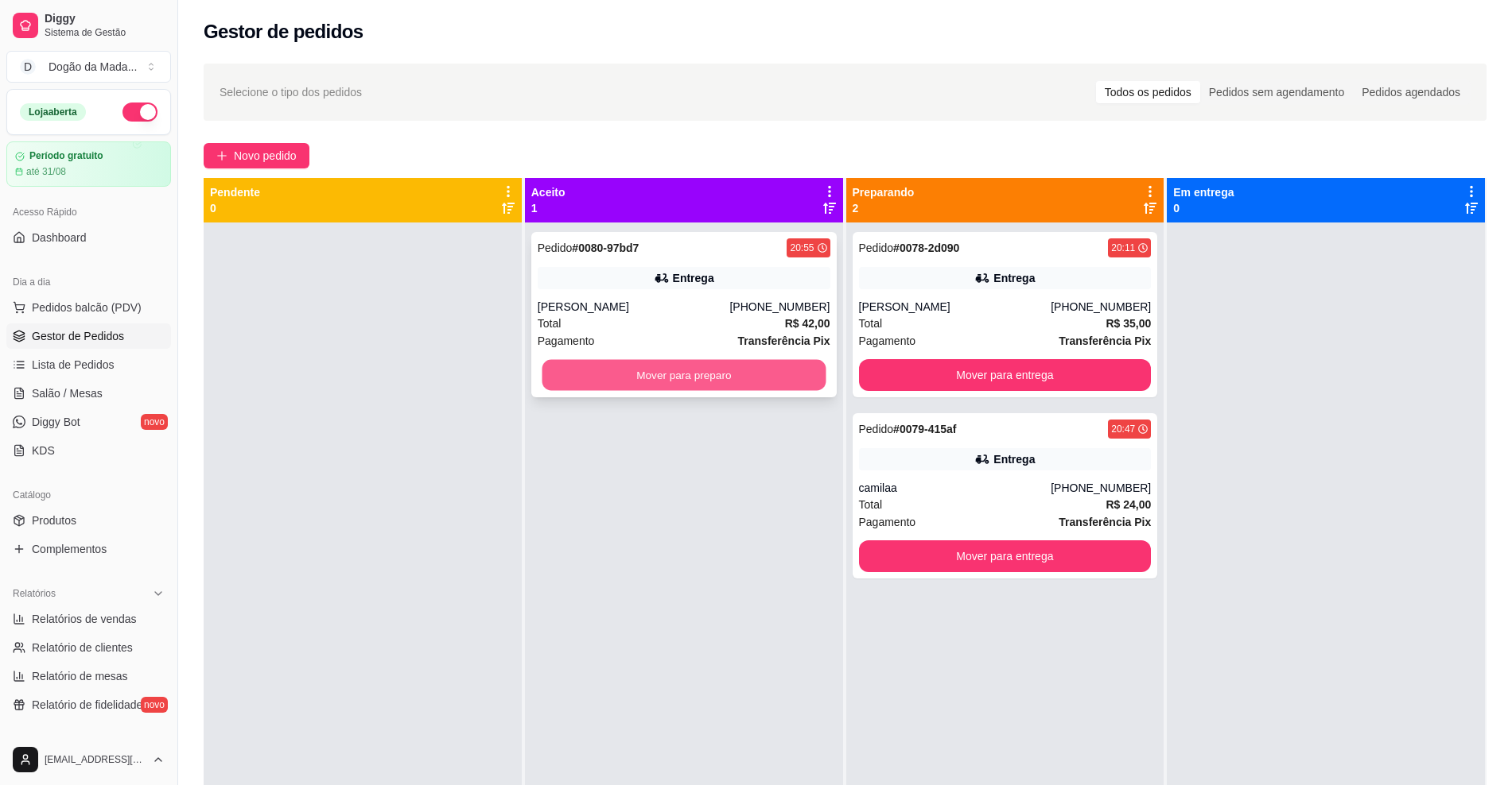
click at [715, 363] on button "Mover para preparo" at bounding box center [683, 375] width 284 height 31
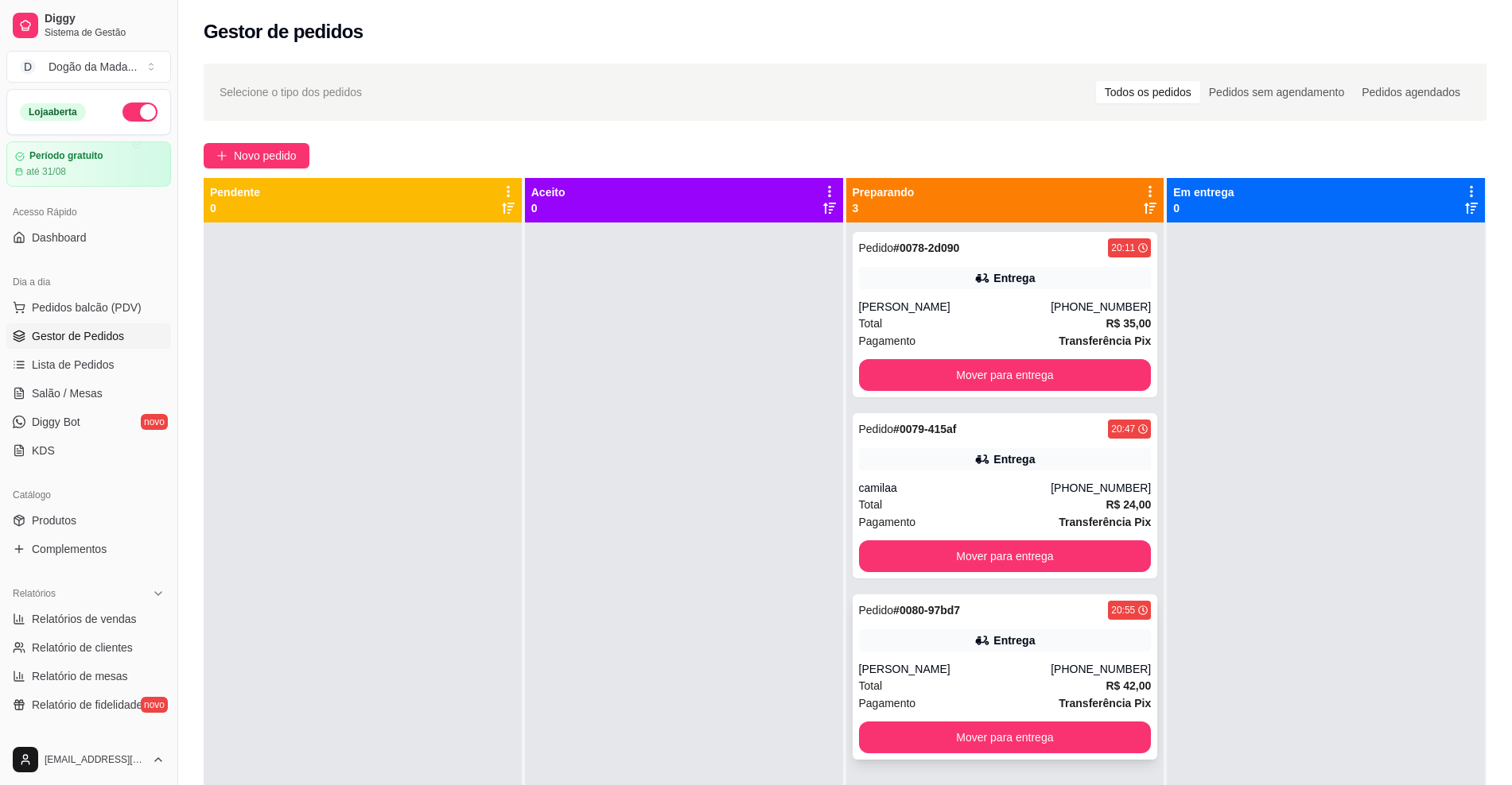
click at [1010, 645] on div "Entrega" at bounding box center [1014, 641] width 42 height 16
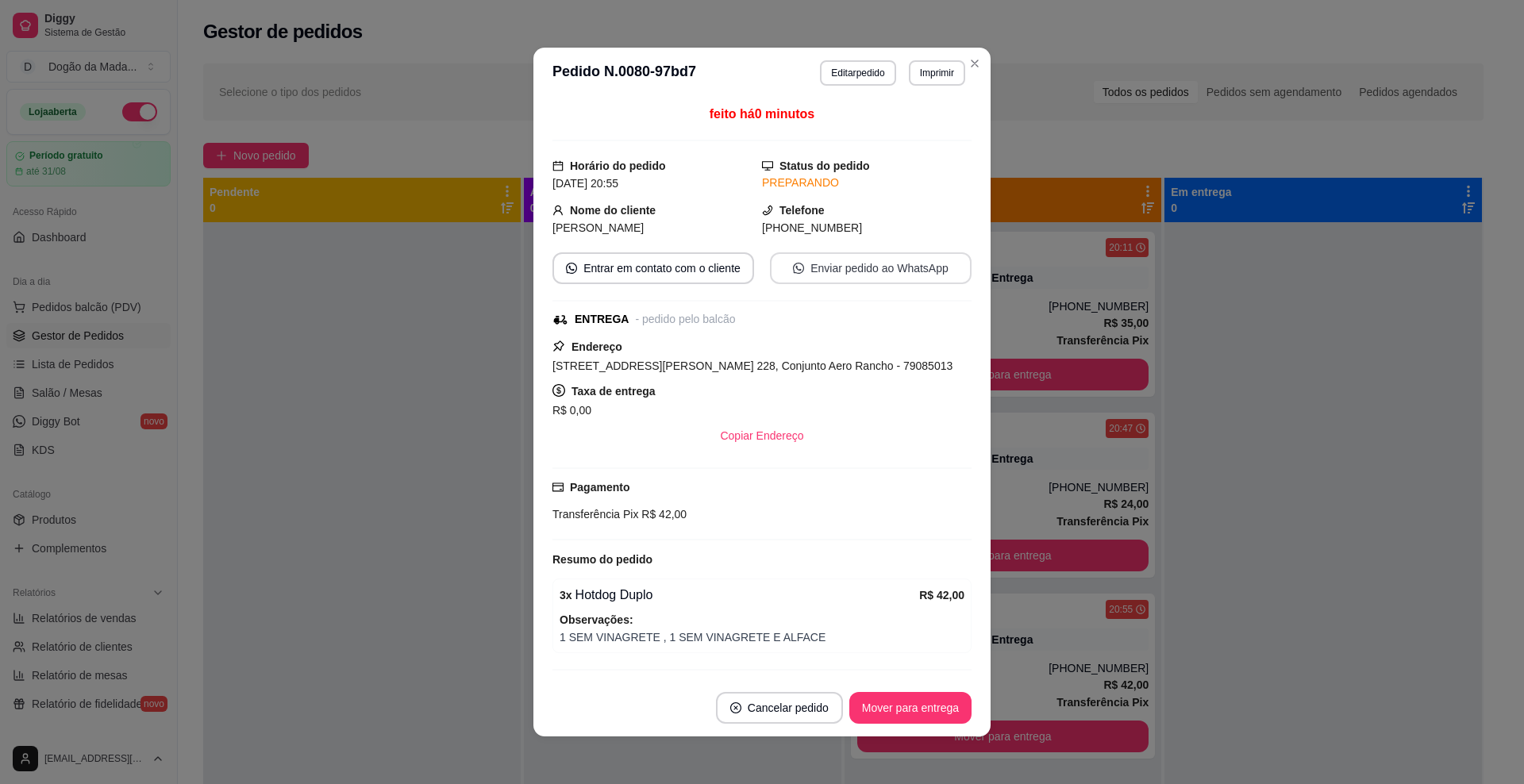
click at [875, 259] on button "Enviar pedido ao WhatsApp" at bounding box center [871, 268] width 202 height 32
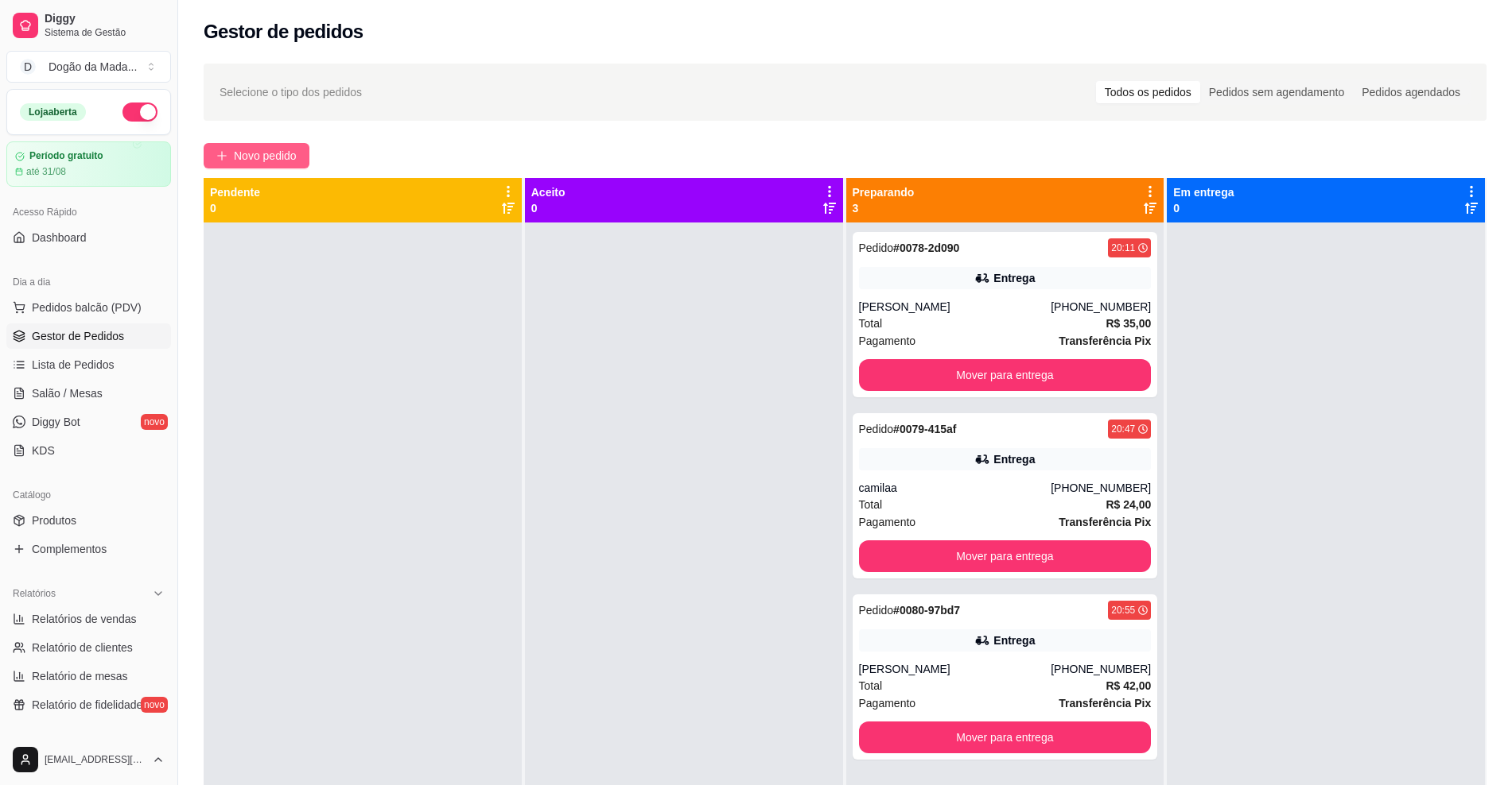
click at [259, 152] on span "Novo pedido" at bounding box center [265, 156] width 63 height 18
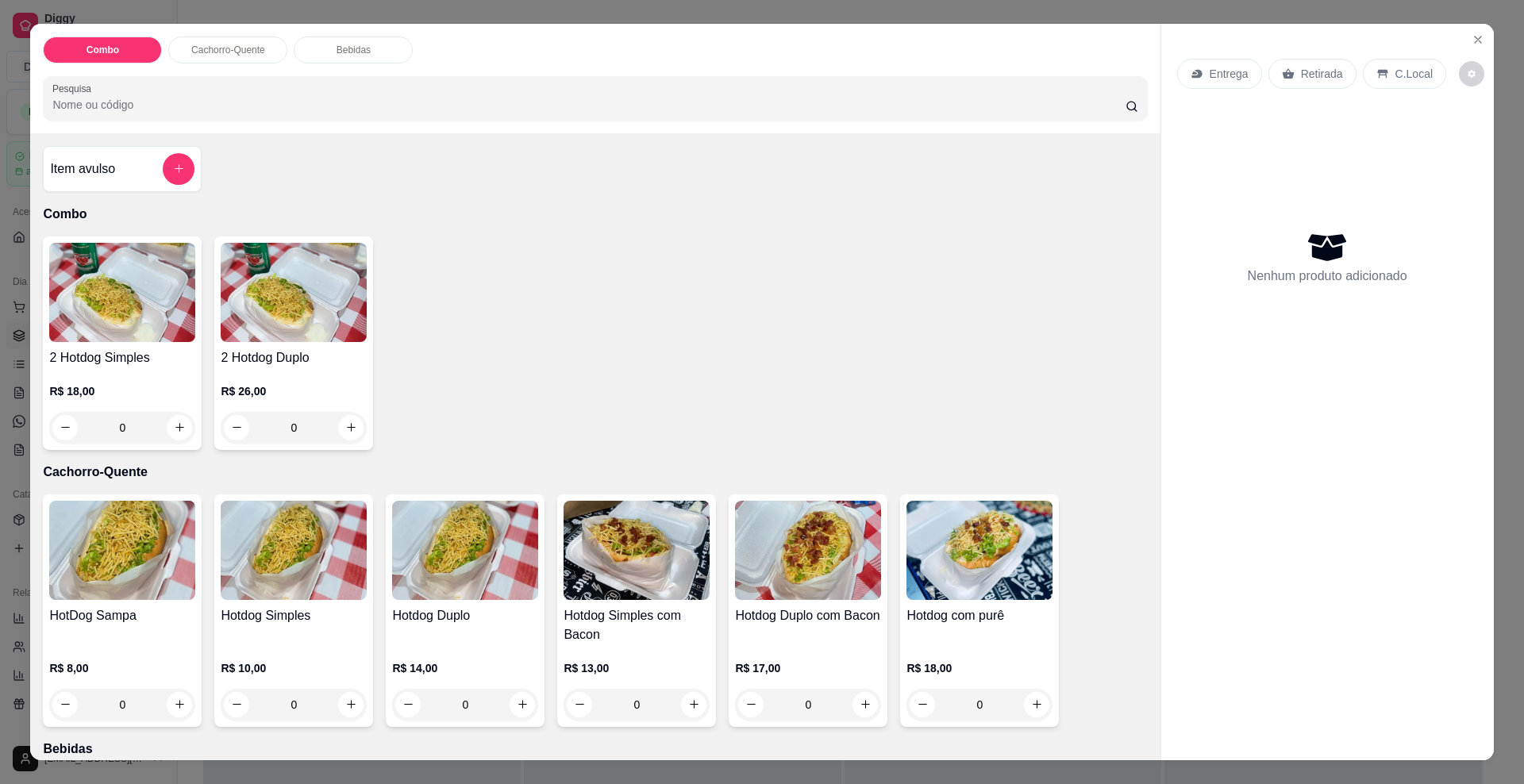
scroll to position [99, 0]
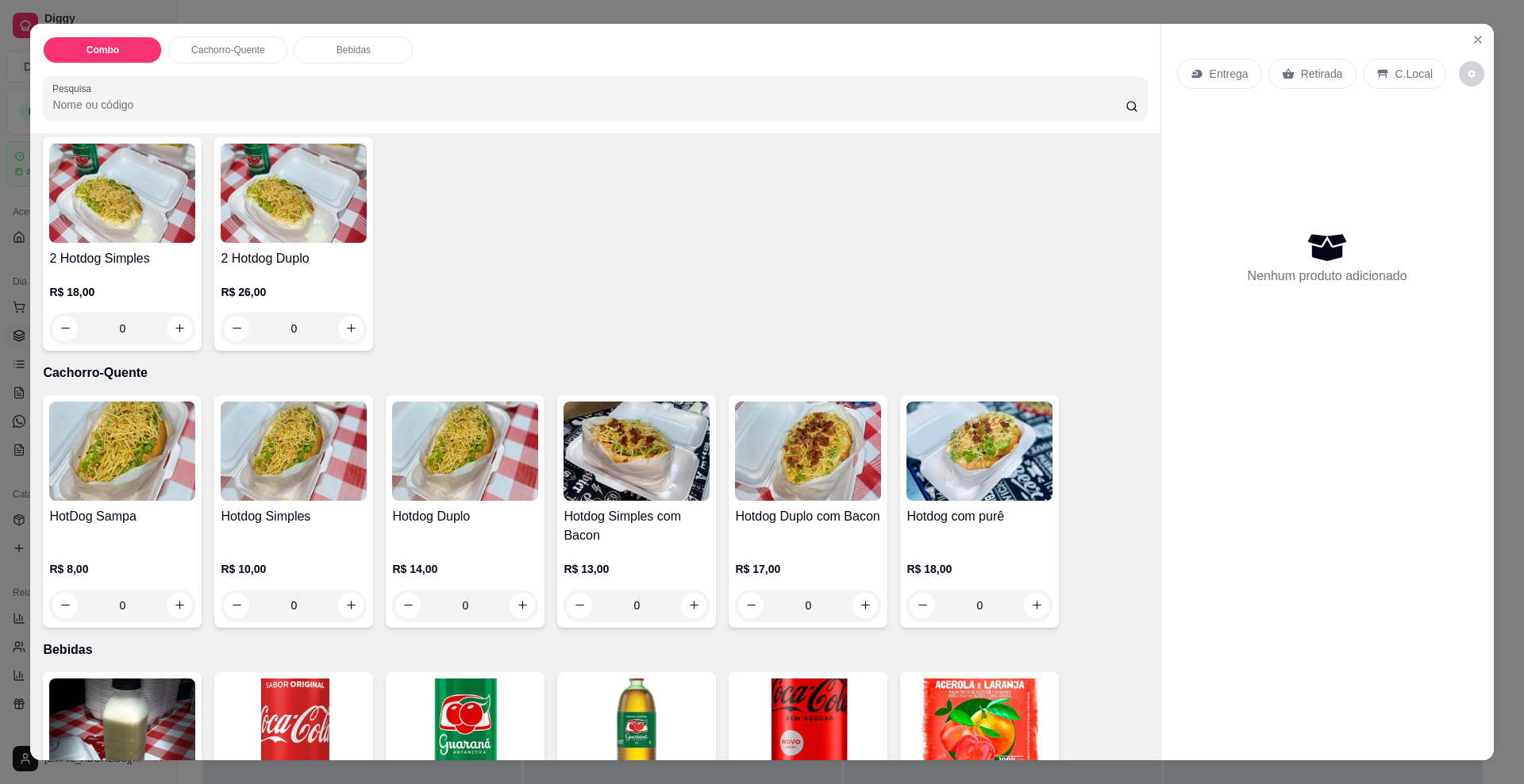
click at [1028, 608] on div "0" at bounding box center [979, 606] width 146 height 32
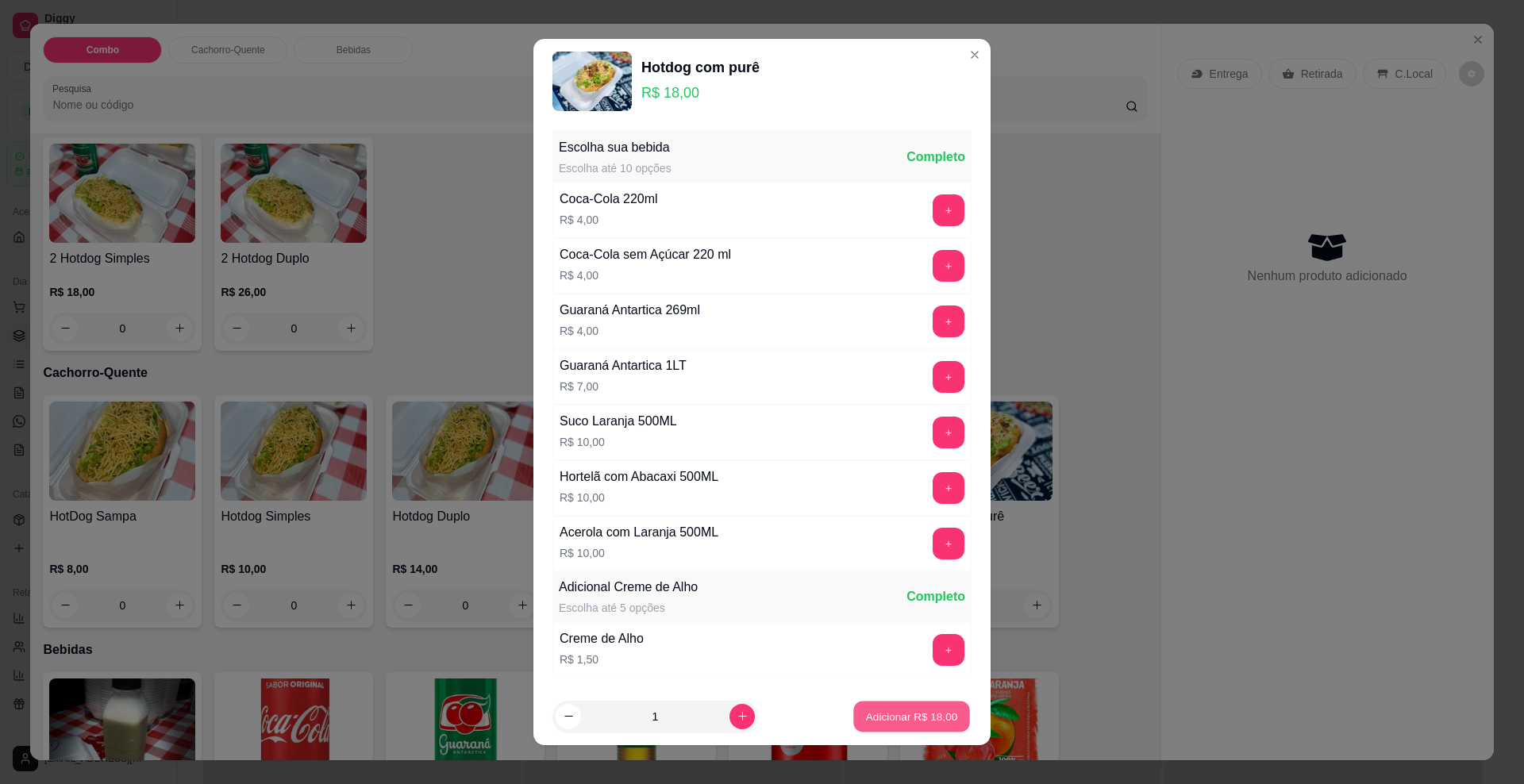
click at [867, 718] on p "Adicionar R$ 18,00" at bounding box center [912, 716] width 92 height 15
type input "1"
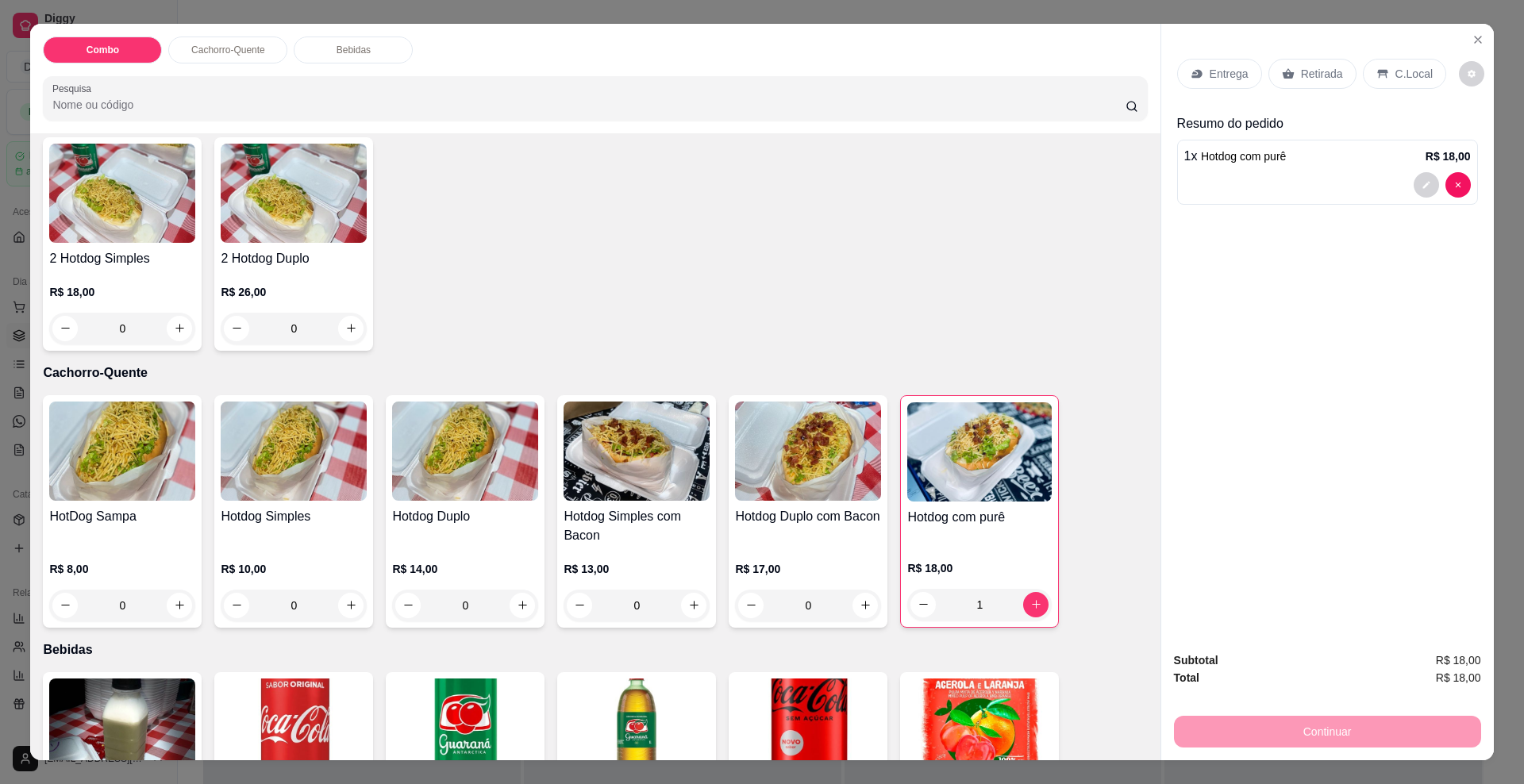
click at [853, 606] on div "0" at bounding box center [808, 606] width 146 height 32
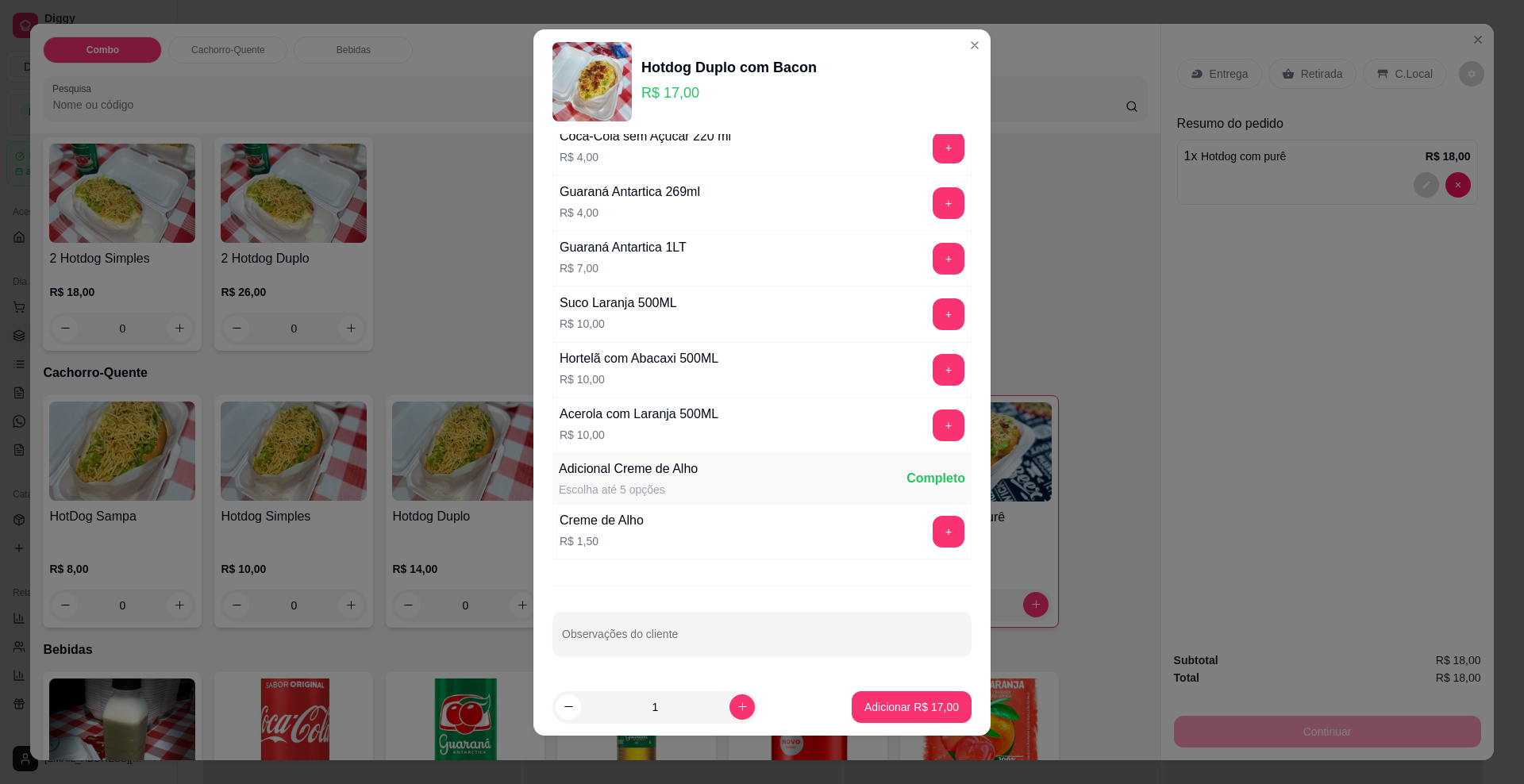
scroll to position [12, 0]
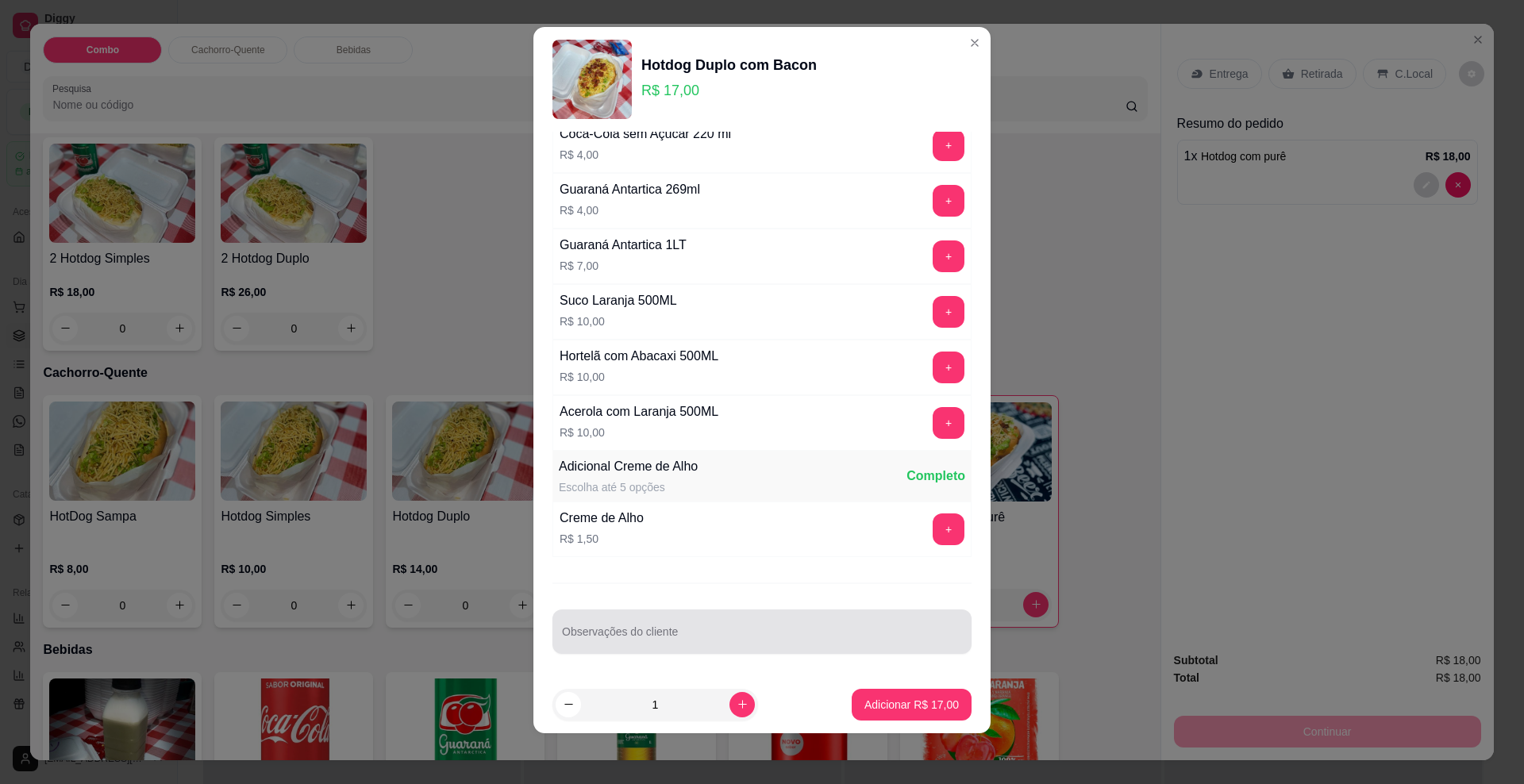
click at [661, 633] on input "Observações do cliente" at bounding box center [762, 638] width 400 height 16
type input "sem alface"
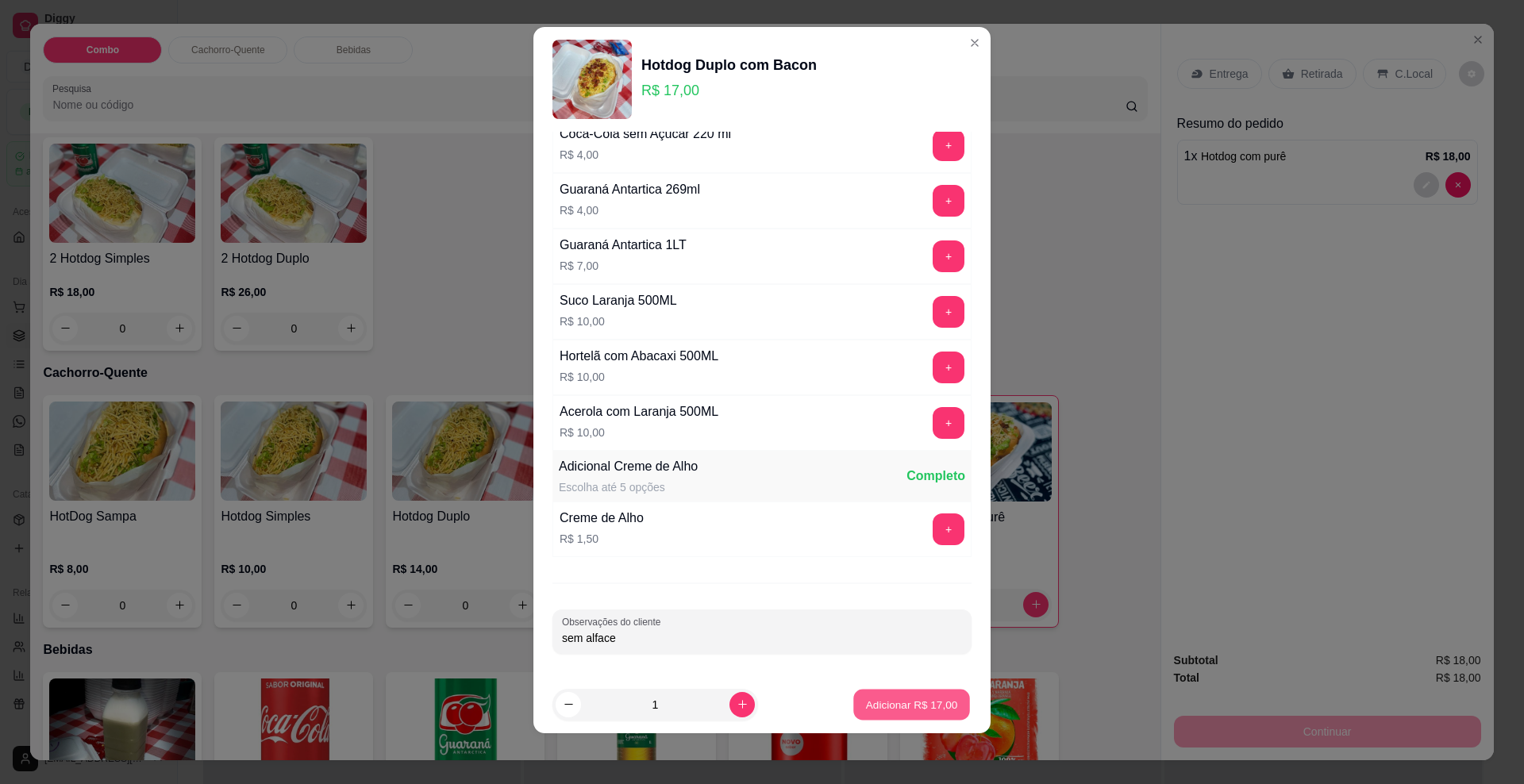
click at [867, 697] on p "Adicionar R$ 17,00" at bounding box center [912, 704] width 92 height 15
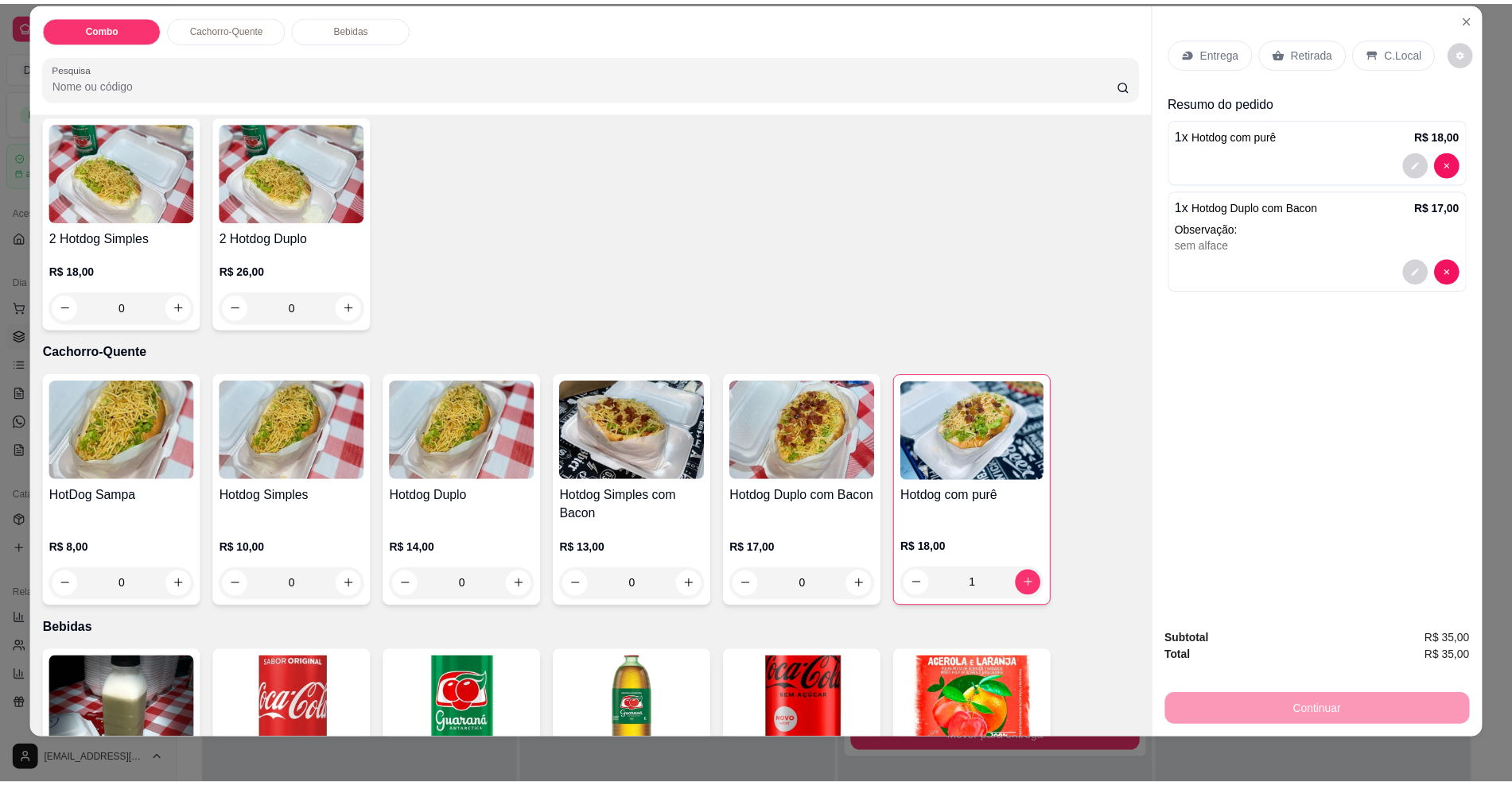
scroll to position [27, 0]
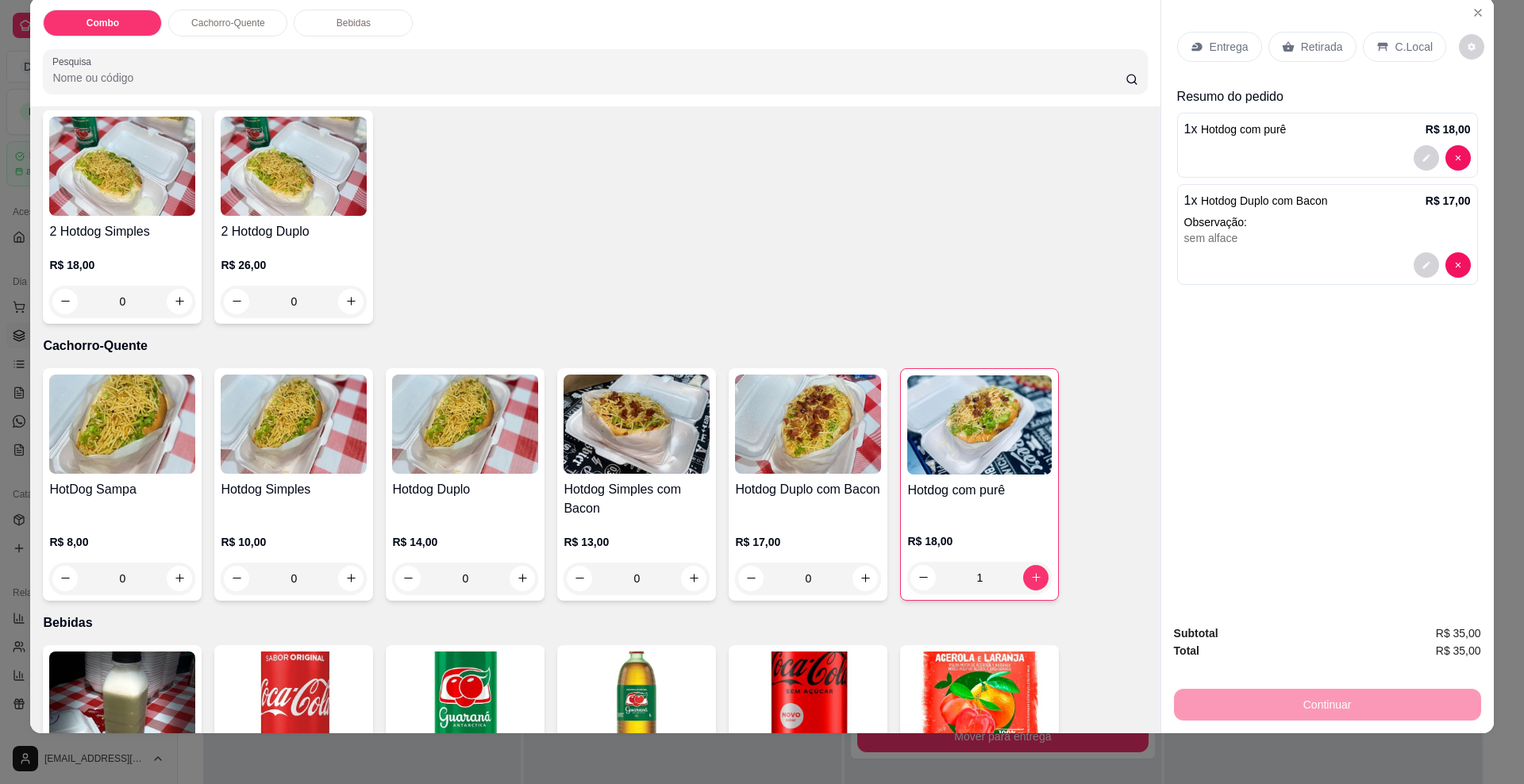
click at [1205, 29] on div "Entrega Retirada C.Local" at bounding box center [1328, 46] width 301 height 55
click at [1200, 47] on div "Entrega" at bounding box center [1220, 47] width 85 height 30
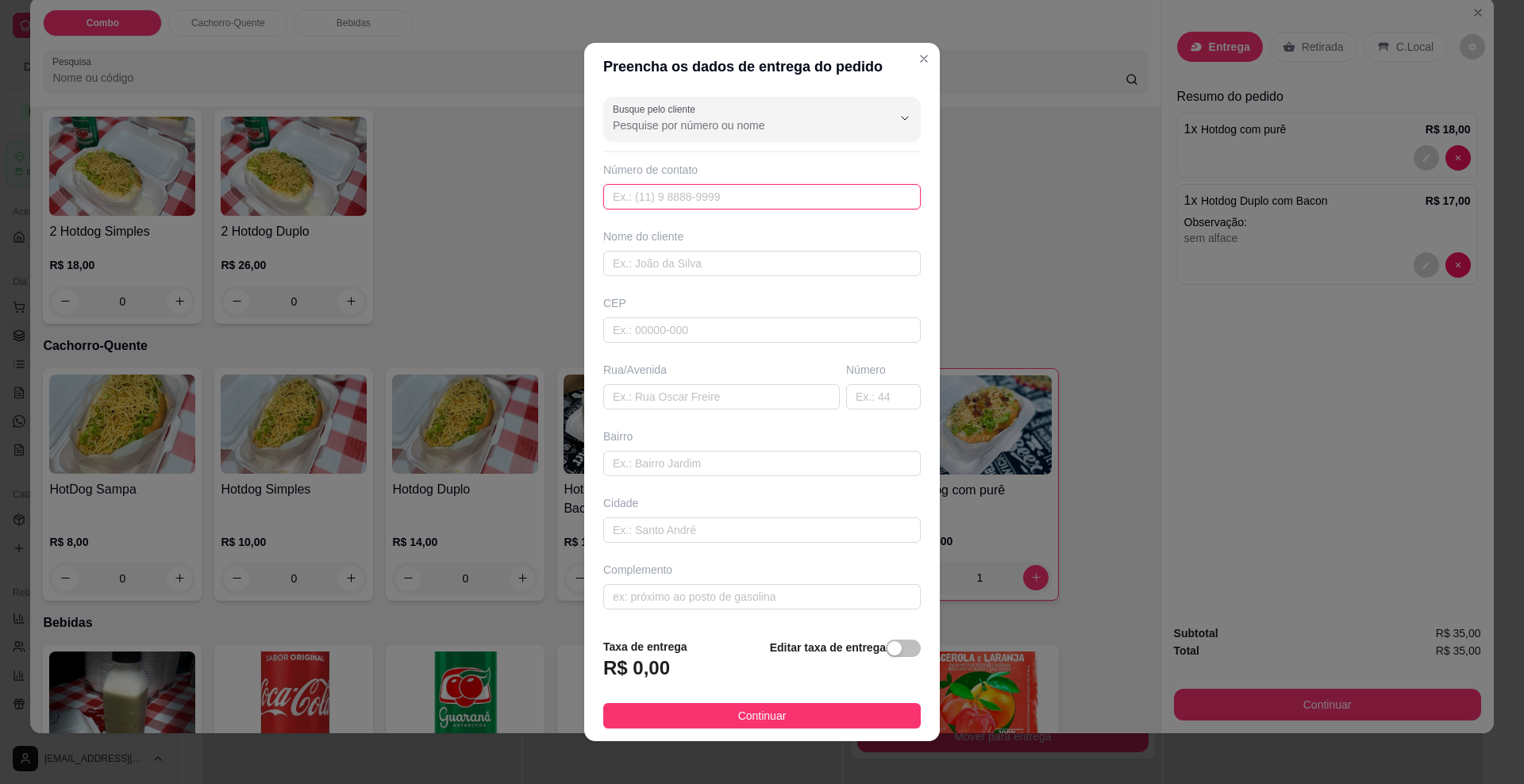
click at [685, 192] on input "text" at bounding box center [762, 197] width 318 height 26
type input "[PHONE_NUMBER]"
type input "Mityz"
type input "79085061"
type input "[GEOGRAPHIC_DATA][PERSON_NAME]"
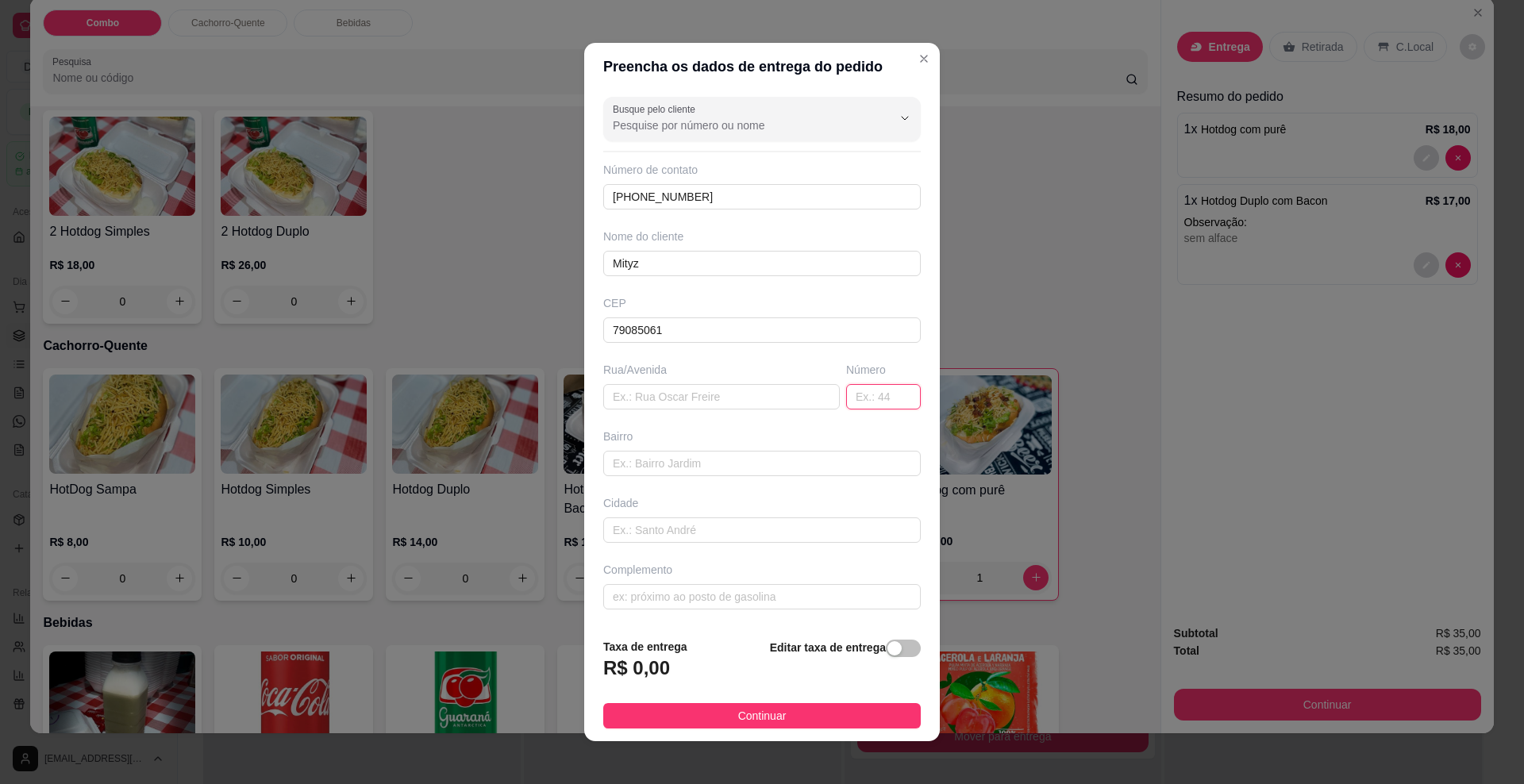
type input "Conjunto Aero Rancho"
type input "[GEOGRAPHIC_DATA]"
type input "63"
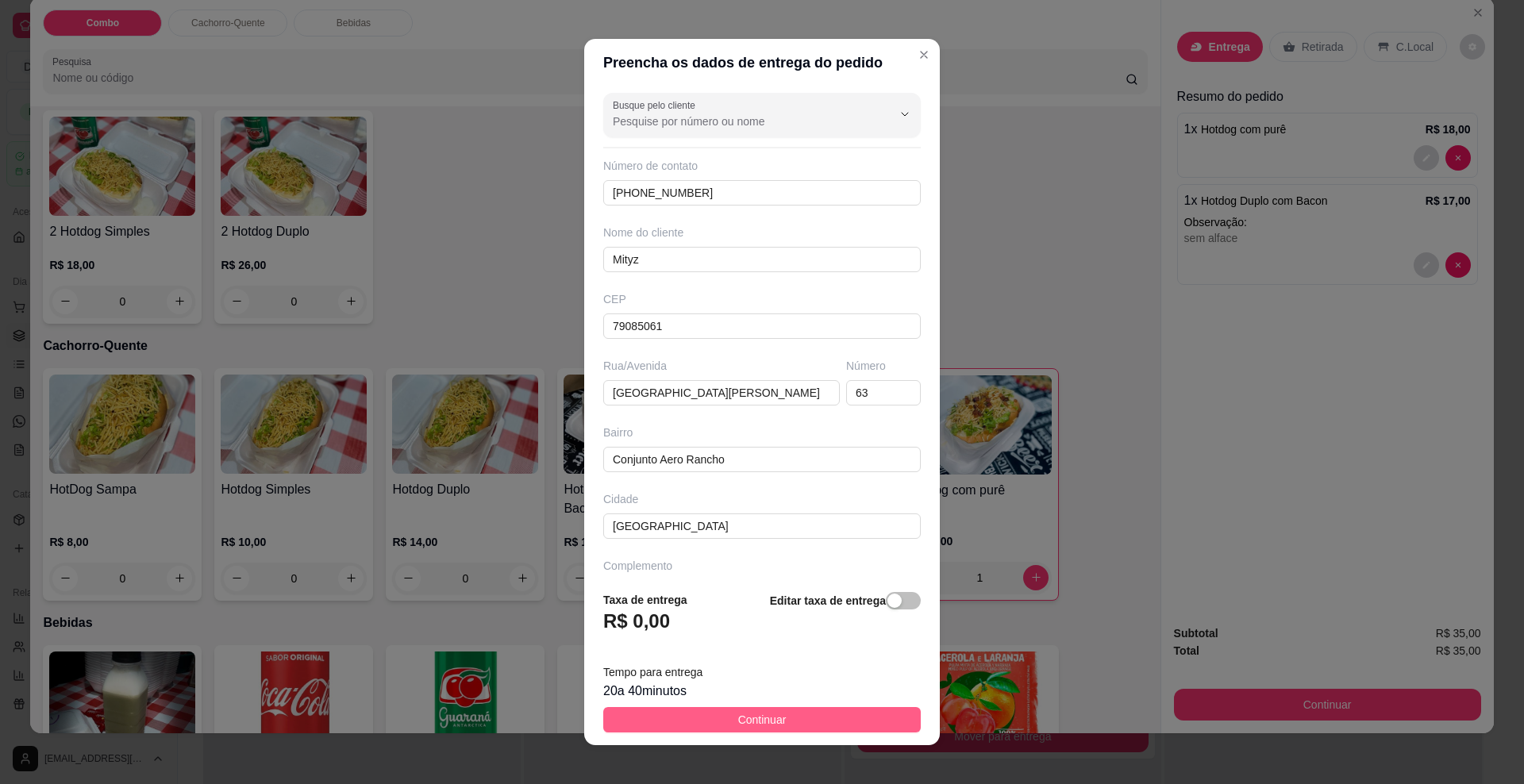
click at [738, 717] on span "Continuar" at bounding box center [762, 720] width 48 height 18
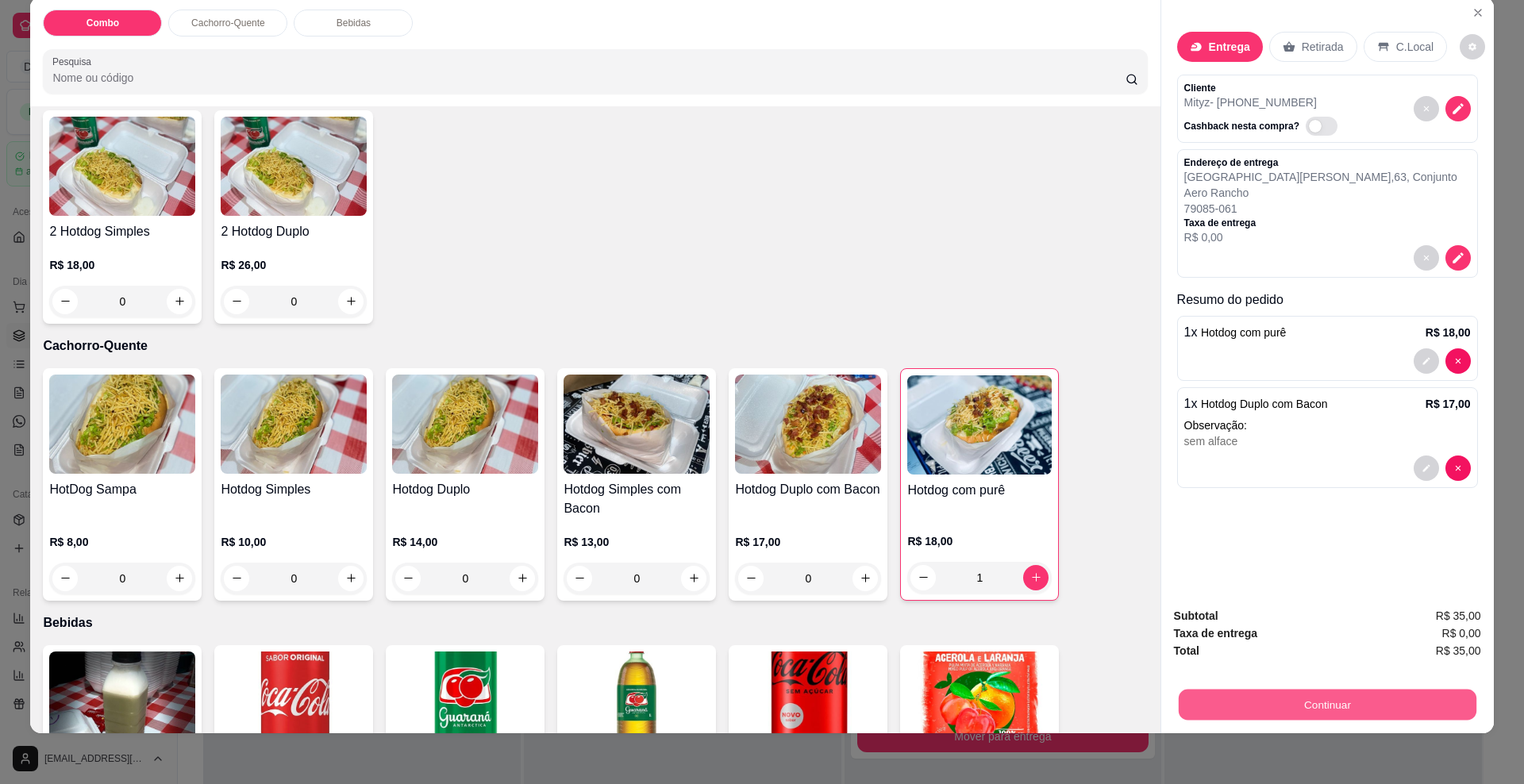
click at [1368, 707] on button "Continuar" at bounding box center [1327, 705] width 298 height 31
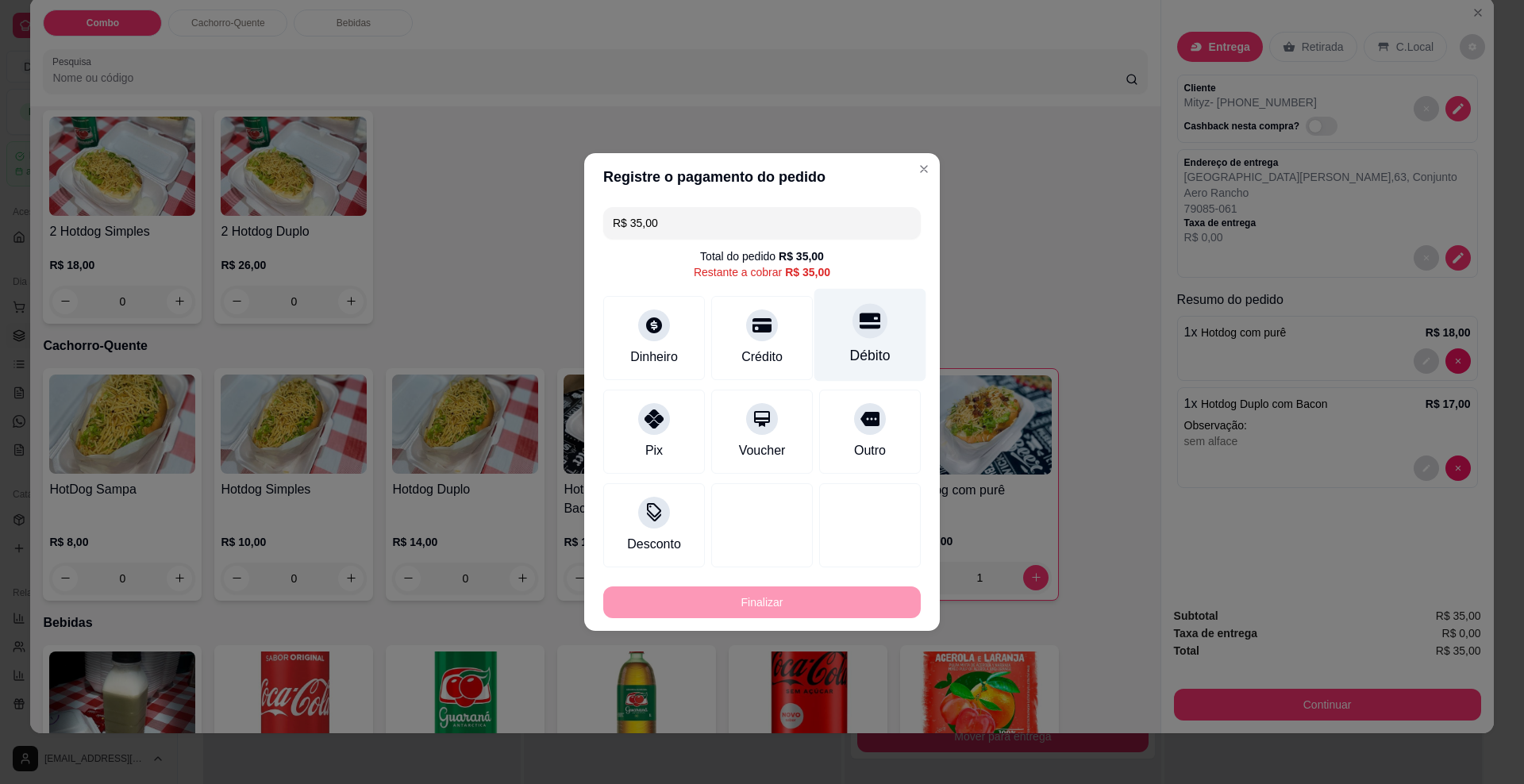
click at [858, 334] on div at bounding box center [871, 321] width 35 height 35
type input "R$ 0,00"
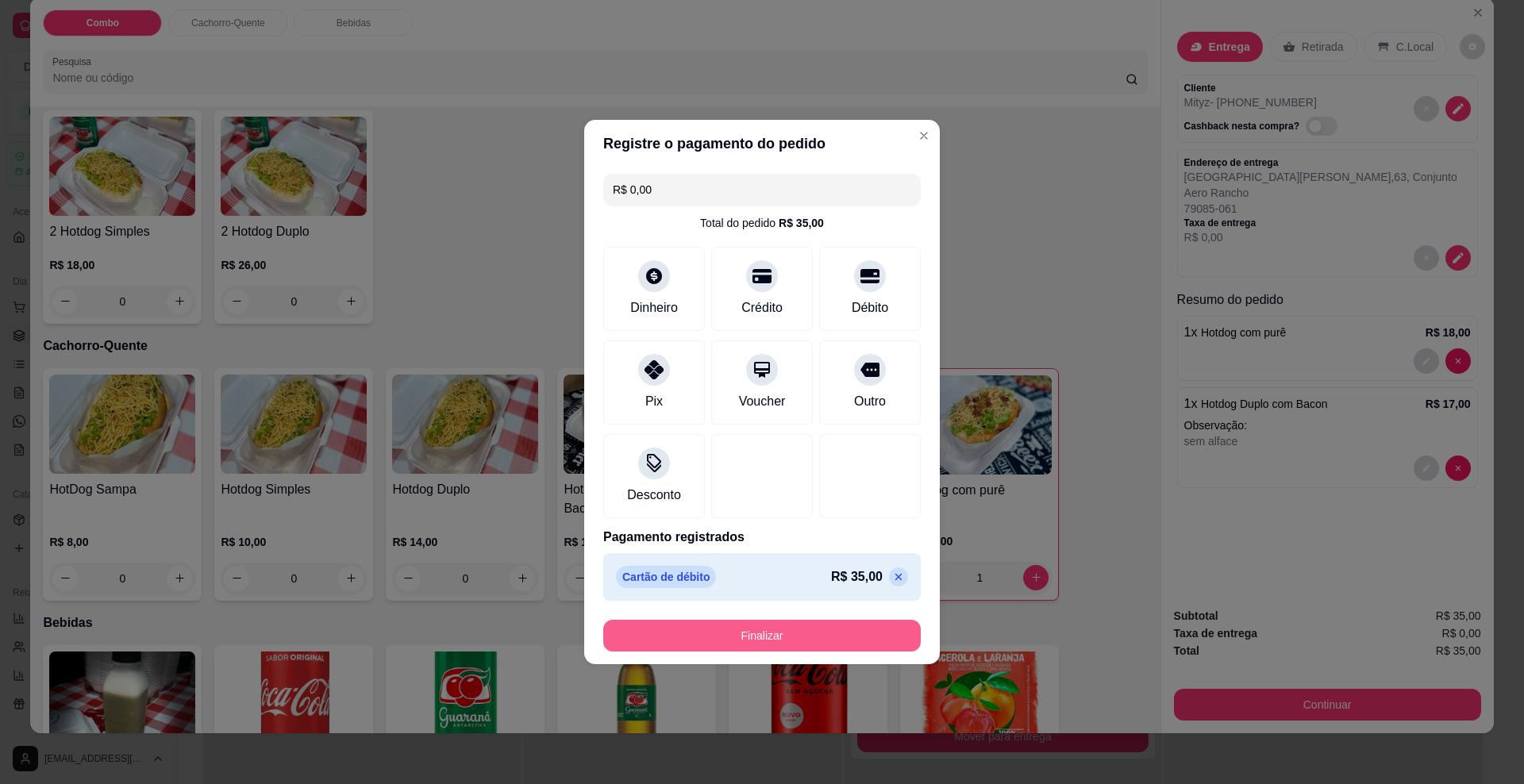
click at [805, 633] on button "Finalizar" at bounding box center [762, 636] width 318 height 32
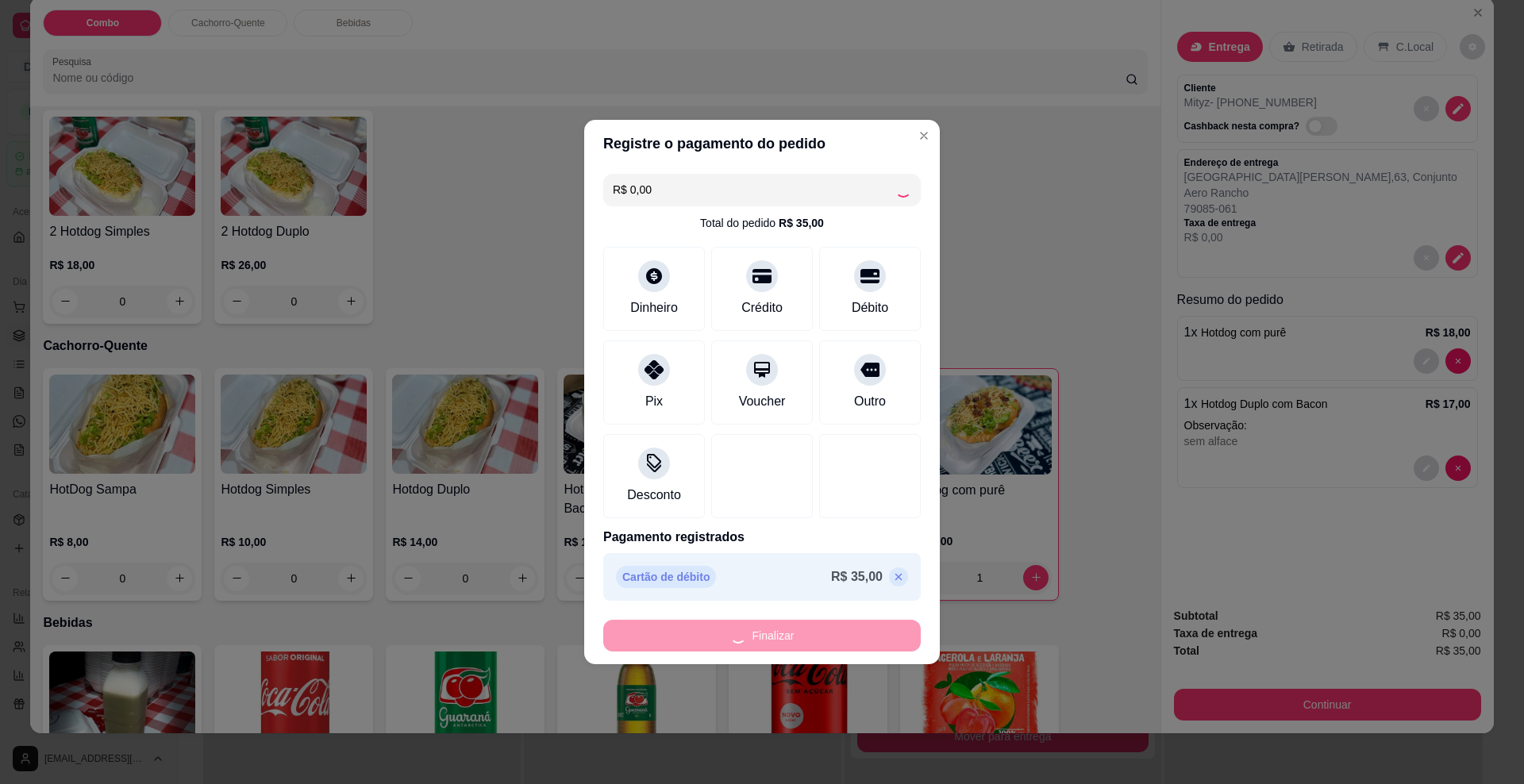
type input "0"
type input "-R$ 35,00"
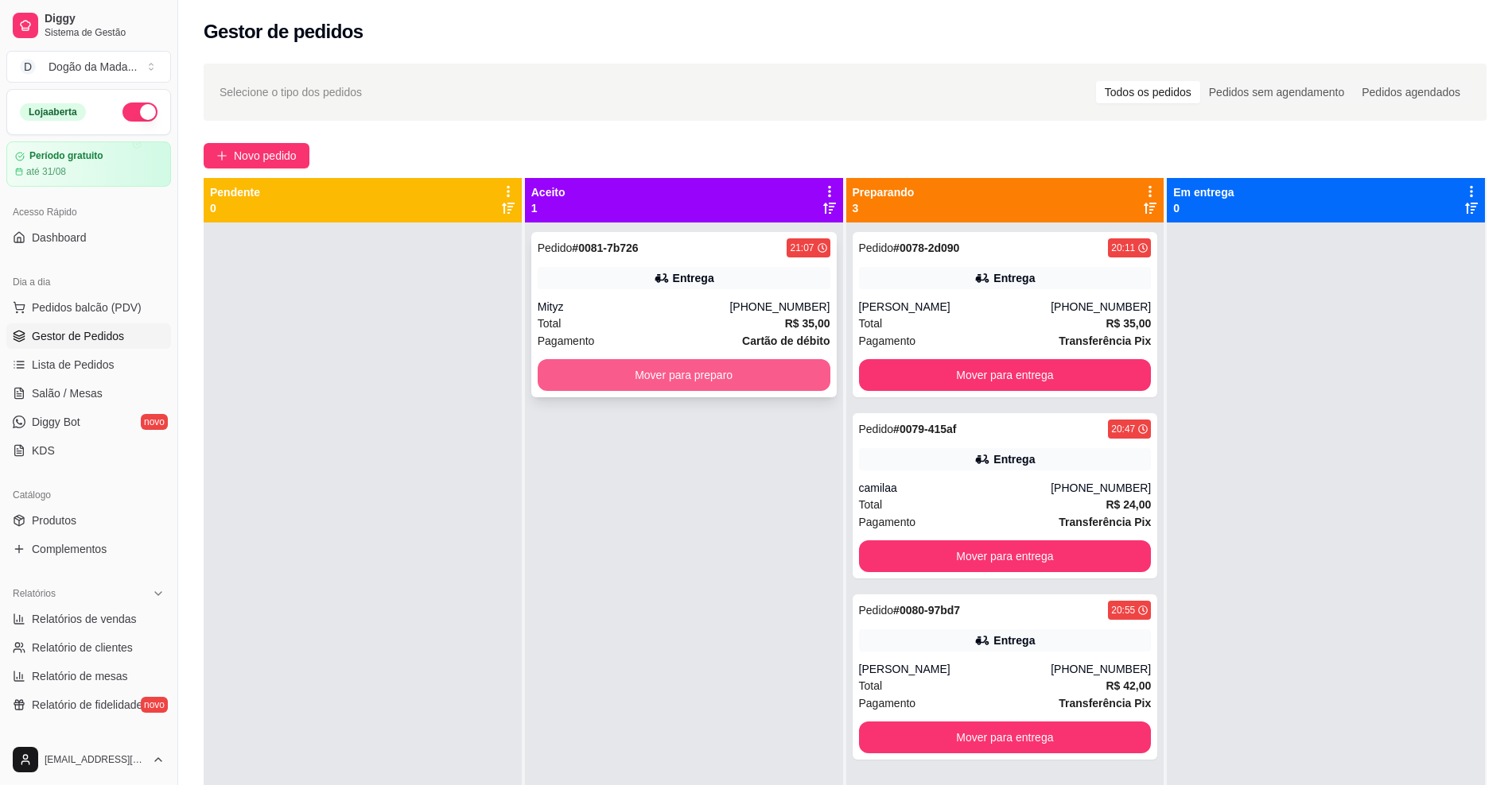
click at [756, 363] on button "Mover para preparo" at bounding box center [683, 375] width 293 height 32
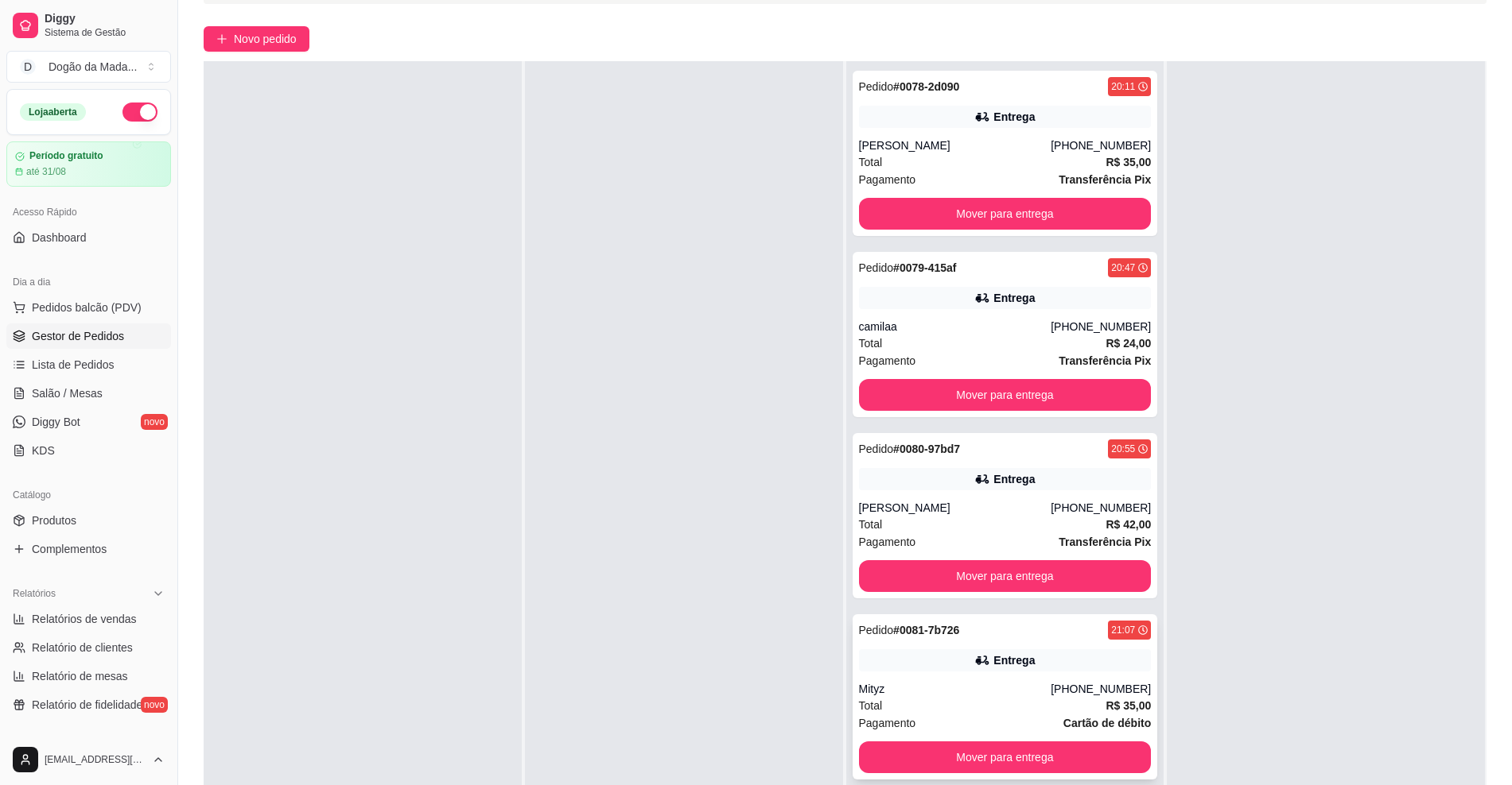
scroll to position [242, 0]
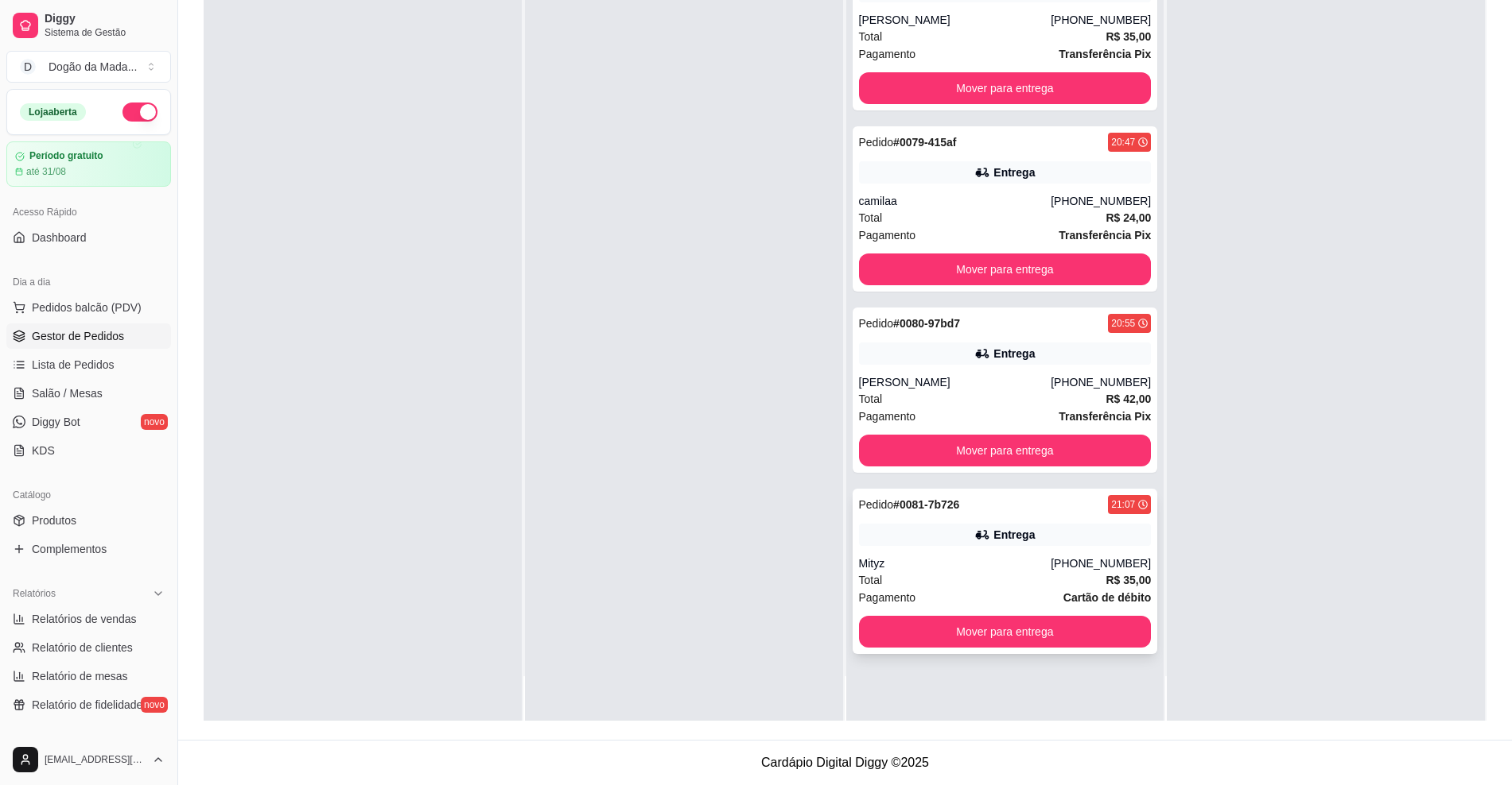
click at [1017, 547] on div "Pedido # 0081-7b726 21:07 Entrega Mityz [PHONE_NUMBER] Total R$ 35,00 Pagamento…" at bounding box center [1005, 572] width 306 height 165
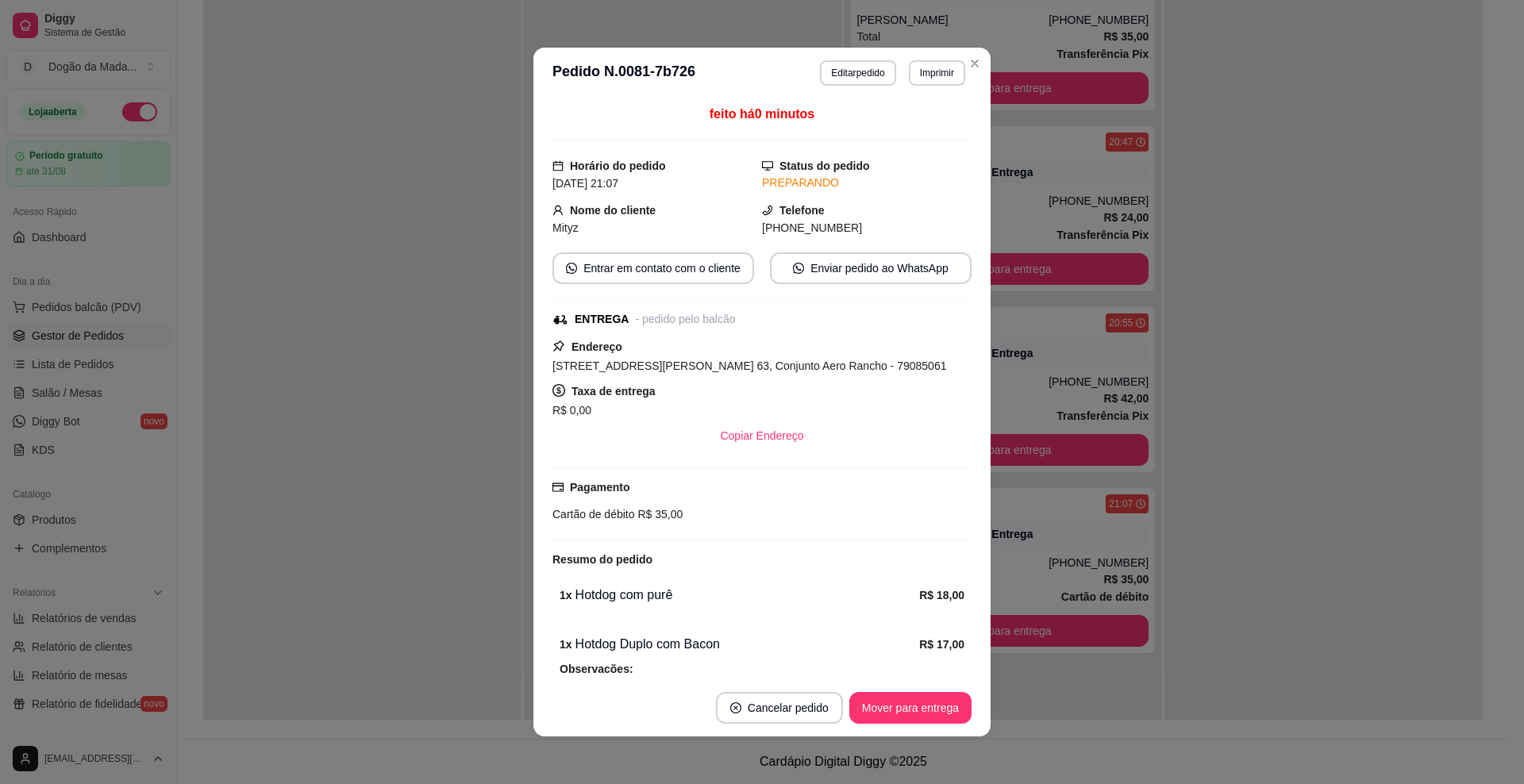
click at [850, 271] on button "Enviar pedido ao WhatsApp" at bounding box center [871, 268] width 202 height 32
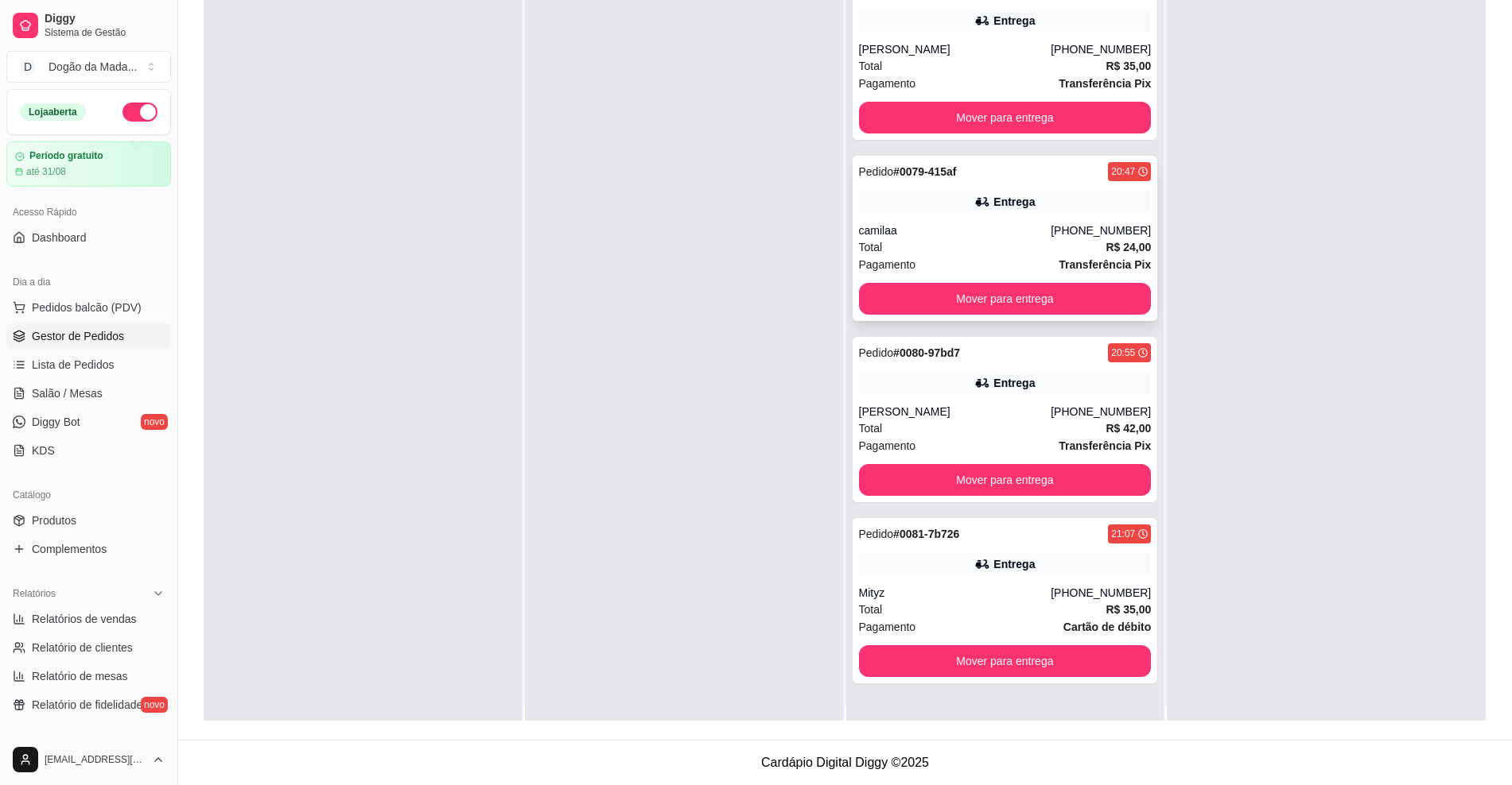
scroll to position [0, 0]
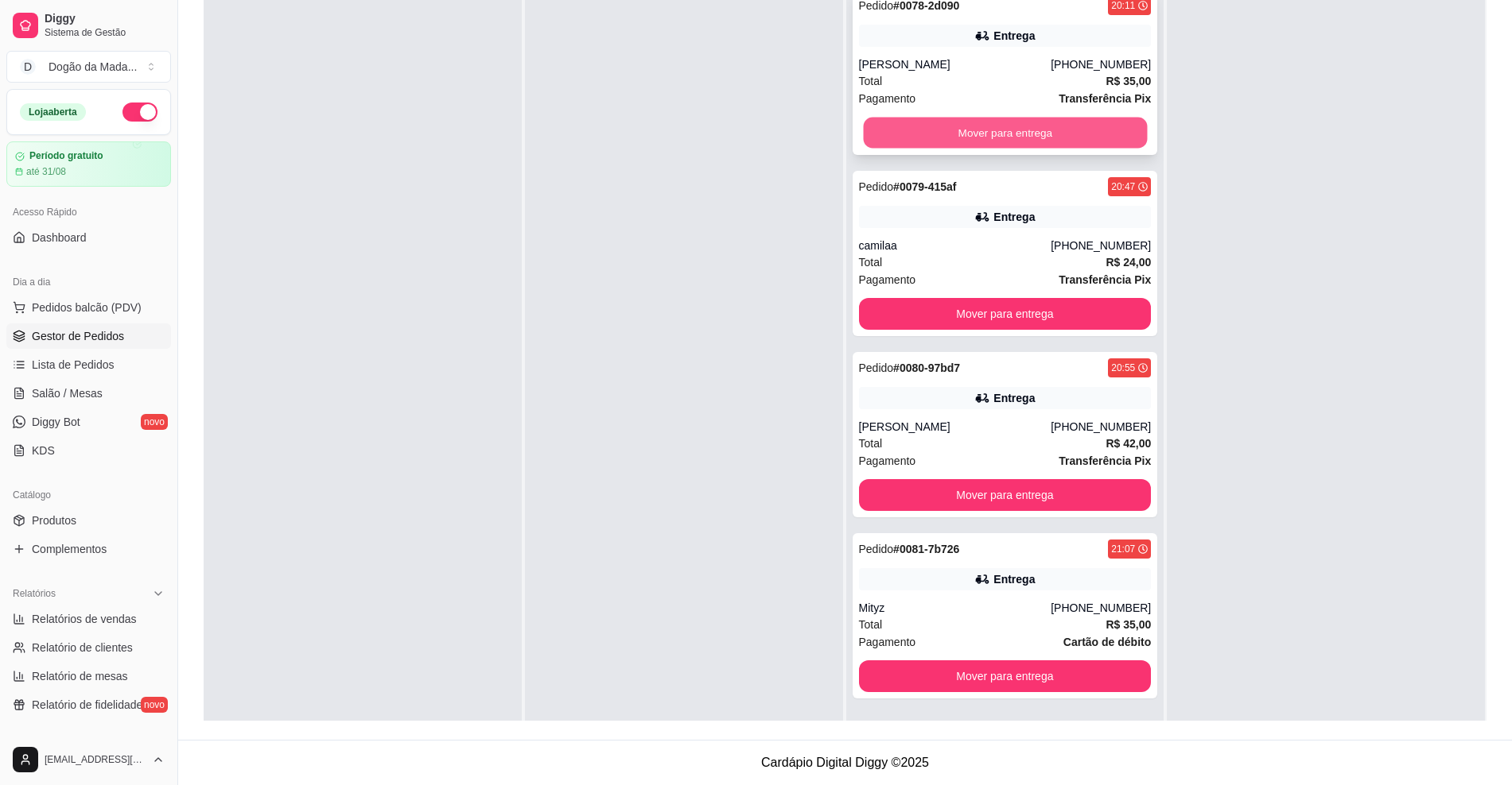
click at [942, 137] on button "Mover para entrega" at bounding box center [1005, 133] width 284 height 31
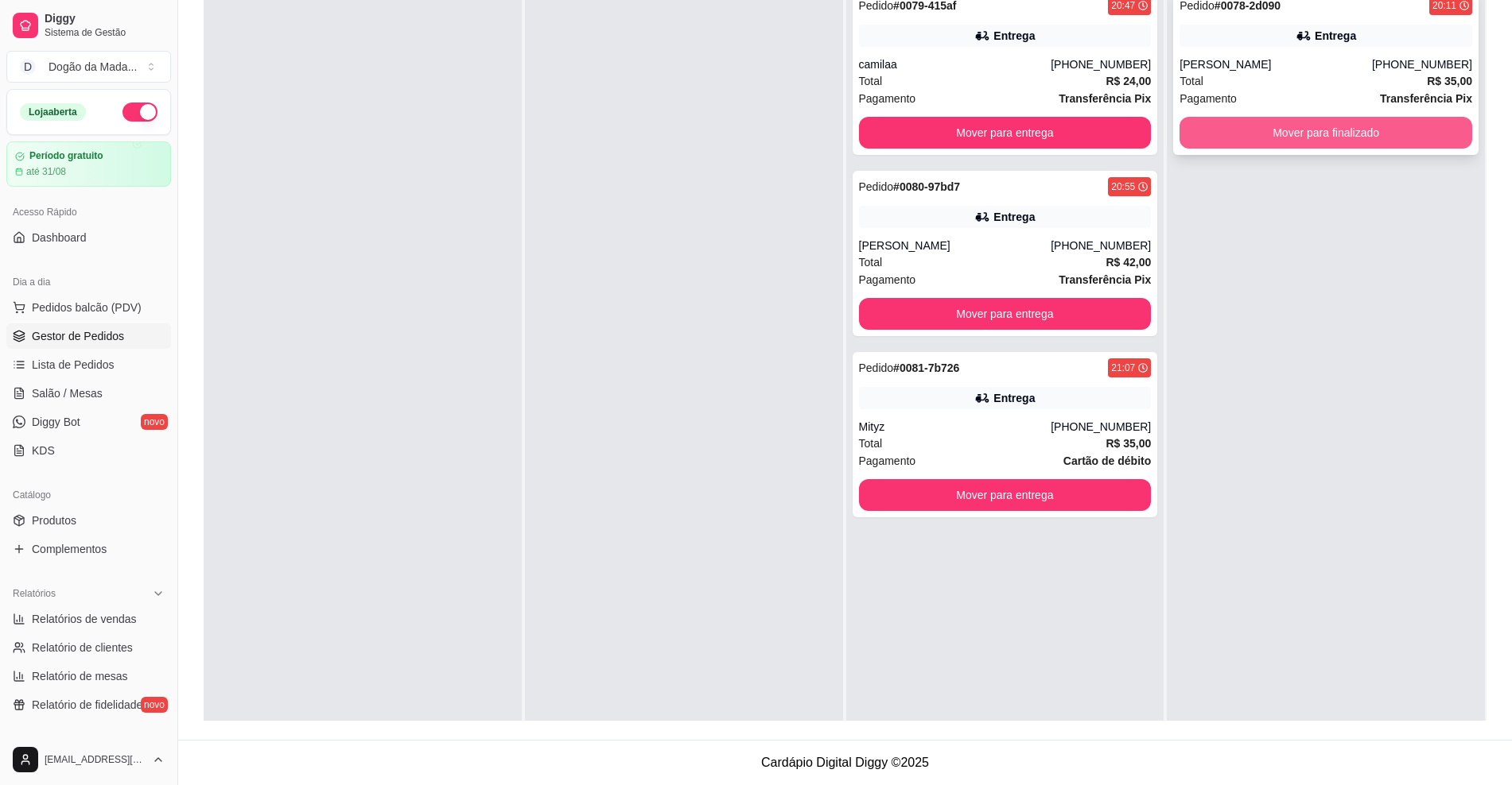
click at [1255, 145] on button "Mover para finalizado" at bounding box center [1325, 133] width 293 height 32
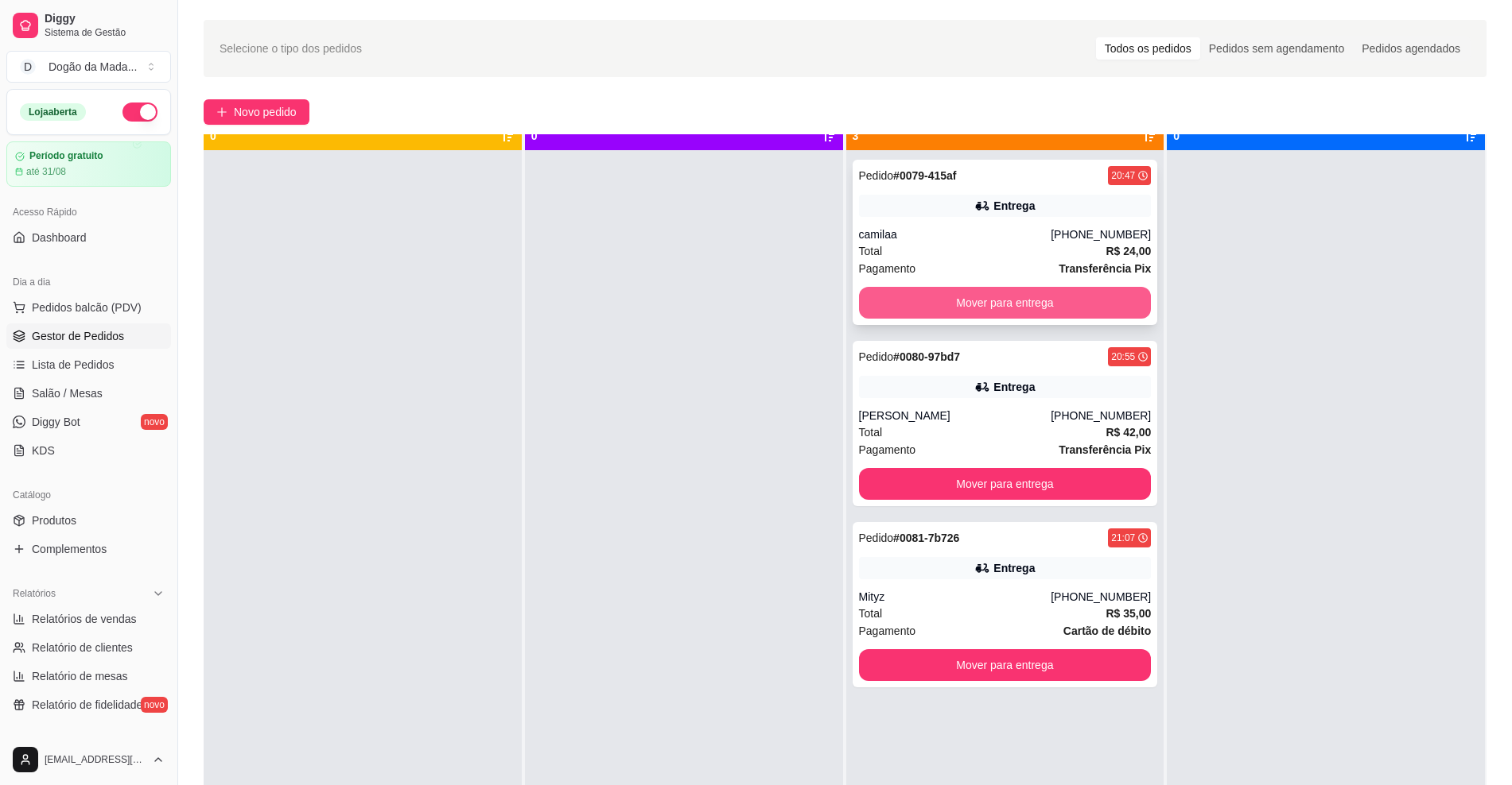
scroll to position [45, 0]
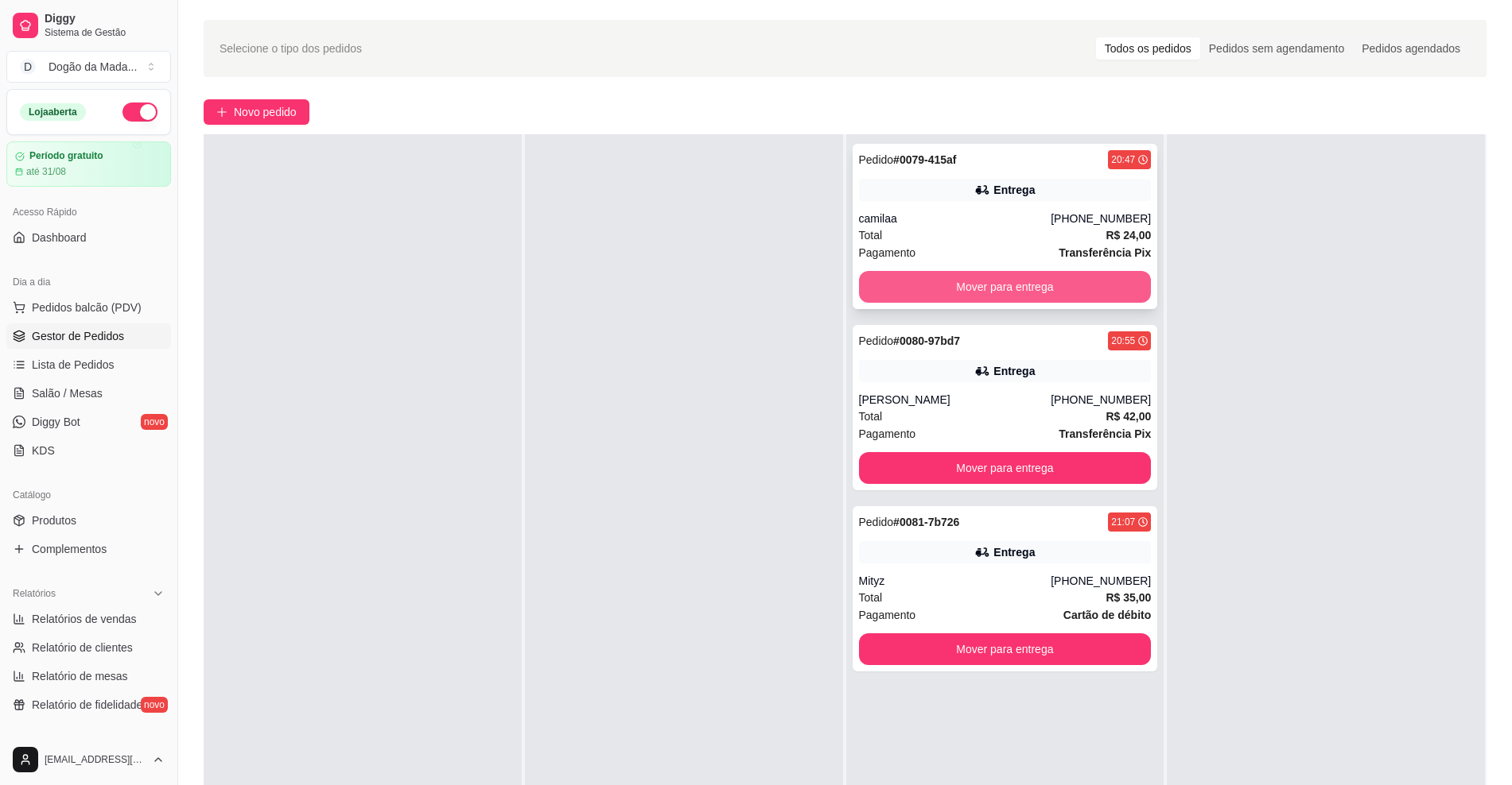
click at [1007, 281] on button "Mover para entrega" at bounding box center [1005, 287] width 293 height 32
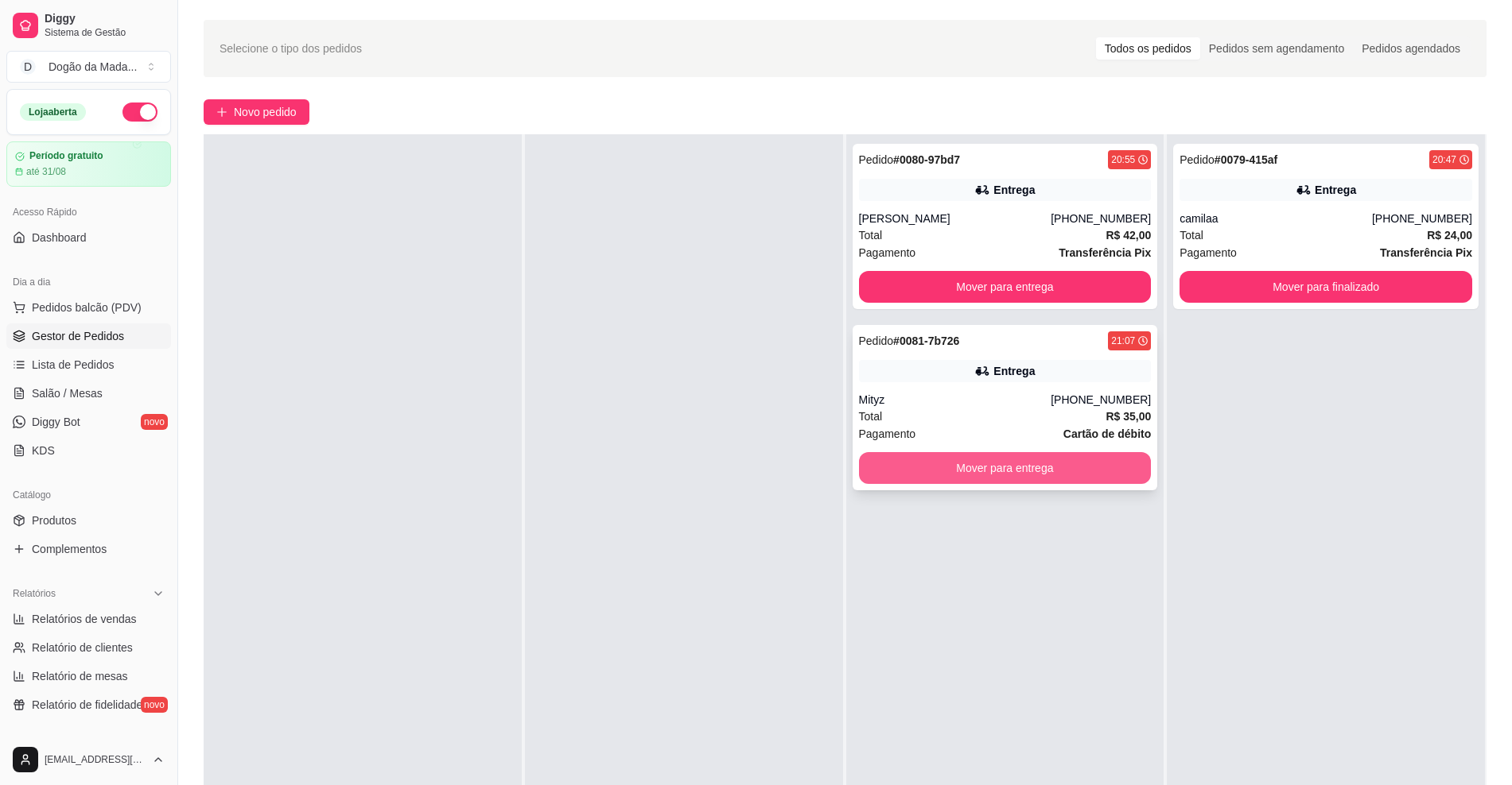
click at [991, 463] on button "Mover para entrega" at bounding box center [1005, 468] width 293 height 32
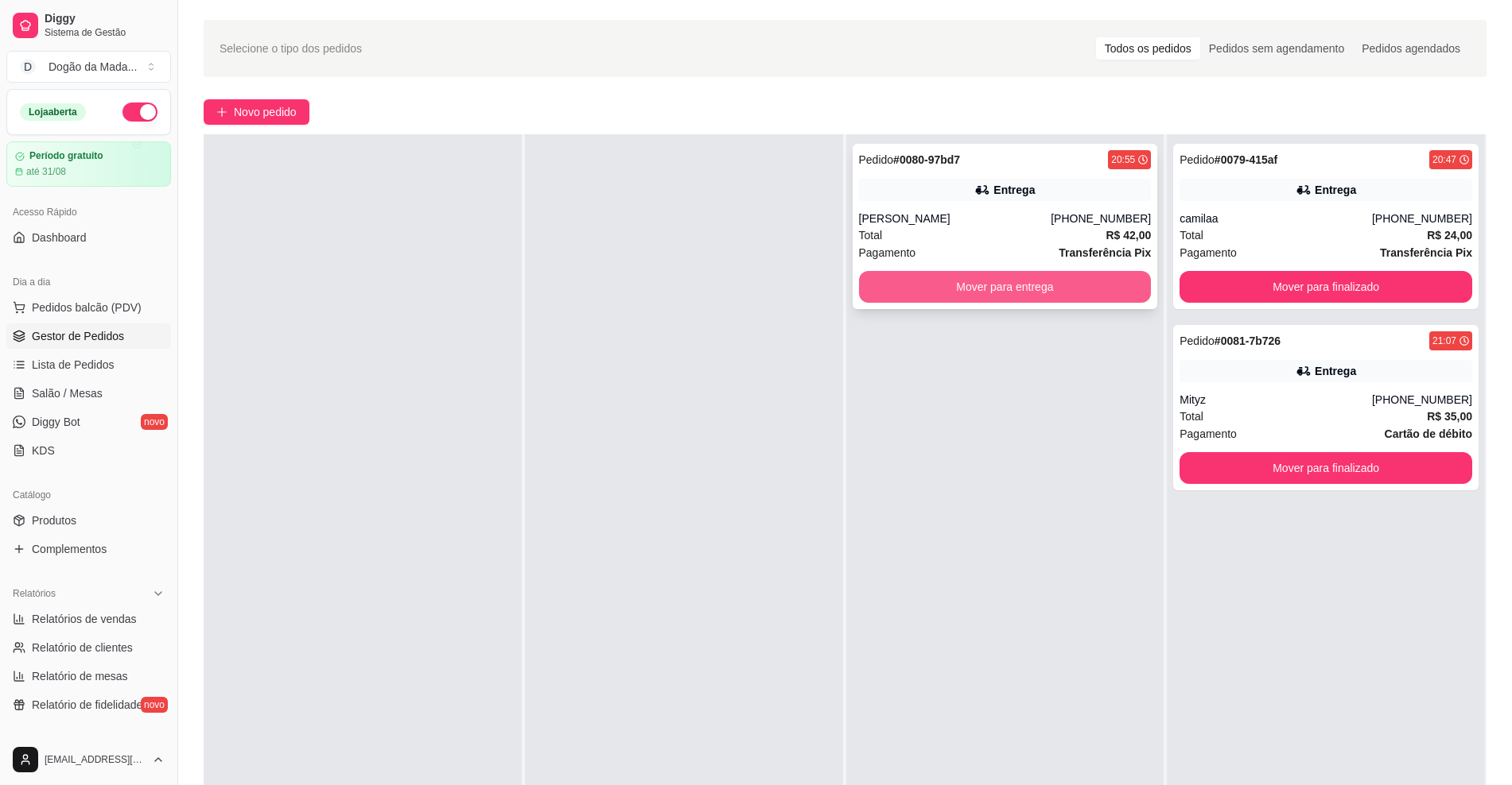
click at [992, 290] on button "Mover para entrega" at bounding box center [1005, 287] width 293 height 32
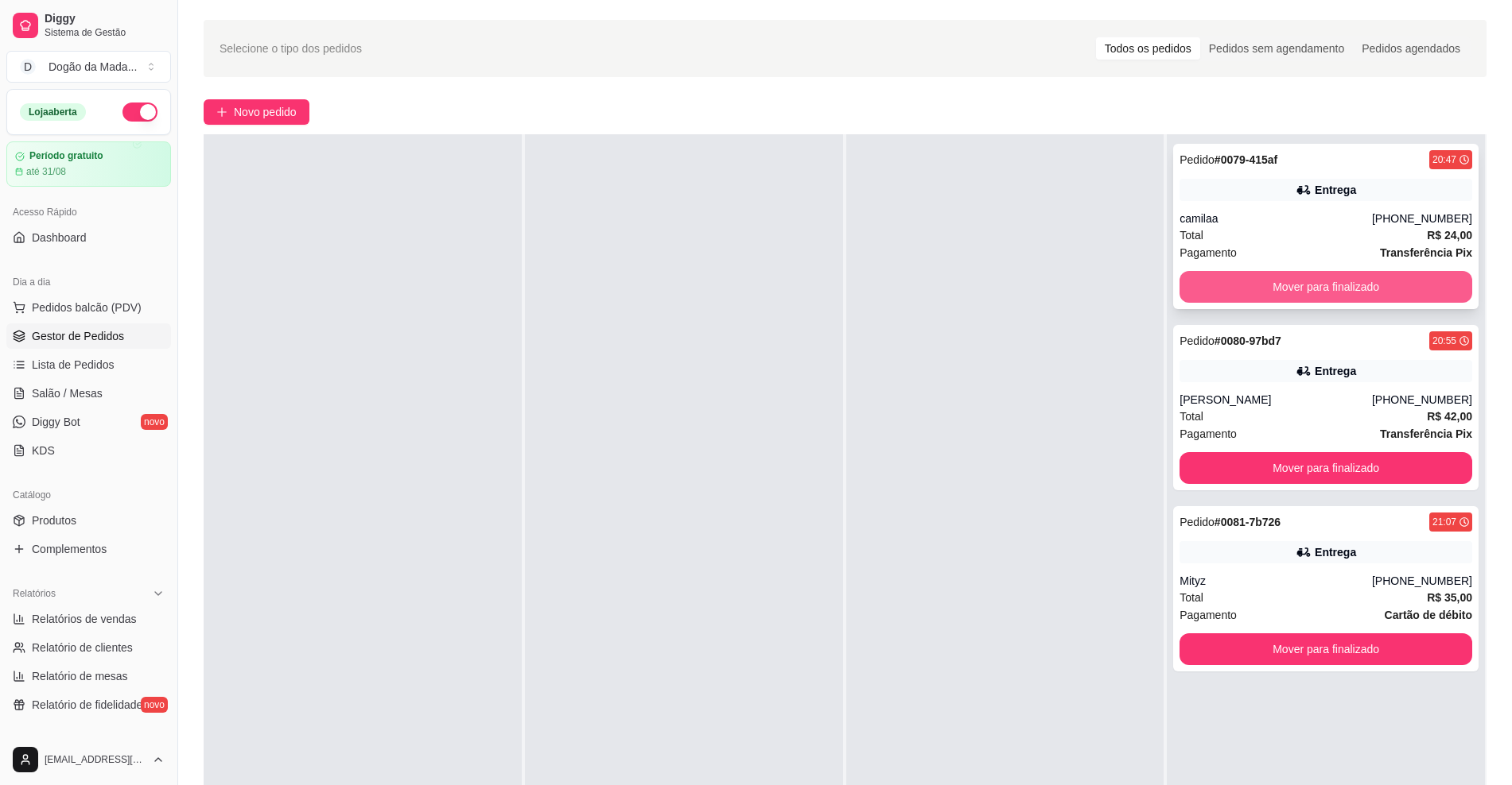
click at [1338, 293] on button "Mover para finalizado" at bounding box center [1325, 287] width 293 height 32
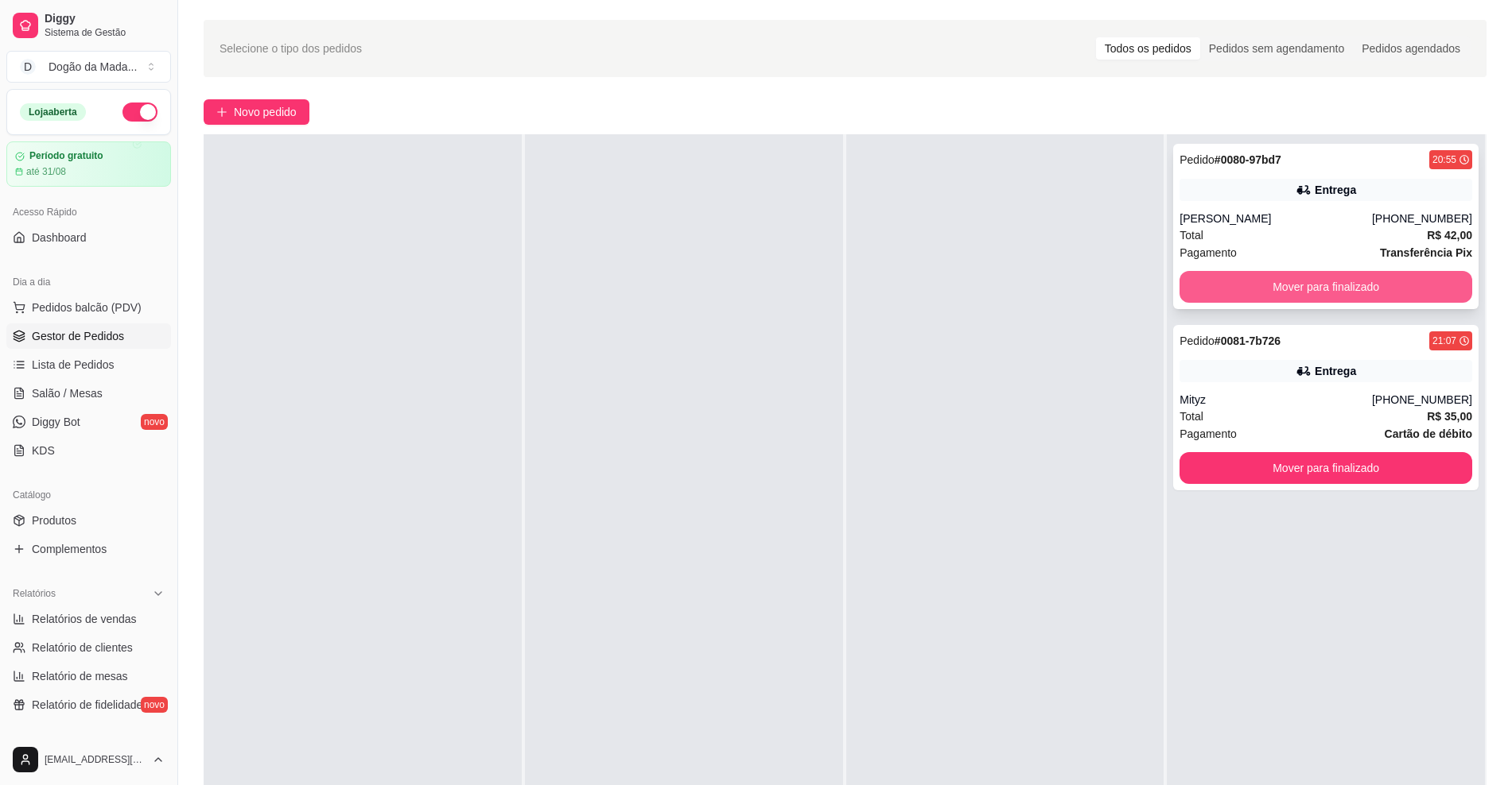
click at [1333, 289] on button "Mover para finalizado" at bounding box center [1325, 287] width 293 height 32
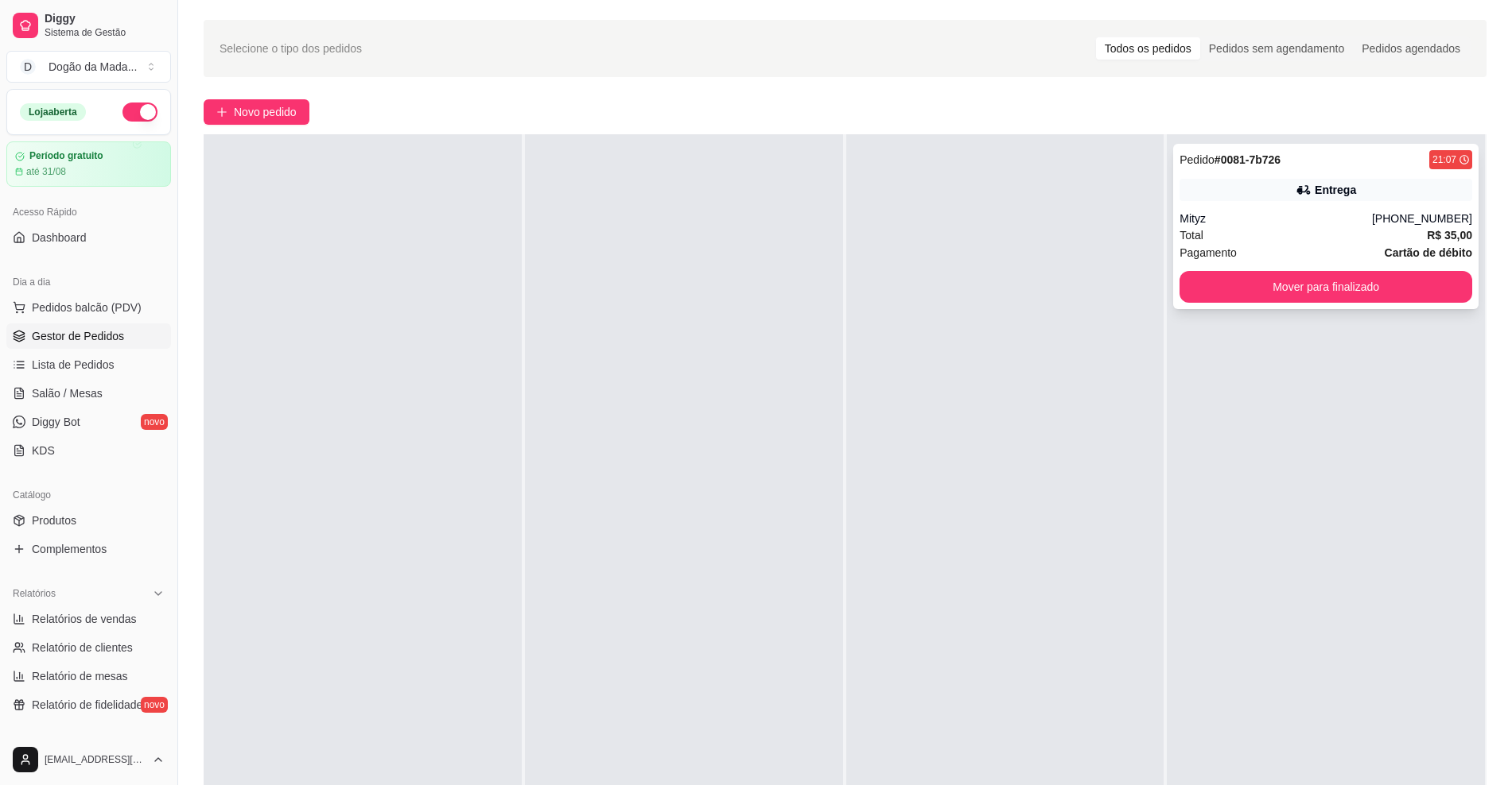
click at [1316, 293] on button "Mover para finalizado" at bounding box center [1325, 287] width 293 height 32
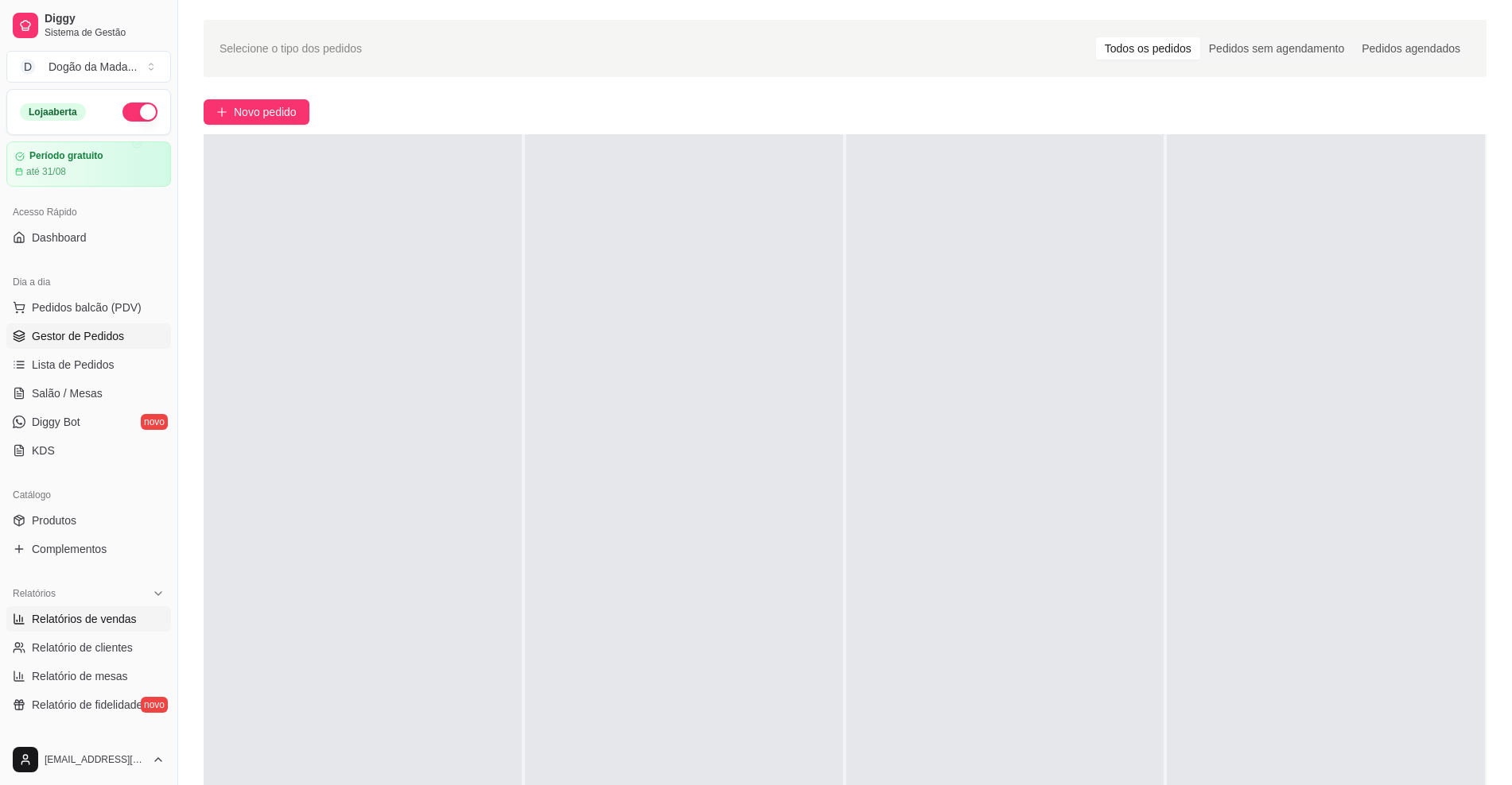
click at [90, 617] on span "Relatórios de vendas" at bounding box center [84, 619] width 105 height 16
select select "ALL"
select select "0"
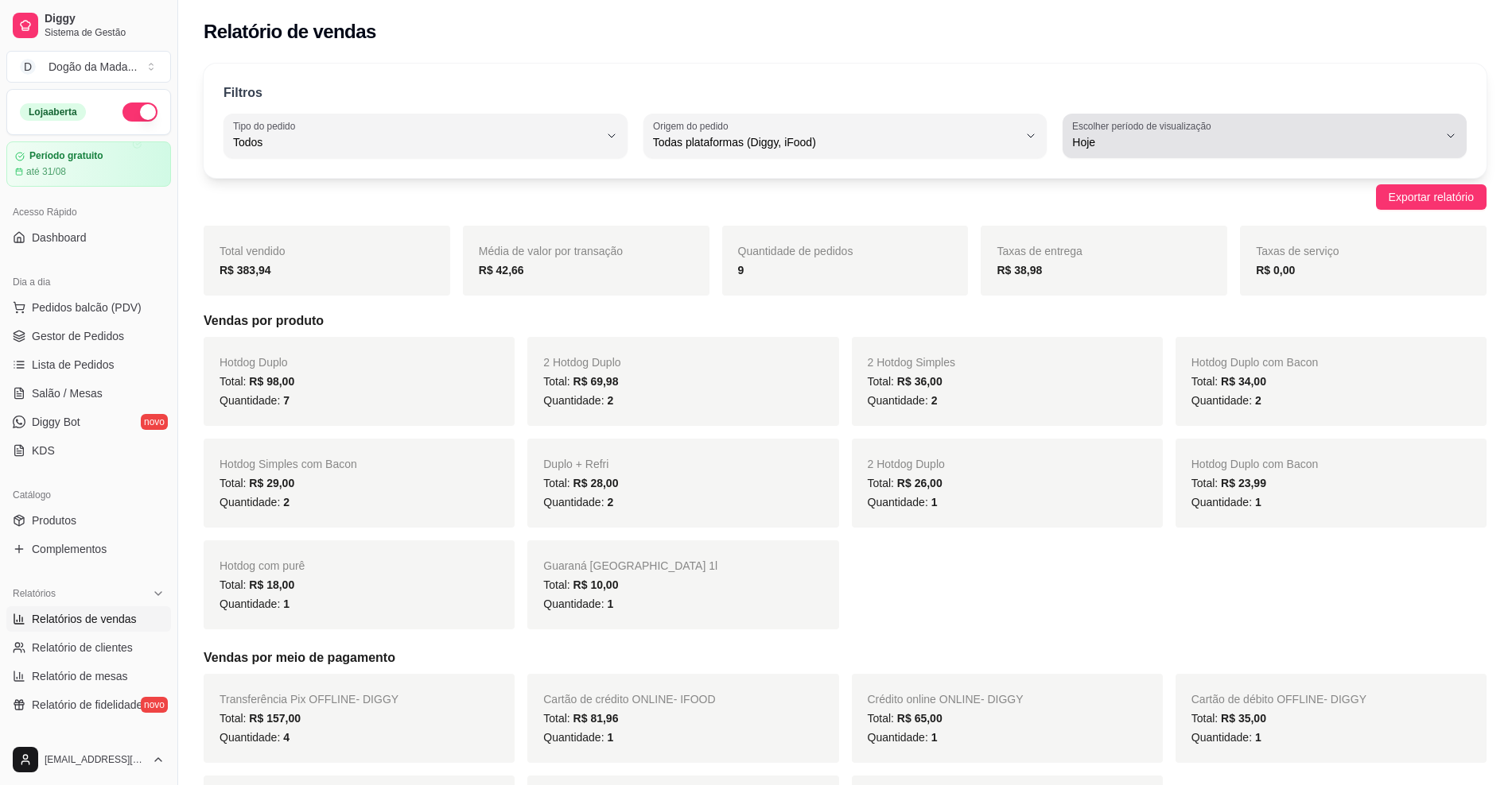
click at [1179, 144] on span "Hoje" at bounding box center [1255, 143] width 366 height 16
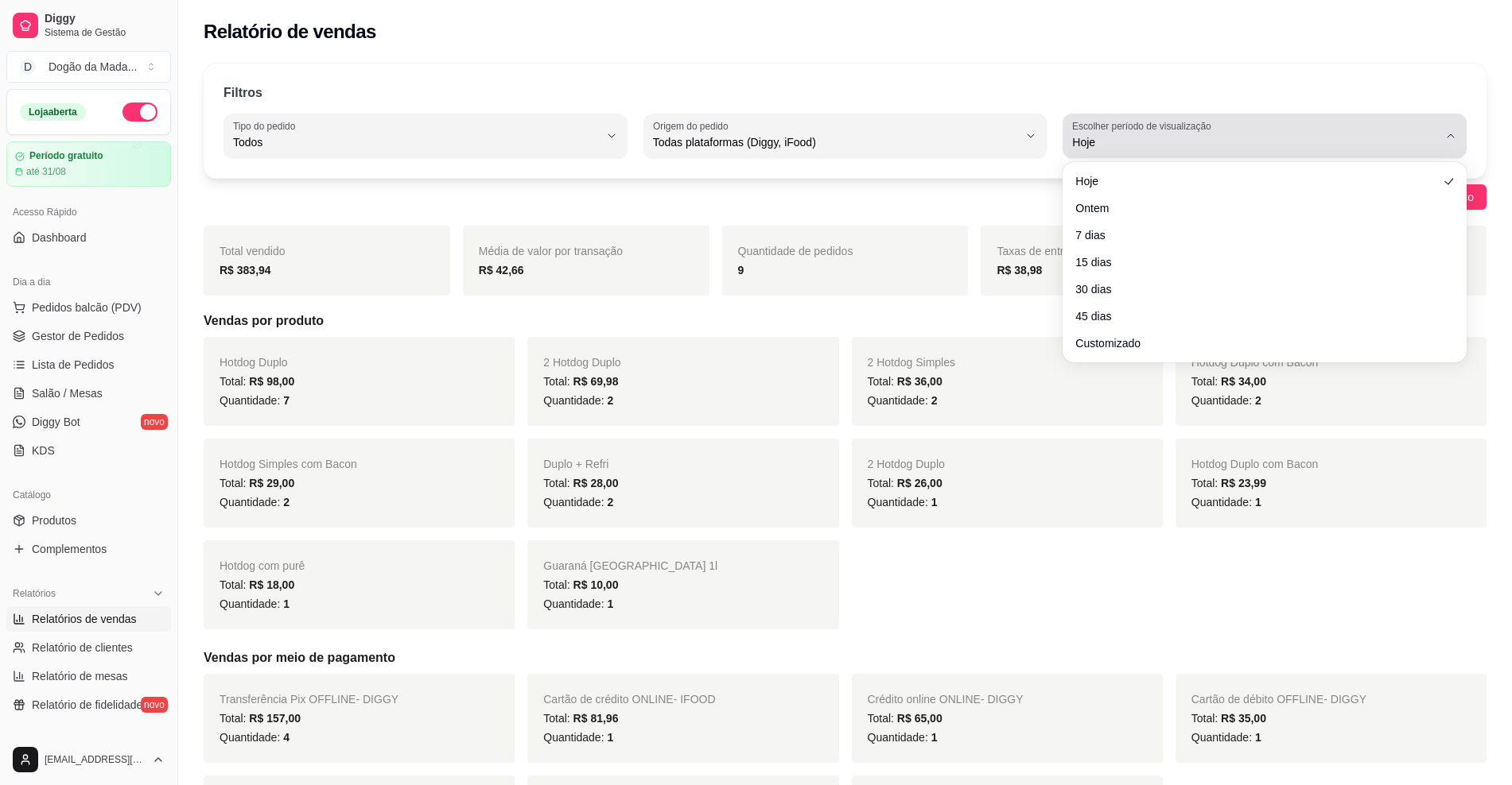
click at [1178, 144] on span "Hoje" at bounding box center [1255, 143] width 366 height 16
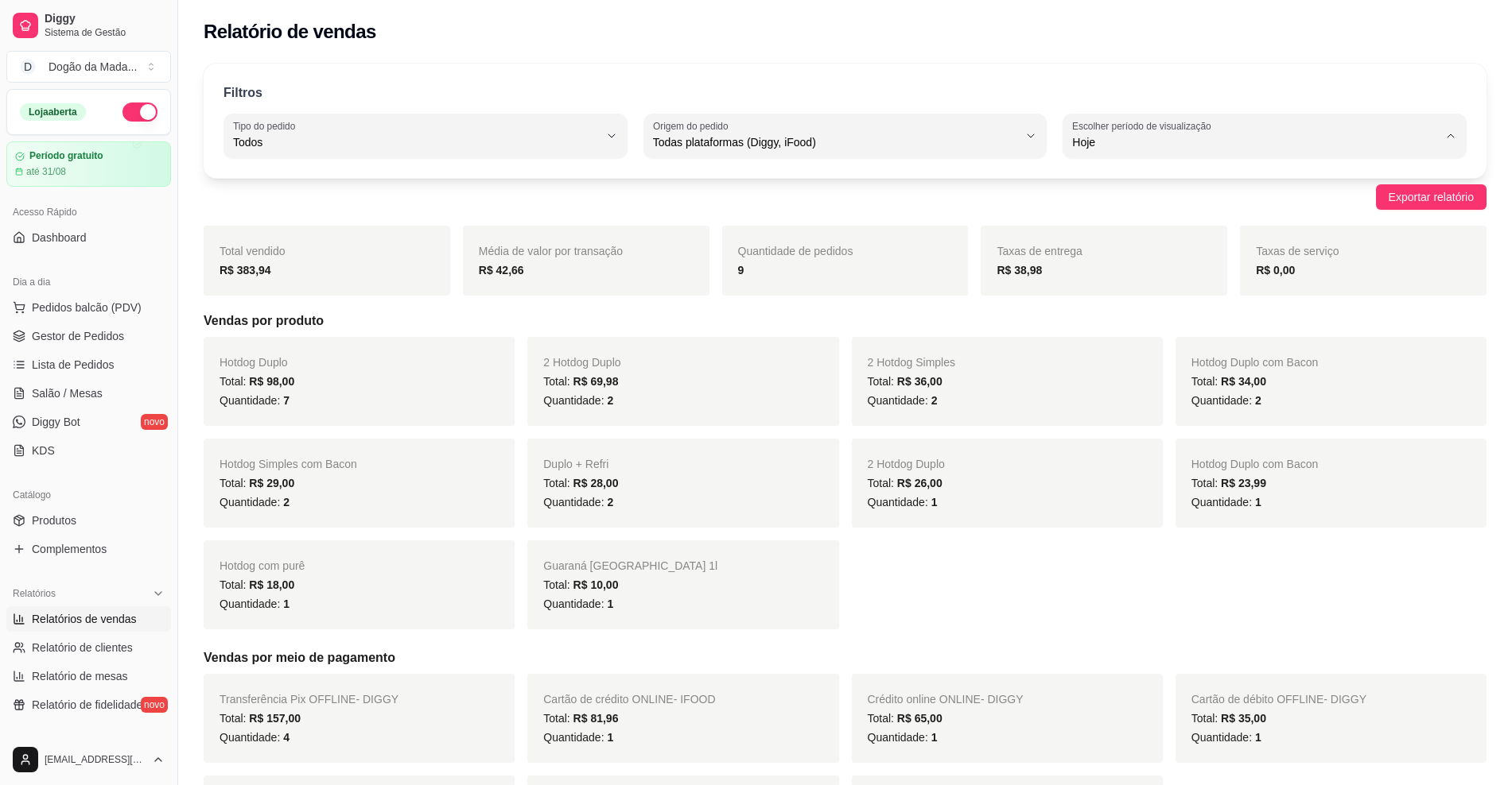
click at [537, 91] on div "Filtros" at bounding box center [845, 94] width 1242 height 21
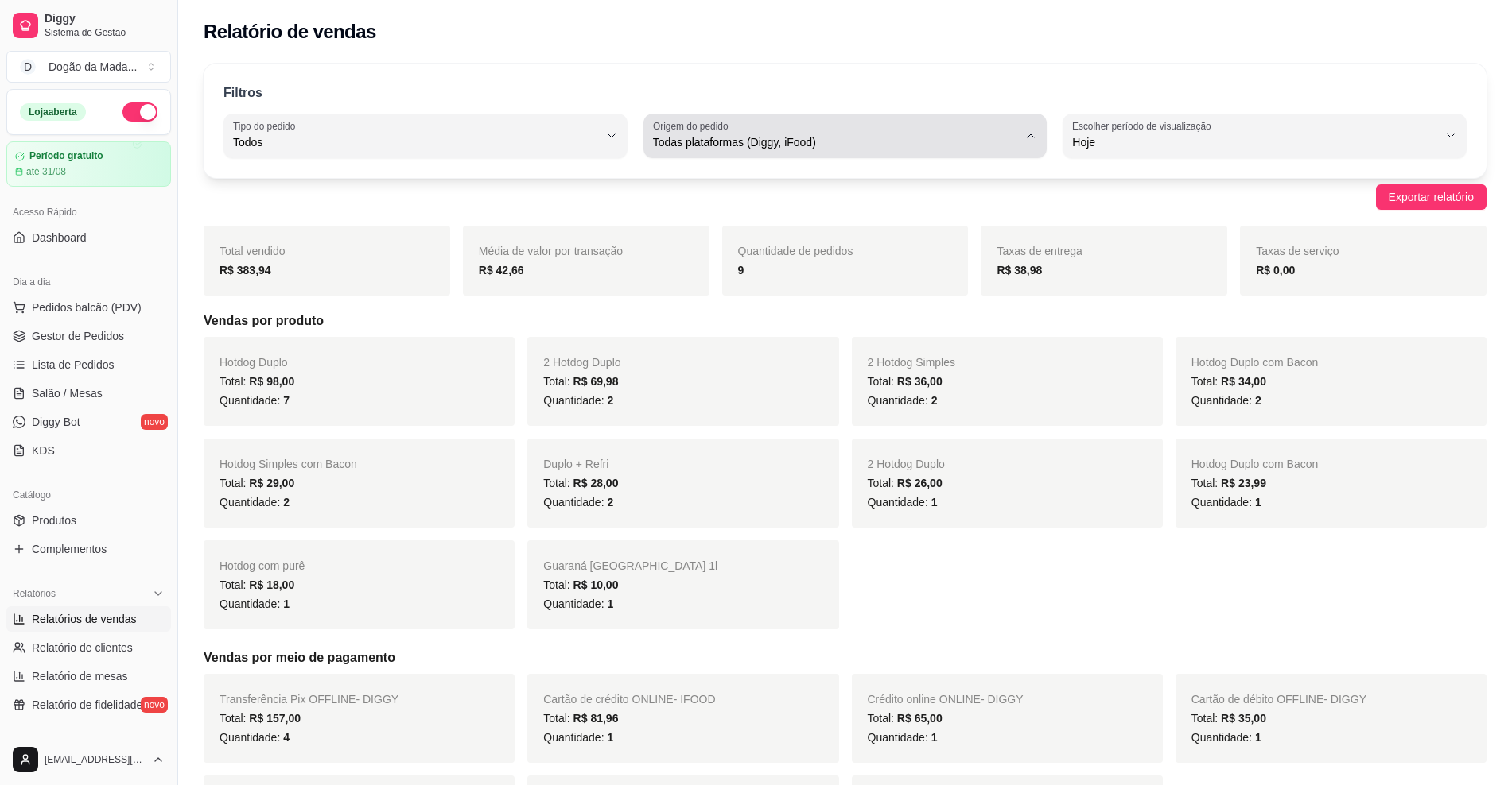
click at [691, 151] on div "Todas plataformas (Diggy, iFood)" at bounding box center [836, 136] width 366 height 32
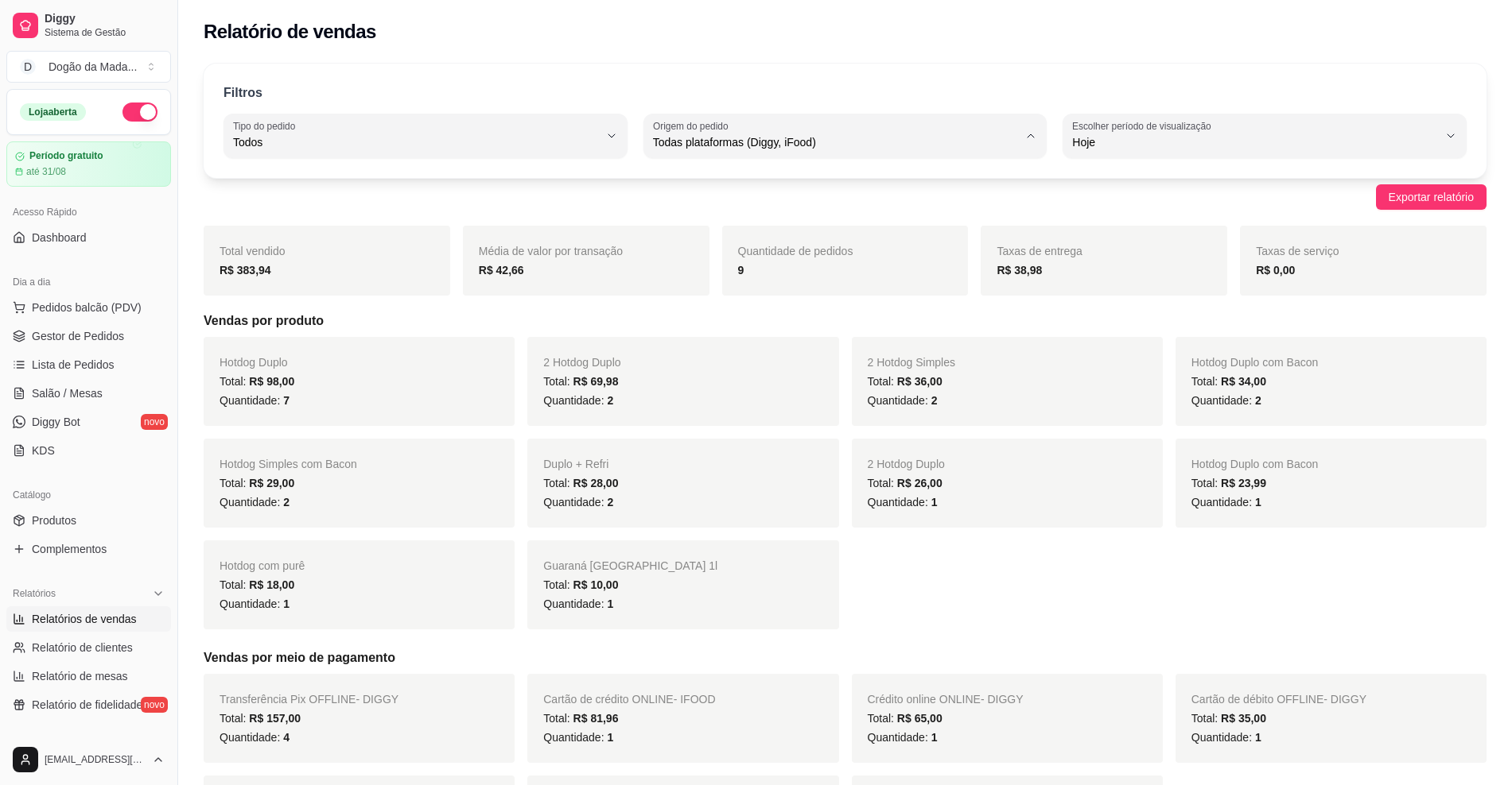
click at [671, 214] on span "Diggy" at bounding box center [837, 206] width 347 height 15
type input "DIGGY"
select select "DIGGY"
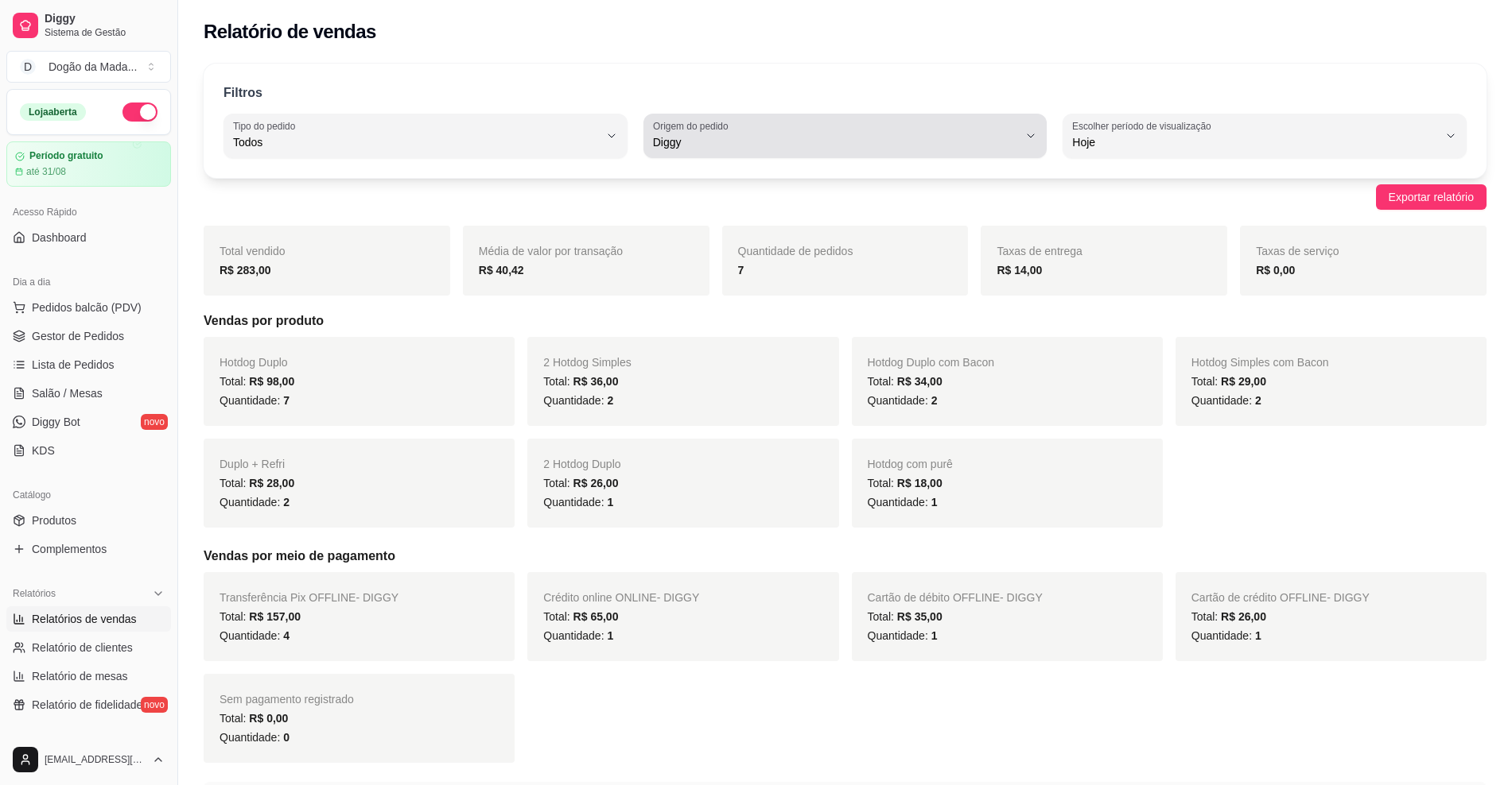
click at [844, 145] on span "Diggy" at bounding box center [836, 143] width 366 height 16
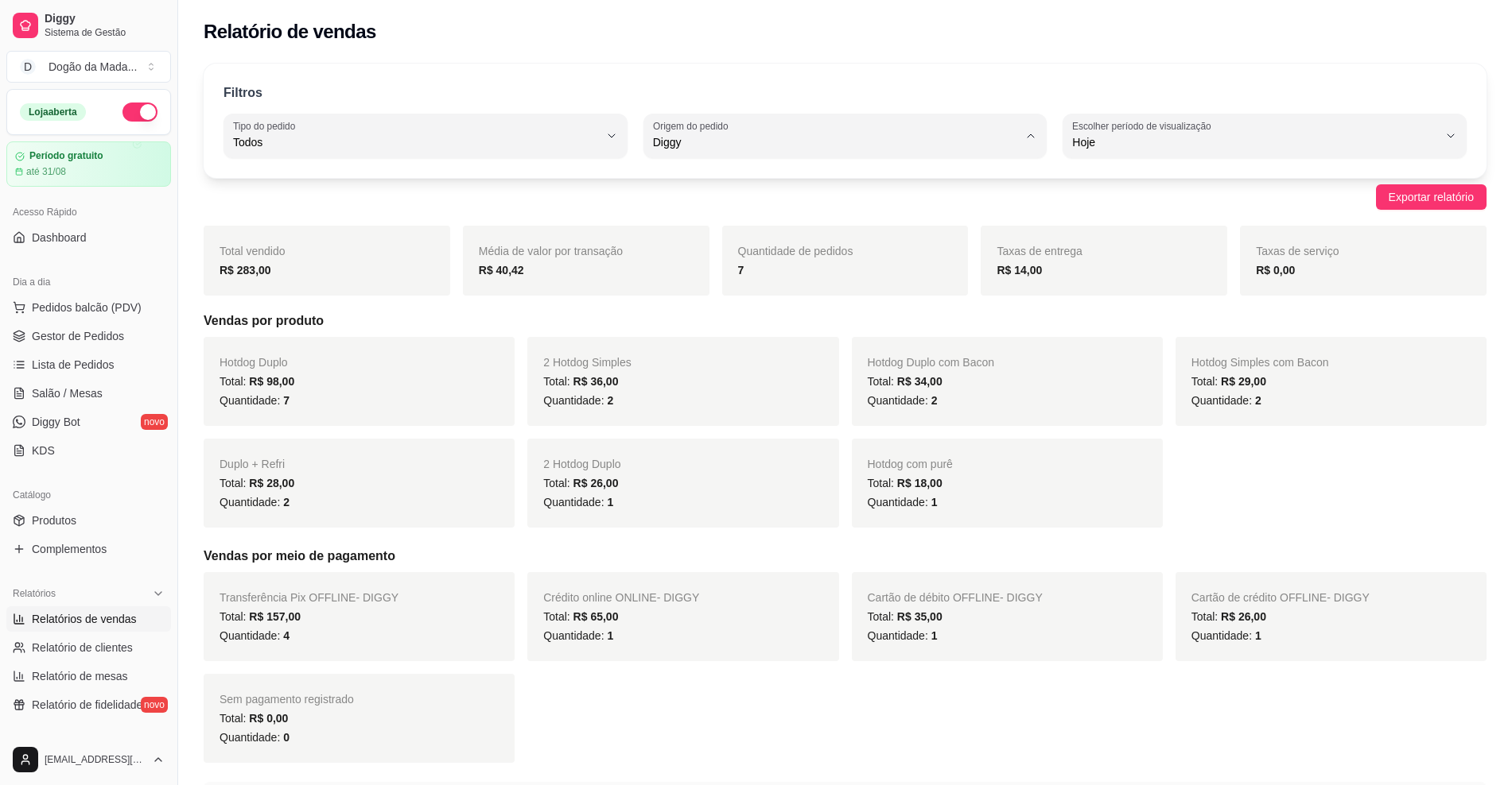
click at [702, 183] on span "Todas plataformas (Diggy, iFood)" at bounding box center [837, 180] width 347 height 15
type input "ALL"
select select "ALL"
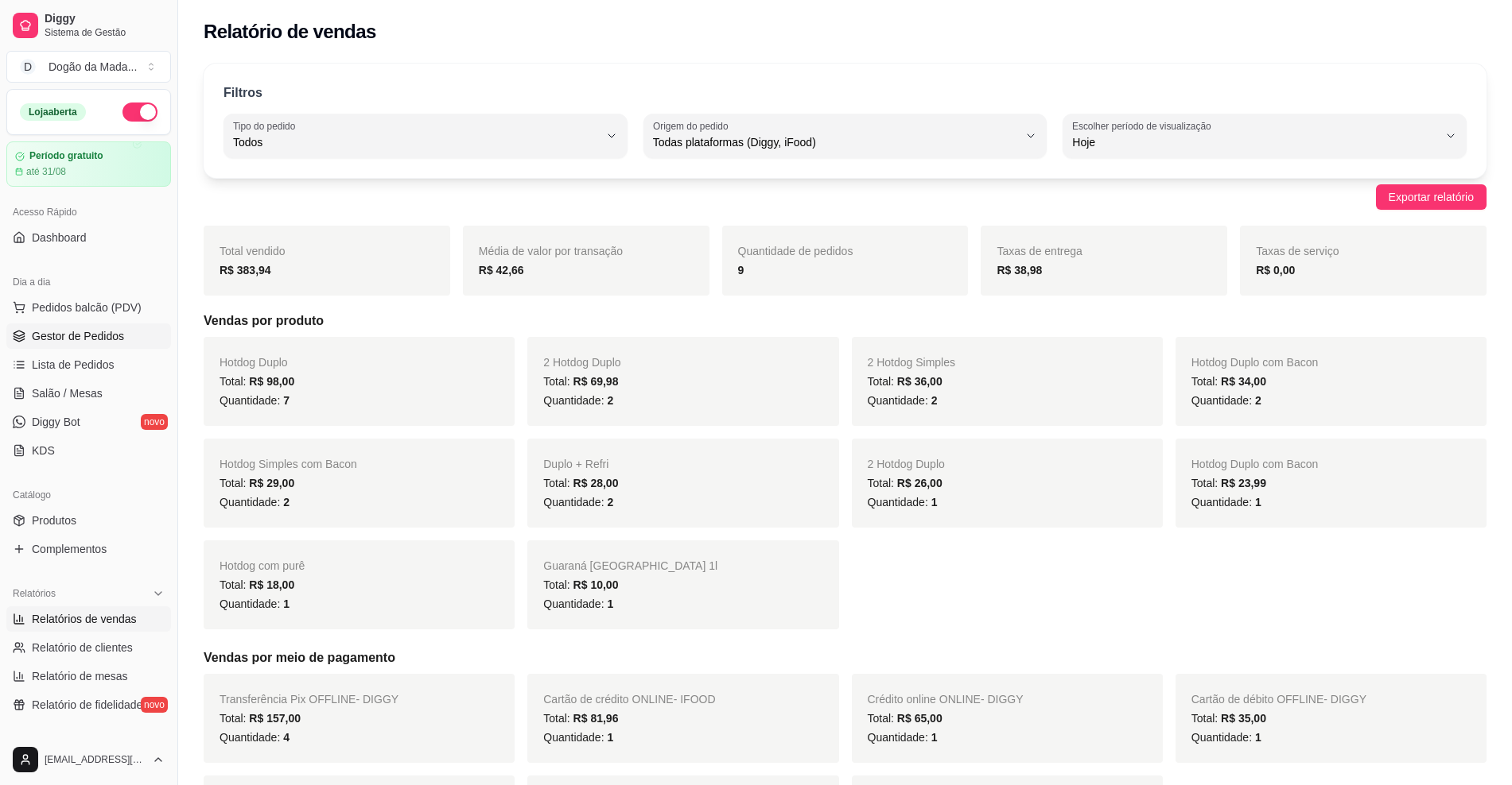
click at [111, 333] on span "Gestor de Pedidos" at bounding box center [78, 336] width 92 height 16
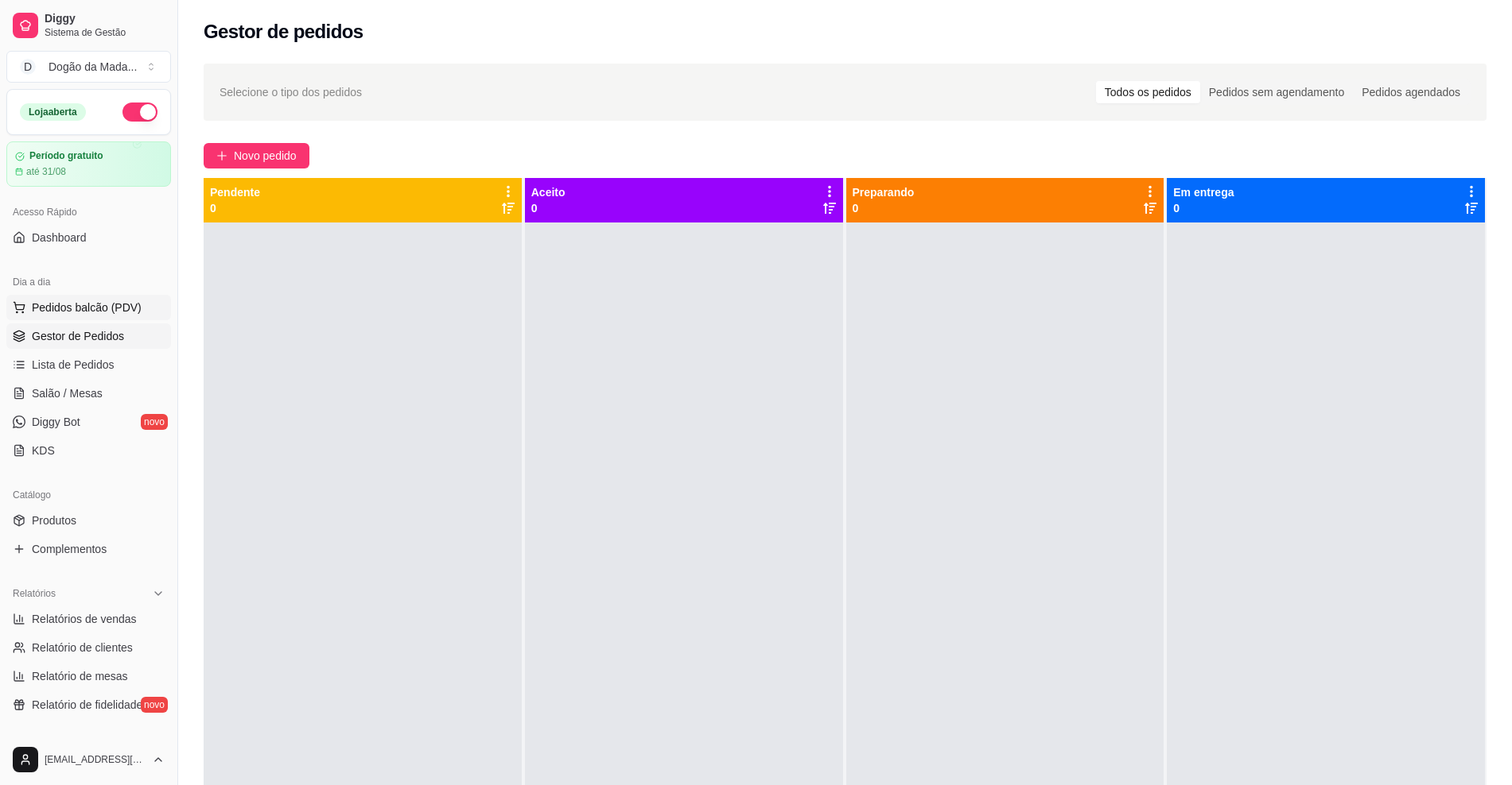
click at [51, 306] on span "Pedidos balcão (PDV)" at bounding box center [87, 308] width 110 height 16
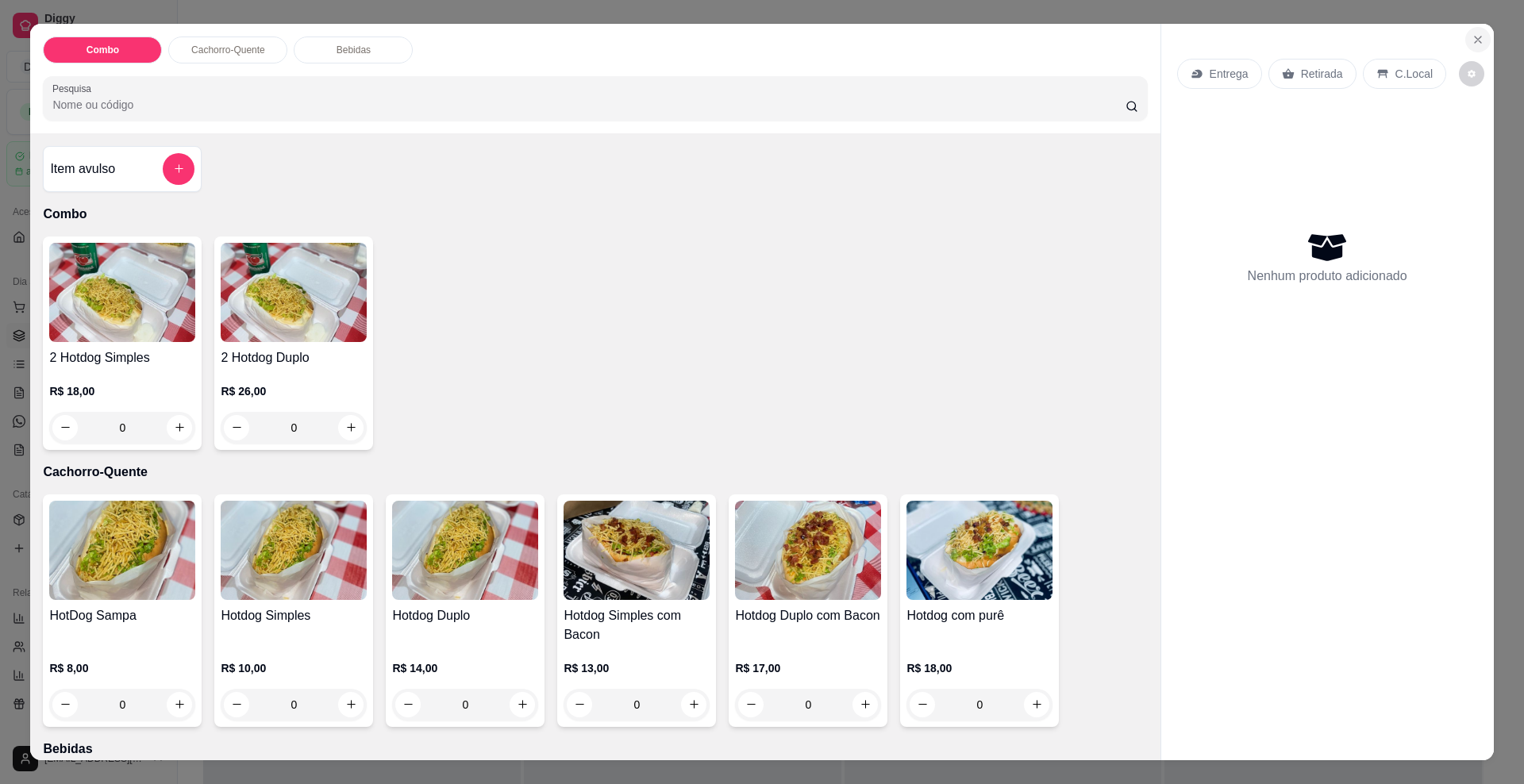
click at [1472, 40] on icon "Close" at bounding box center [1478, 40] width 13 height 13
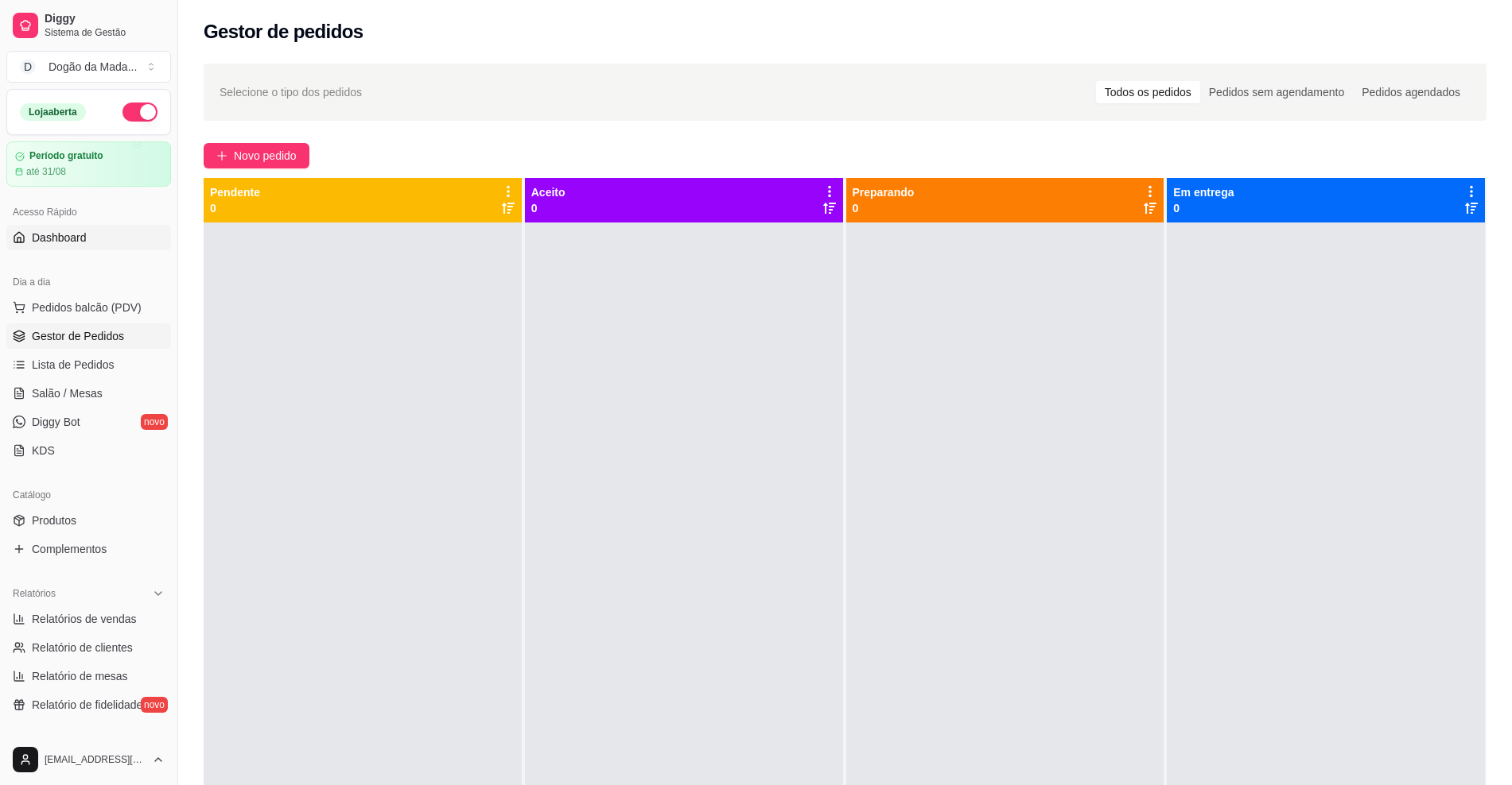
click at [24, 229] on link "Dashboard" at bounding box center [88, 238] width 164 height 26
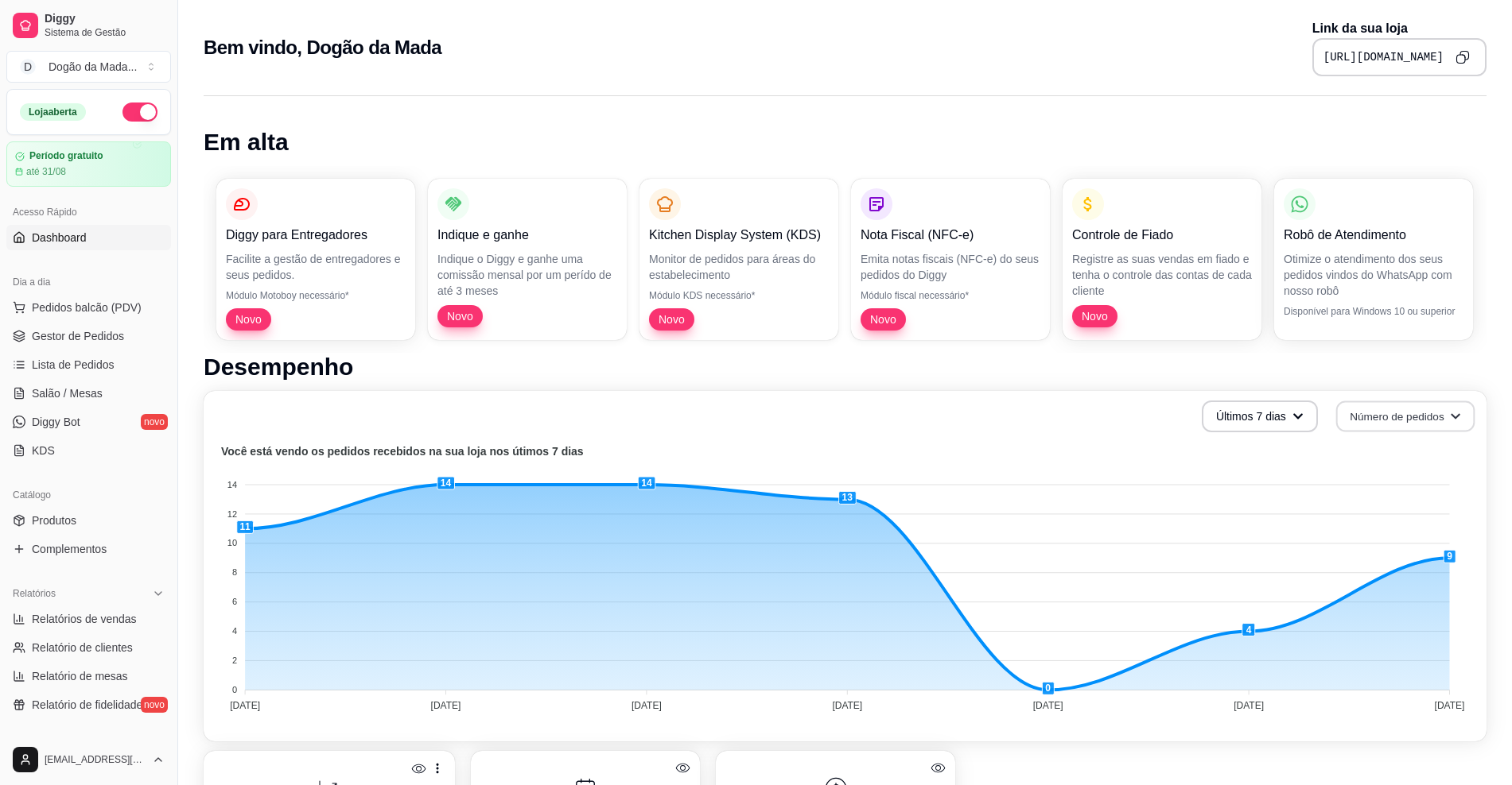
click at [1425, 427] on button "Número de pedidos" at bounding box center [1405, 417] width 139 height 31
click at [1416, 412] on button "Número de pedidos" at bounding box center [1405, 417] width 139 height 31
click at [1187, 366] on h1 "Desempenho" at bounding box center [845, 367] width 1283 height 29
